Goal: Information Seeking & Learning: Learn about a topic

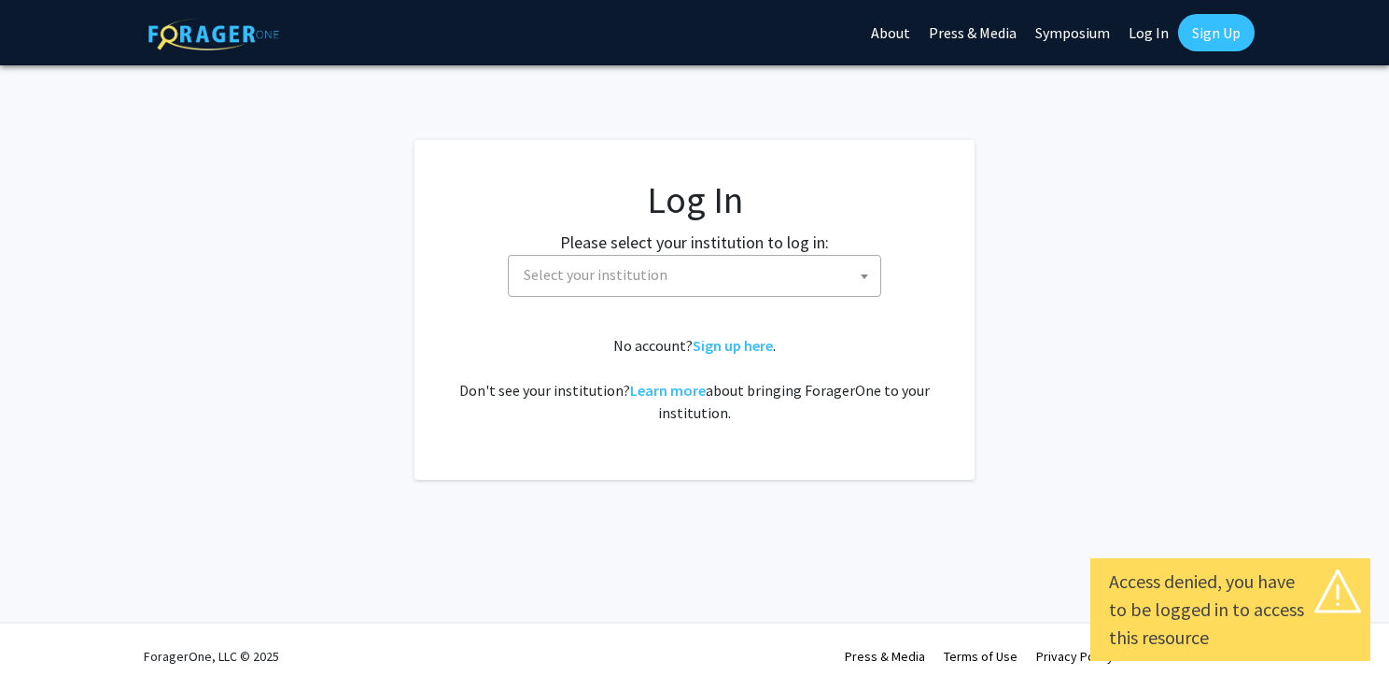
select select
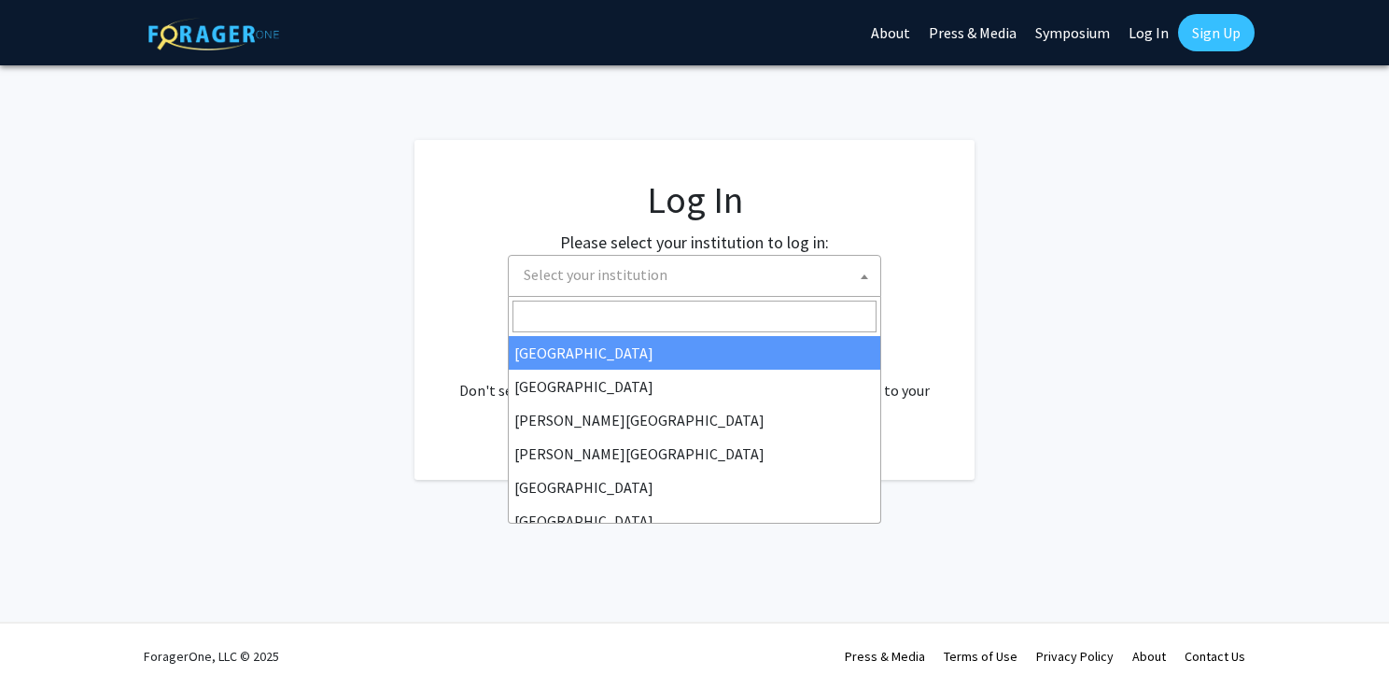
click at [646, 266] on span "Select your institution" at bounding box center [596, 274] width 144 height 19
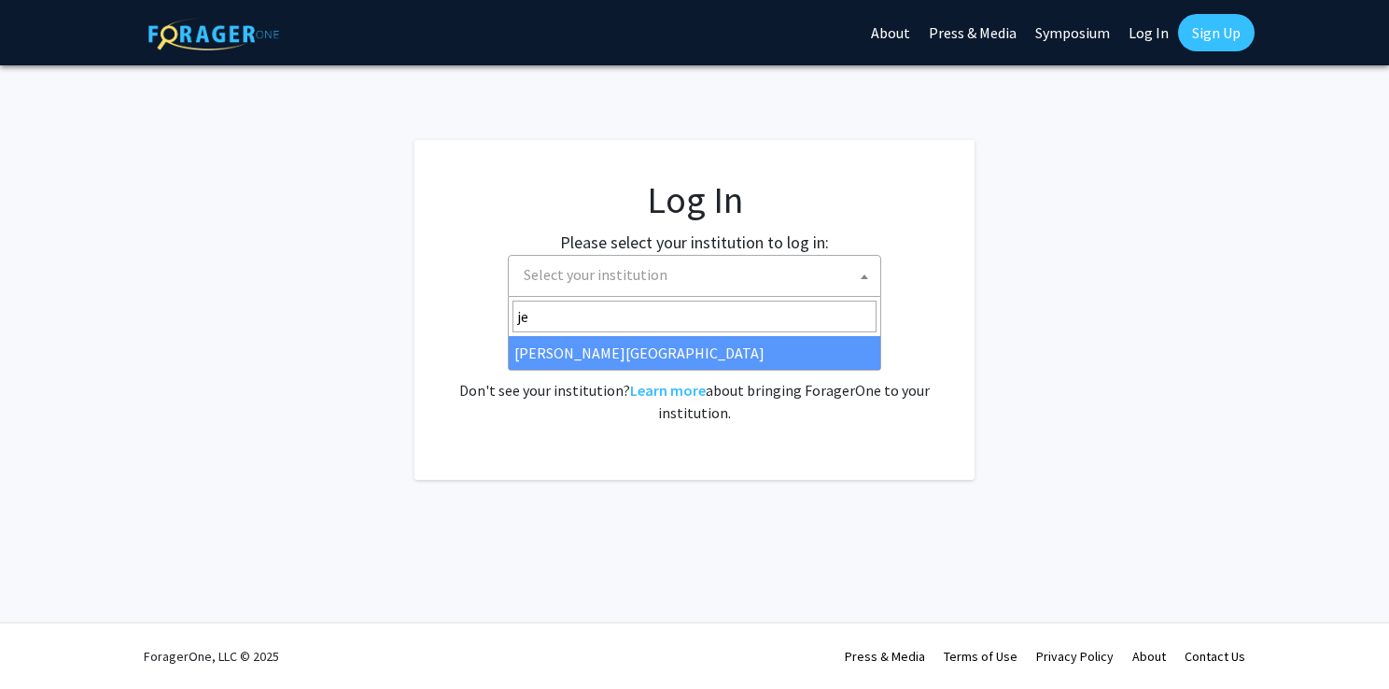
type input "jef"
select select "24"
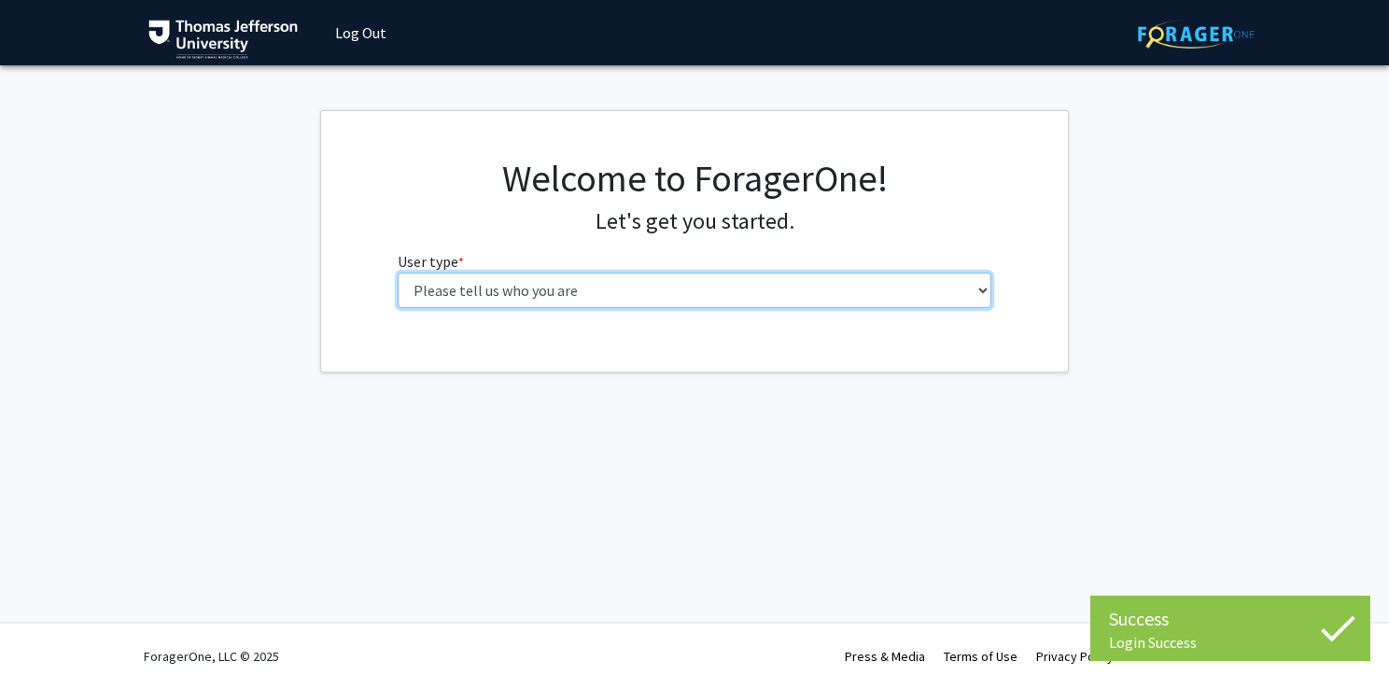
click at [579, 296] on select "Please tell us who you are Undergraduate Student Master's Student Doctoral Cand…" at bounding box center [695, 289] width 594 height 35
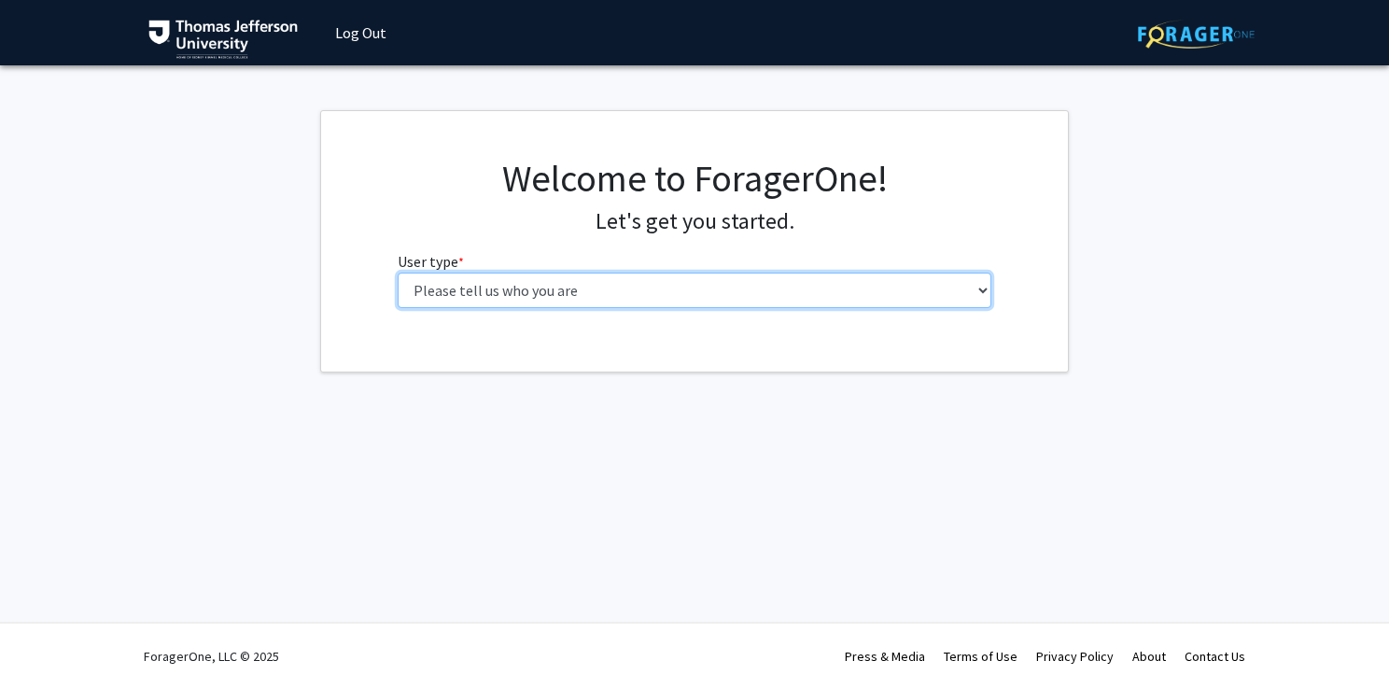
select select "3: doc"
click at [398, 272] on select "Please tell us who you are Undergraduate Student Master's Student Doctoral Cand…" at bounding box center [695, 289] width 594 height 35
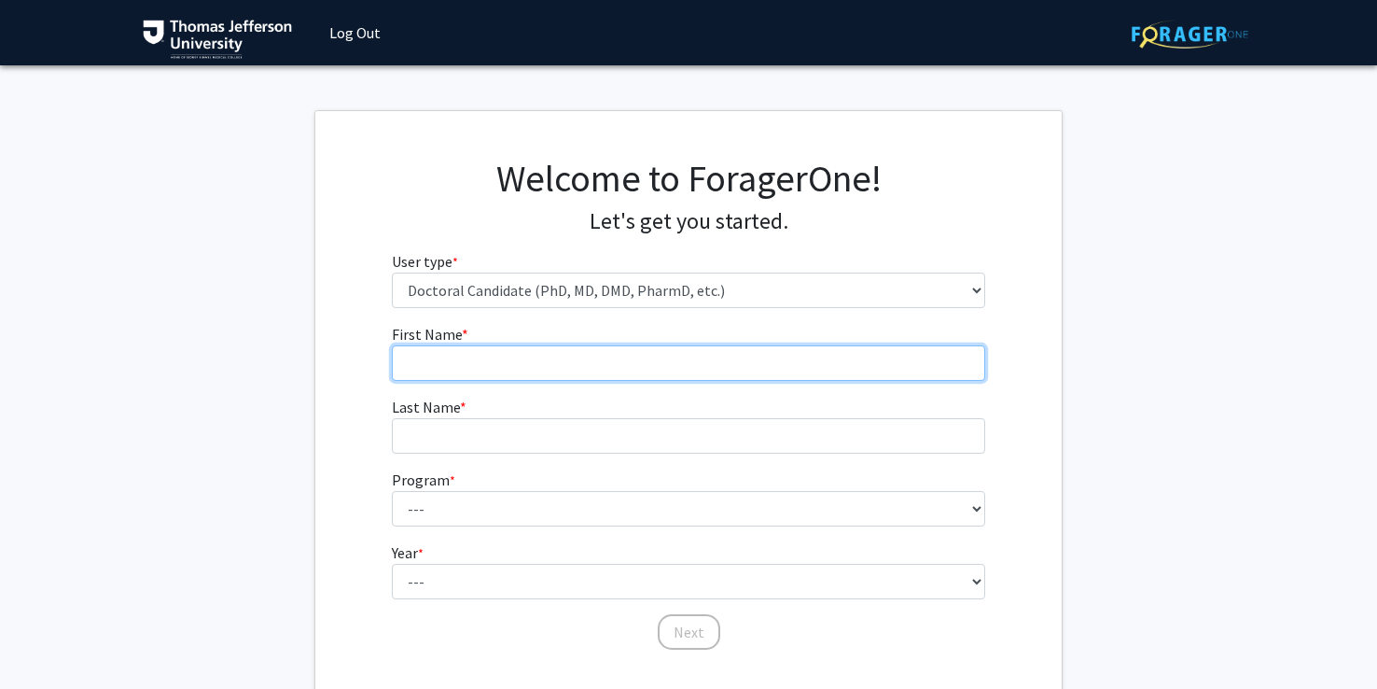
click at [534, 368] on input "First Name * required" at bounding box center [689, 362] width 594 height 35
type input "Walter"
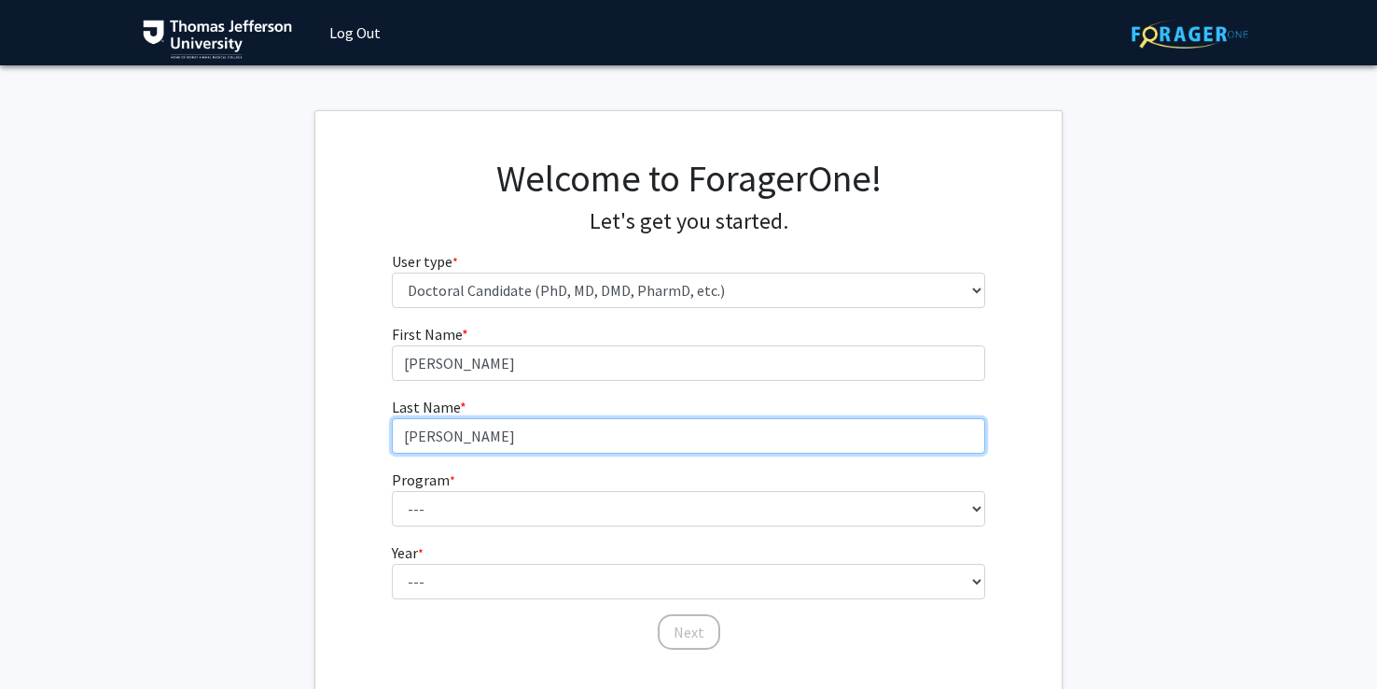
type input "Danker"
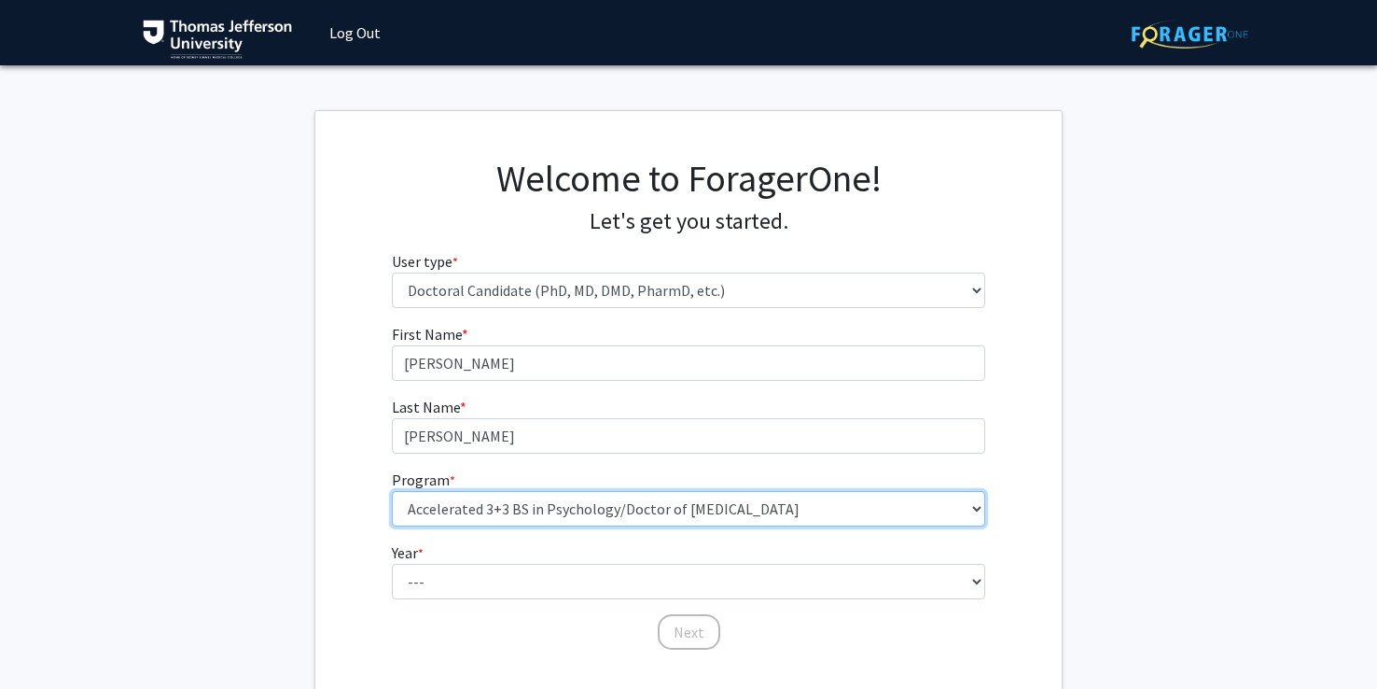
click at [423, 518] on select "--- Accelerated 3+3 BS in Health Sciences/Doctor of Occupational Therapy Accele…" at bounding box center [689, 508] width 594 height 35
select select "35: 815"
click at [392, 491] on select "--- Accelerated 3+3 BS in Health Sciences/Doctor of Occupational Therapy Accele…" at bounding box center [689, 508] width 594 height 35
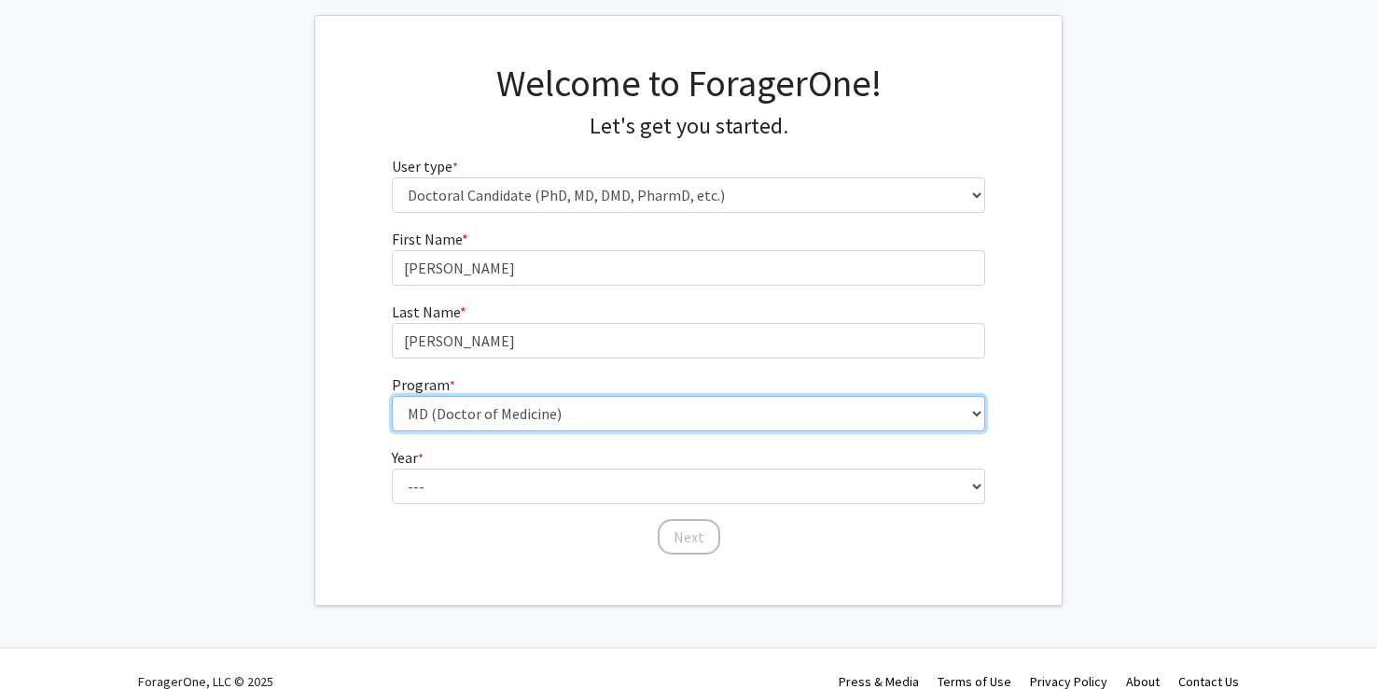
scroll to position [99, 0]
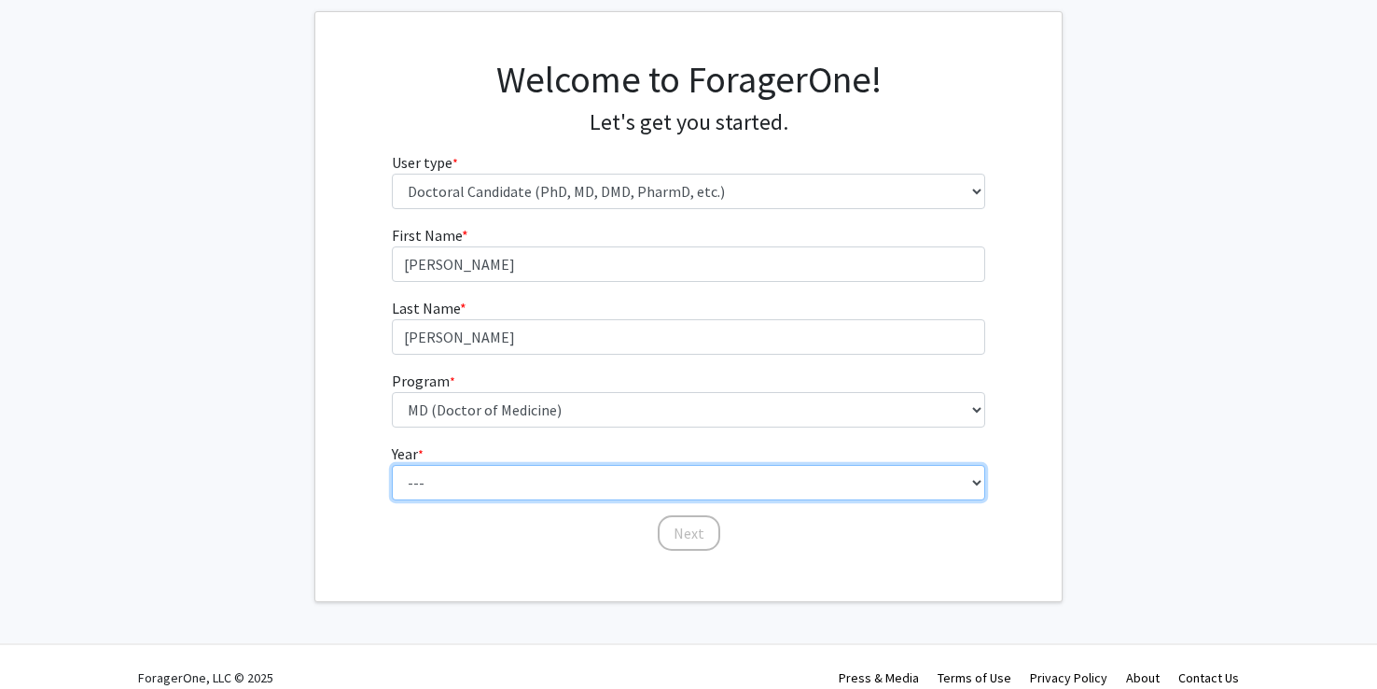
click at [485, 472] on select "--- First Year Second Year Third Year Fourth Year Fifth Year Sixth Year Seventh…" at bounding box center [689, 482] width 594 height 35
select select "1: first_year"
click at [392, 465] on select "--- First Year Second Year Third Year Fourth Year Fifth Year Sixth Year Seventh…" at bounding box center [689, 482] width 594 height 35
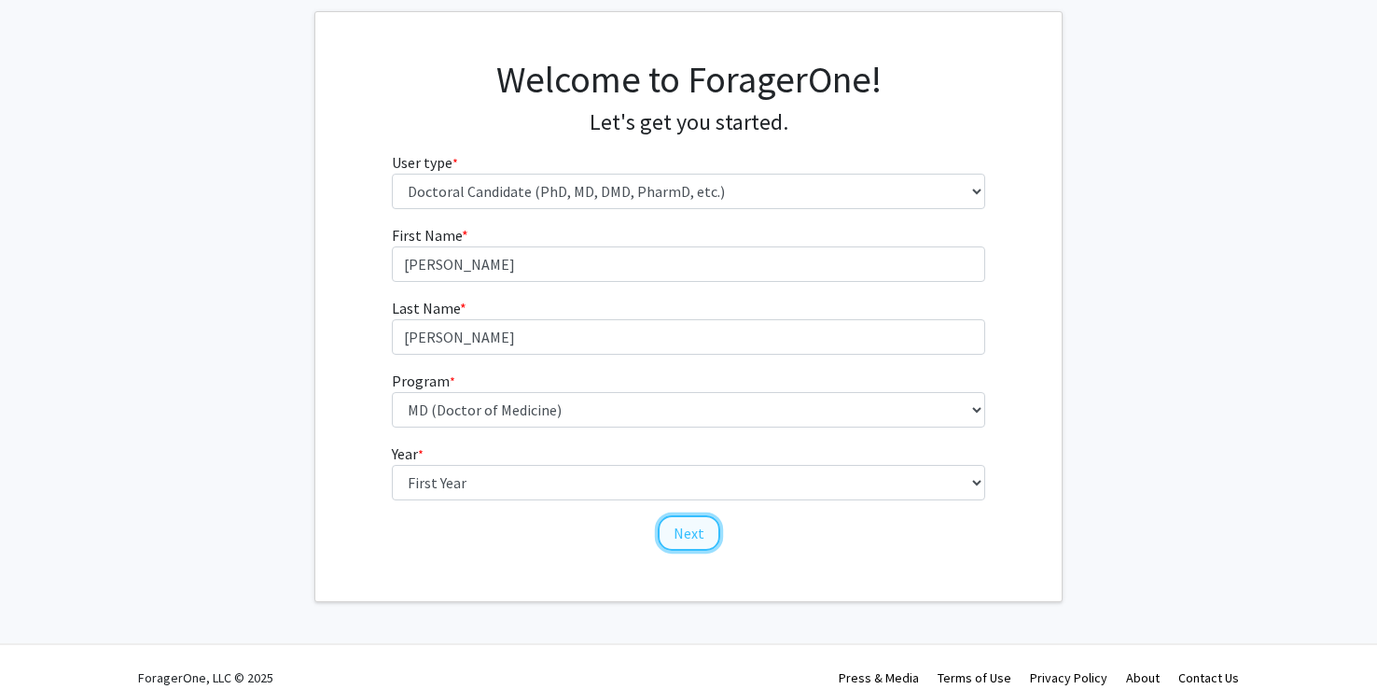
click at [678, 538] on button "Next" at bounding box center [689, 532] width 63 height 35
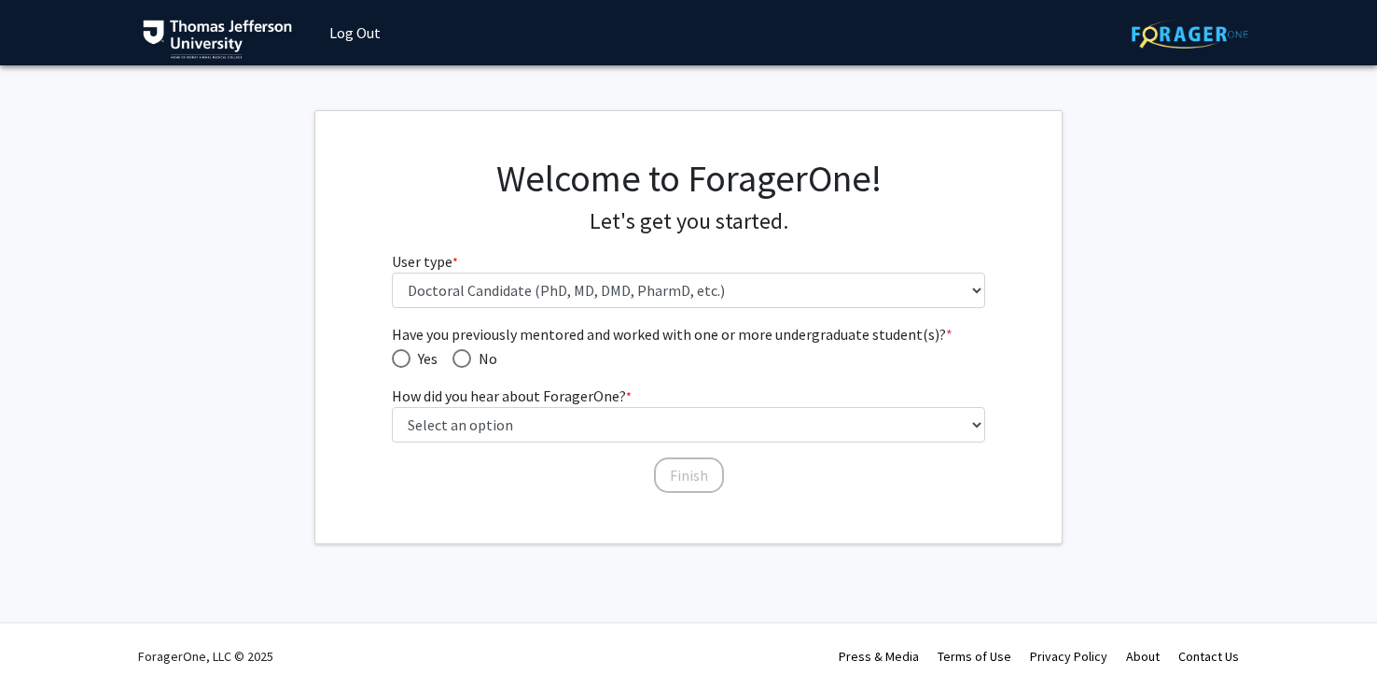
scroll to position [0, 0]
click at [493, 360] on span "No" at bounding box center [490, 358] width 26 height 22
click at [477, 360] on input "No" at bounding box center [467, 358] width 19 height 19
radio input "true"
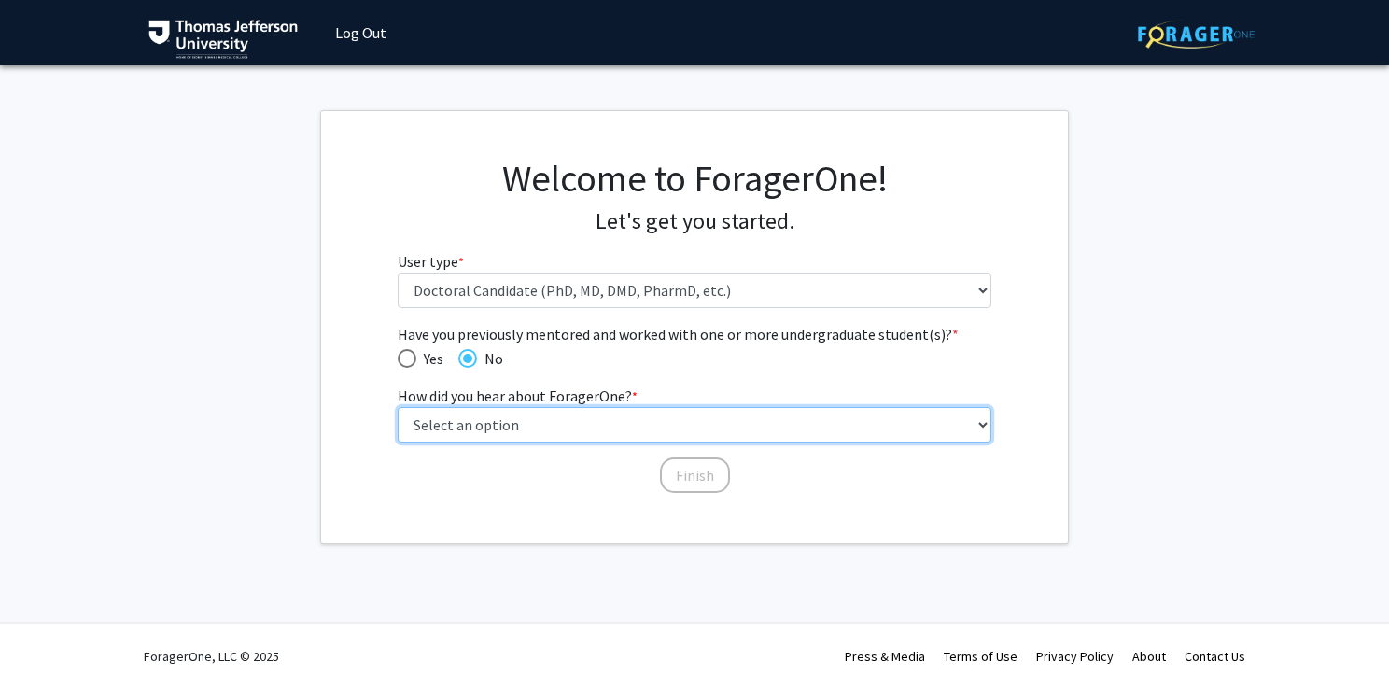
click at [485, 428] on select "Select an option Peer/student recommendation Faculty/staff recommendation Unive…" at bounding box center [695, 424] width 594 height 35
select select "3: university_website"
click at [398, 407] on select "Select an option Peer/student recommendation Faculty/staff recommendation Unive…" at bounding box center [695, 424] width 594 height 35
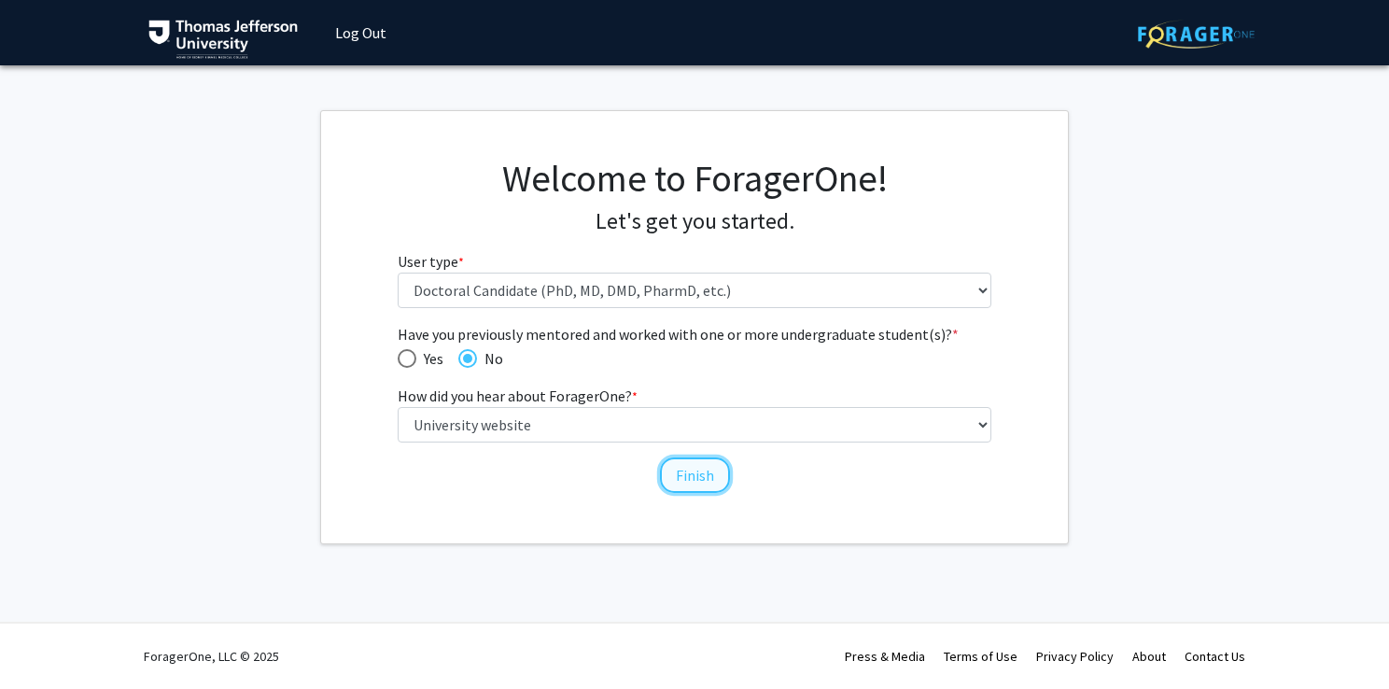
click at [702, 470] on button "Finish" at bounding box center [695, 474] width 70 height 35
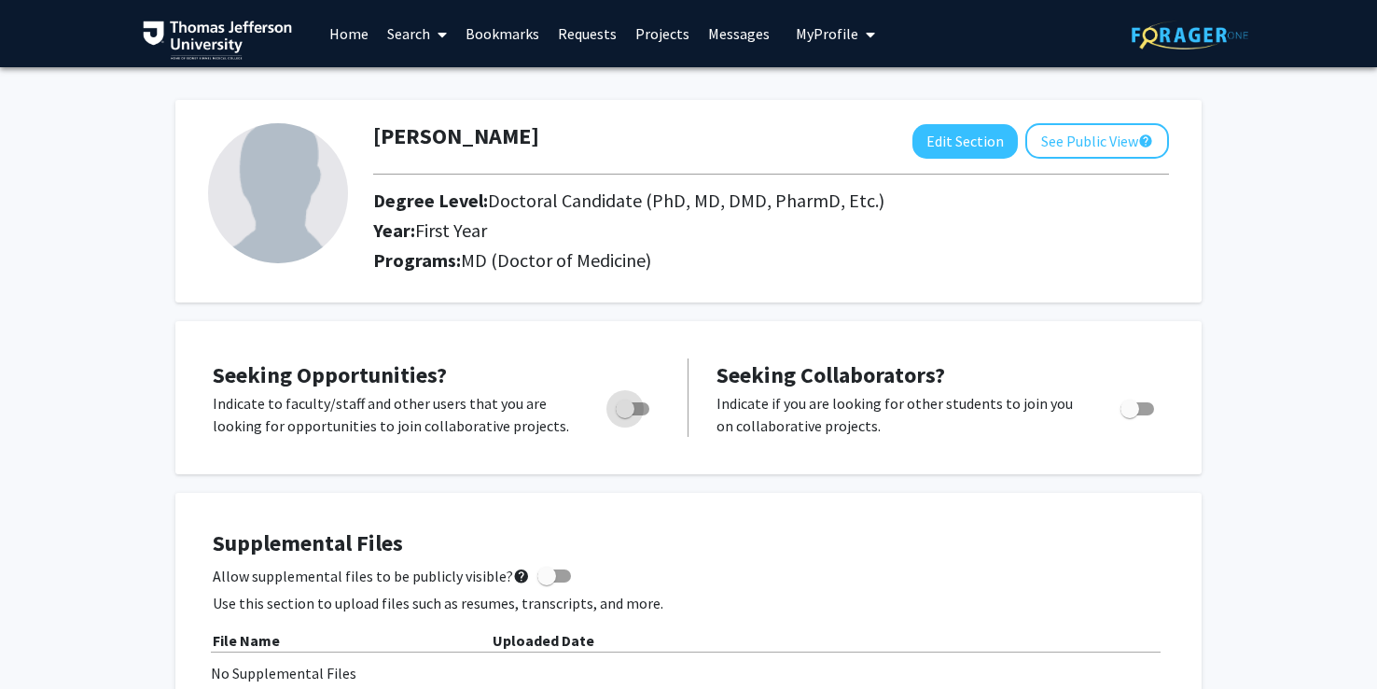
click at [642, 415] on label "Toggle" at bounding box center [628, 409] width 41 height 22
click at [625, 415] on input "Are you actively seeking opportunities?" at bounding box center [624, 415] width 1 height 1
checkbox input "true"
click at [422, 26] on link "Search" at bounding box center [417, 33] width 78 height 65
click at [416, 87] on span "Faculty/Staff" at bounding box center [446, 85] width 137 height 37
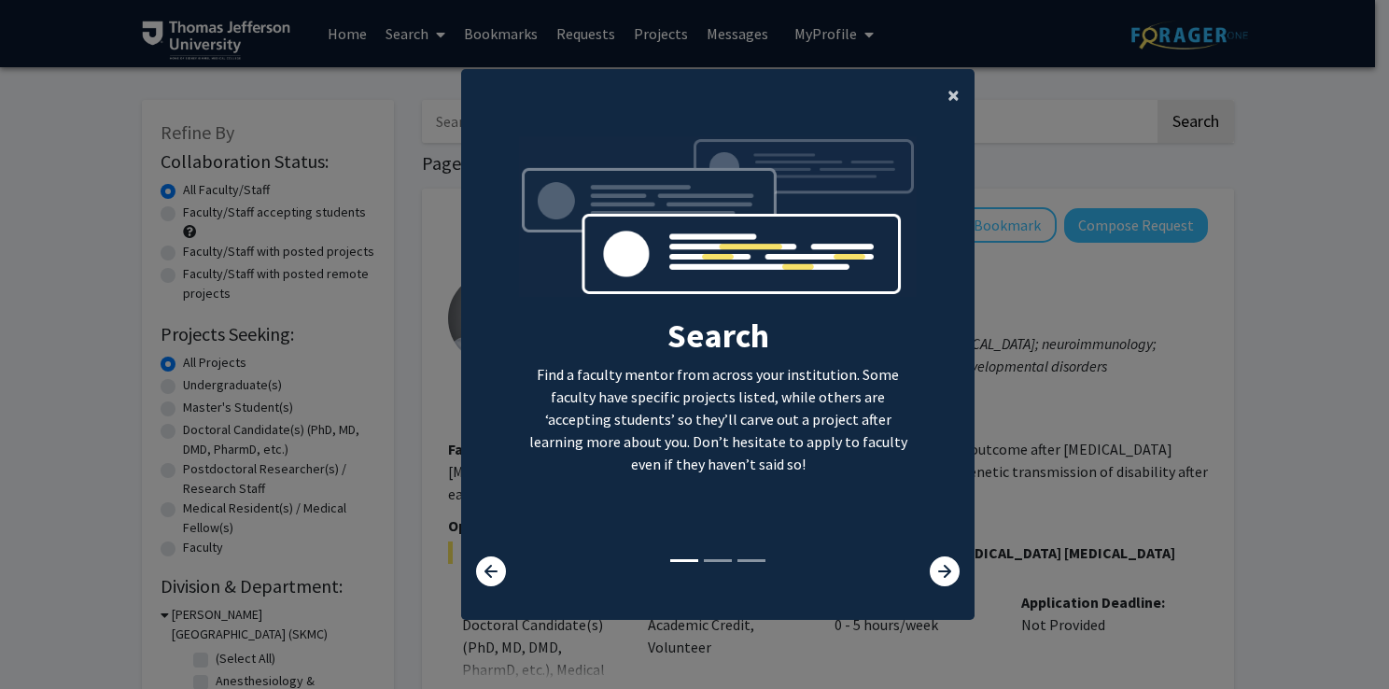
click at [935, 97] on button "×" at bounding box center [953, 95] width 42 height 52
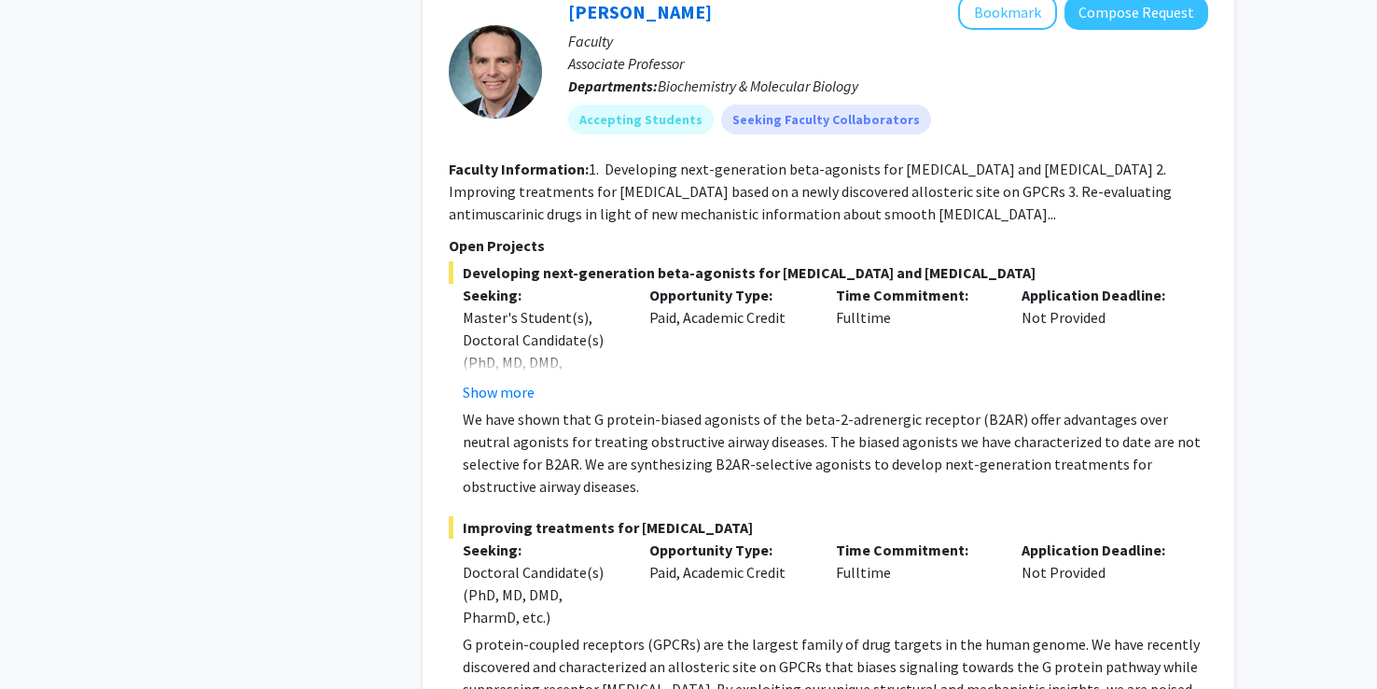
scroll to position [4341, 0]
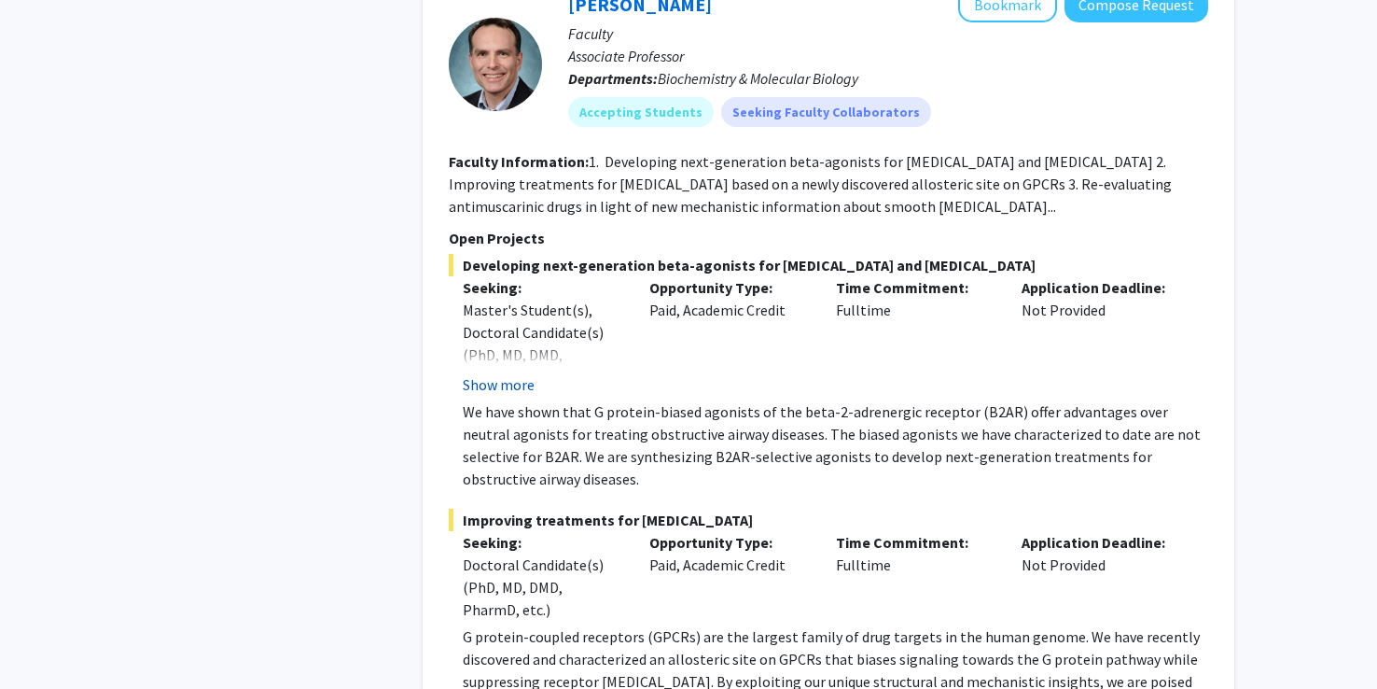
click at [503, 388] on button "Show more" at bounding box center [499, 384] width 72 height 22
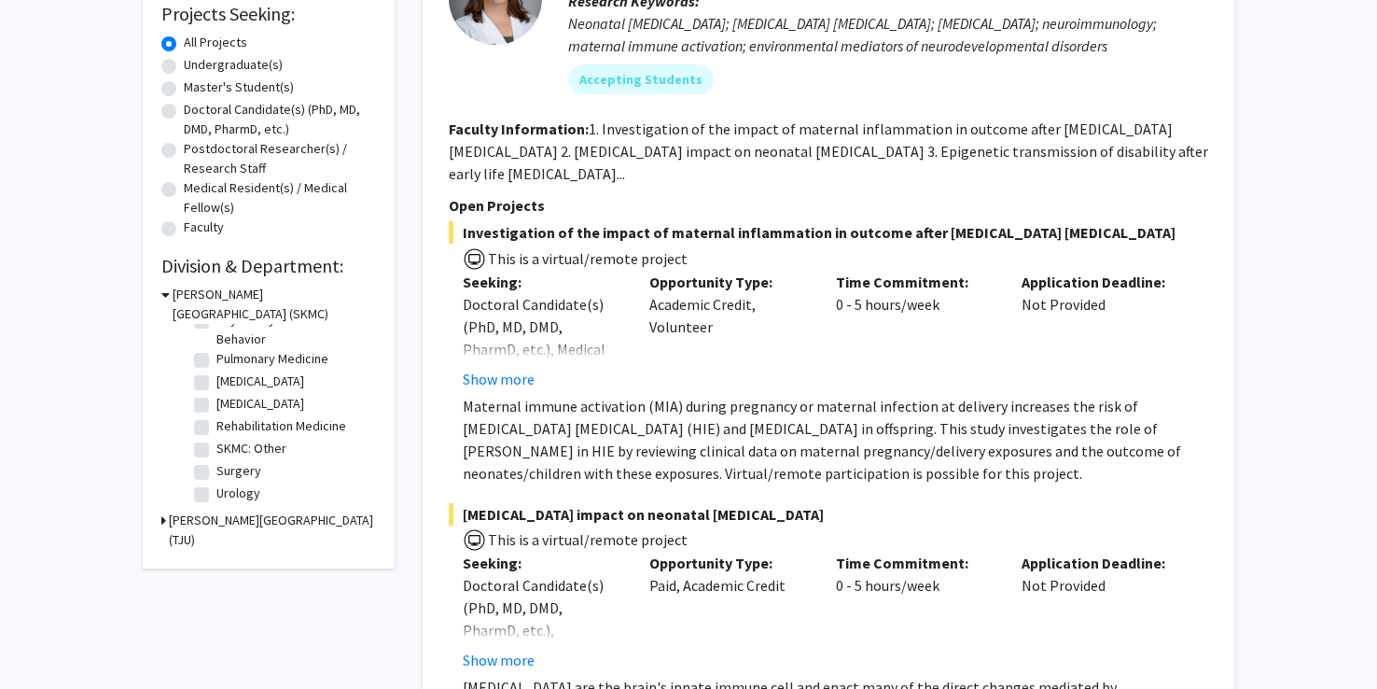
scroll to position [851, 0]
click at [216, 473] on label "Surgery" at bounding box center [238, 471] width 45 height 20
click at [216, 473] on input "Surgery" at bounding box center [222, 467] width 12 height 12
checkbox input "true"
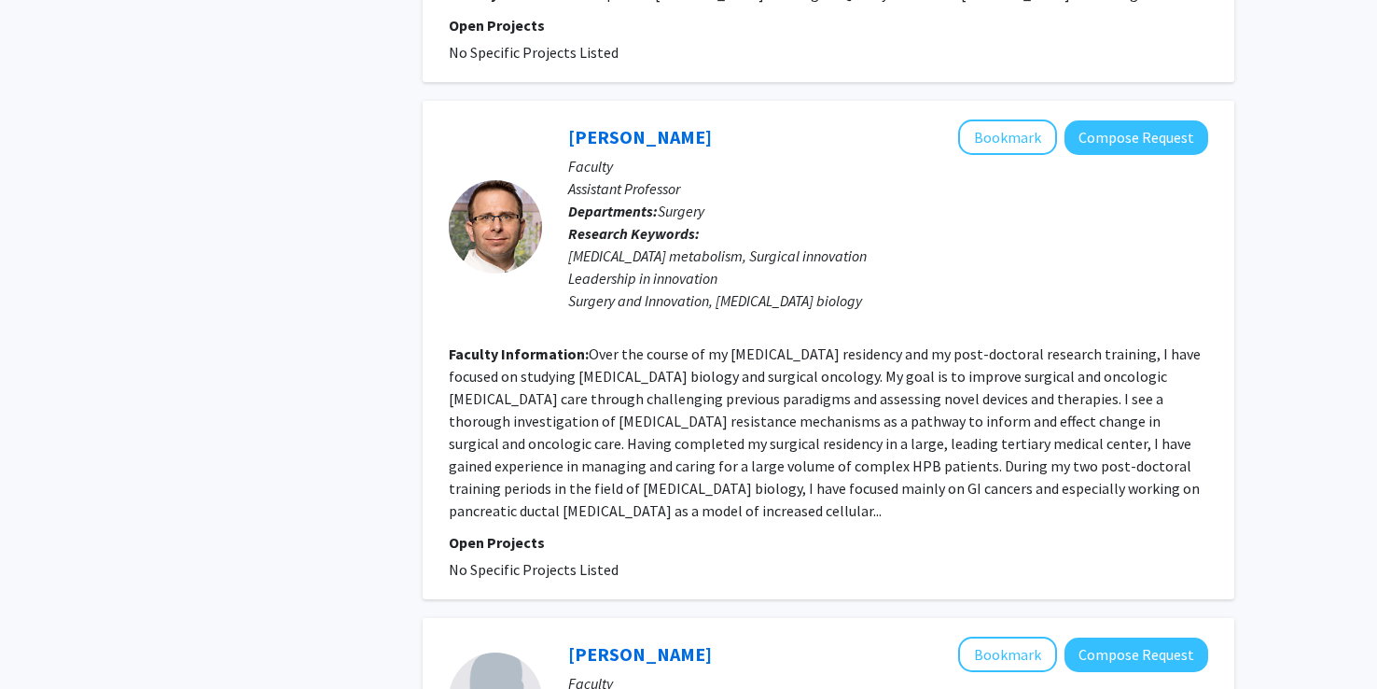
scroll to position [2038, 0]
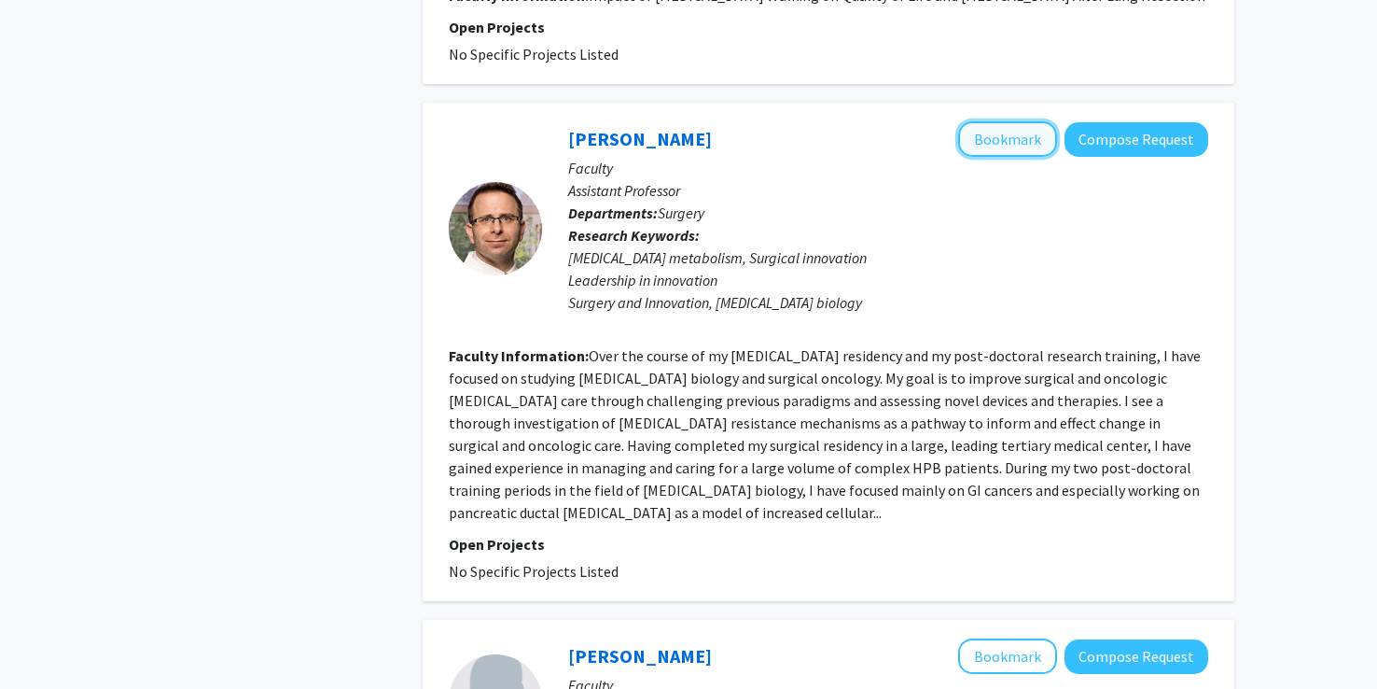
click at [998, 156] on button "Bookmark" at bounding box center [1007, 138] width 99 height 35
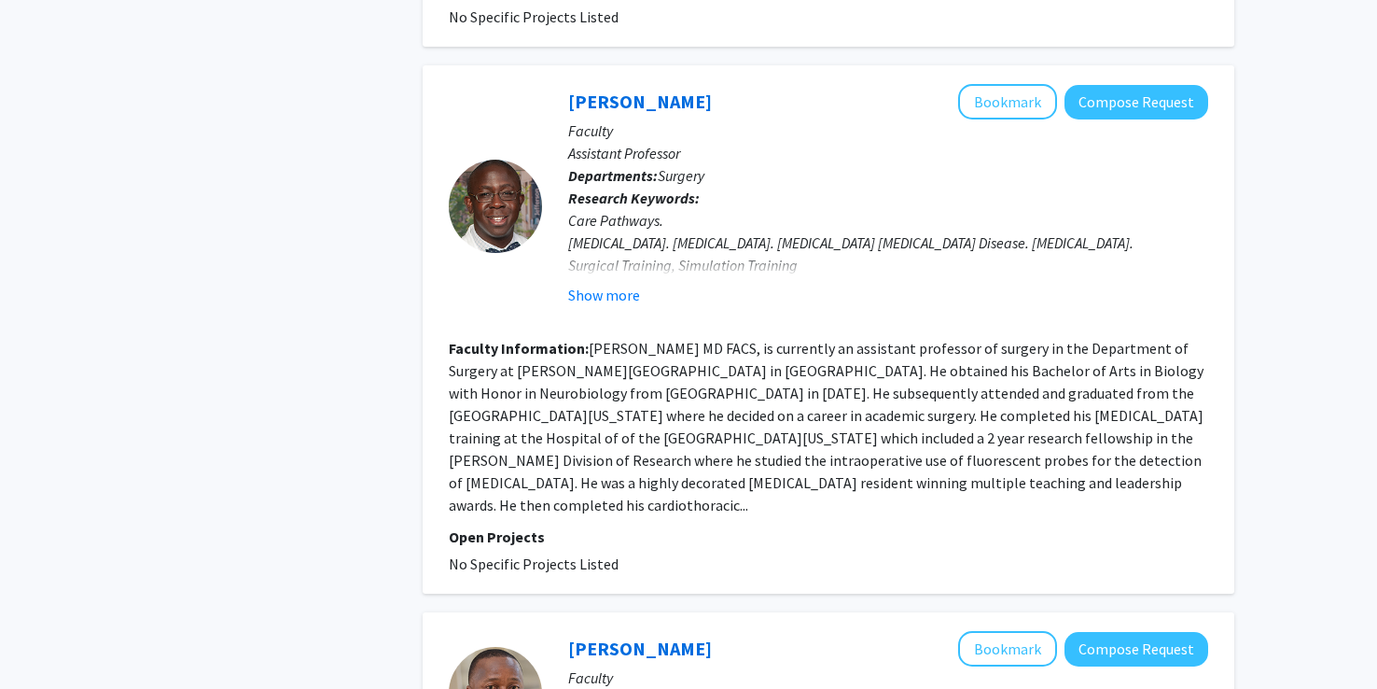
scroll to position [2885, 0]
click at [582, 306] on button "Show more" at bounding box center [604, 295] width 72 height 22
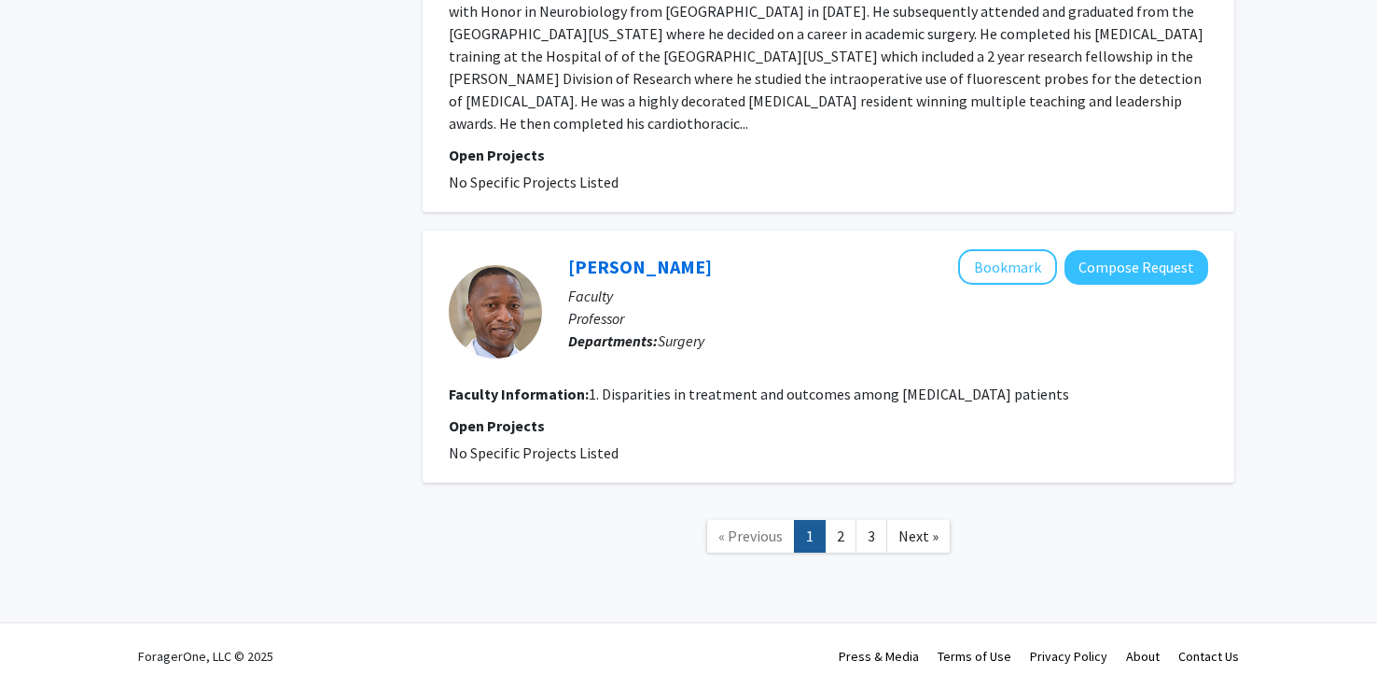
scroll to position [3298, 0]
click at [845, 543] on link "2" at bounding box center [841, 536] width 32 height 33
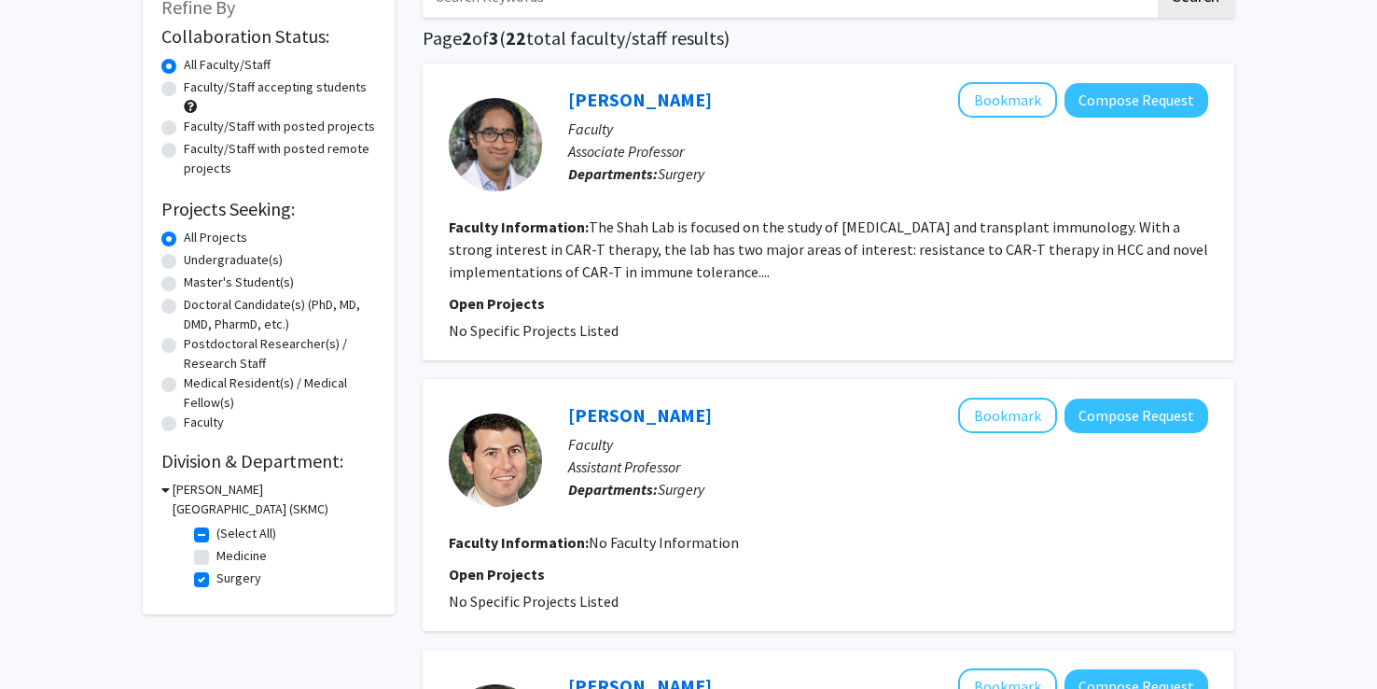
scroll to position [127, 0]
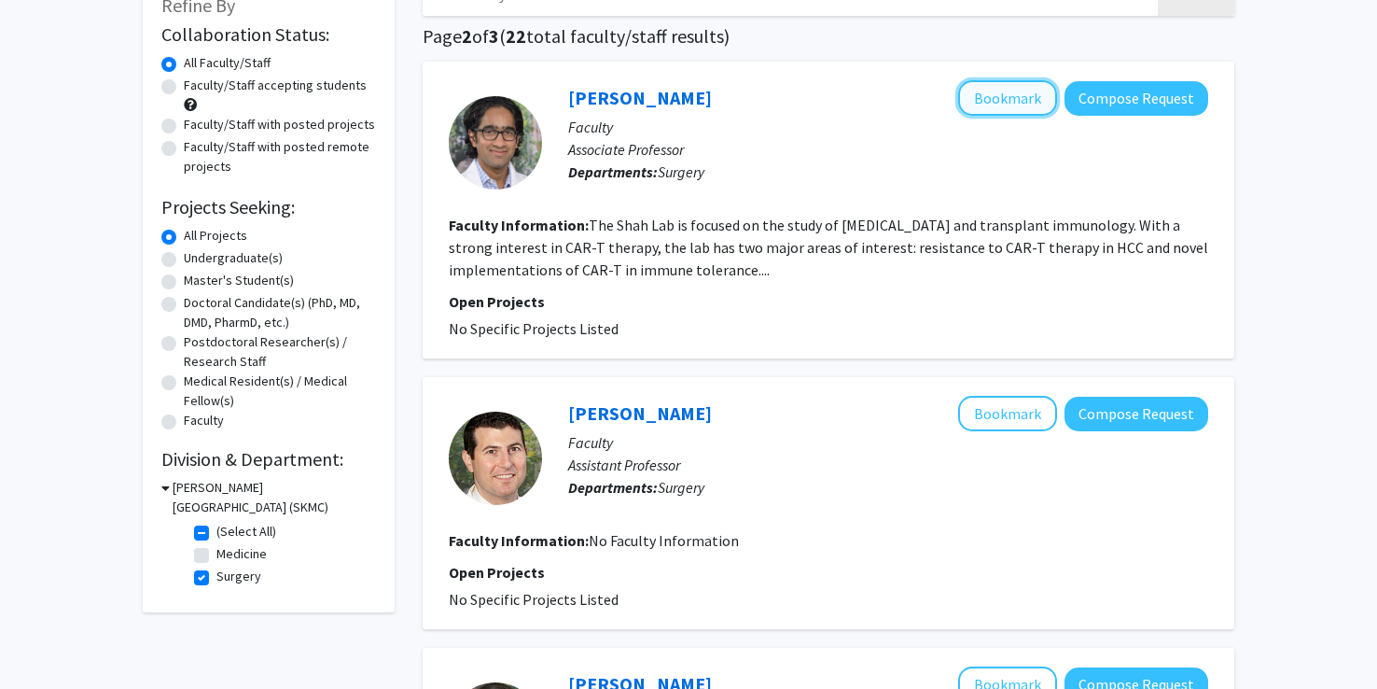
click at [985, 91] on button "Bookmark" at bounding box center [1007, 97] width 99 height 35
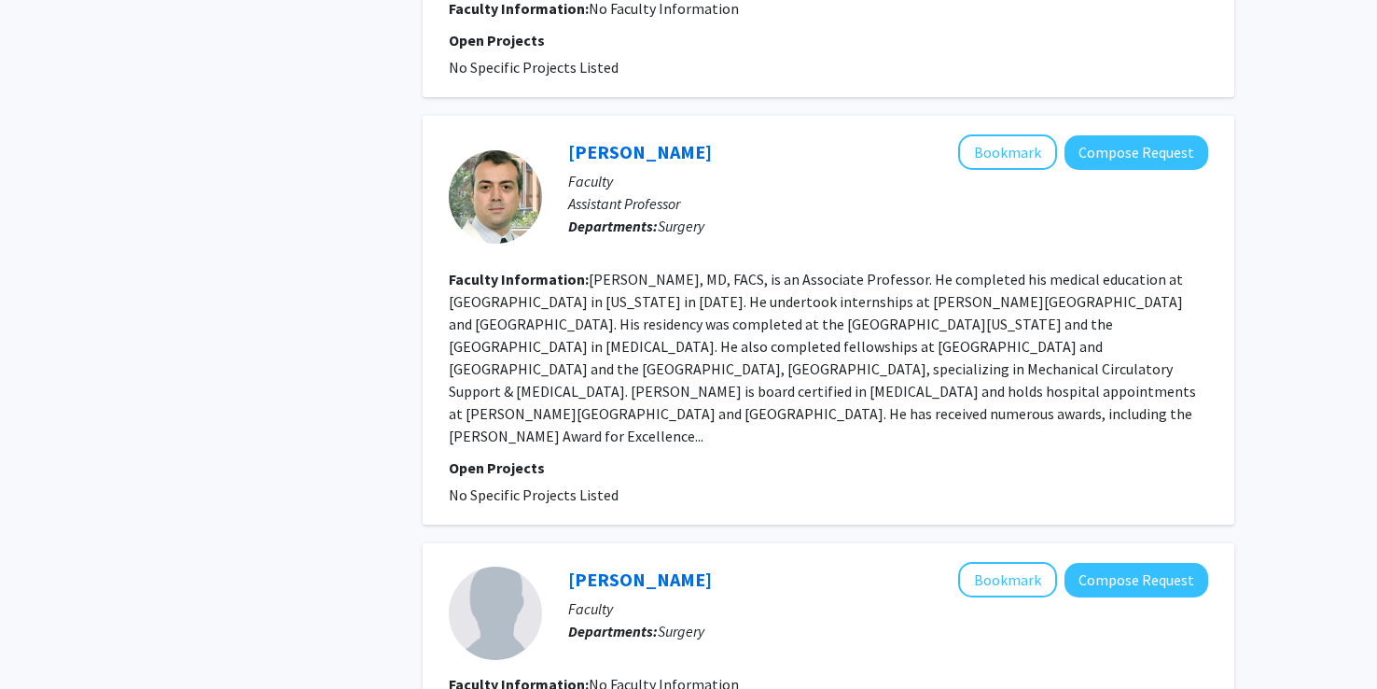
scroll to position [1335, 0]
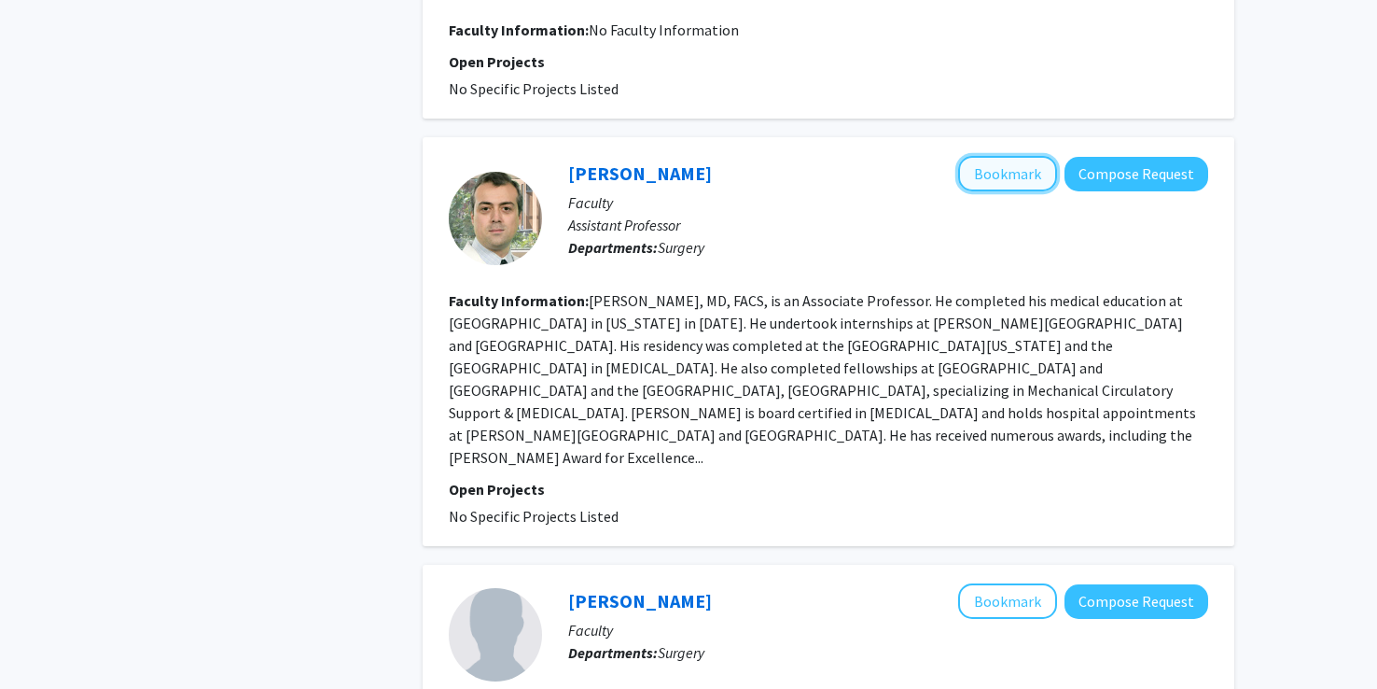
click at [1011, 156] on button "Bookmark" at bounding box center [1007, 173] width 99 height 35
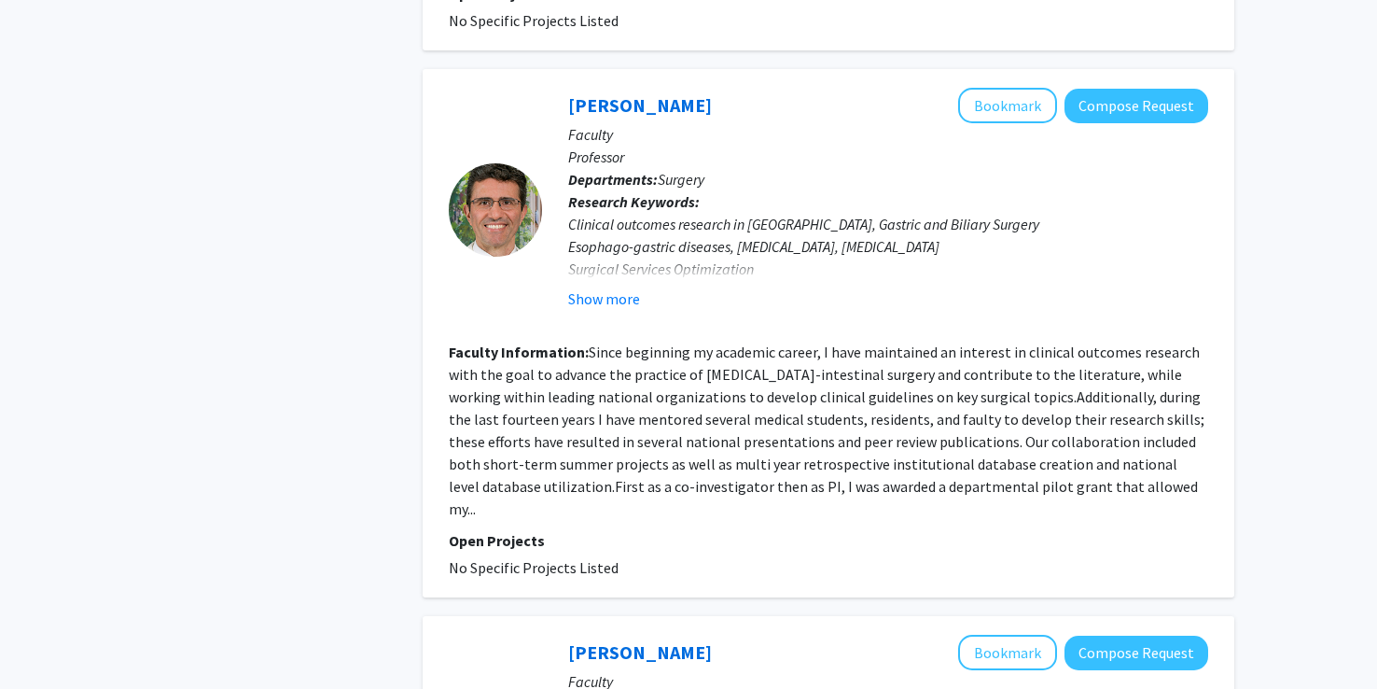
scroll to position [2852, 0]
click at [602, 287] on button "Show more" at bounding box center [604, 298] width 72 height 22
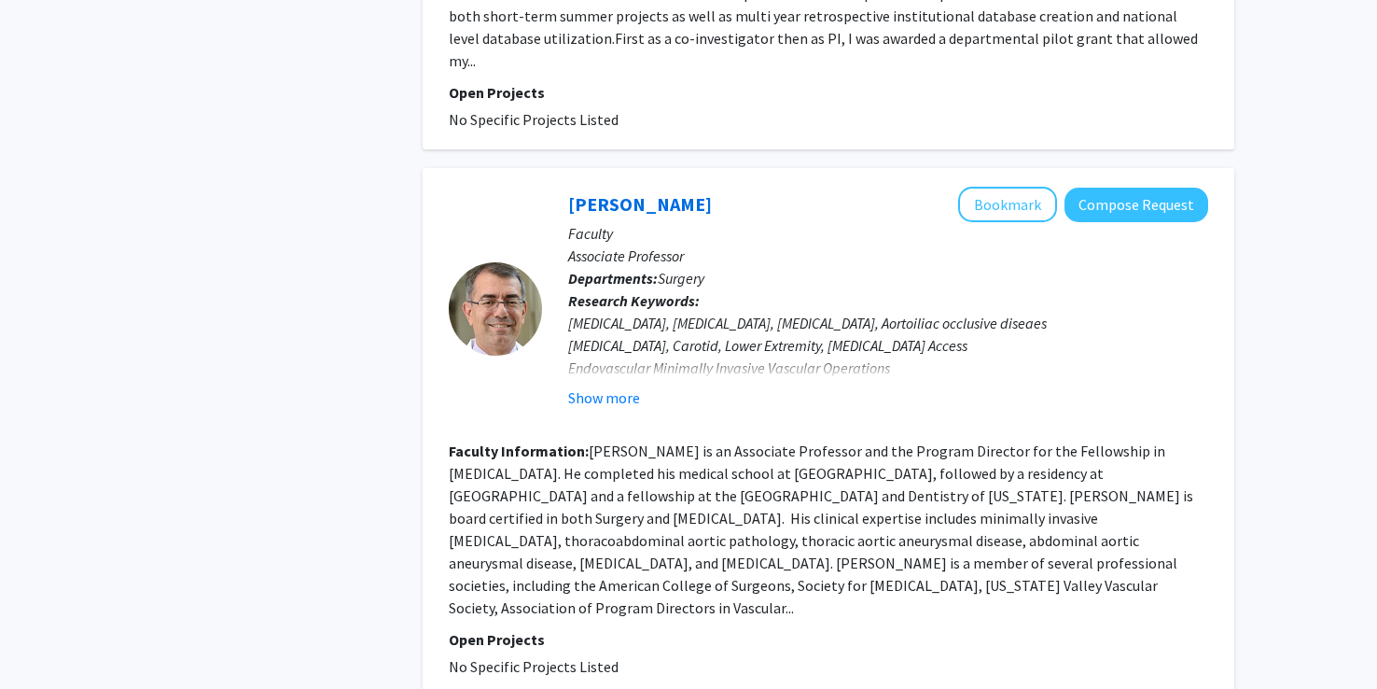
scroll to position [3346, 0]
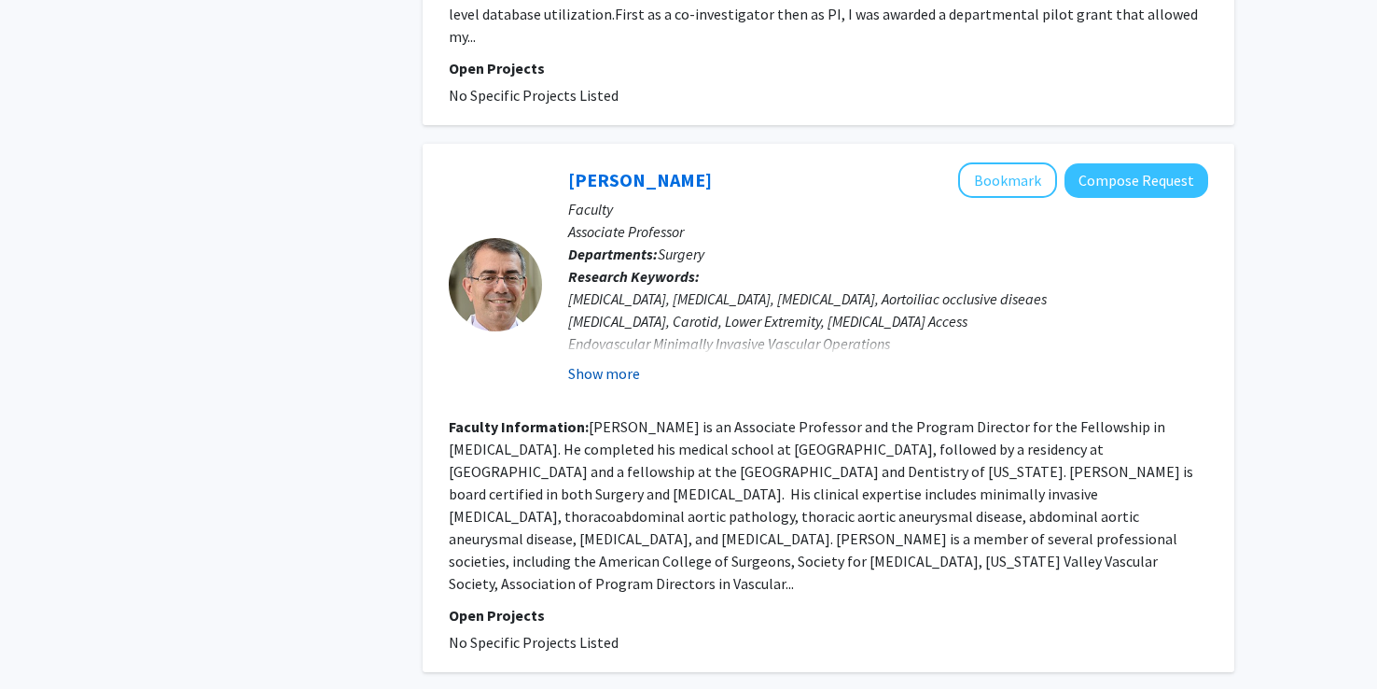
click at [612, 362] on button "Show more" at bounding box center [604, 373] width 72 height 22
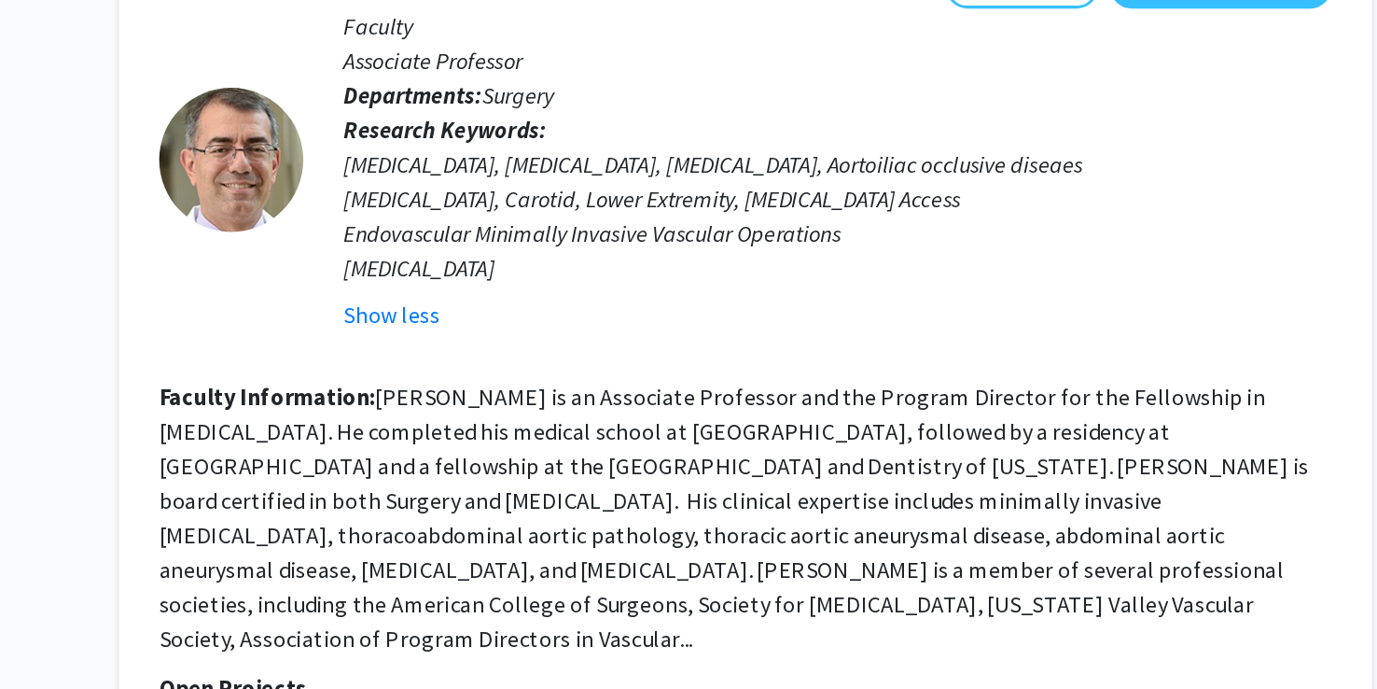
scroll to position [3430, 0]
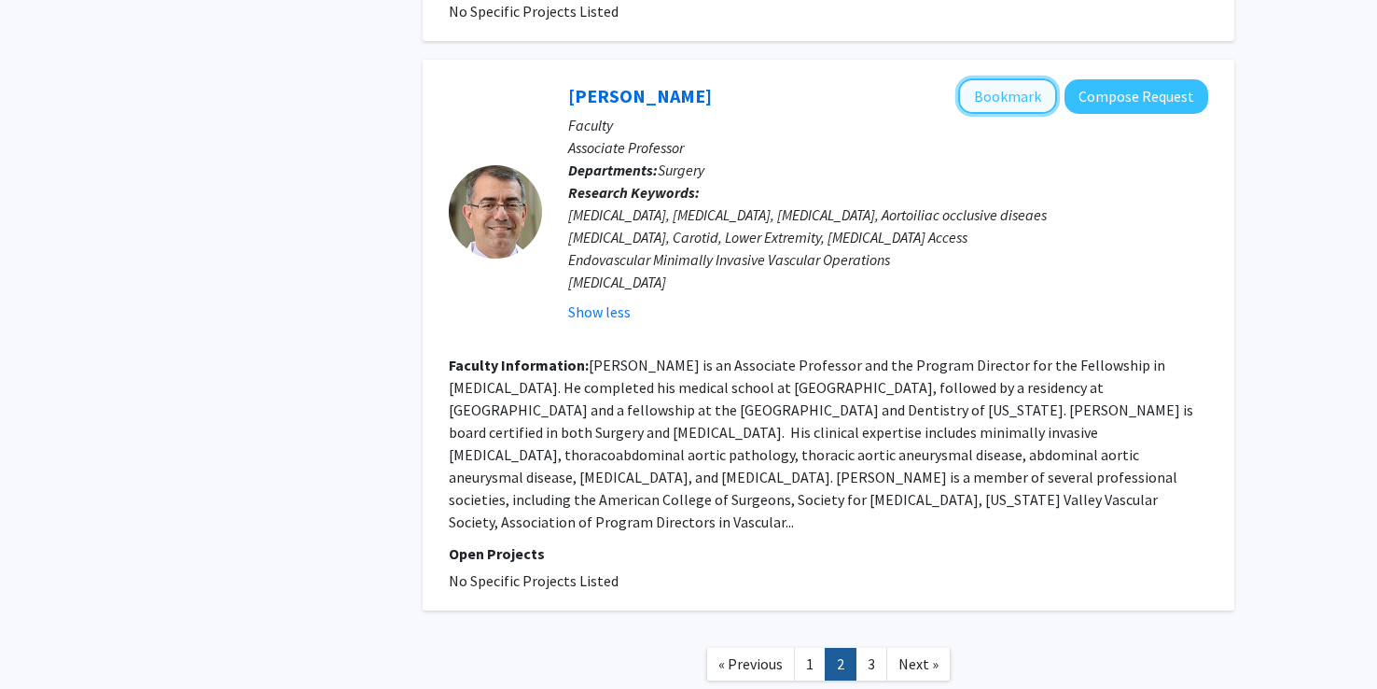
click at [1000, 78] on button "Bookmark" at bounding box center [1007, 95] width 99 height 35
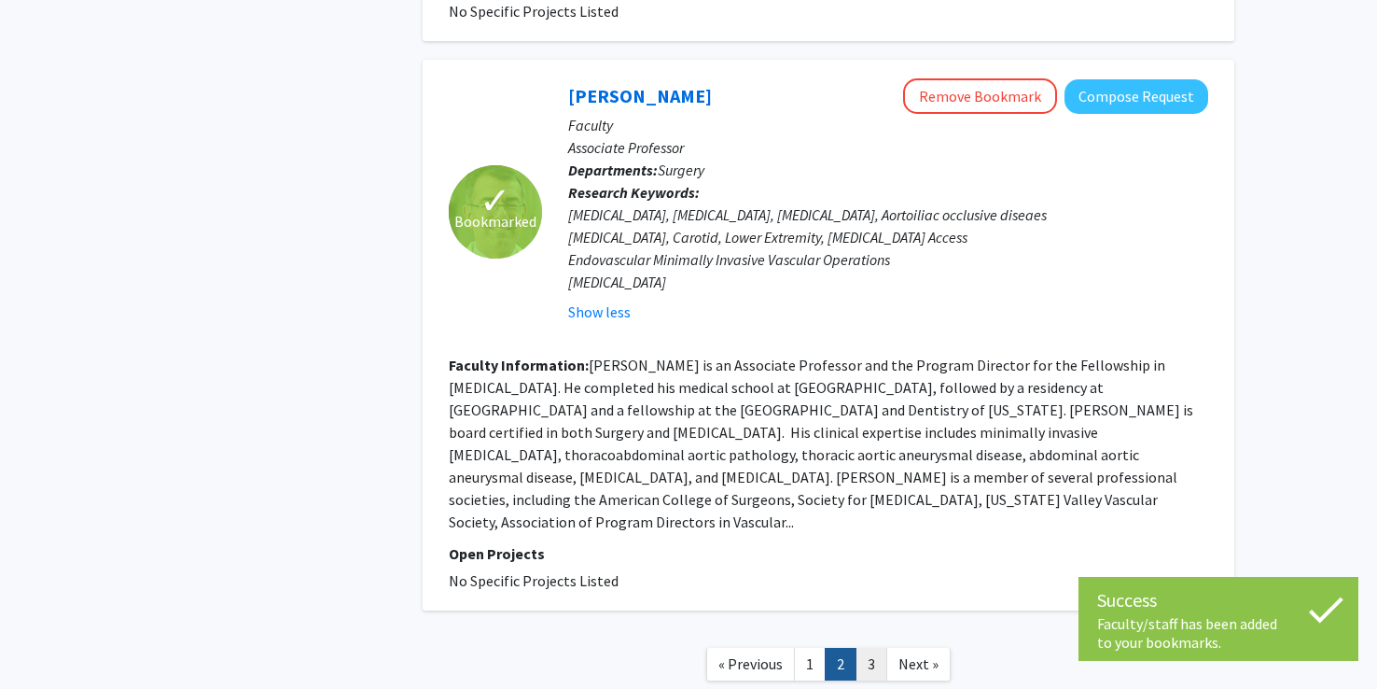
click at [877, 648] on link "3" at bounding box center [872, 664] width 32 height 33
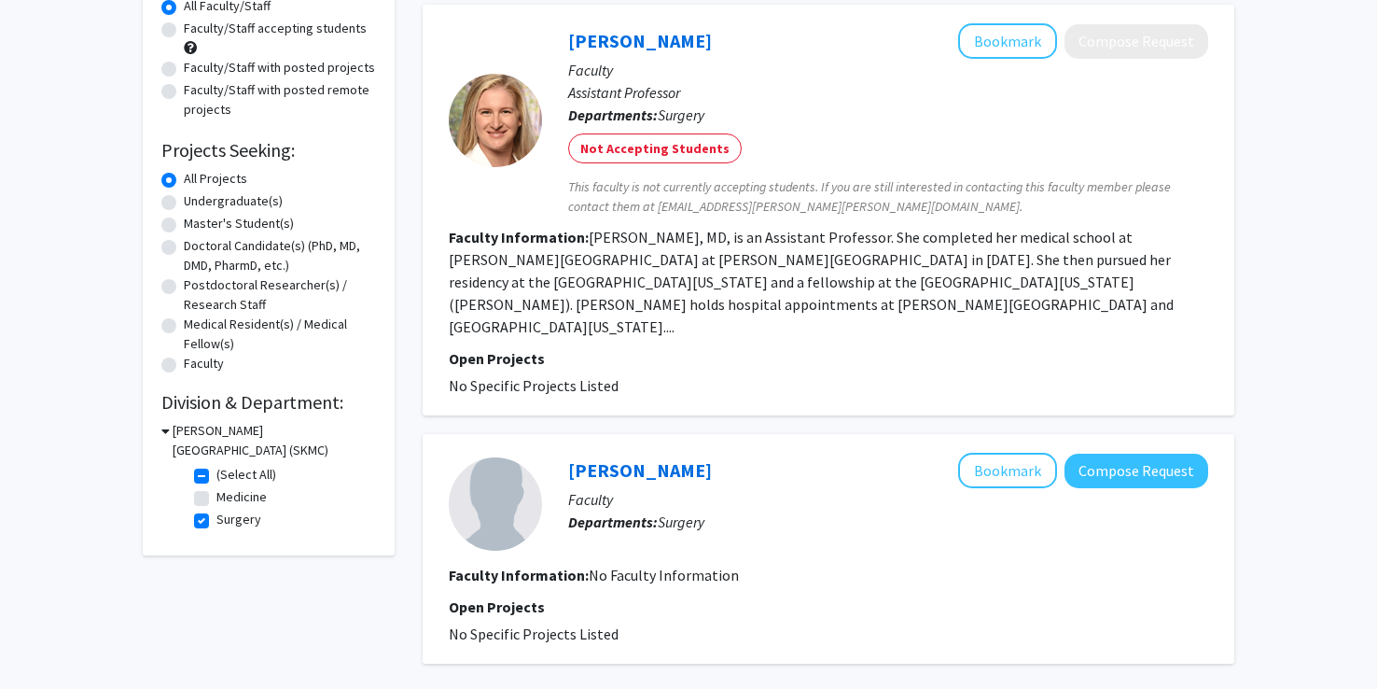
scroll to position [341, 0]
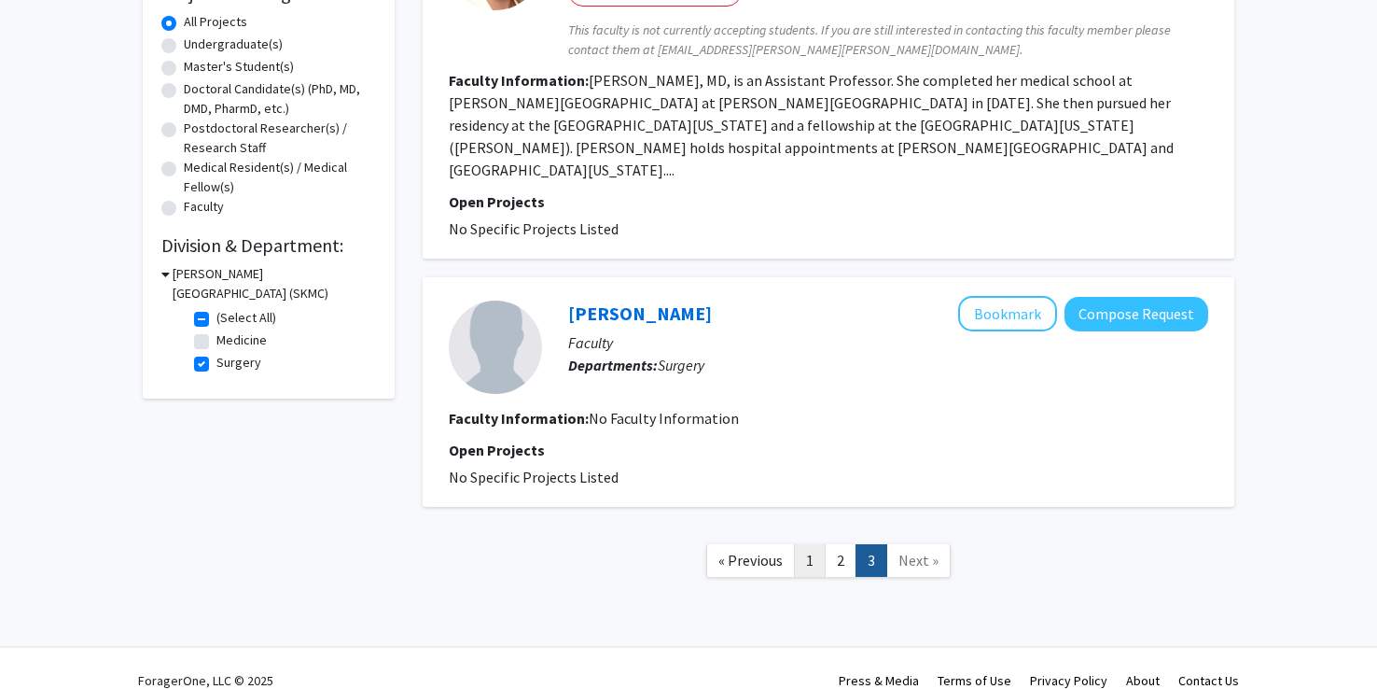
click at [810, 545] on link "1" at bounding box center [810, 560] width 32 height 33
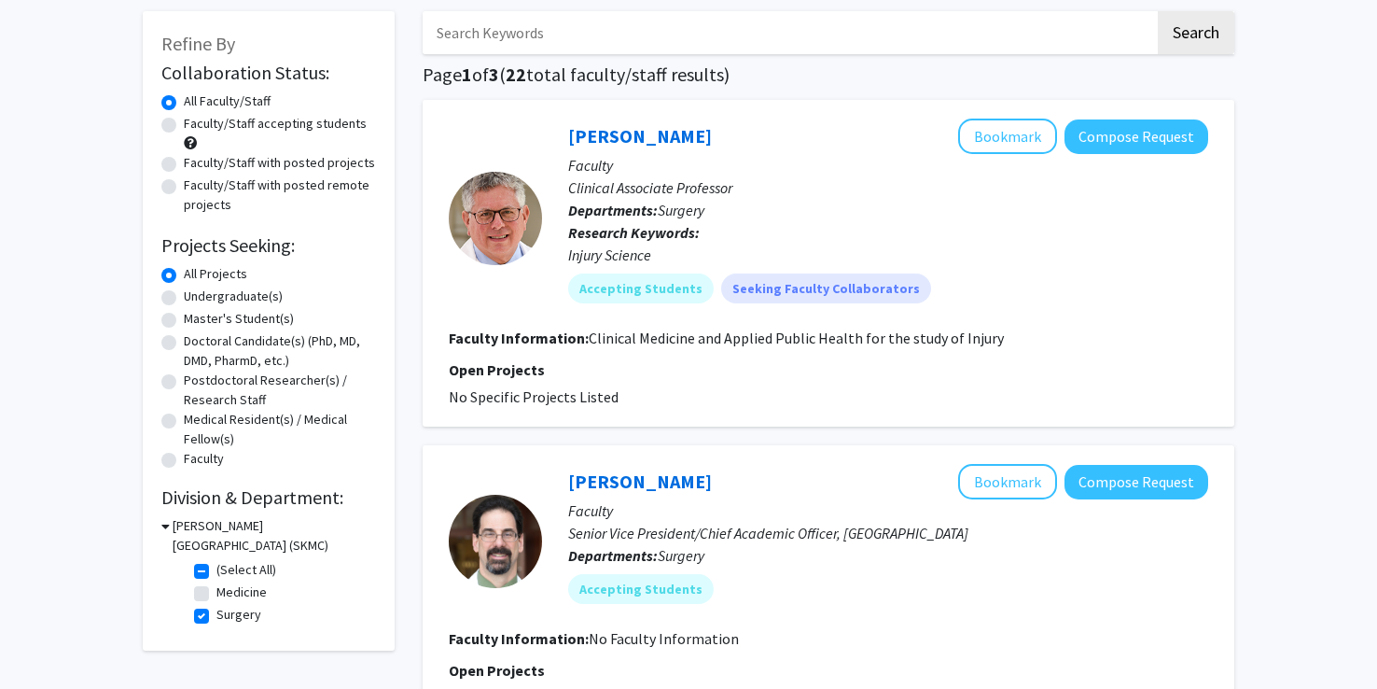
scroll to position [85, 0]
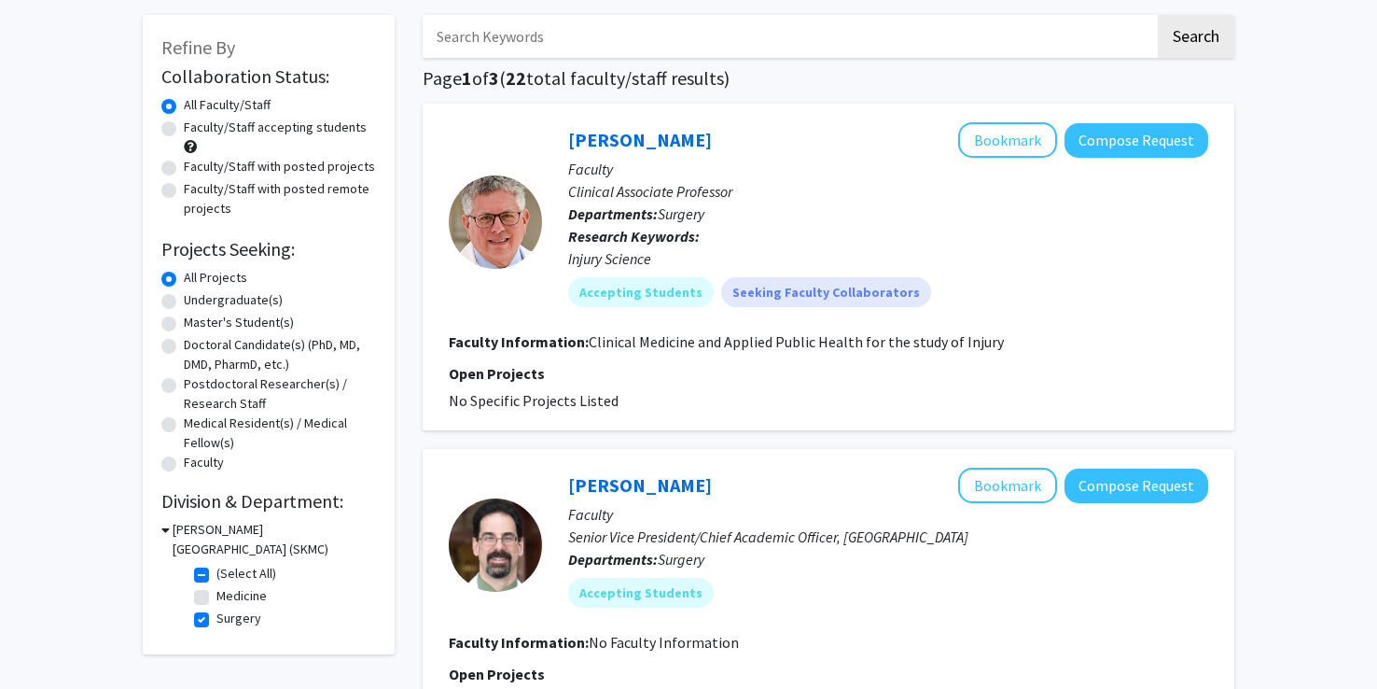
click at [189, 356] on label "Doctoral Candidate(s) (PhD, MD, DMD, PharmD, etc.)" at bounding box center [280, 354] width 192 height 39
click at [189, 347] on input "Doctoral Candidate(s) (PhD, MD, DMD, PharmD, etc.)" at bounding box center [190, 341] width 12 height 12
radio input "true"
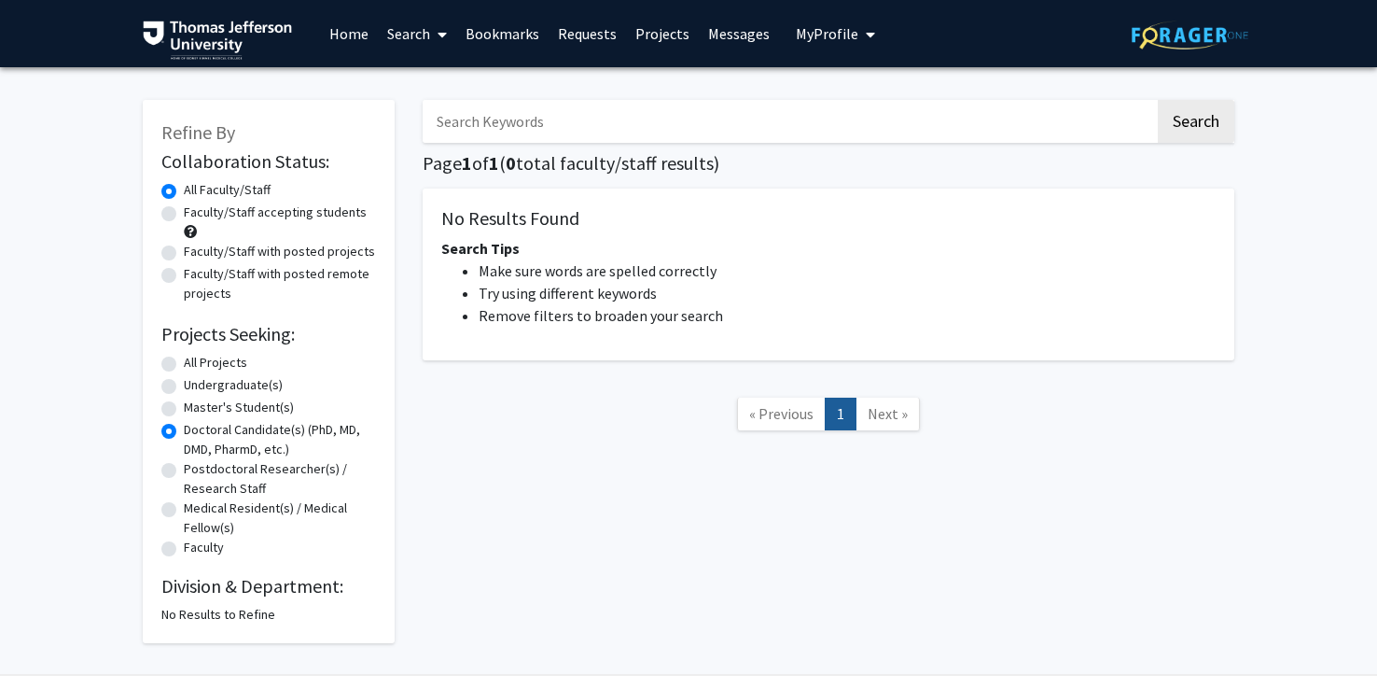
click at [224, 356] on label "All Projects" at bounding box center [215, 363] width 63 height 20
click at [196, 356] on input "All Projects" at bounding box center [190, 359] width 12 height 12
radio input "true"
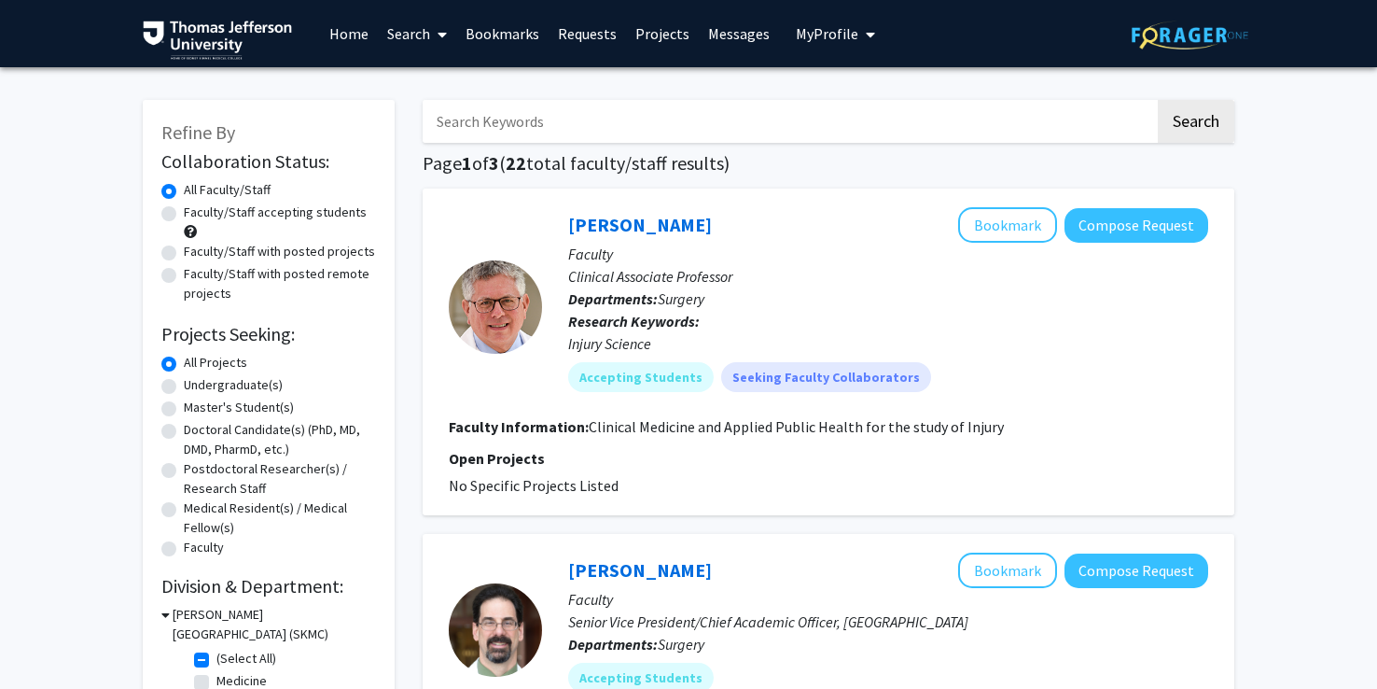
click at [475, 28] on link "Bookmarks" at bounding box center [502, 33] width 92 height 65
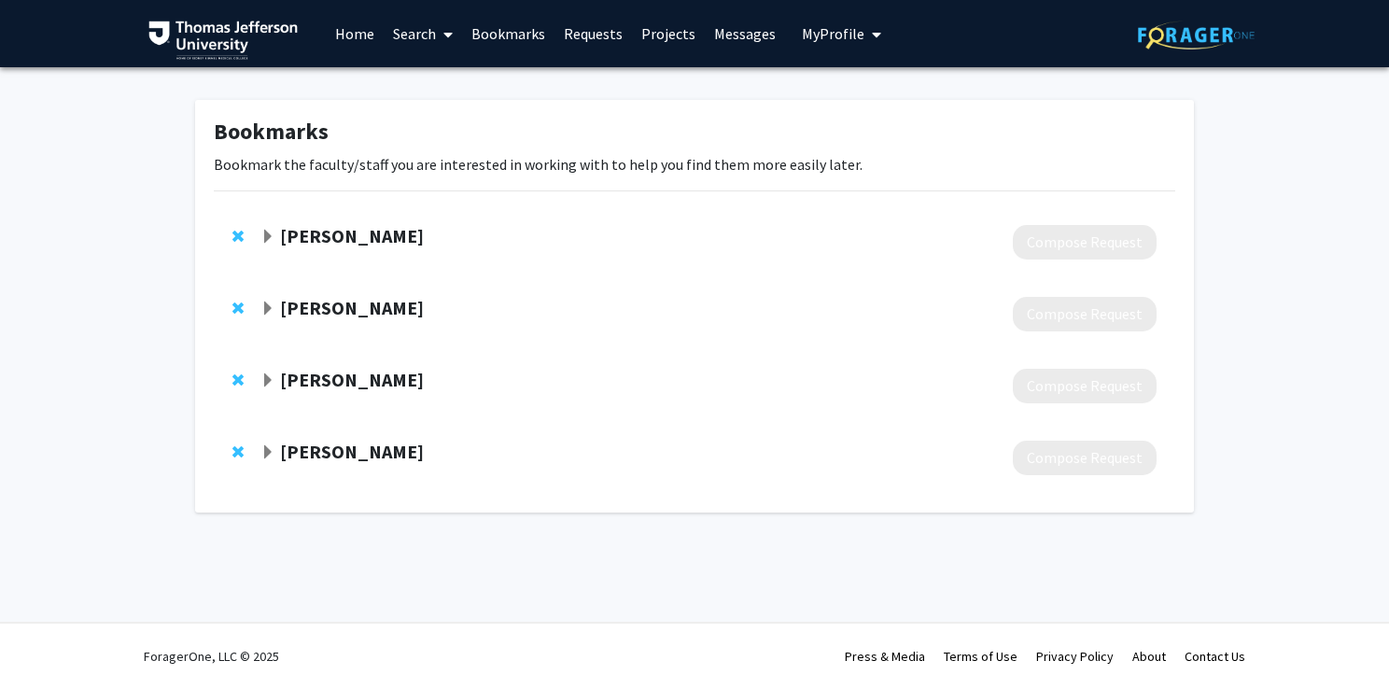
click at [272, 312] on span "Expand Ashesh Shah Bookmark" at bounding box center [267, 308] width 15 height 15
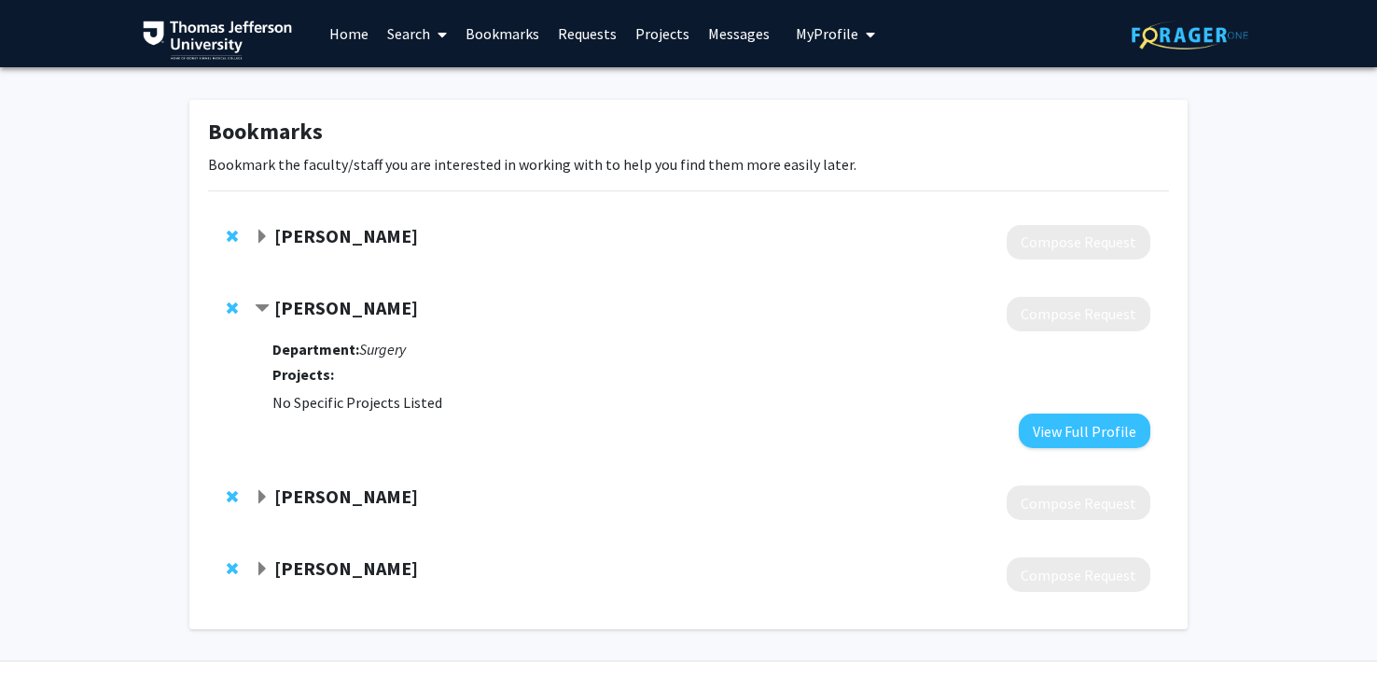
click at [252, 306] on div "Ashesh Shah Compose Request Department: Surgery Projects: No Specific Projects …" at bounding box center [688, 372] width 961 height 189
click at [255, 308] on span "Contract Ashesh Shah Bookmark" at bounding box center [262, 308] width 15 height 15
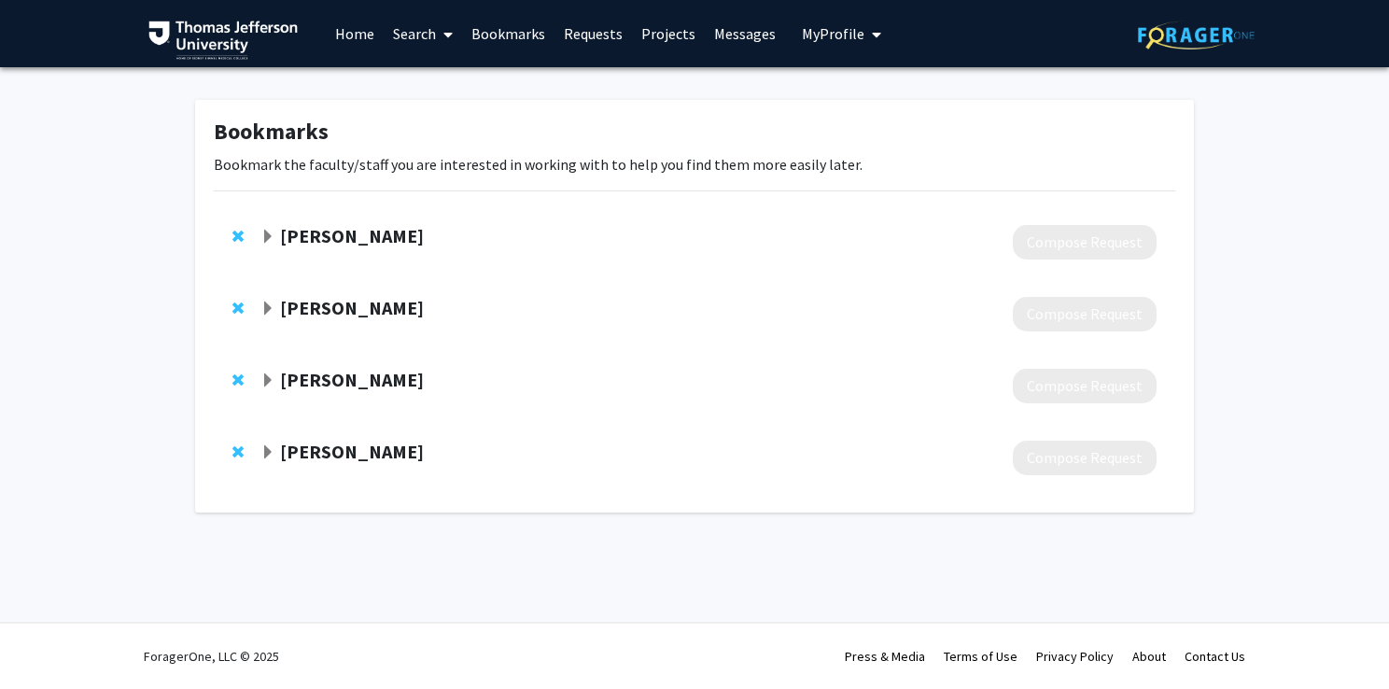
click at [260, 231] on span "Expand Avinoam Nevler Bookmark" at bounding box center [267, 237] width 15 height 15
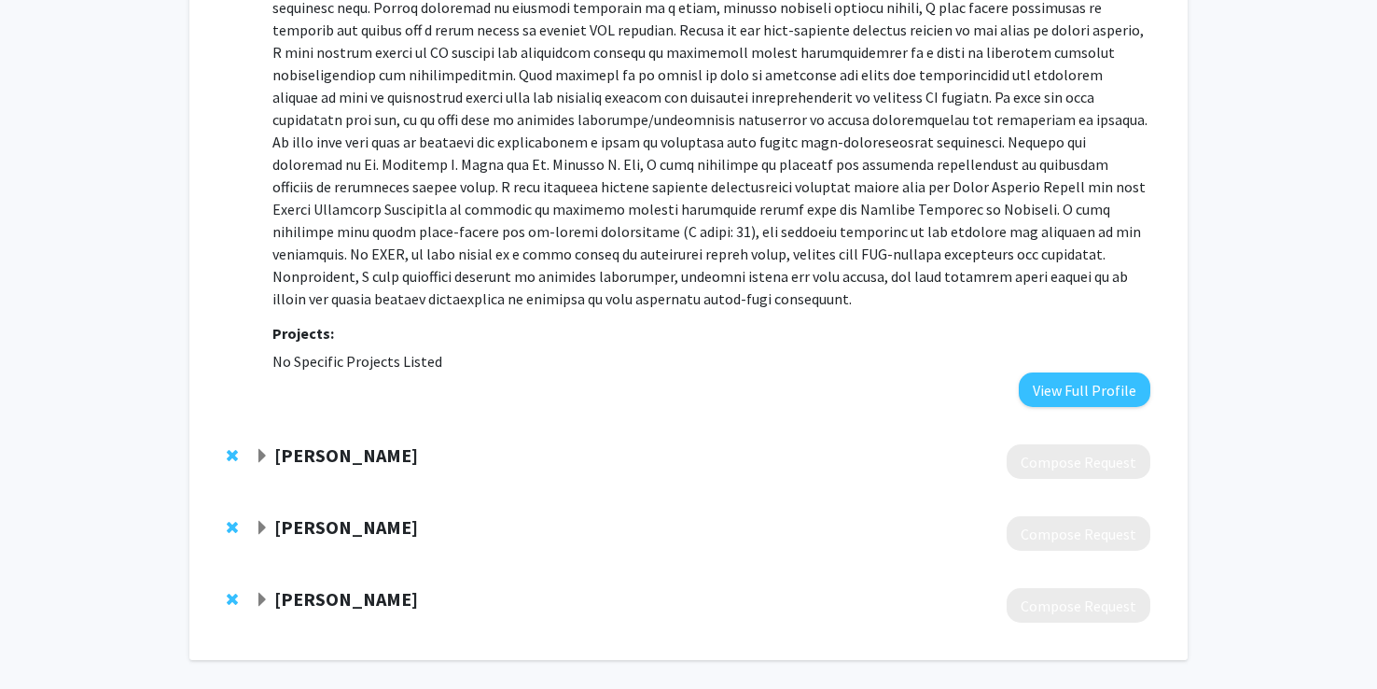
scroll to position [411, 0]
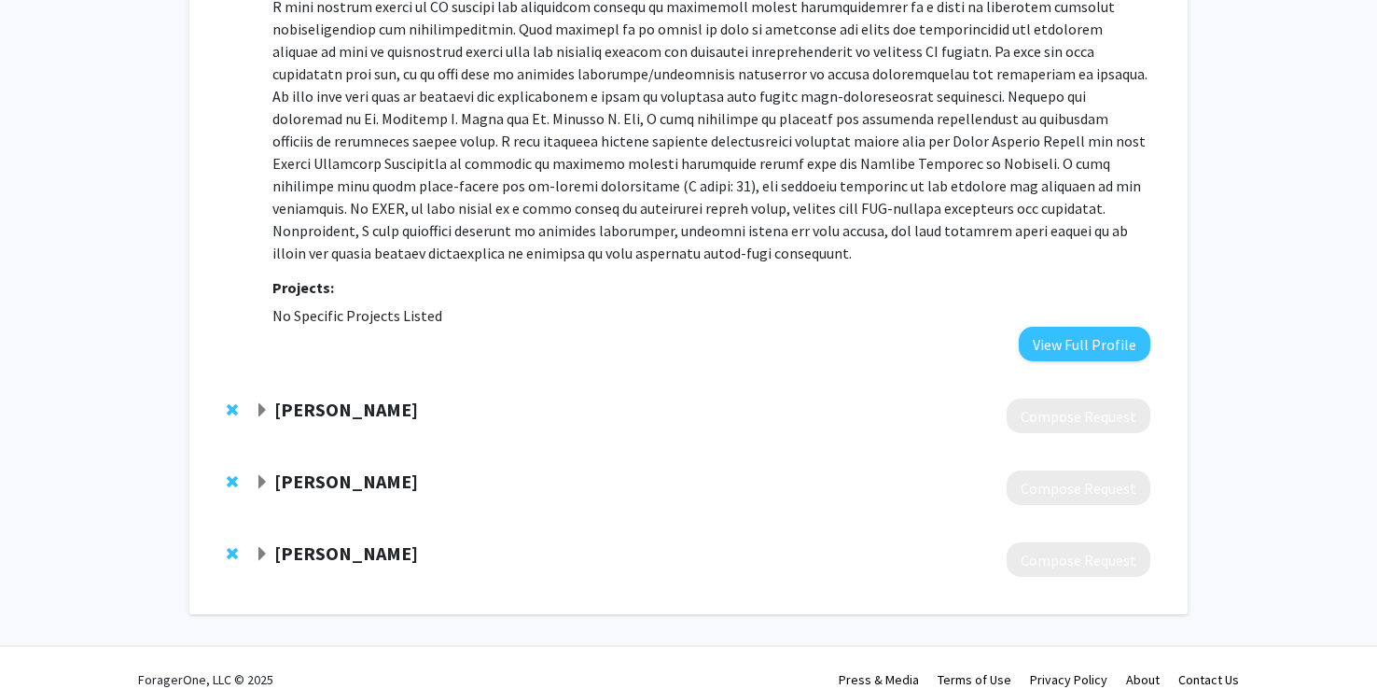
click at [261, 403] on span "Expand Ashesh Shah Bookmark" at bounding box center [262, 410] width 15 height 15
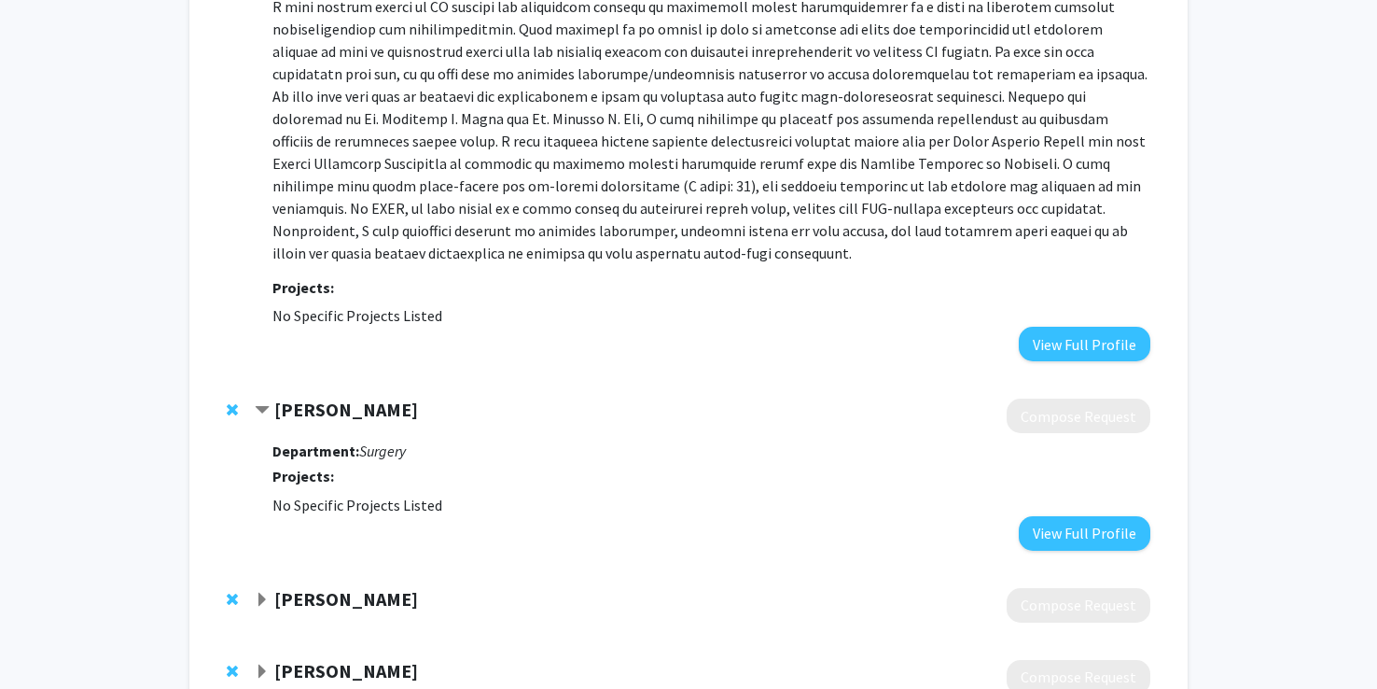
click at [307, 398] on strong "Ashesh Shah" at bounding box center [346, 409] width 144 height 23
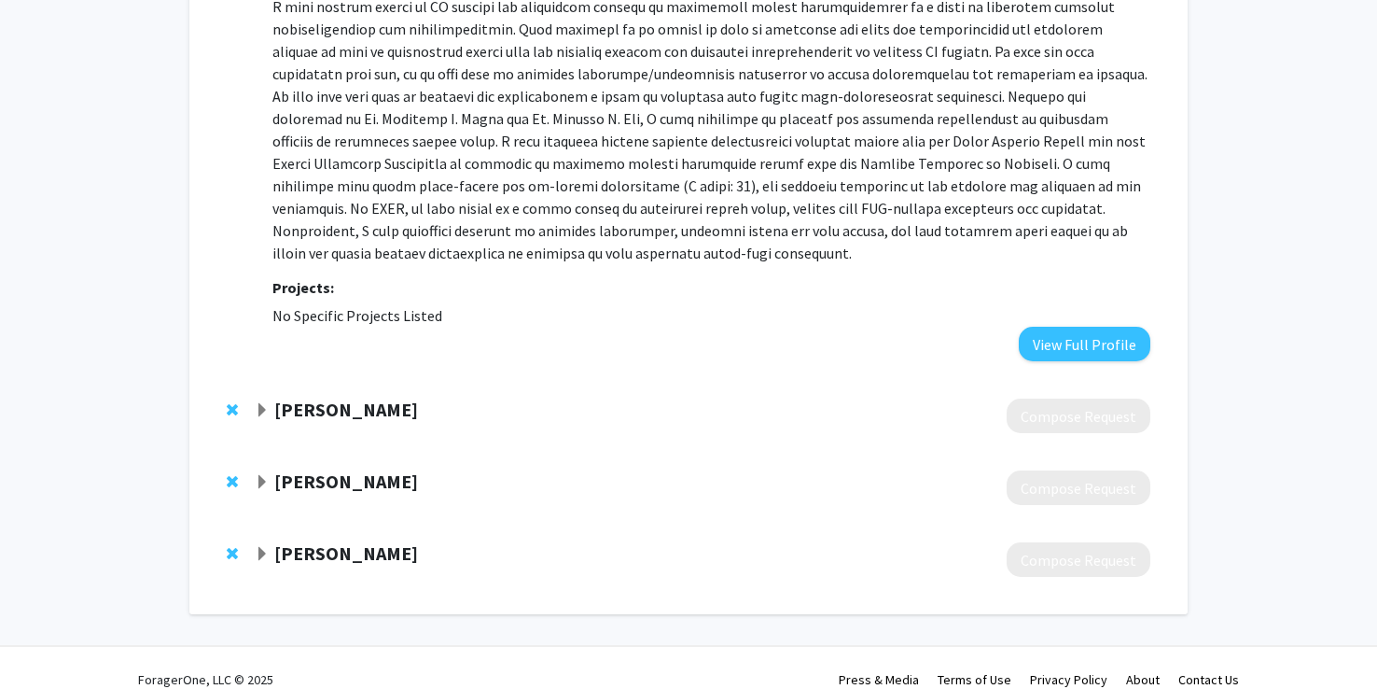
click at [307, 398] on strong "Ashesh Shah" at bounding box center [346, 409] width 144 height 23
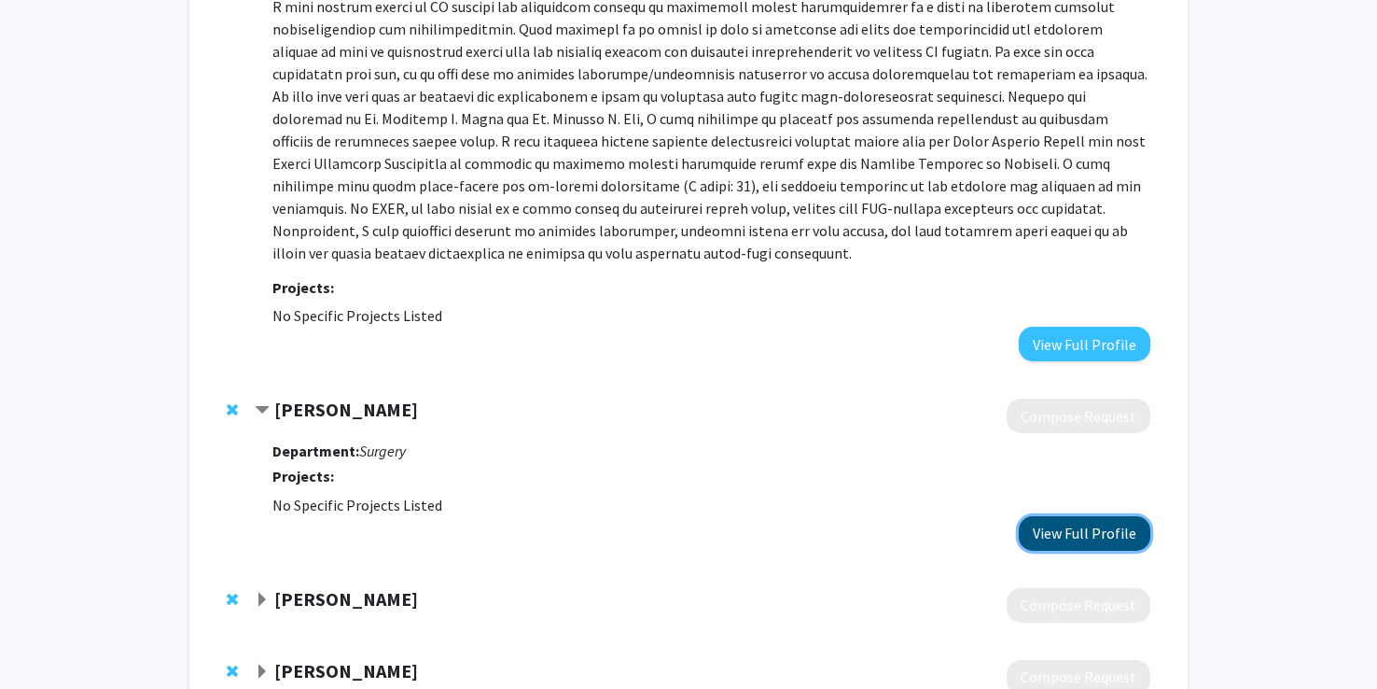
click at [1040, 516] on button "View Full Profile" at bounding box center [1085, 533] width 132 height 35
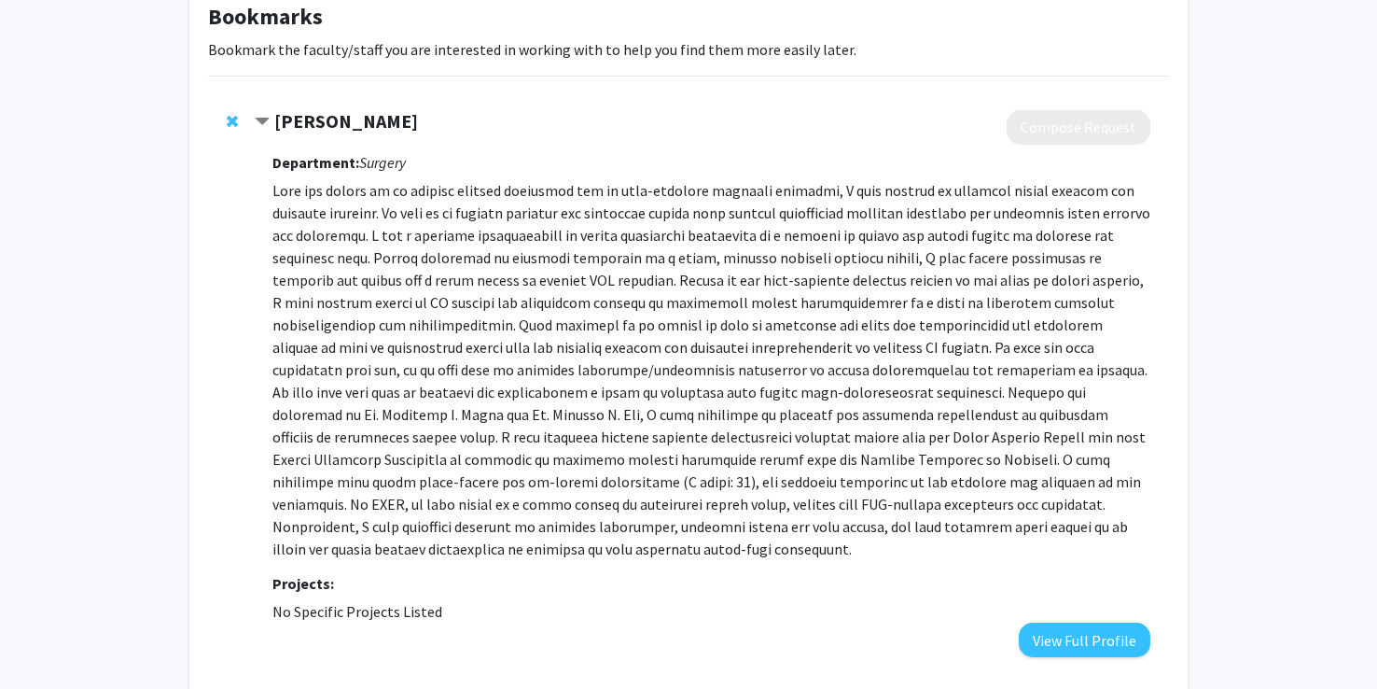
scroll to position [113, 0]
drag, startPoint x: 418, startPoint y: 124, endPoint x: 264, endPoint y: 118, distance: 154.1
click at [264, 118] on div "Avinoam Nevler" at bounding box center [456, 123] width 403 height 23
copy div "Avinoam Nevler"
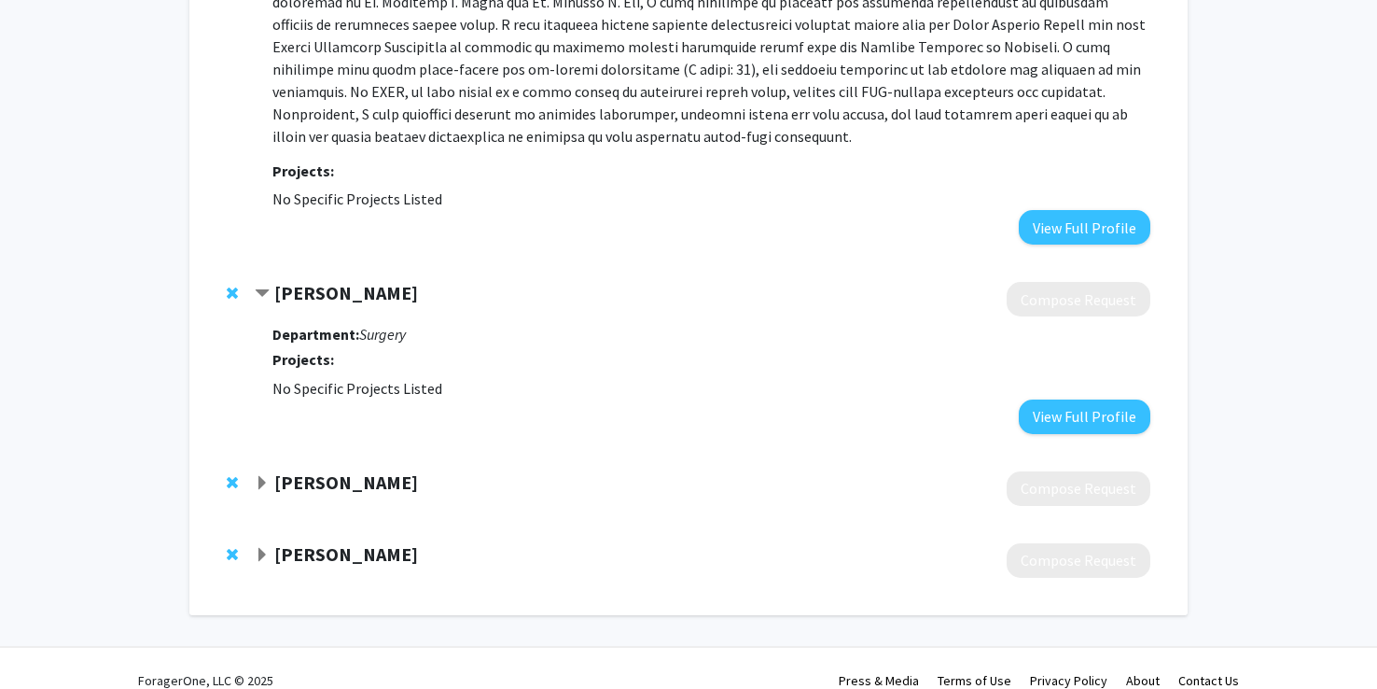
scroll to position [528, 0]
click at [259, 475] on span "Expand Vakhtang Tchantchaleishvili Bookmark" at bounding box center [262, 482] width 15 height 15
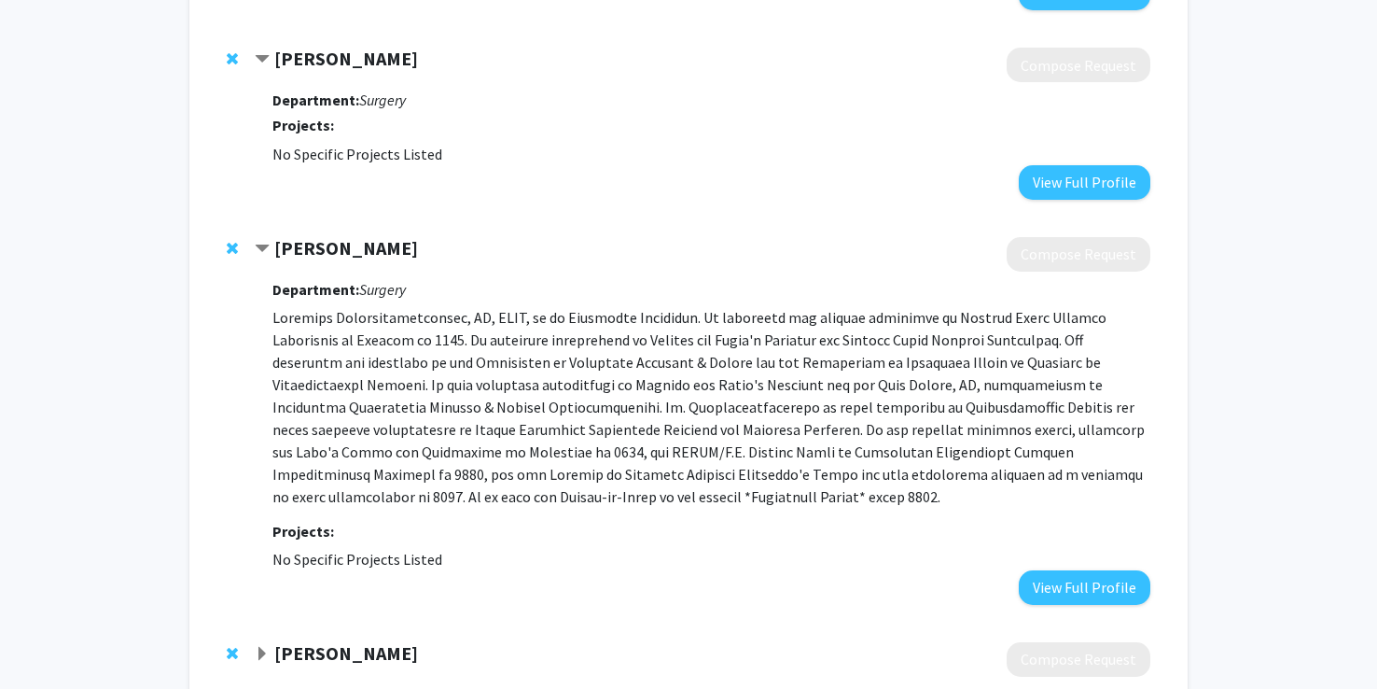
scroll to position [765, 0]
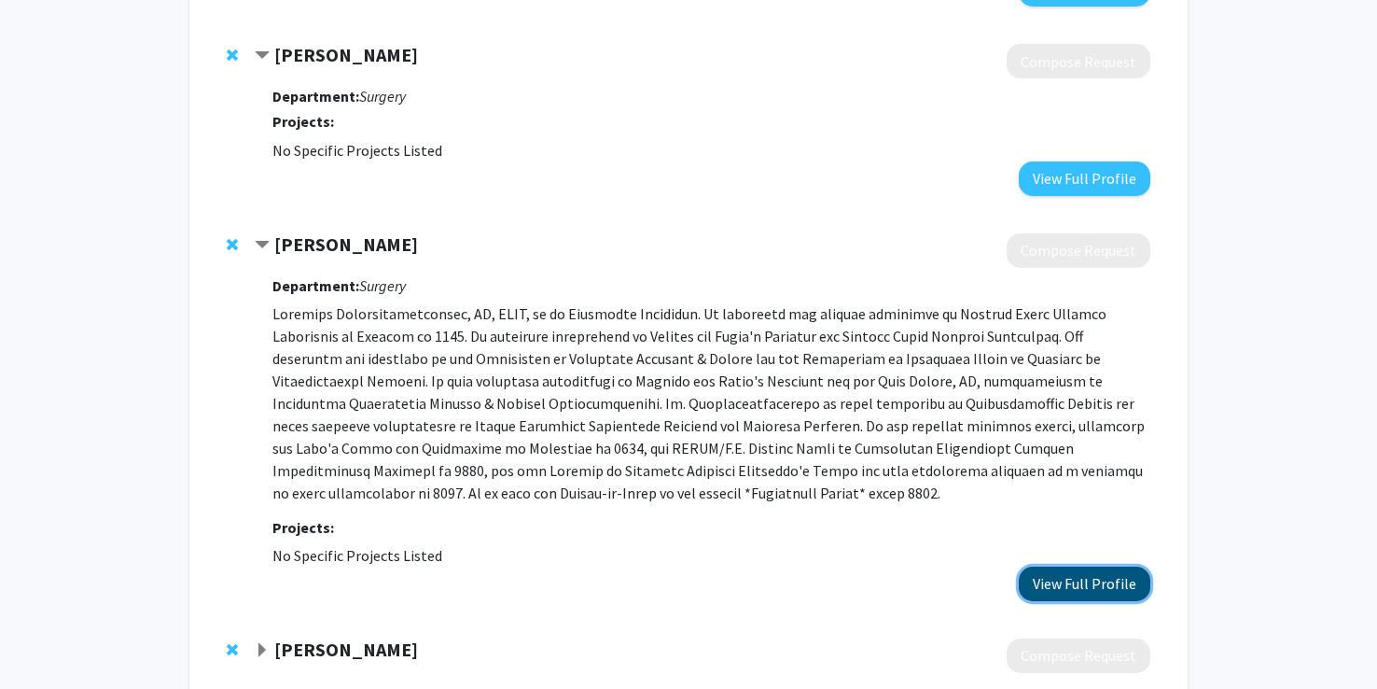
click at [1049, 566] on button "View Full Profile" at bounding box center [1085, 583] width 132 height 35
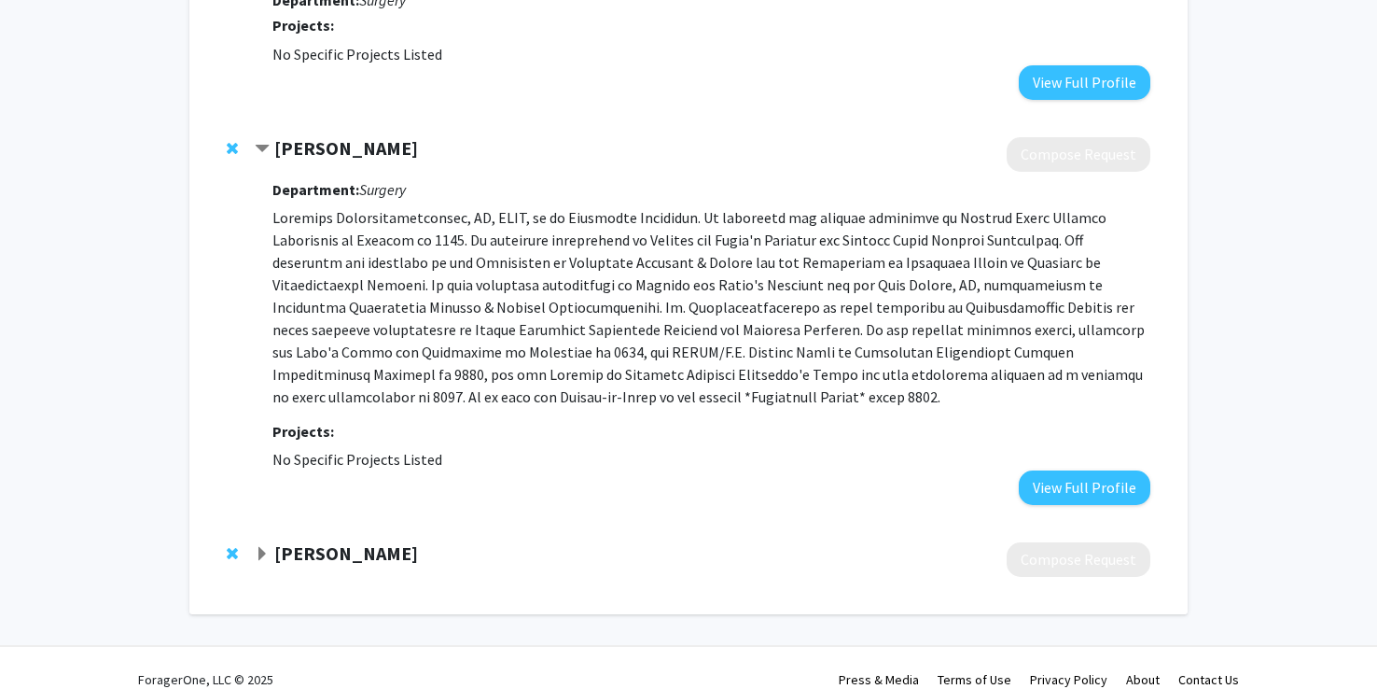
click at [286, 541] on strong "Babak Abai" at bounding box center [346, 552] width 144 height 23
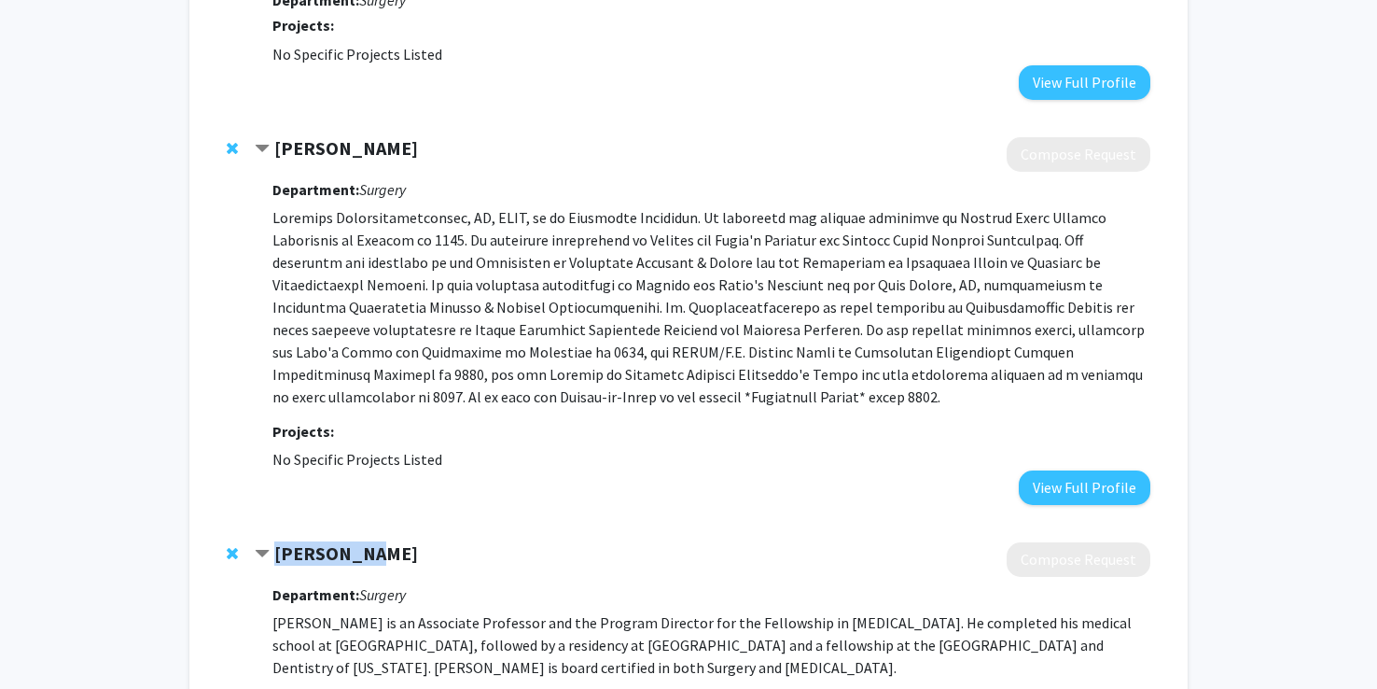
drag, startPoint x: 418, startPoint y: 526, endPoint x: 287, endPoint y: 510, distance: 131.7
copy div "Babak Abai"
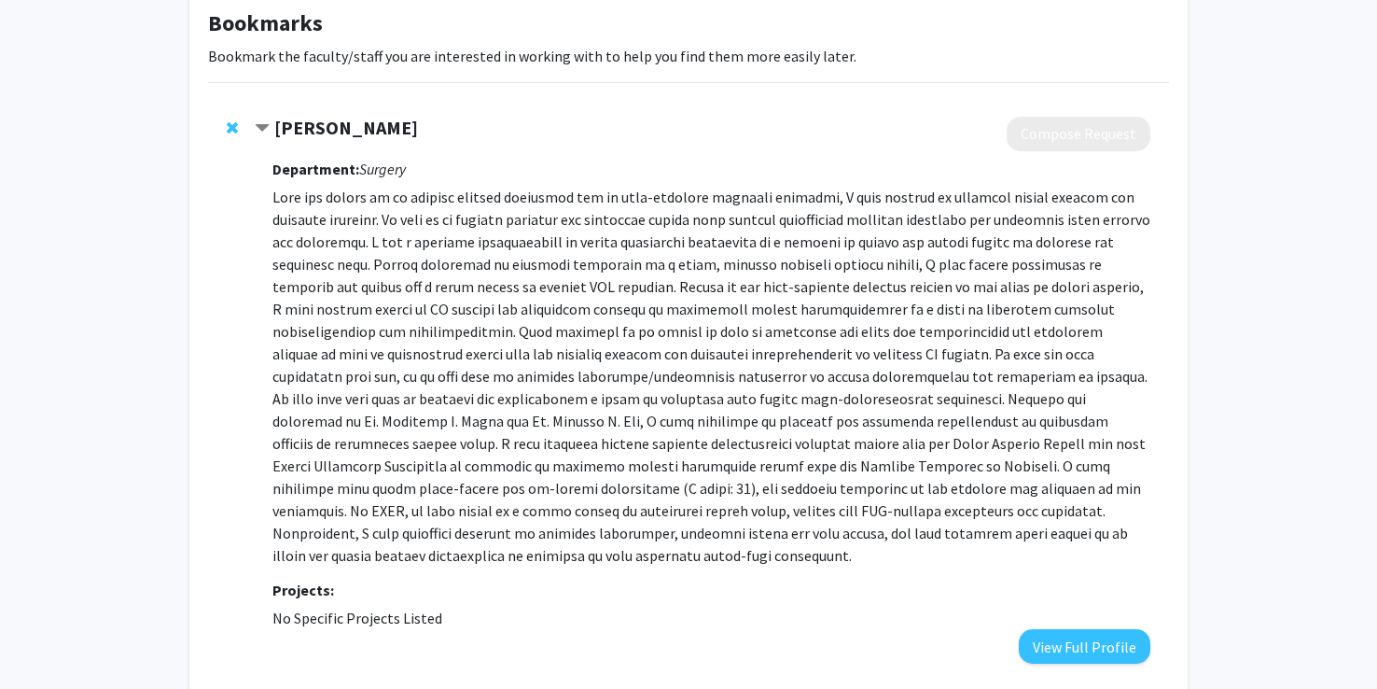
scroll to position [0, 0]
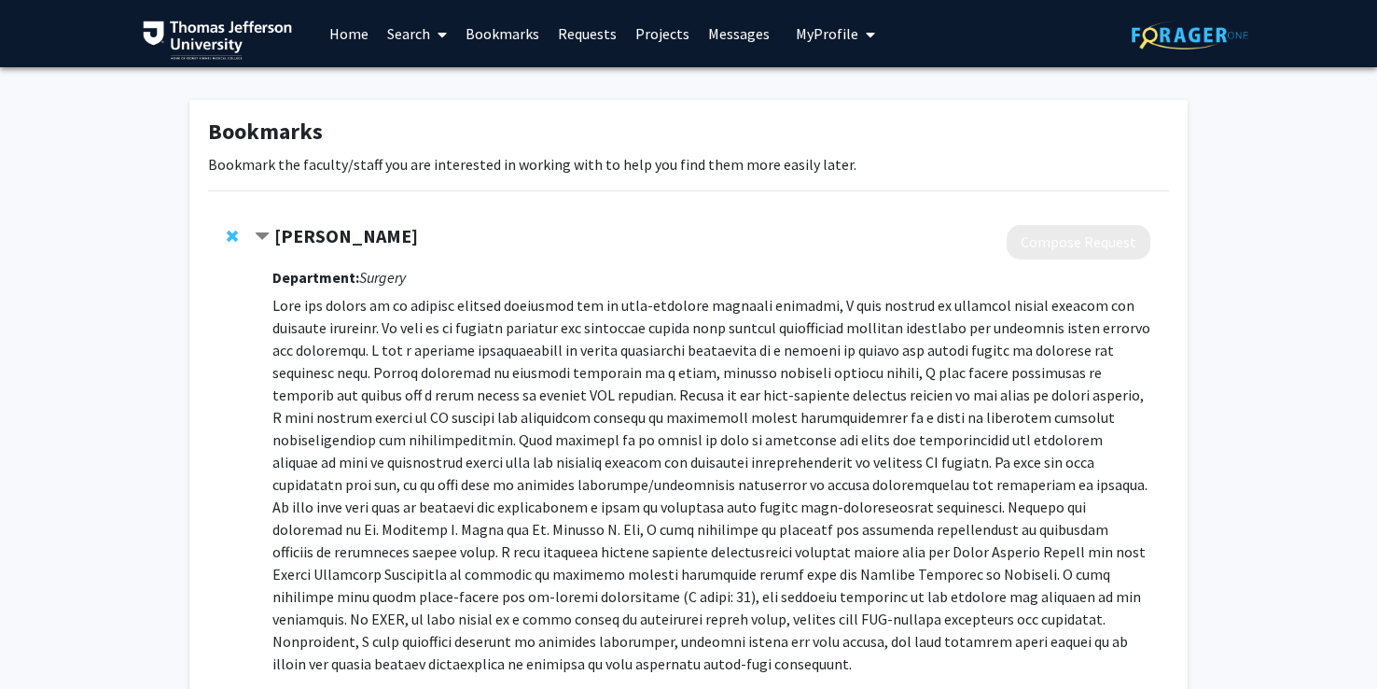
click at [343, 39] on link "Home" at bounding box center [349, 33] width 58 height 65
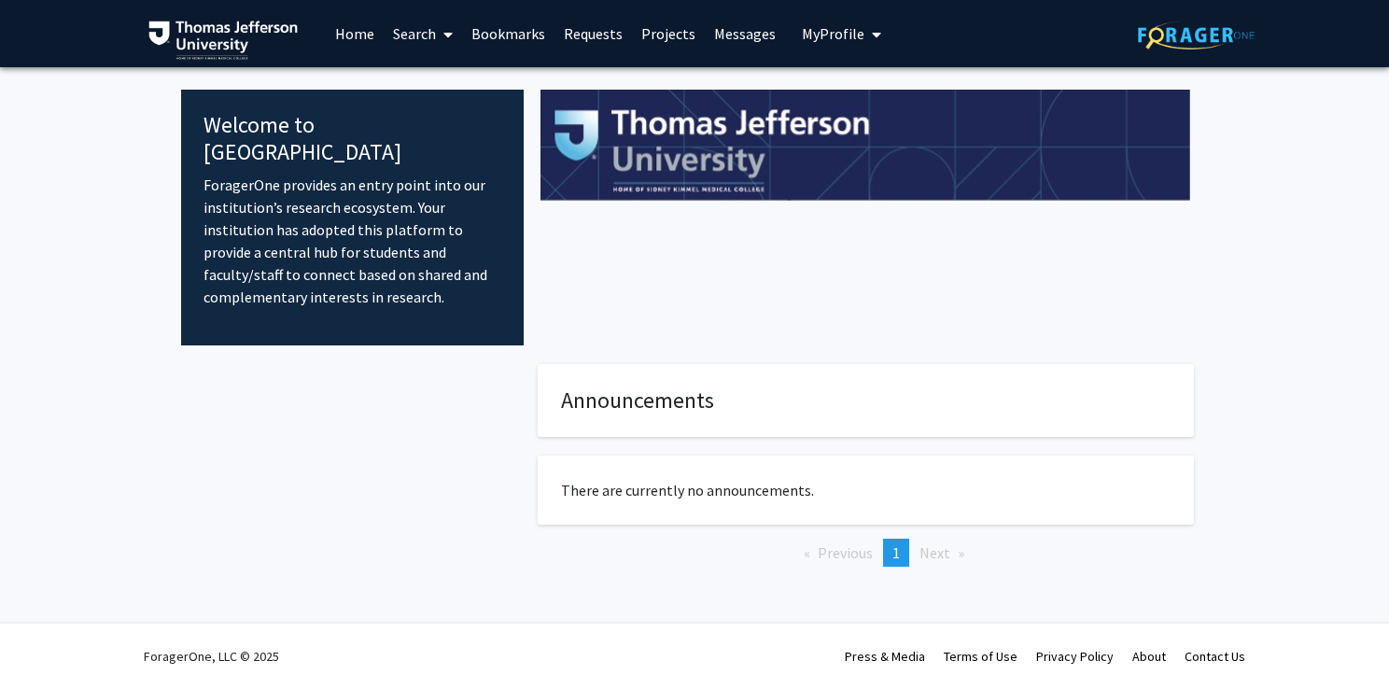
click at [426, 45] on link "Search" at bounding box center [423, 33] width 78 height 65
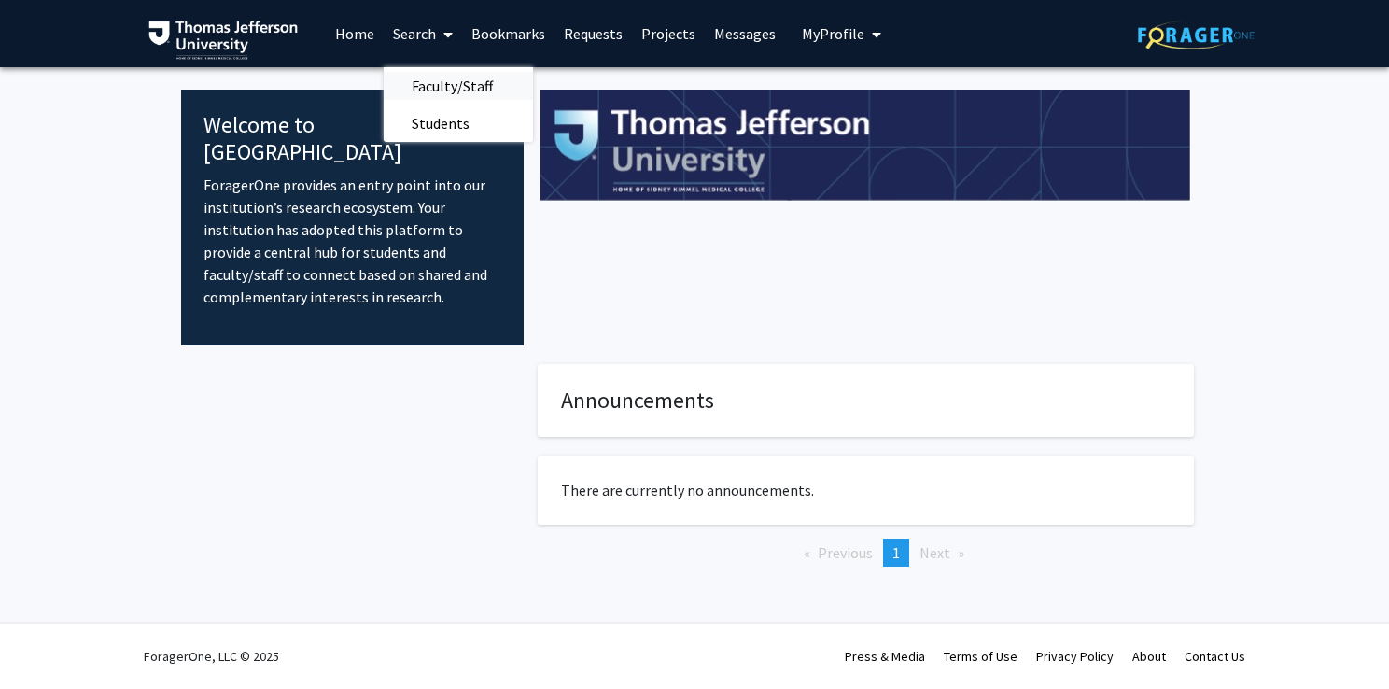
click at [435, 80] on span "Faculty/Staff" at bounding box center [452, 85] width 137 height 37
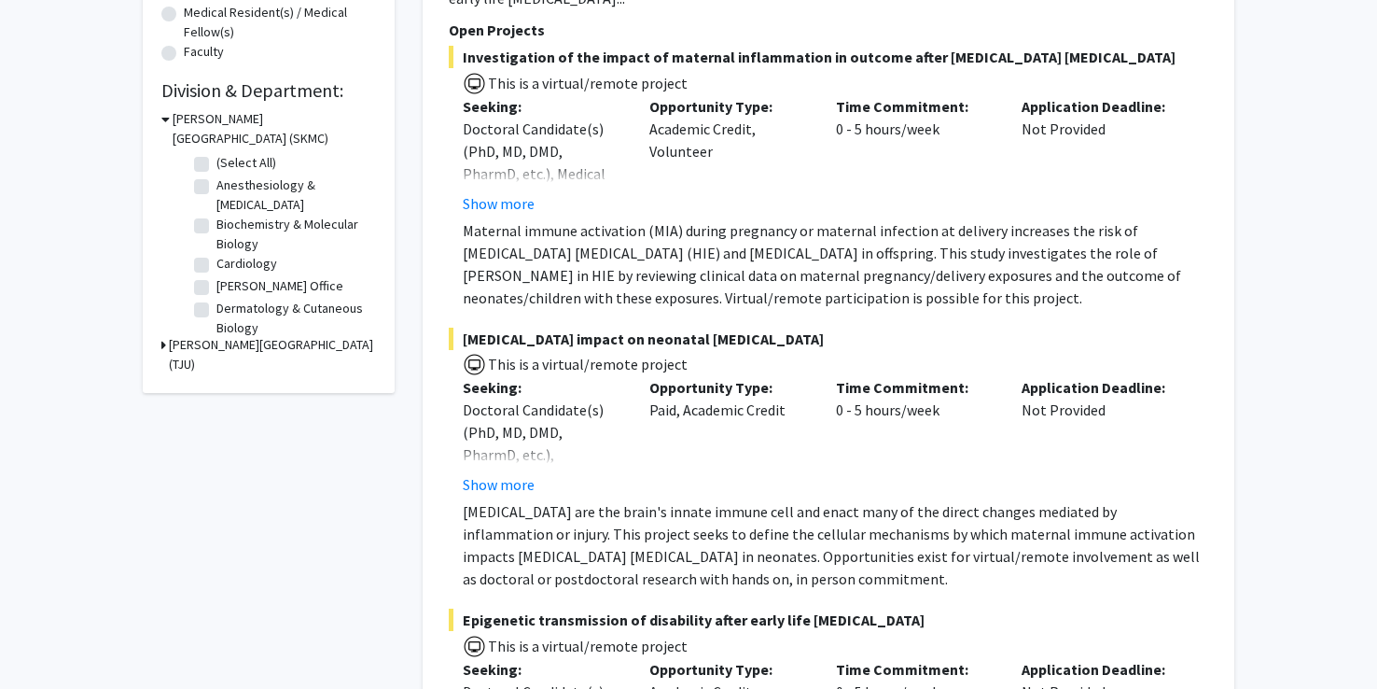
scroll to position [852, 0]
click at [237, 301] on label "Surgery" at bounding box center [238, 296] width 45 height 20
click at [229, 298] on input "Surgery" at bounding box center [222, 292] width 12 height 12
checkbox input "true"
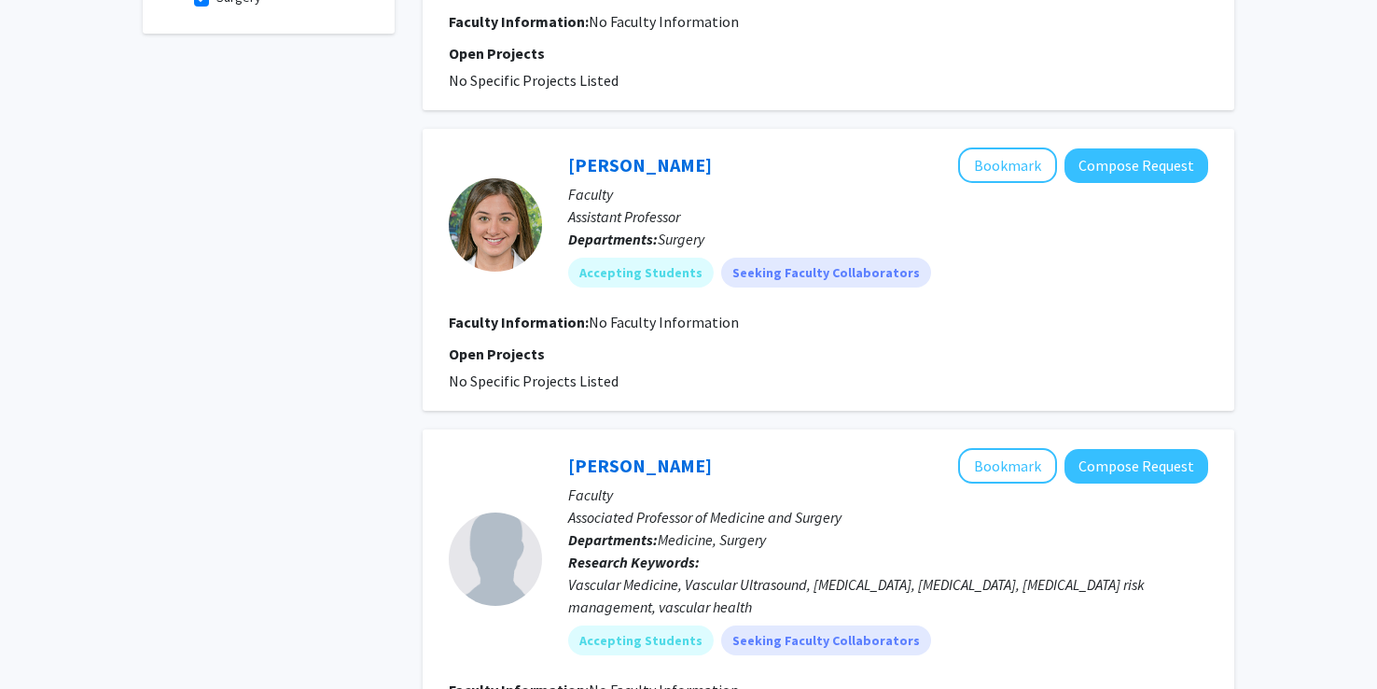
scroll to position [630, 0]
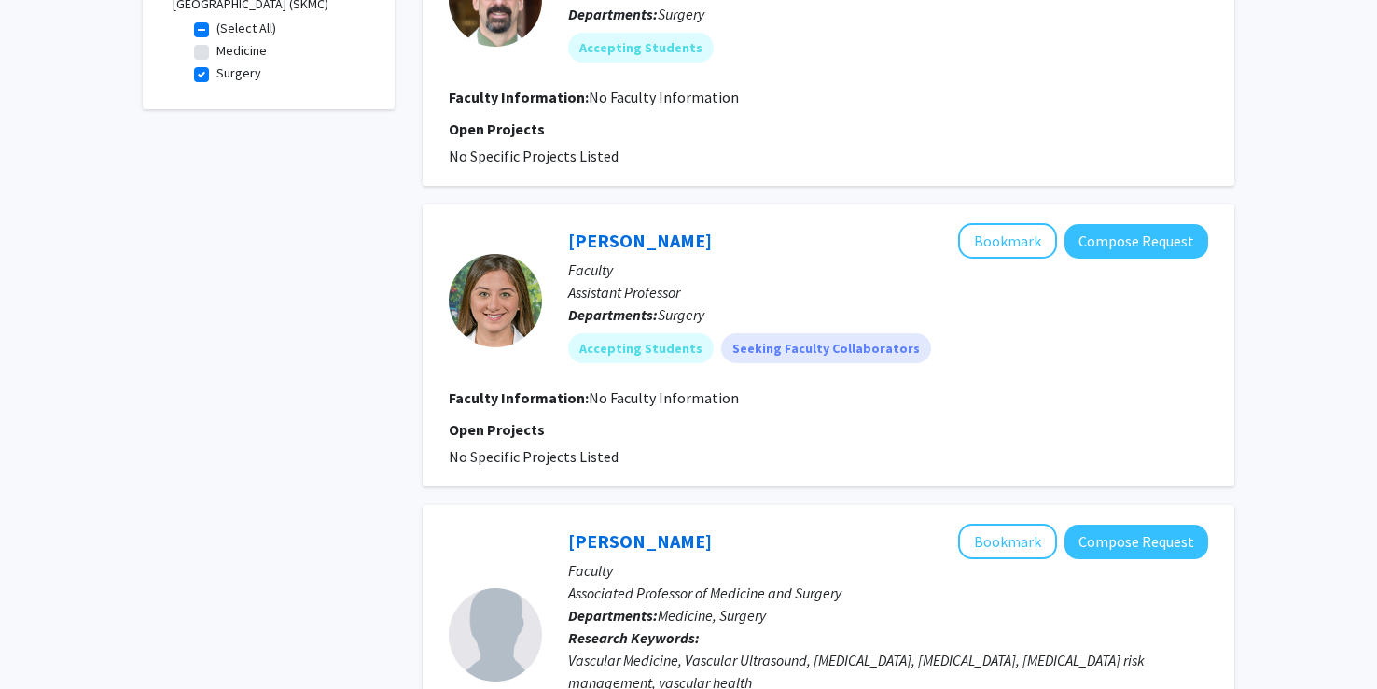
click at [209, 74] on fg-checkbox "Surgery Surgery" at bounding box center [282, 74] width 177 height 22
click at [216, 74] on label "Surgery" at bounding box center [238, 73] width 45 height 20
click at [216, 74] on input "Surgery" at bounding box center [222, 69] width 12 height 12
checkbox input "false"
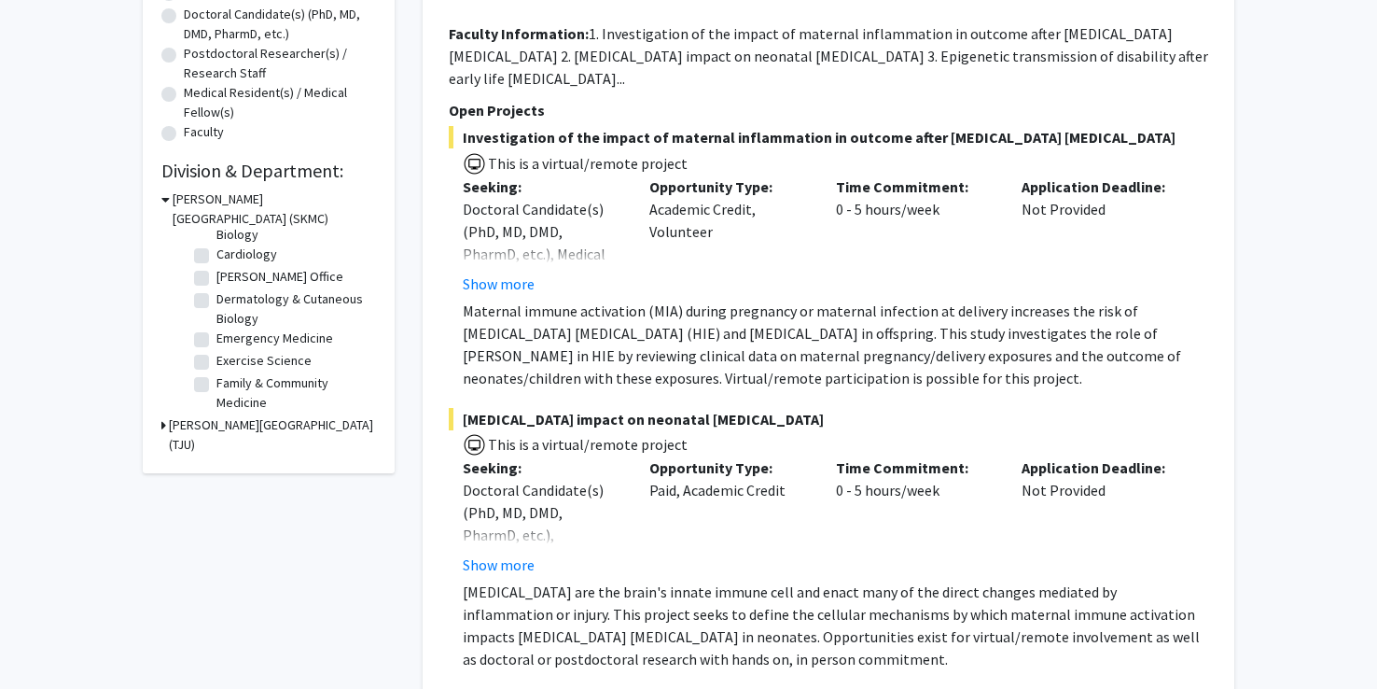
scroll to position [91, 0]
click at [216, 254] on label "Cardiology" at bounding box center [246, 253] width 61 height 20
click at [216, 254] on input "Cardiology" at bounding box center [222, 249] width 12 height 12
checkbox input "true"
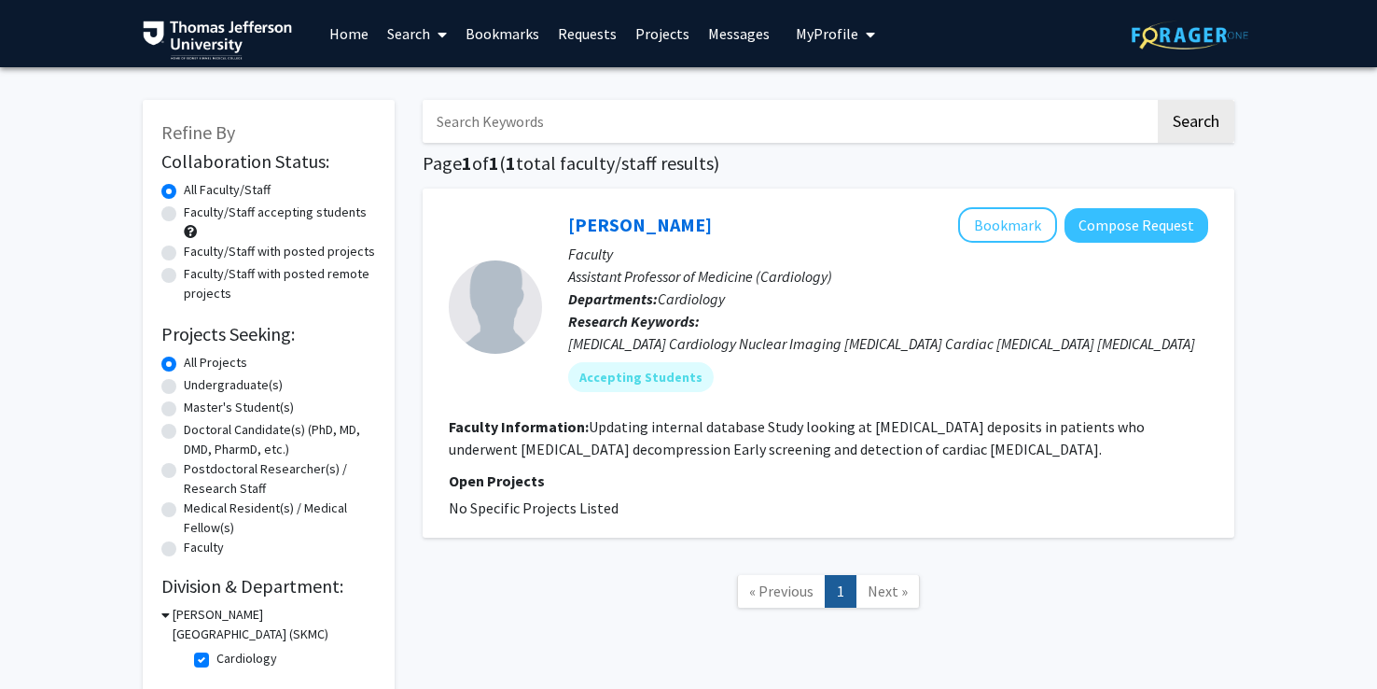
scroll to position [103, 0]
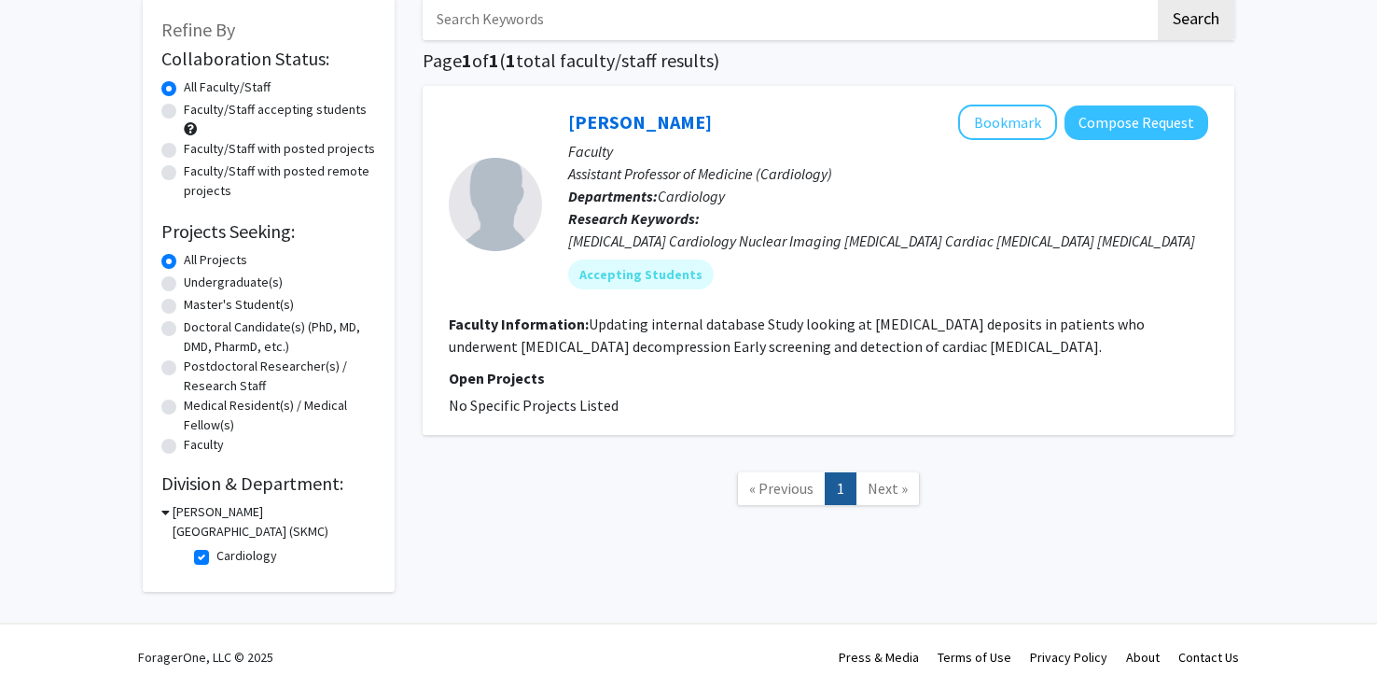
click at [216, 555] on label "Cardiology" at bounding box center [246, 556] width 61 height 20
click at [216, 555] on input "Cardiology" at bounding box center [222, 552] width 12 height 12
checkbox input "false"
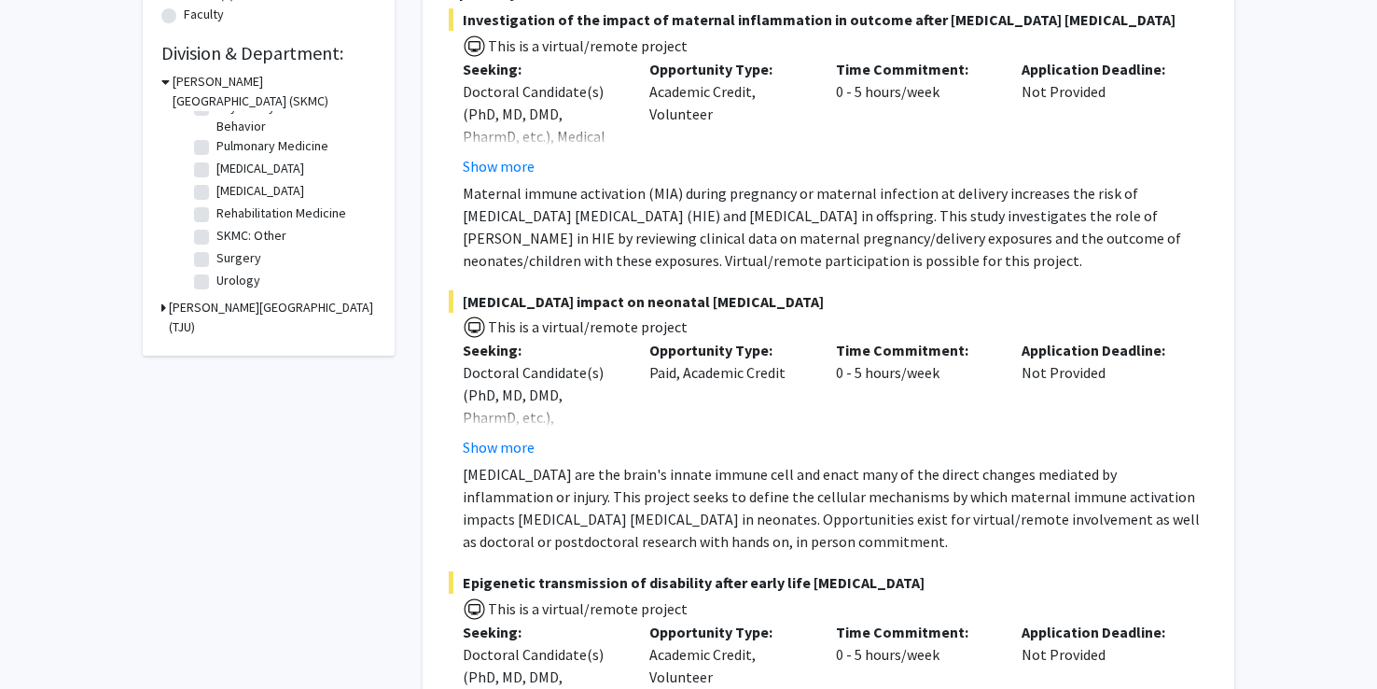
scroll to position [556, 0]
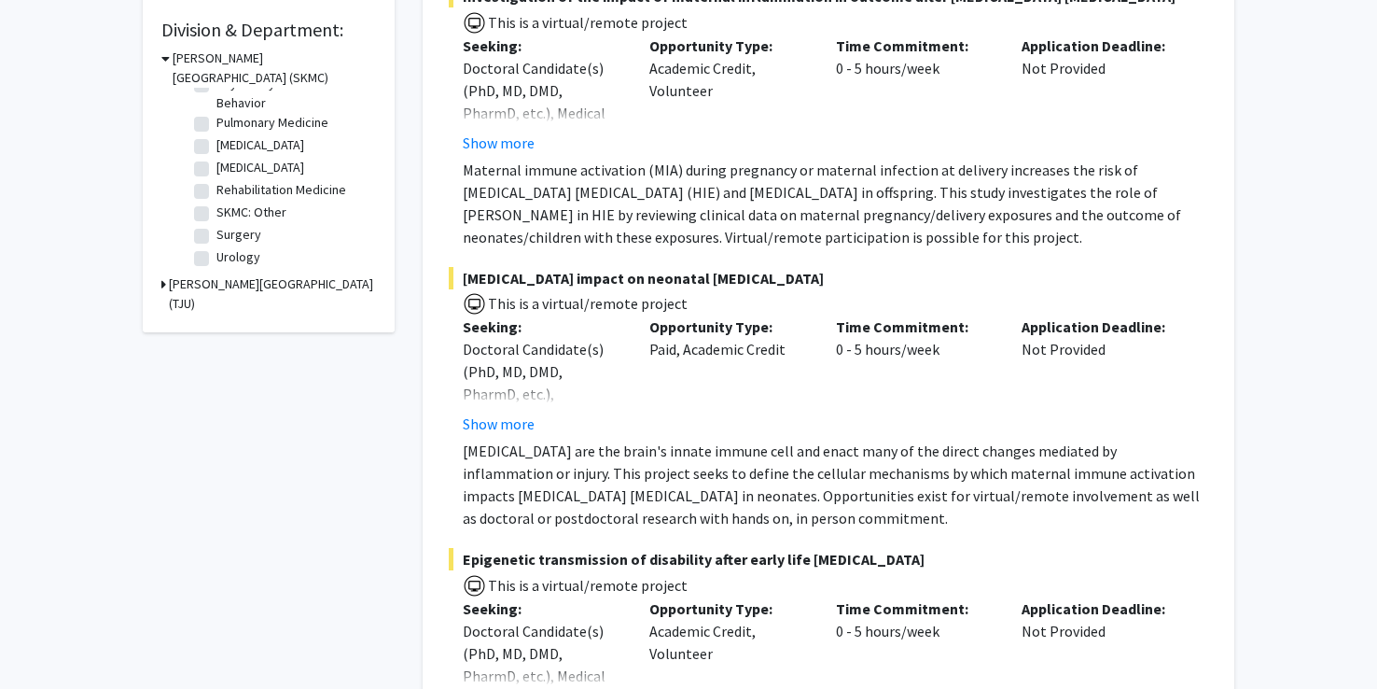
click at [175, 288] on h3 "Thomas Jefferson University (TJU)" at bounding box center [272, 293] width 207 height 39
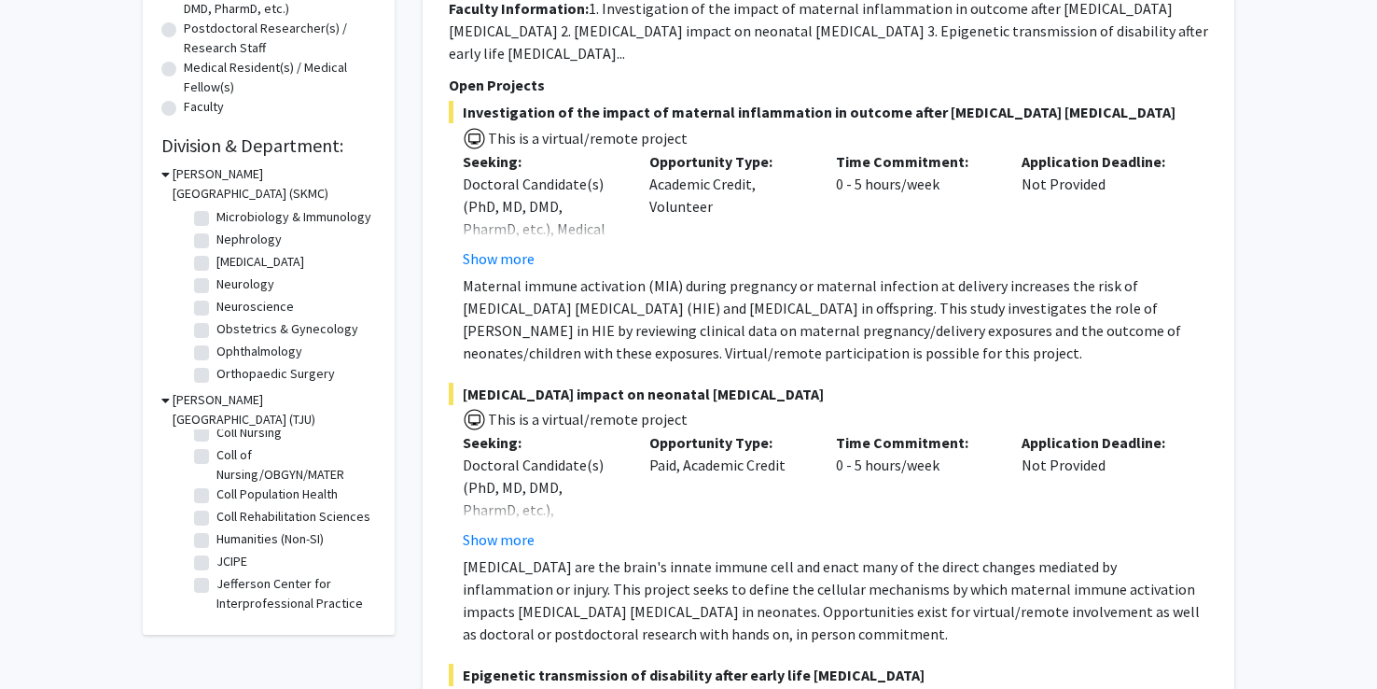
scroll to position [446, 0]
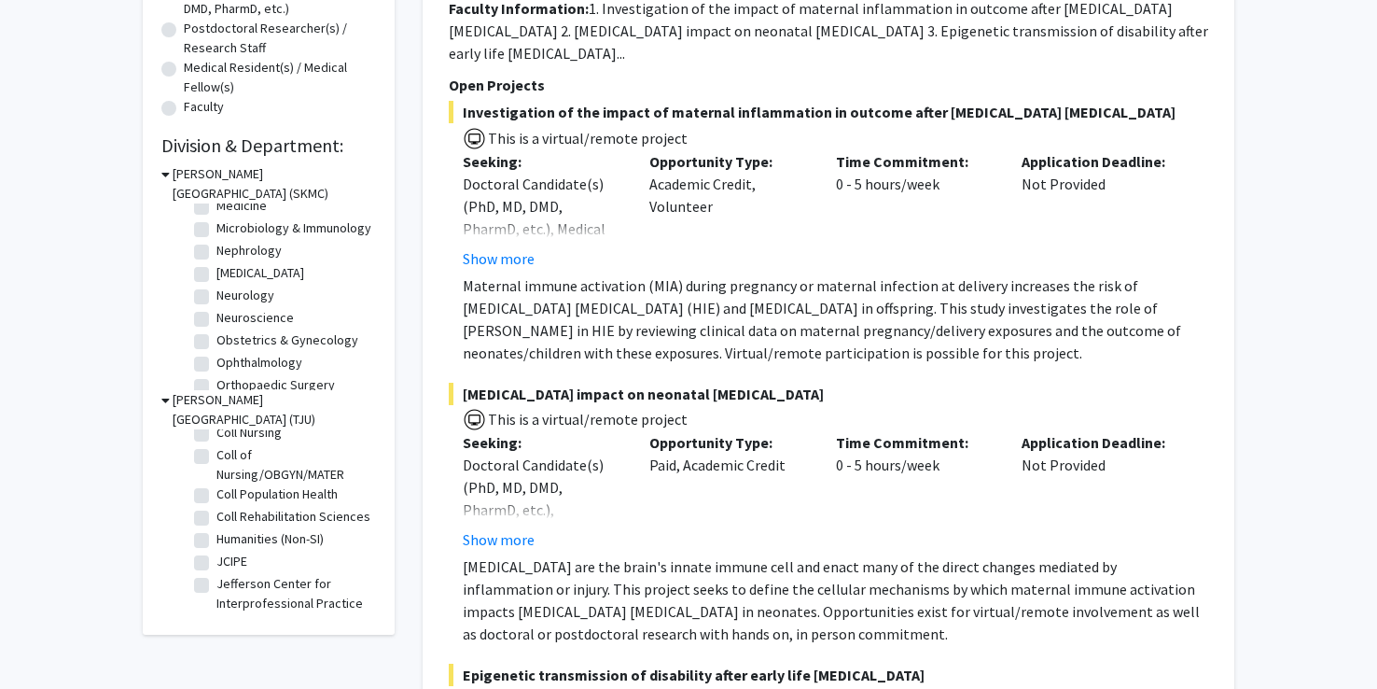
click at [216, 283] on label "Neurological Surgery" at bounding box center [260, 273] width 88 height 20
click at [216, 275] on input "Neurological Surgery" at bounding box center [222, 269] width 12 height 12
checkbox input "true"
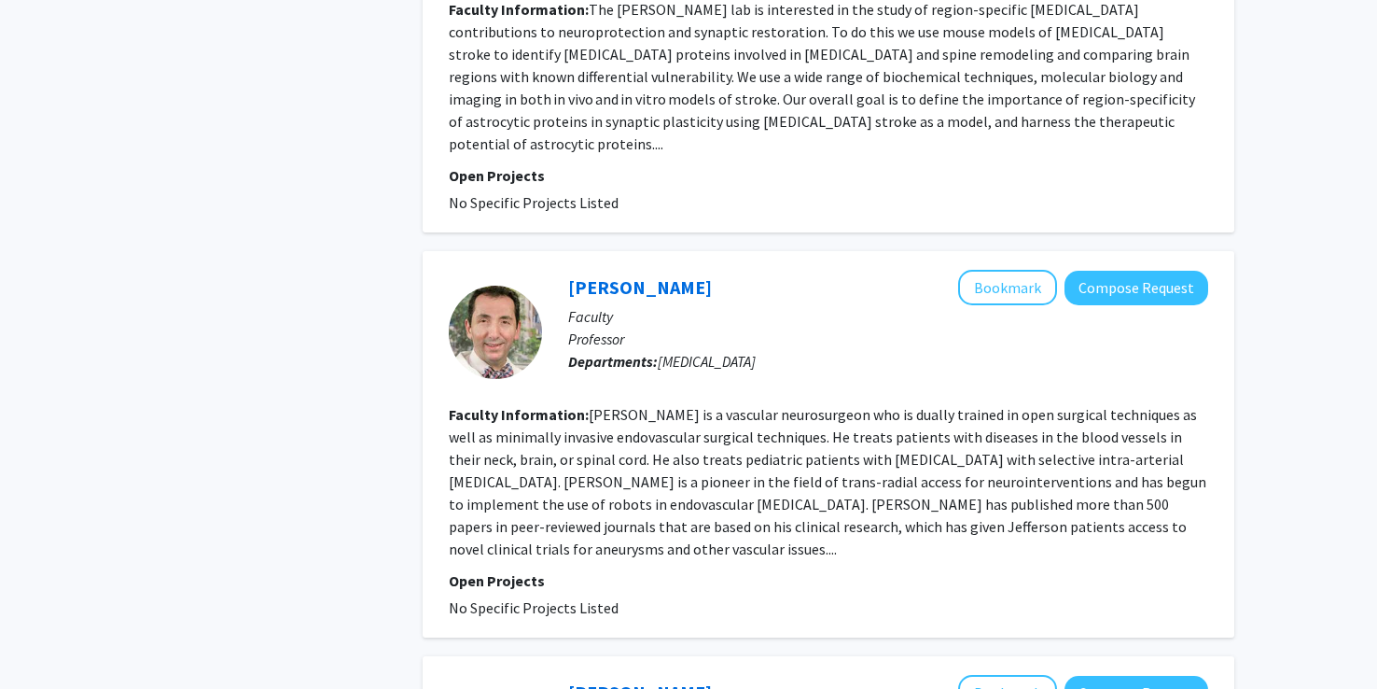
scroll to position [2549, 0]
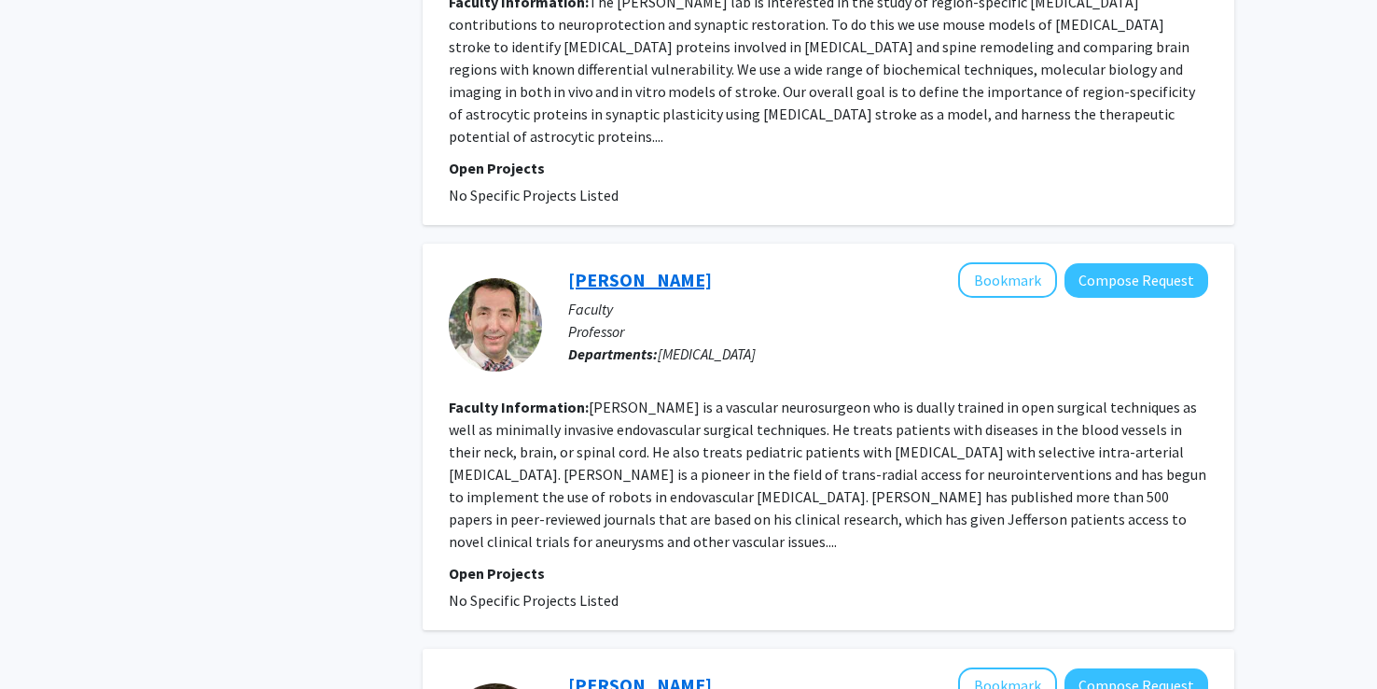
click at [598, 268] on link "Pascal Jabbour" at bounding box center [640, 279] width 144 height 23
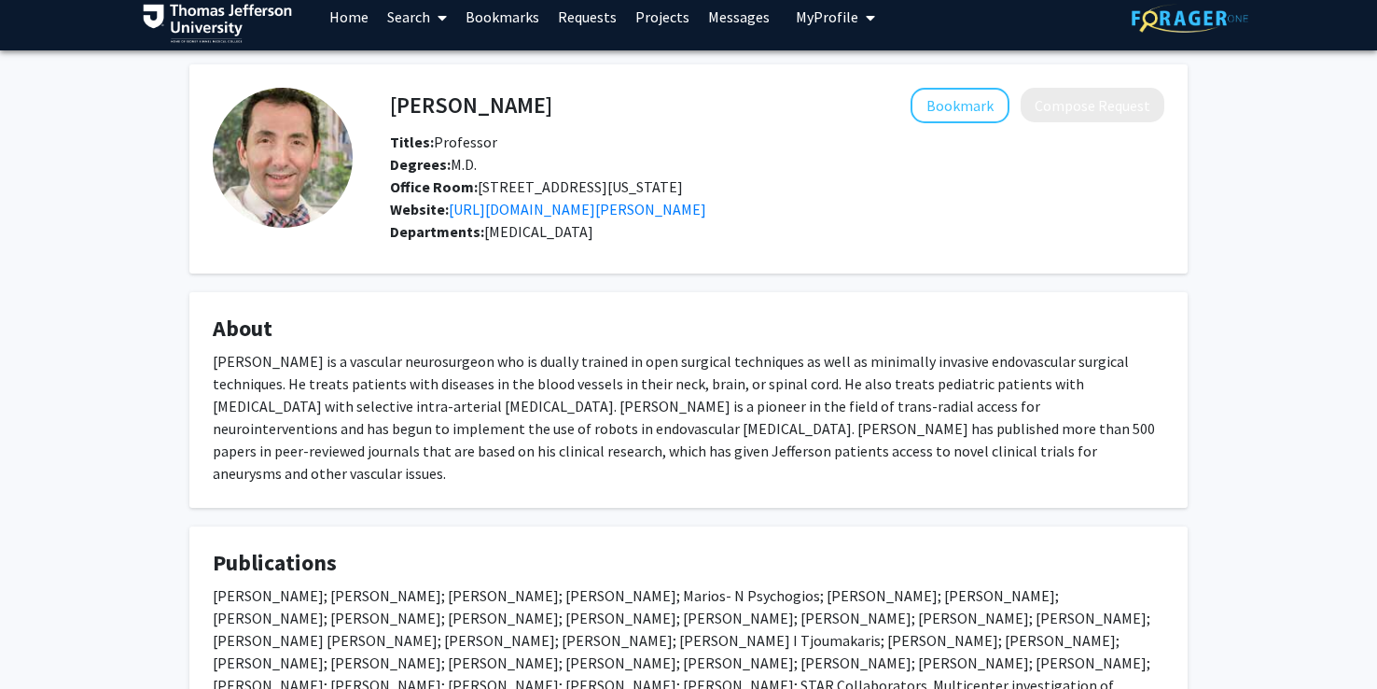
scroll to position [14, 0]
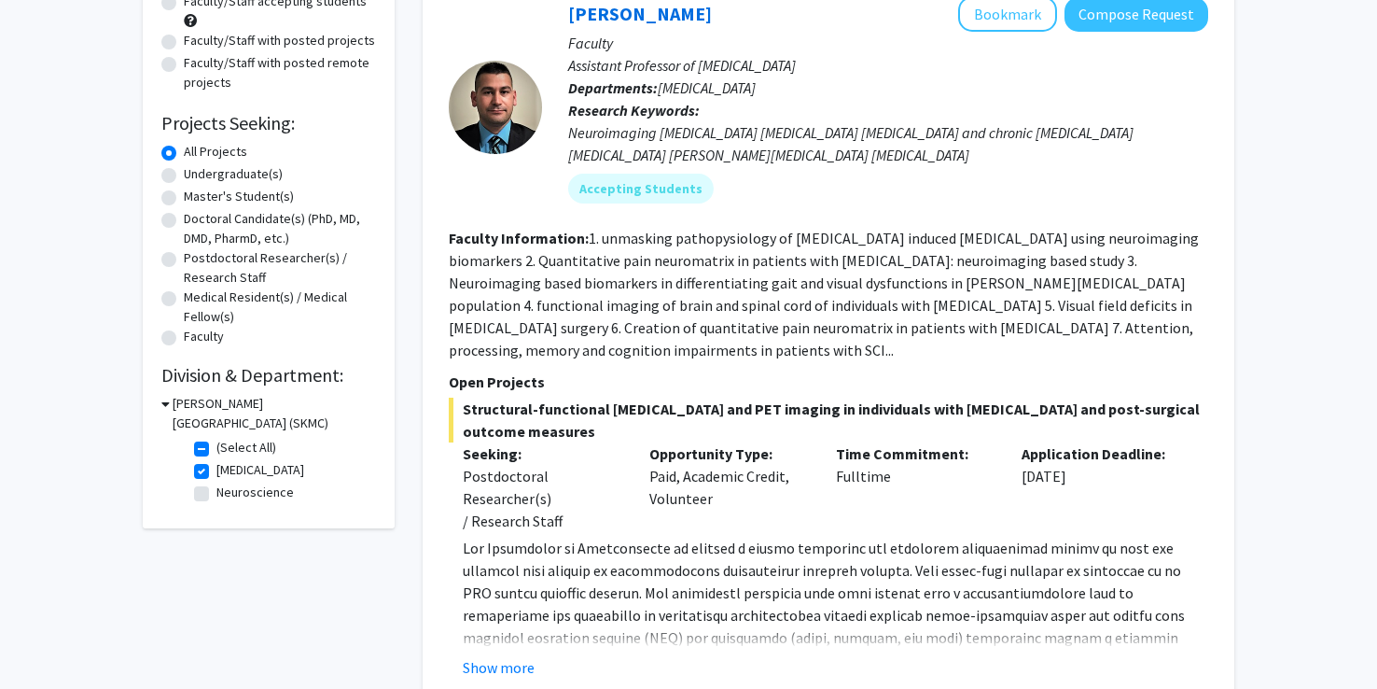
scroll to position [212, 0]
click at [216, 472] on label "Neurological Surgery" at bounding box center [260, 469] width 88 height 20
click at [216, 471] on input "Neurological Surgery" at bounding box center [222, 465] width 12 height 12
checkbox input "false"
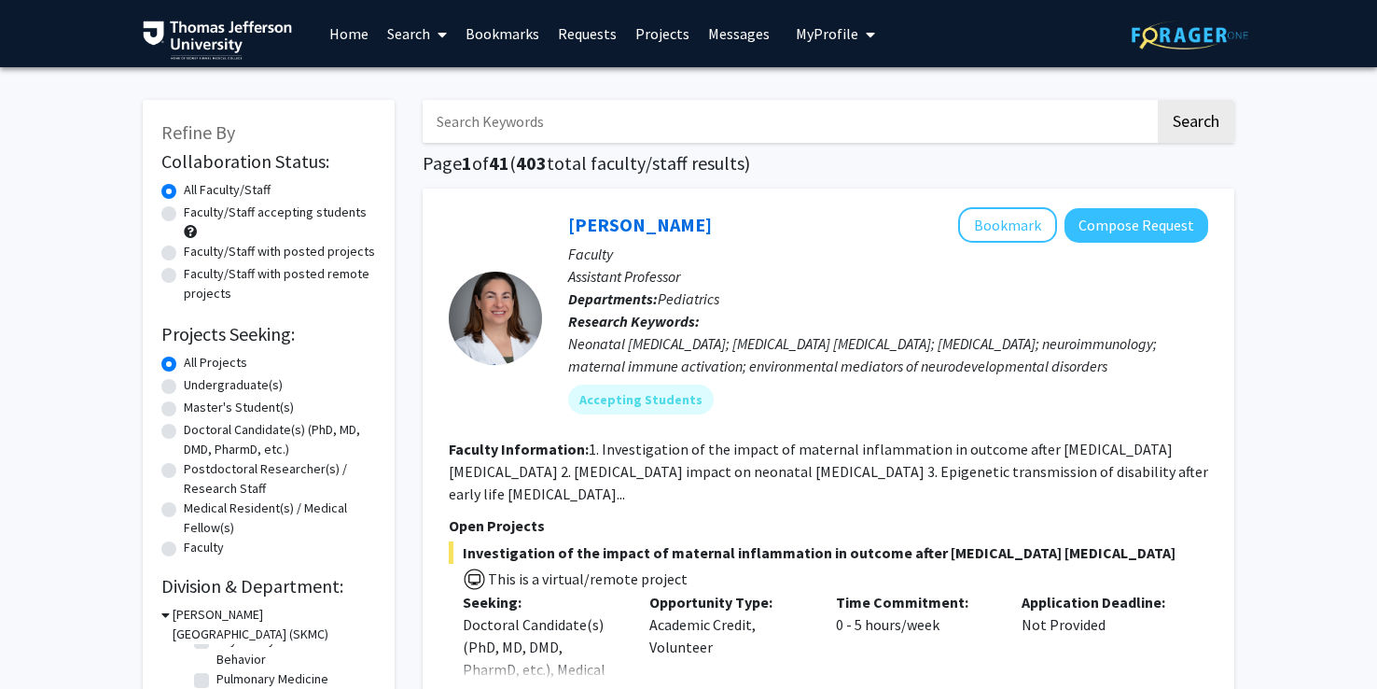
click at [464, 130] on input "Search Keywords" at bounding box center [789, 121] width 733 height 43
type input "c"
click at [1158, 100] on button "Search" at bounding box center [1196, 121] width 77 height 43
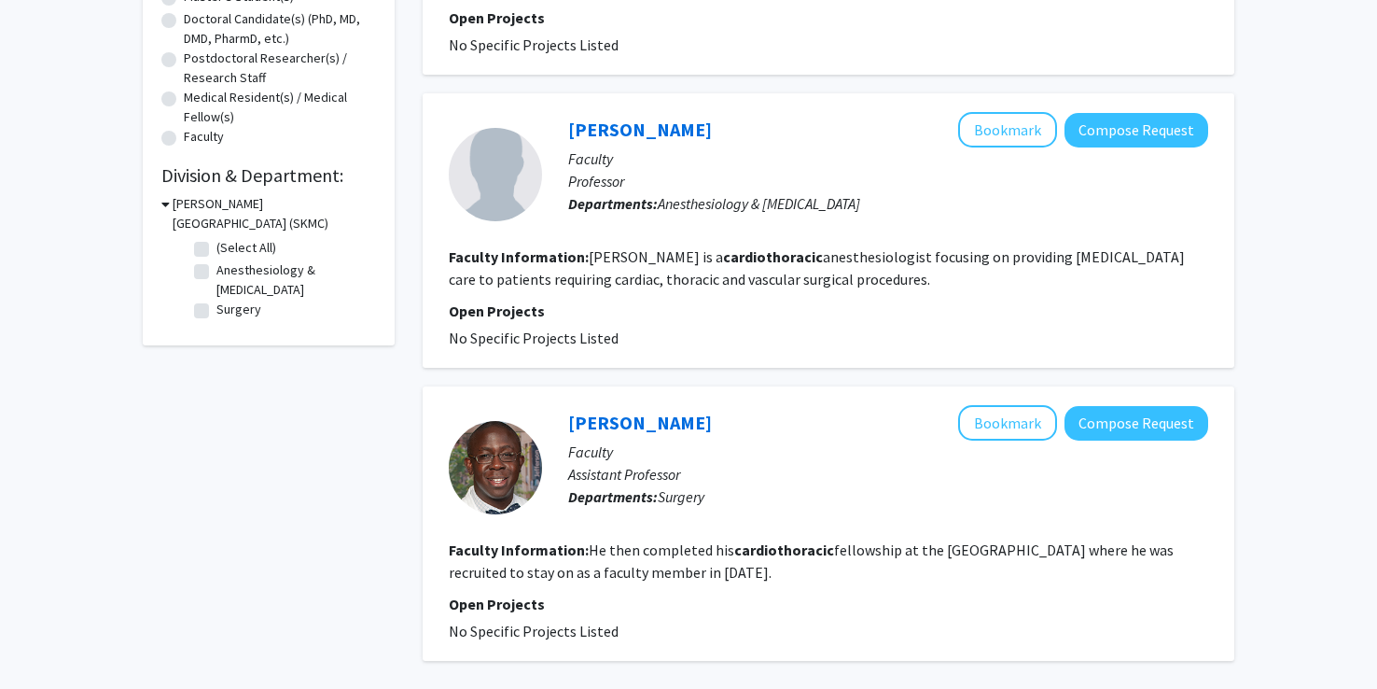
scroll to position [412, 0]
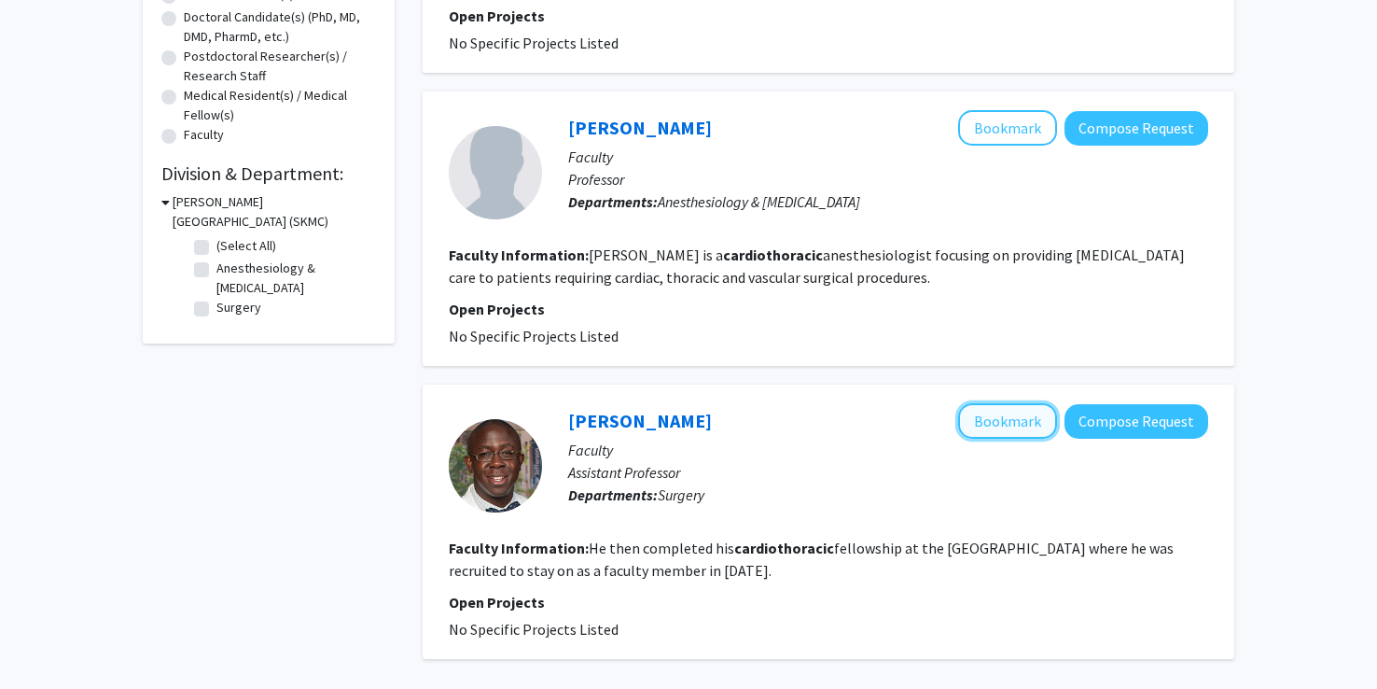
click at [995, 422] on button "Bookmark" at bounding box center [1007, 420] width 99 height 35
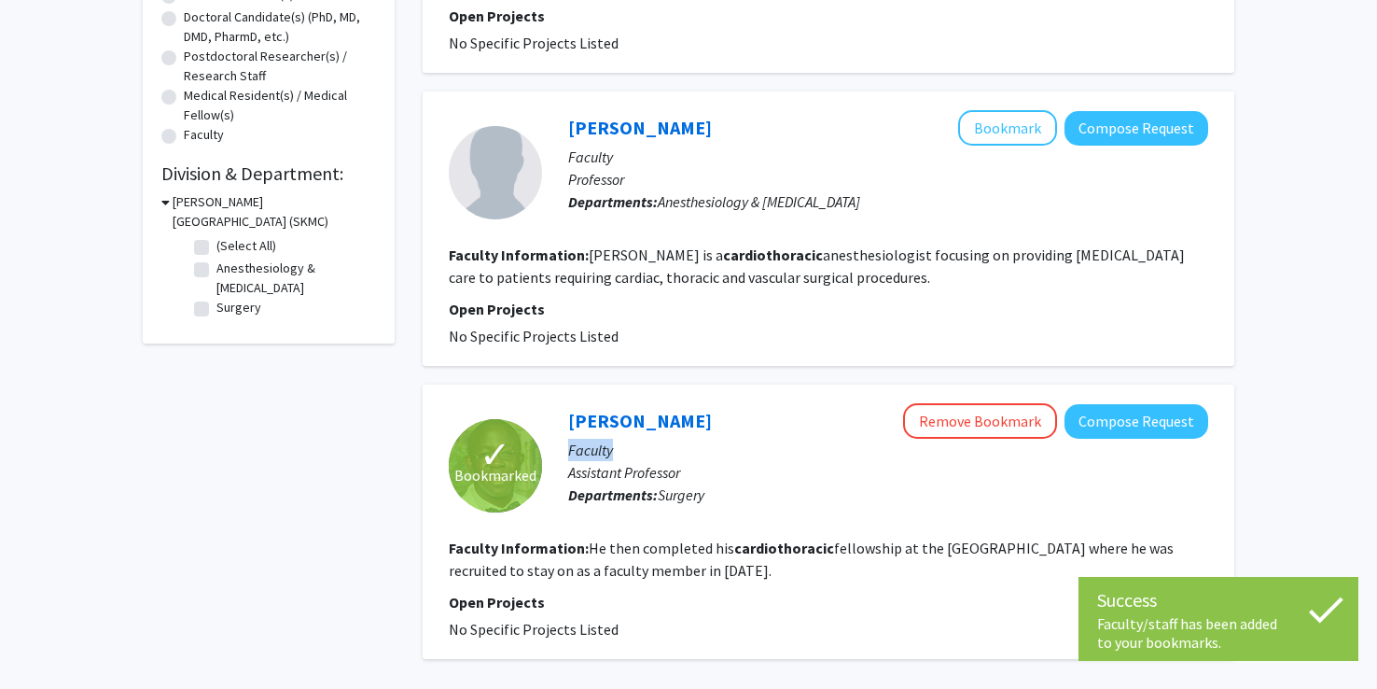
drag, startPoint x: 766, startPoint y: 423, endPoint x: 655, endPoint y: 453, distance: 115.0
click at [655, 453] on div "Olugbenga Okusanya Remove Bookmark Compose Request Faculty Assistant Professor …" at bounding box center [875, 465] width 666 height 124
drag, startPoint x: 655, startPoint y: 453, endPoint x: 753, endPoint y: 468, distance: 99.3
click at [753, 468] on p "Assistant Professor" at bounding box center [888, 472] width 640 height 22
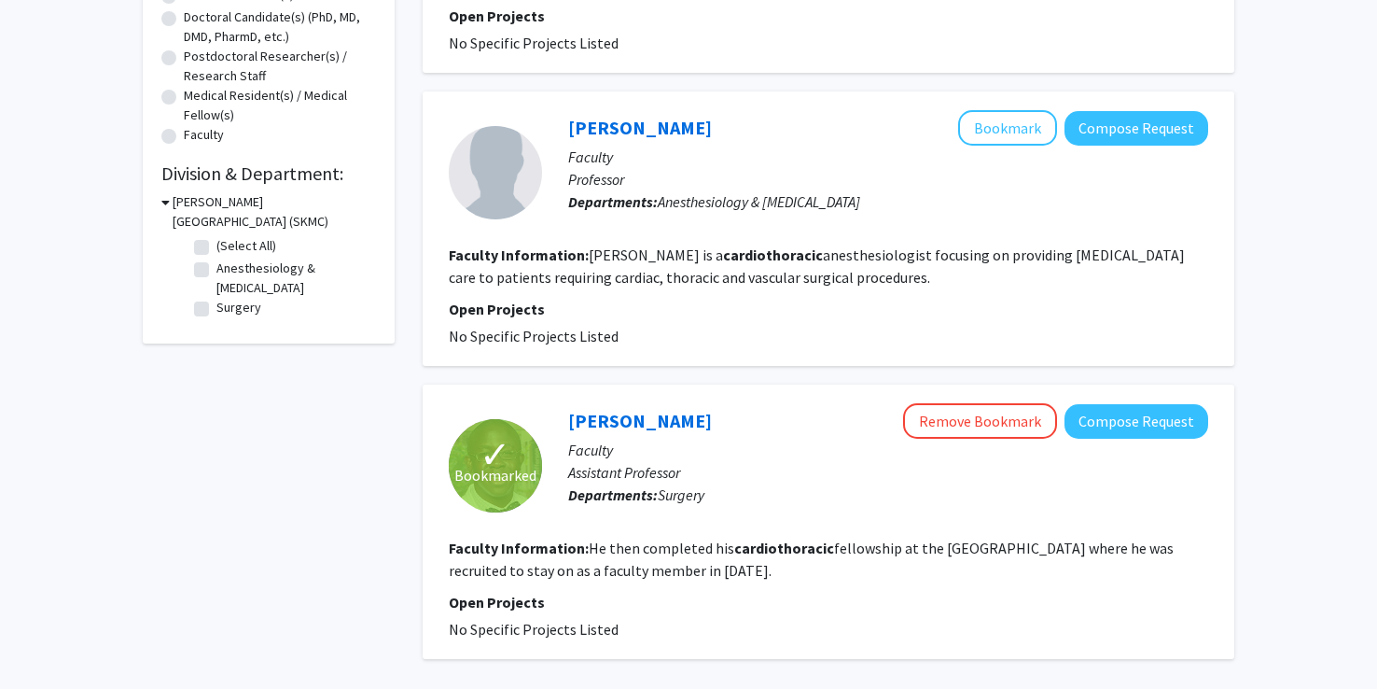
drag, startPoint x: 755, startPoint y: 414, endPoint x: 567, endPoint y: 412, distance: 187.6
click at [567, 412] on div "Olugbenga Okusanya Remove Bookmark Compose Request Faculty Assistant Professor …" at bounding box center [875, 465] width 666 height 124
copy link "Olugbenga Okusanya"
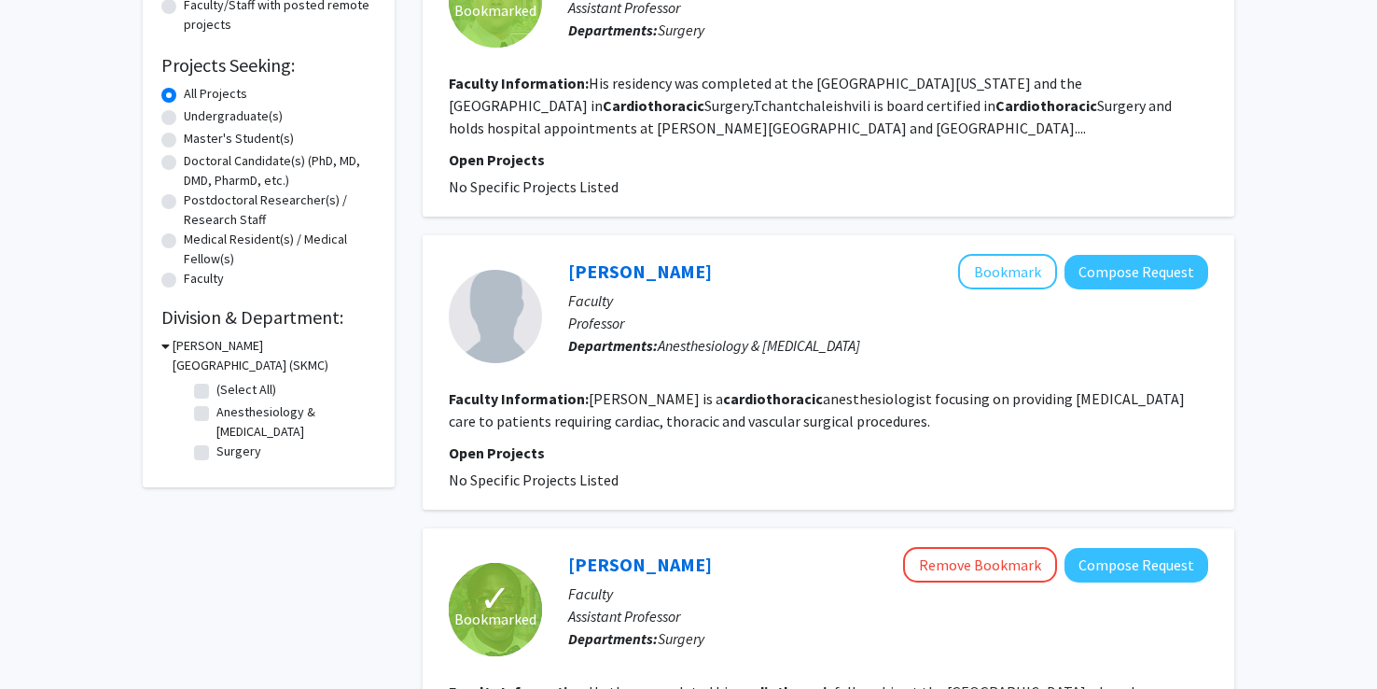
scroll to position [0, 0]
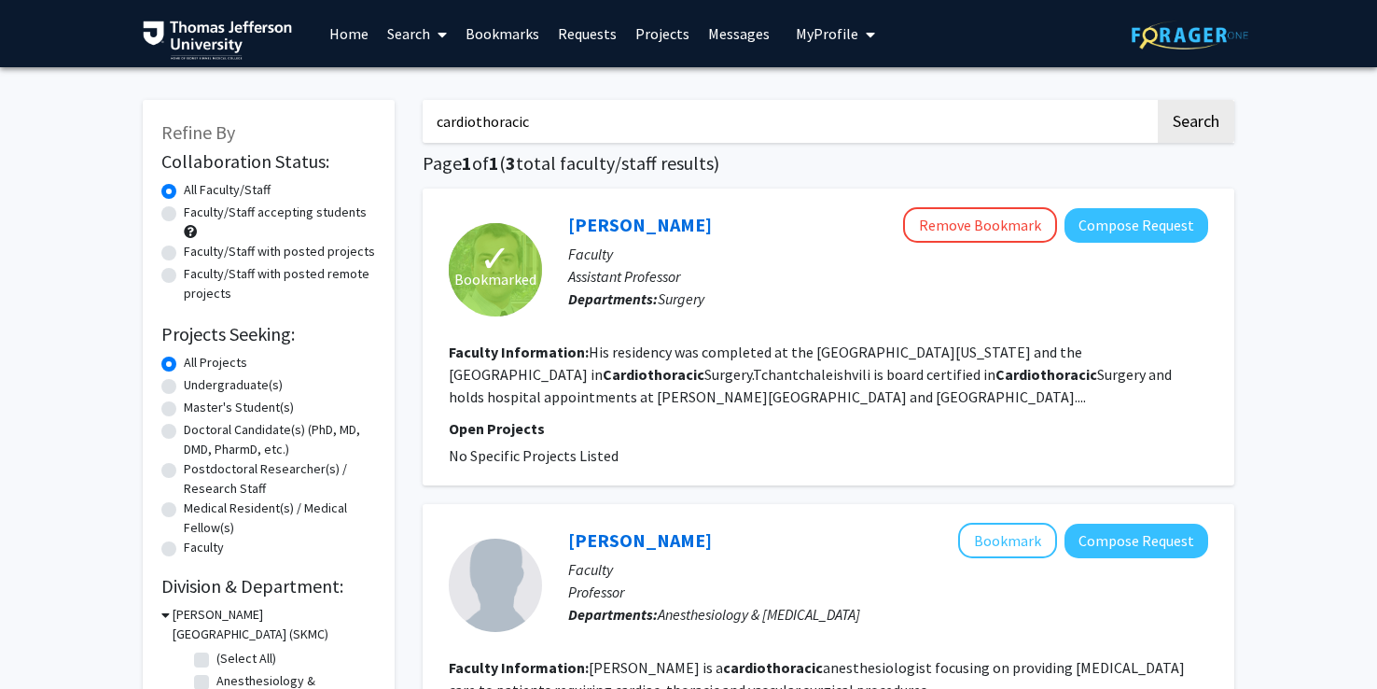
click at [550, 125] on input "cardiothoracic" at bounding box center [789, 121] width 733 height 43
type input "cardio"
click at [1158, 100] on button "Search" at bounding box center [1196, 121] width 77 height 43
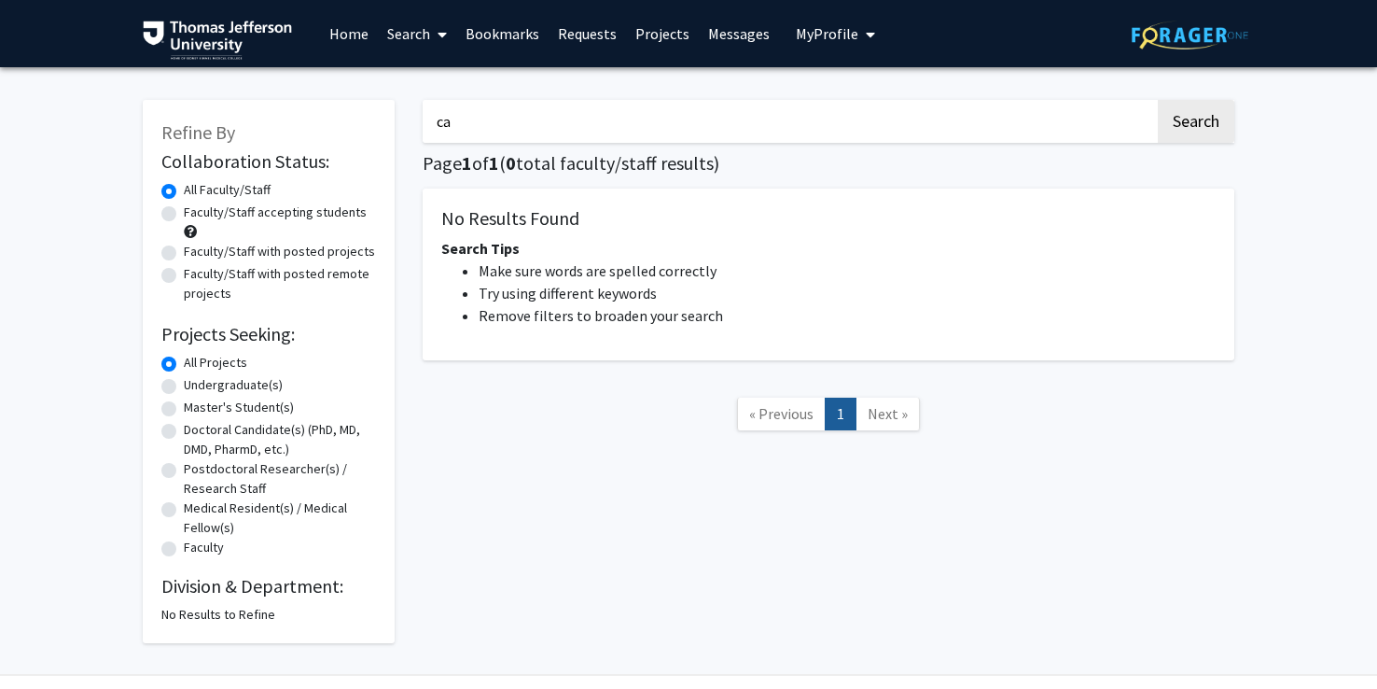
type input "c"
type input "coronary artery bypass graft"
click at [1158, 100] on button "Search" at bounding box center [1196, 121] width 77 height 43
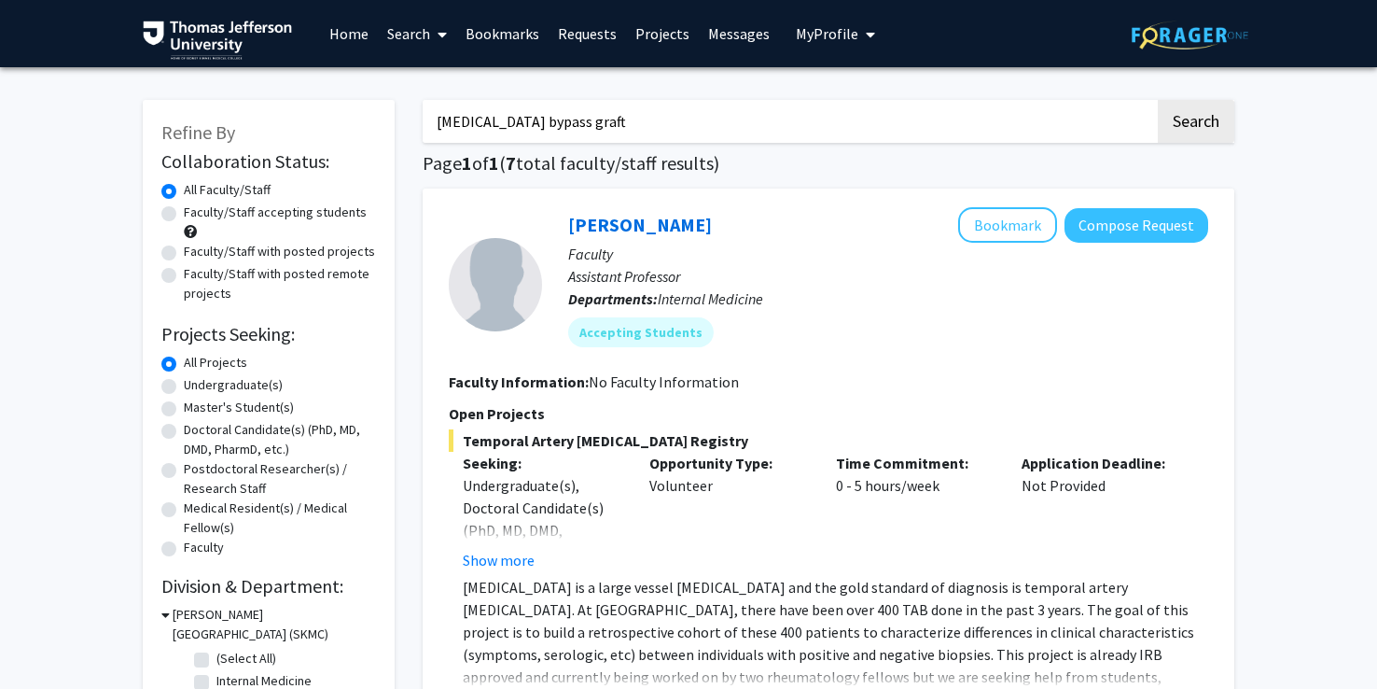
drag, startPoint x: 695, startPoint y: 122, endPoint x: 300, endPoint y: 144, distance: 396.3
click at [668, 35] on link "Projects" at bounding box center [662, 33] width 73 height 65
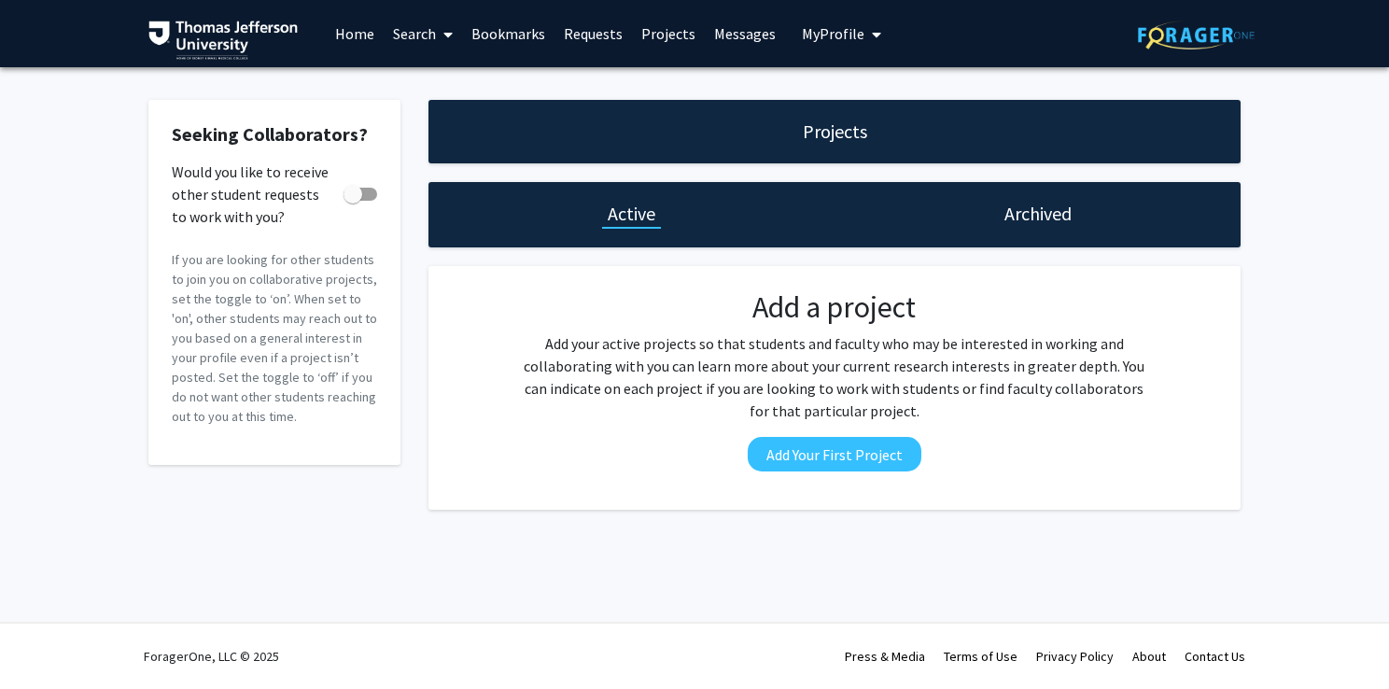
click at [414, 45] on link "Search" at bounding box center [423, 33] width 78 height 65
click at [447, 84] on span "Faculty/Staff" at bounding box center [452, 85] width 137 height 37
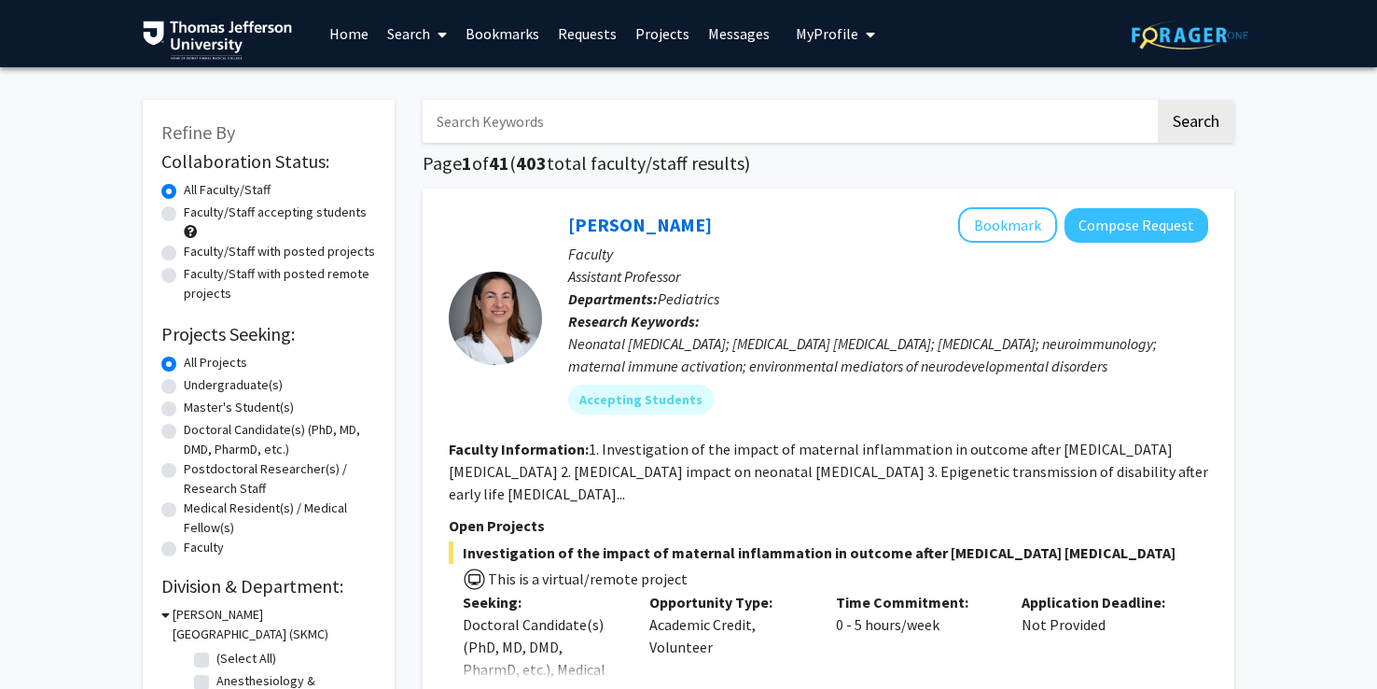
click at [599, 114] on input "Search Keywords" at bounding box center [789, 121] width 733 height 43
click at [1158, 100] on button "Search" at bounding box center [1196, 121] width 77 height 43
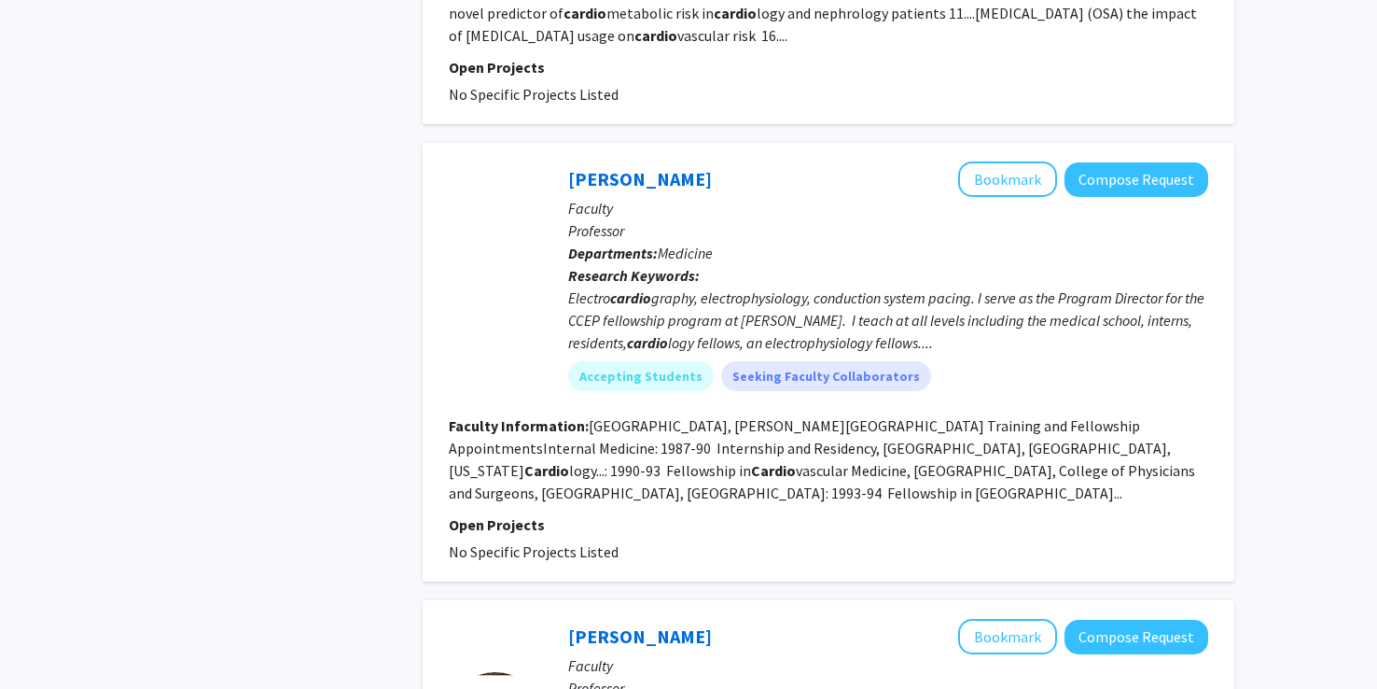
scroll to position [1224, 0]
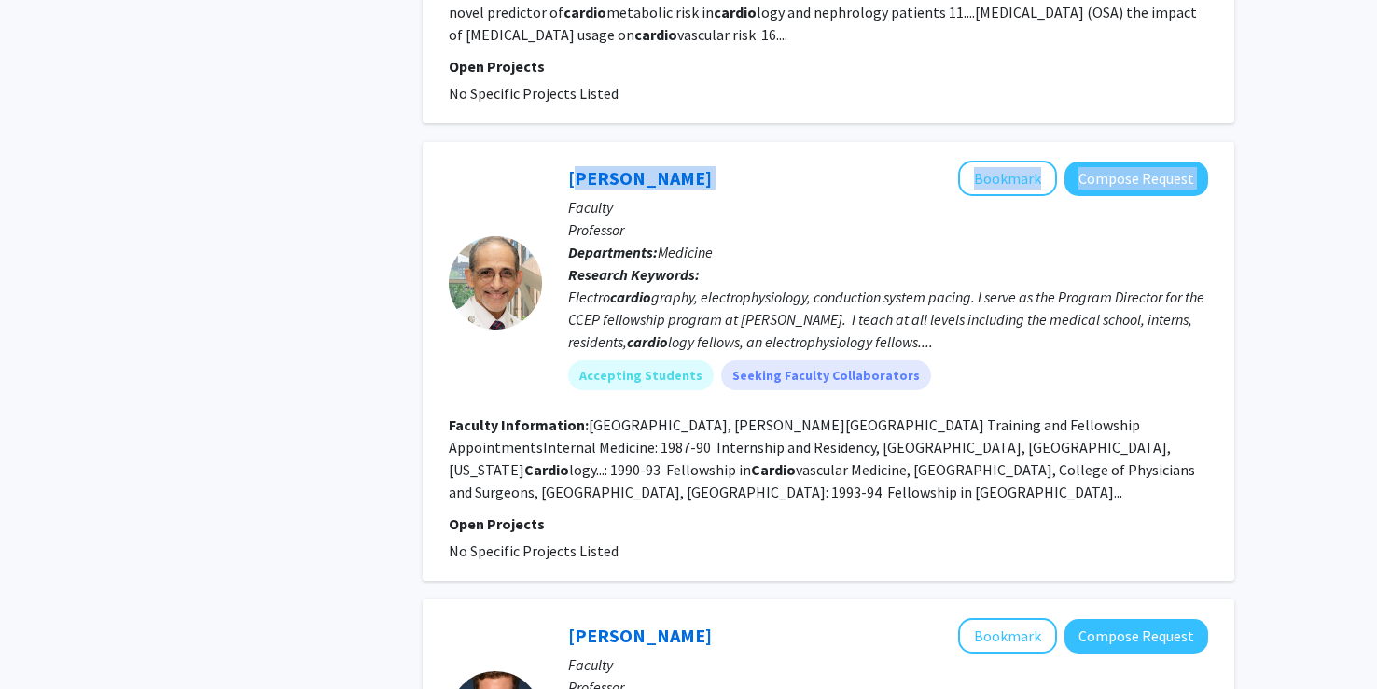
drag, startPoint x: 695, startPoint y: 175, endPoint x: 552, endPoint y: 189, distance: 144.4
click at [552, 189] on div "Behzad Pavri Bookmark Compose Request Faculty Professor Departments: Medicine R…" at bounding box center [875, 283] width 666 height 244
copy div "Behzad Pavri Bookmark Compose Request"
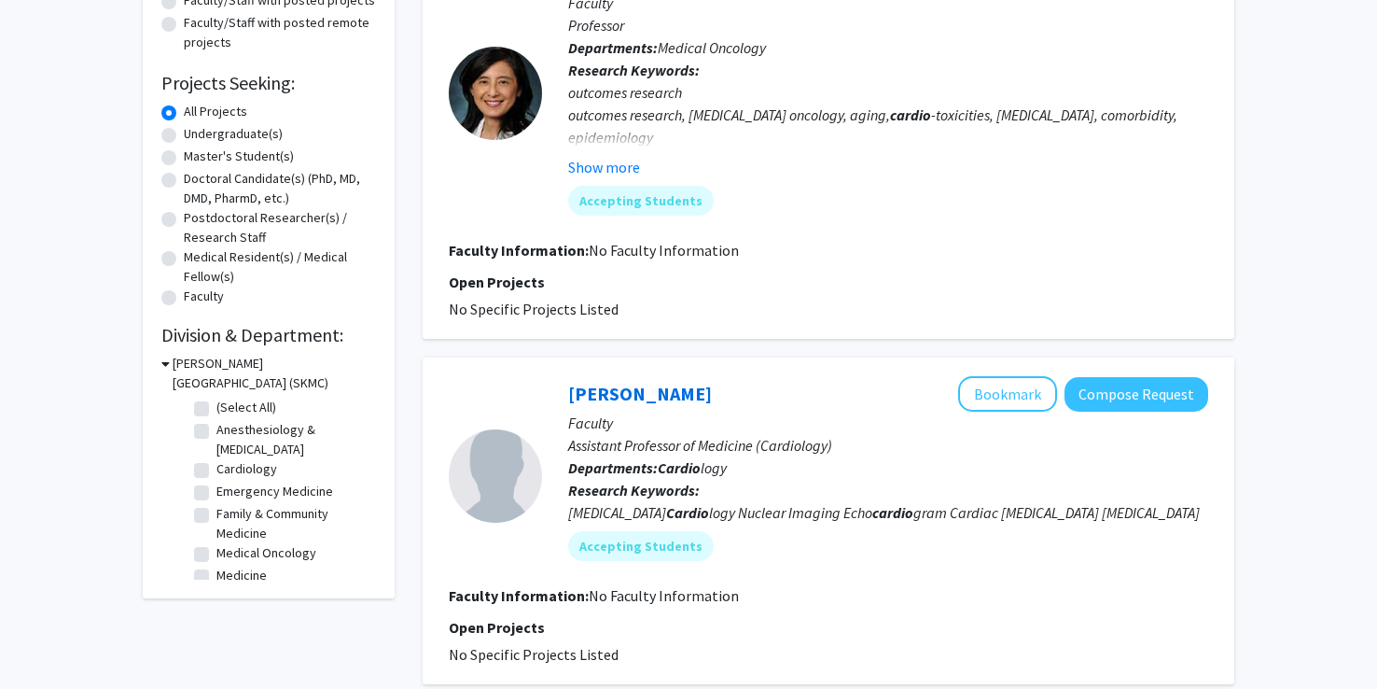
scroll to position [0, 0]
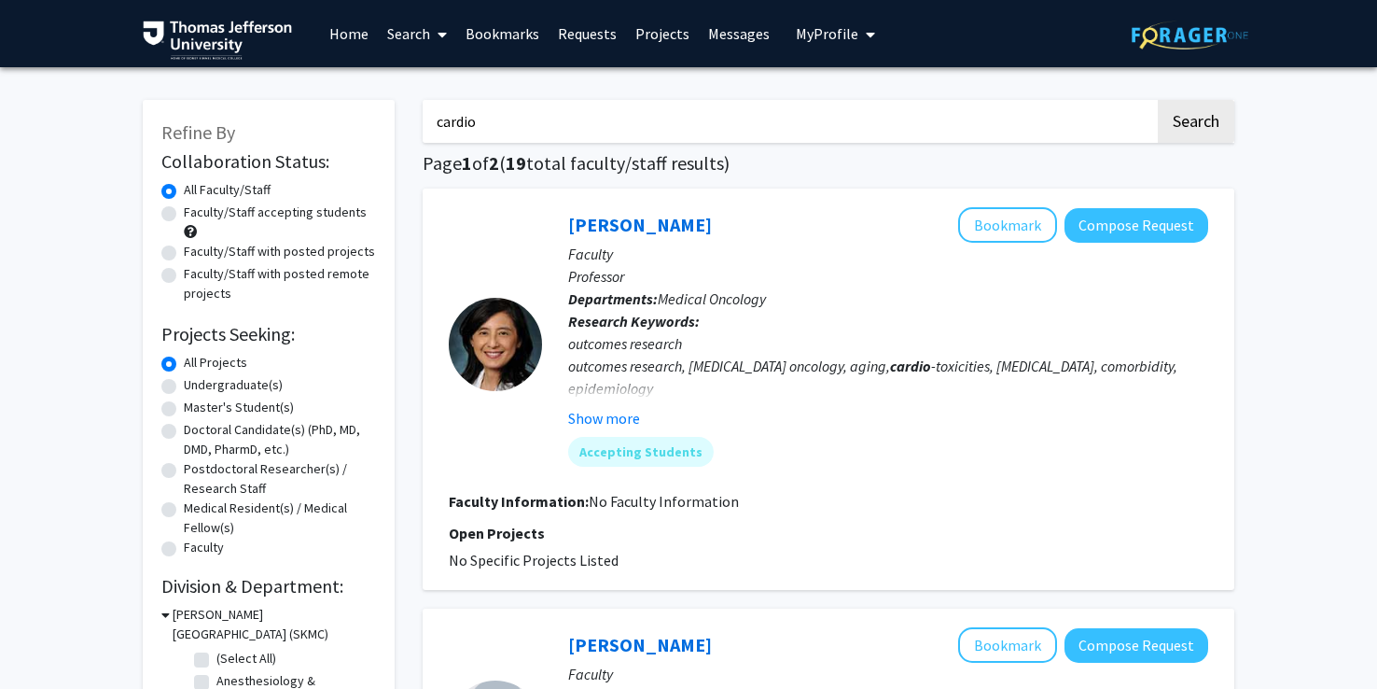
drag, startPoint x: 582, startPoint y: 121, endPoint x: 17, endPoint y: 89, distance: 566.5
type input "khoury"
click at [1158, 100] on button "Search" at bounding box center [1196, 121] width 77 height 43
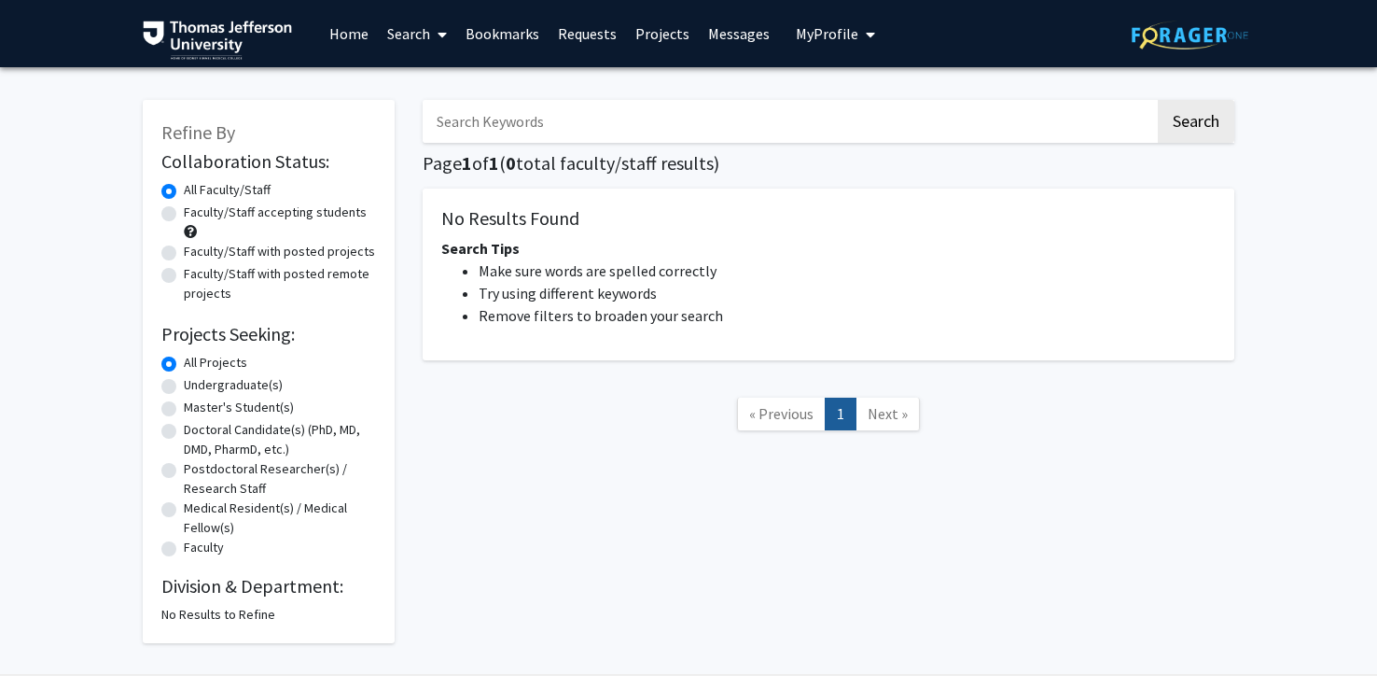
type input "cardio"
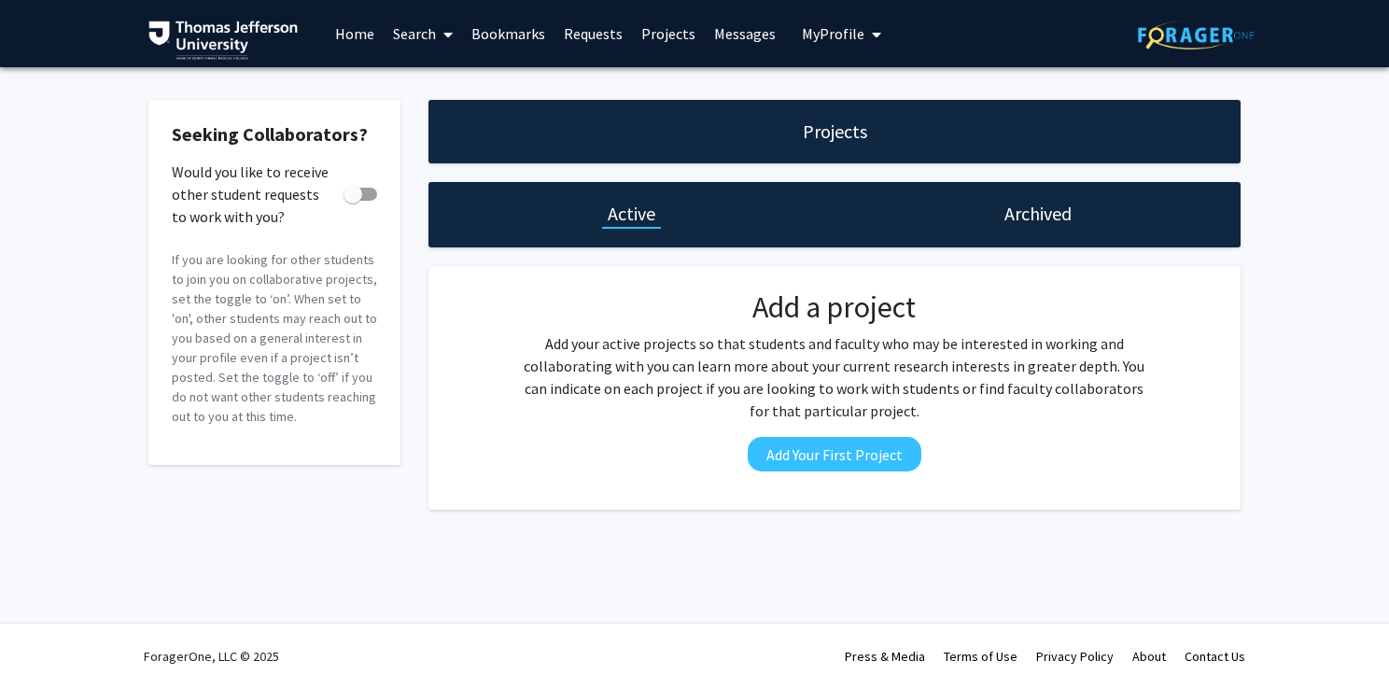
click at [410, 49] on link "Search" at bounding box center [423, 33] width 78 height 65
click at [429, 88] on span "Faculty/Staff" at bounding box center [452, 85] width 137 height 37
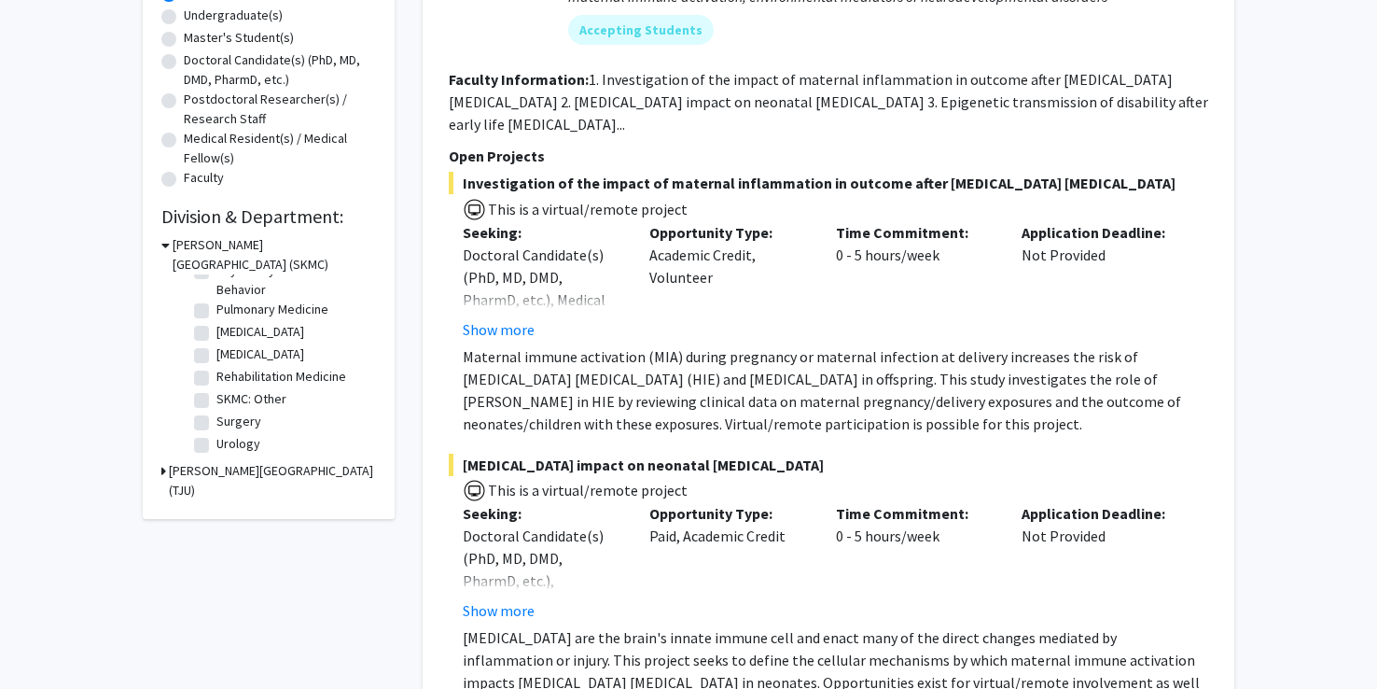
scroll to position [368, 0]
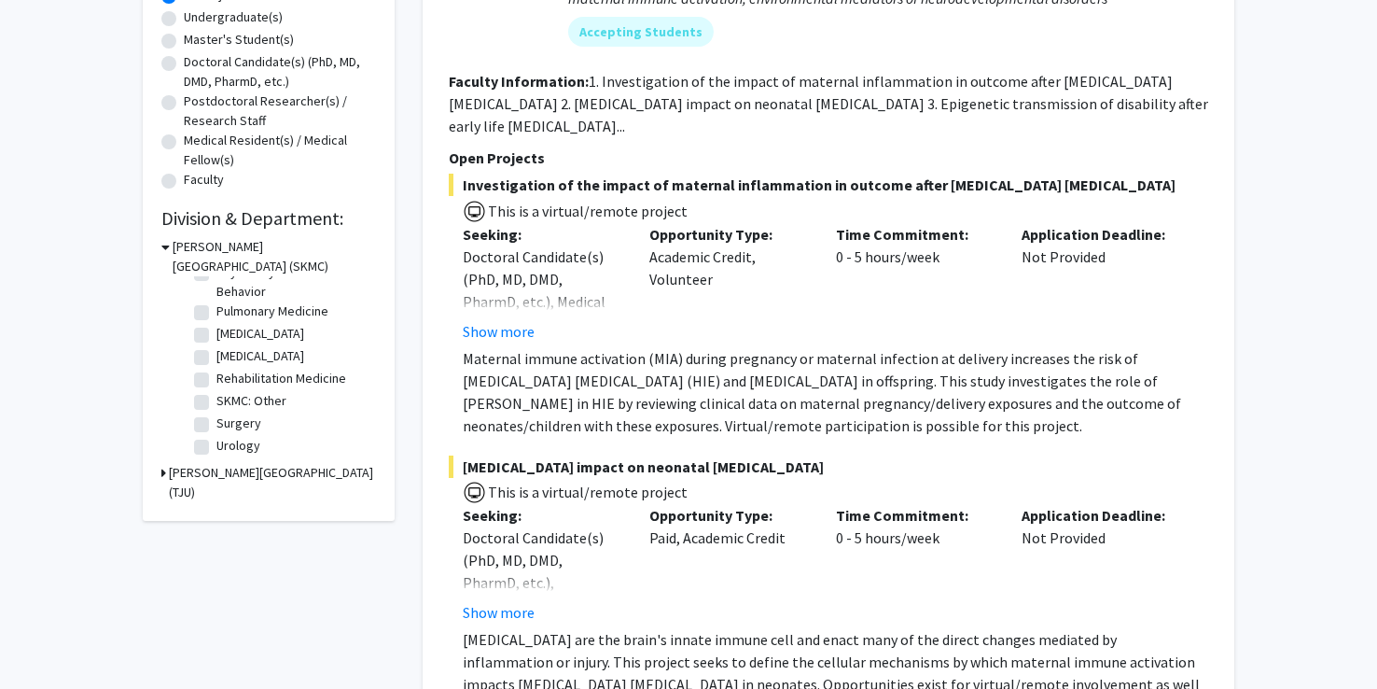
click at [231, 420] on label "Surgery" at bounding box center [238, 423] width 45 height 20
click at [229, 420] on input "Surgery" at bounding box center [222, 419] width 12 height 12
checkbox input "true"
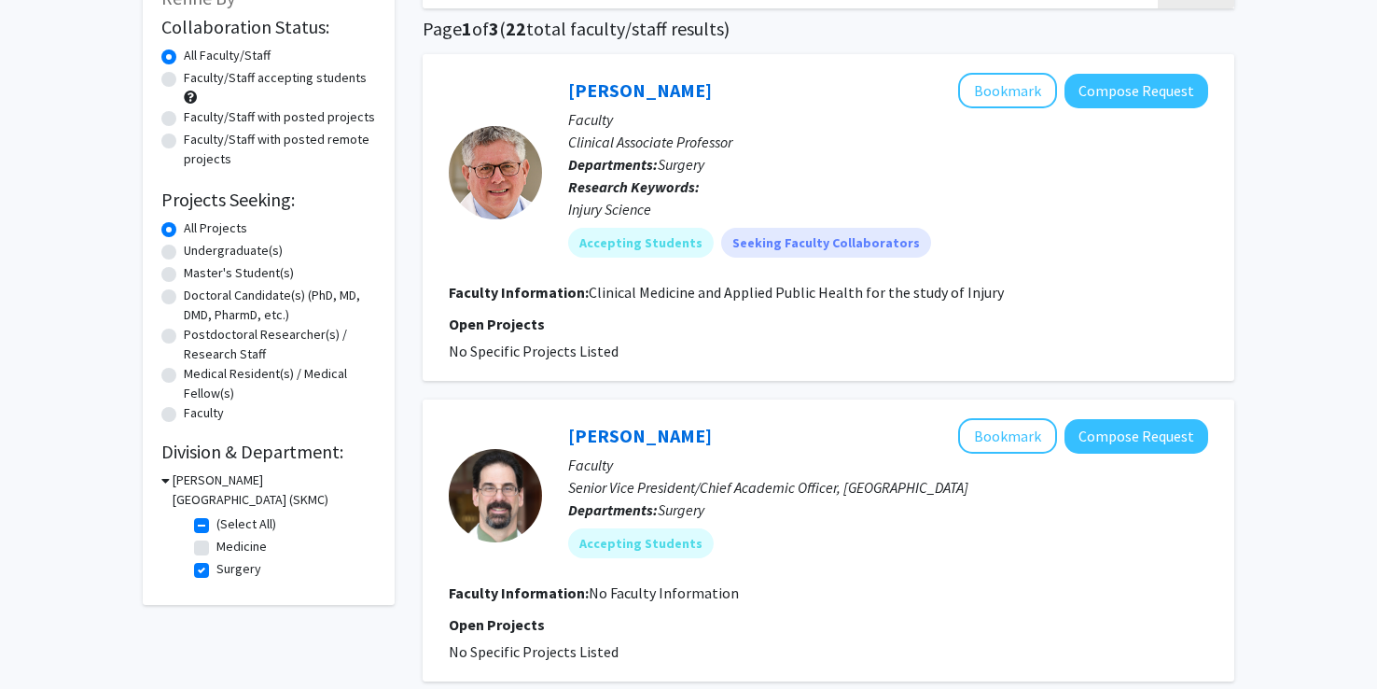
scroll to position [144, 0]
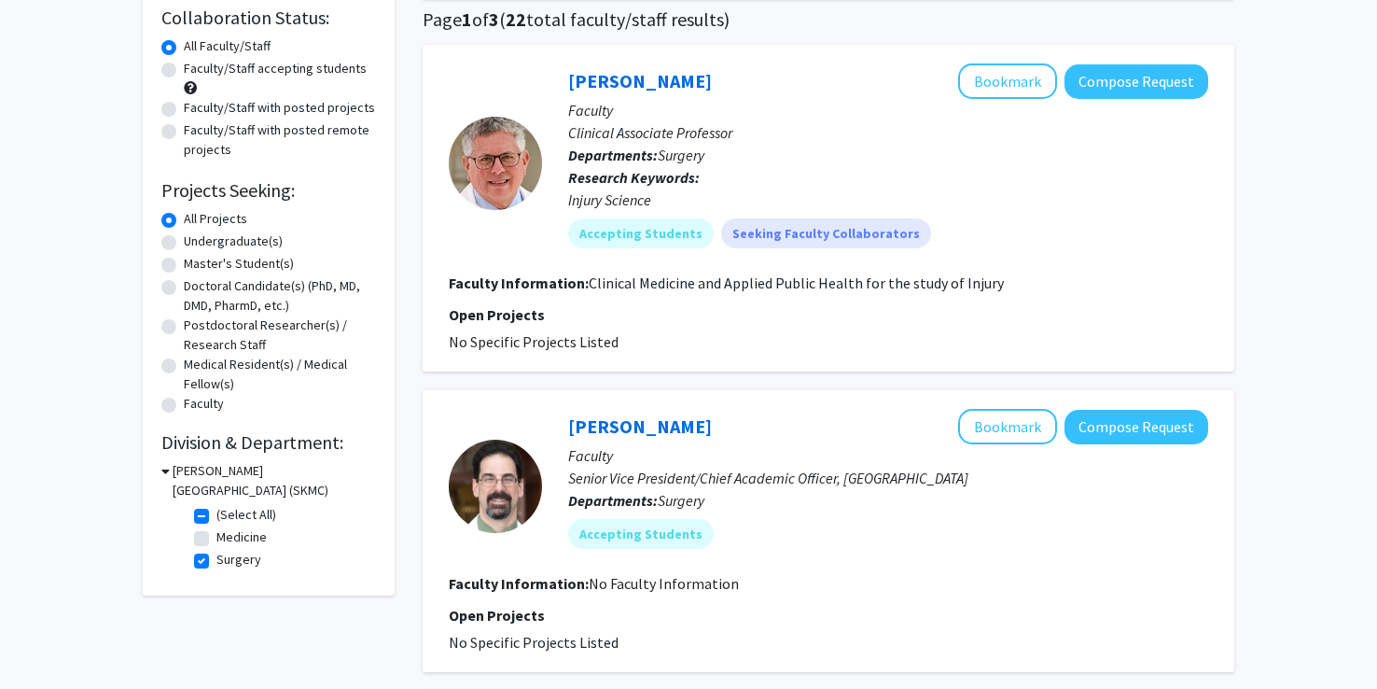
click at [216, 517] on label "(Select All)" at bounding box center [246, 515] width 60 height 20
click at [216, 517] on input "(Select All)" at bounding box center [222, 511] width 12 height 12
checkbox input "false"
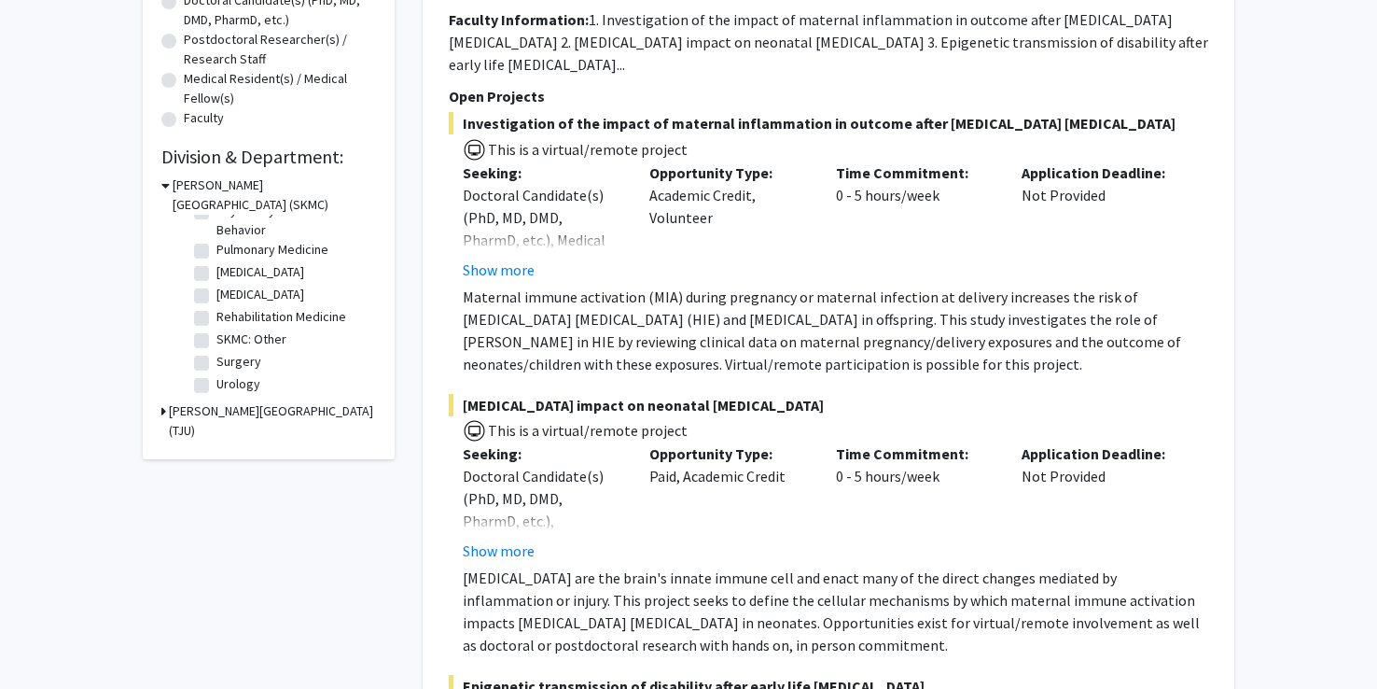
scroll to position [852, 0]
click at [235, 409] on h3 "Thomas Jefferson University (TJU)" at bounding box center [272, 420] width 207 height 39
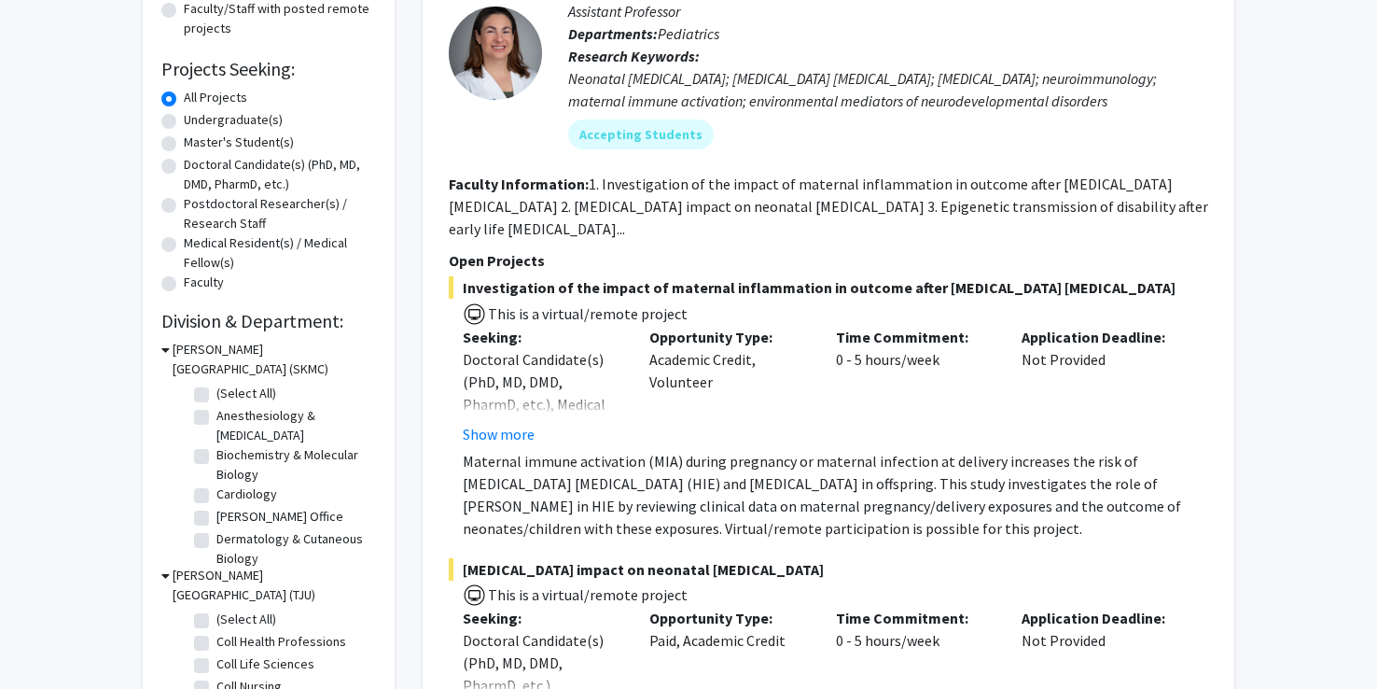
scroll to position [271, 0]
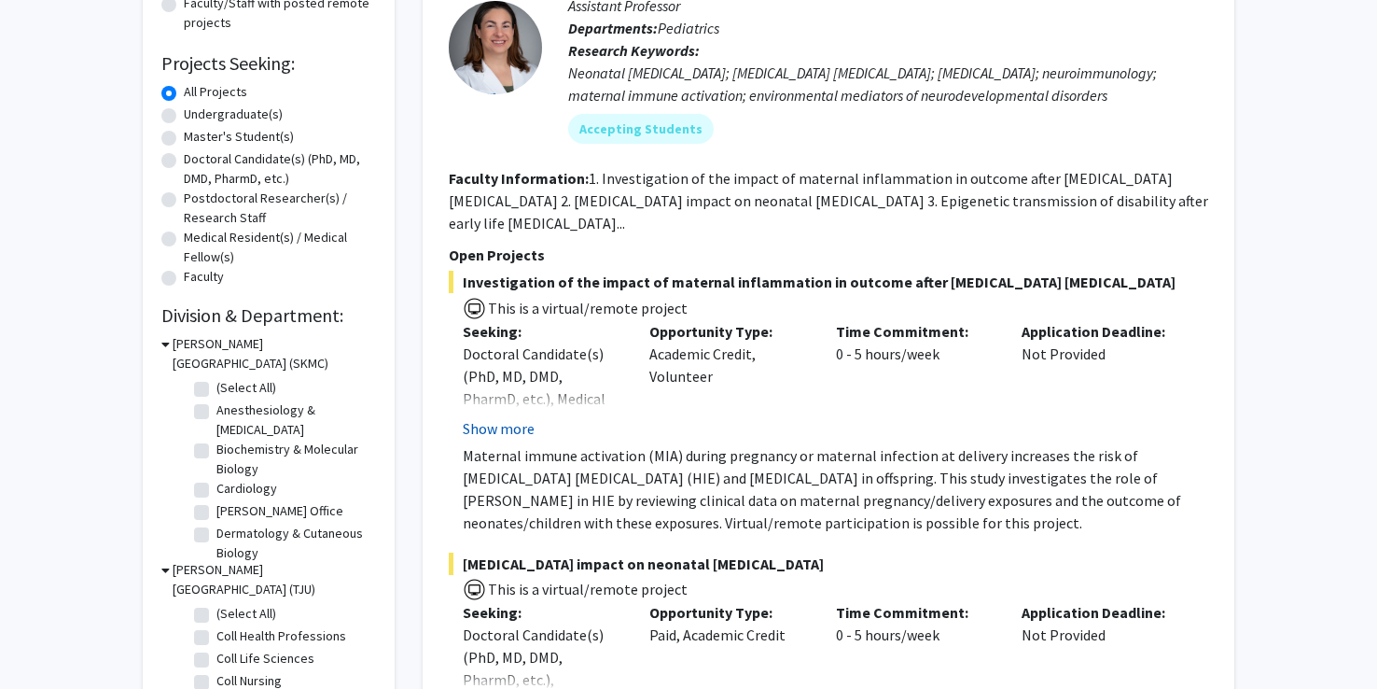
click at [515, 428] on button "Show more" at bounding box center [499, 428] width 72 height 22
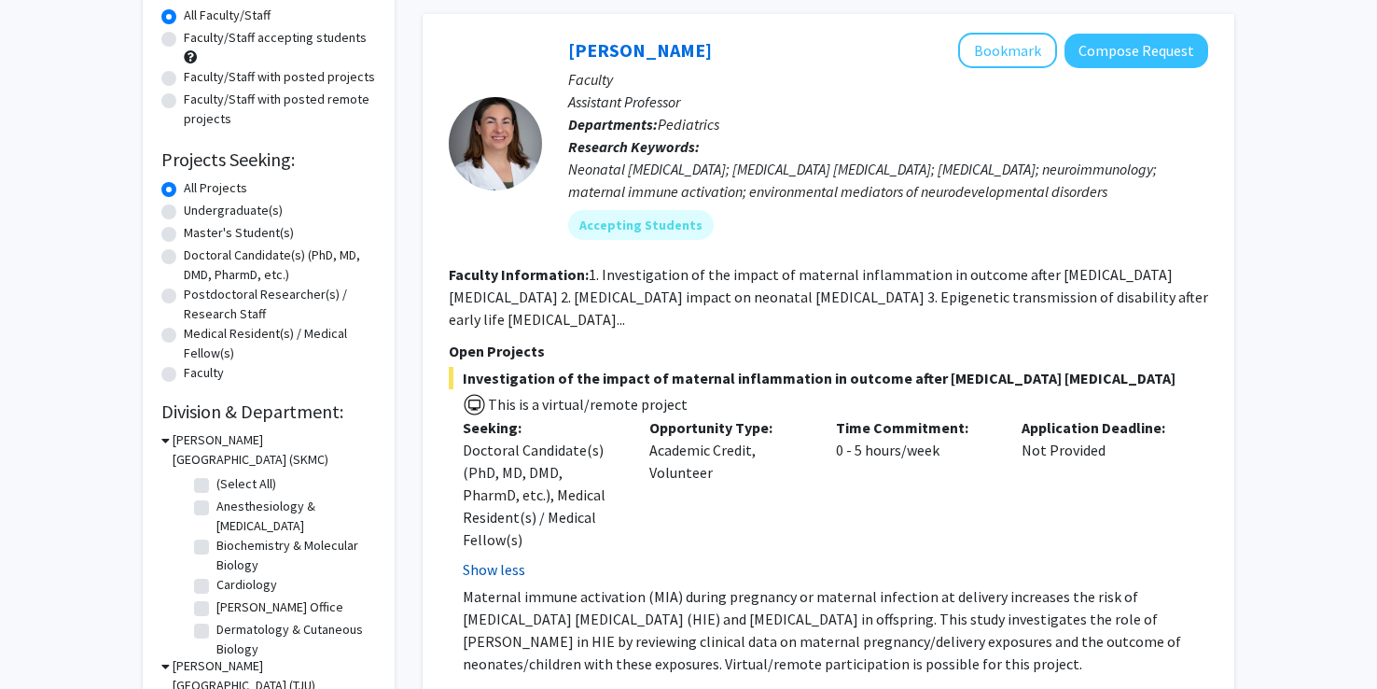
scroll to position [175, 0]
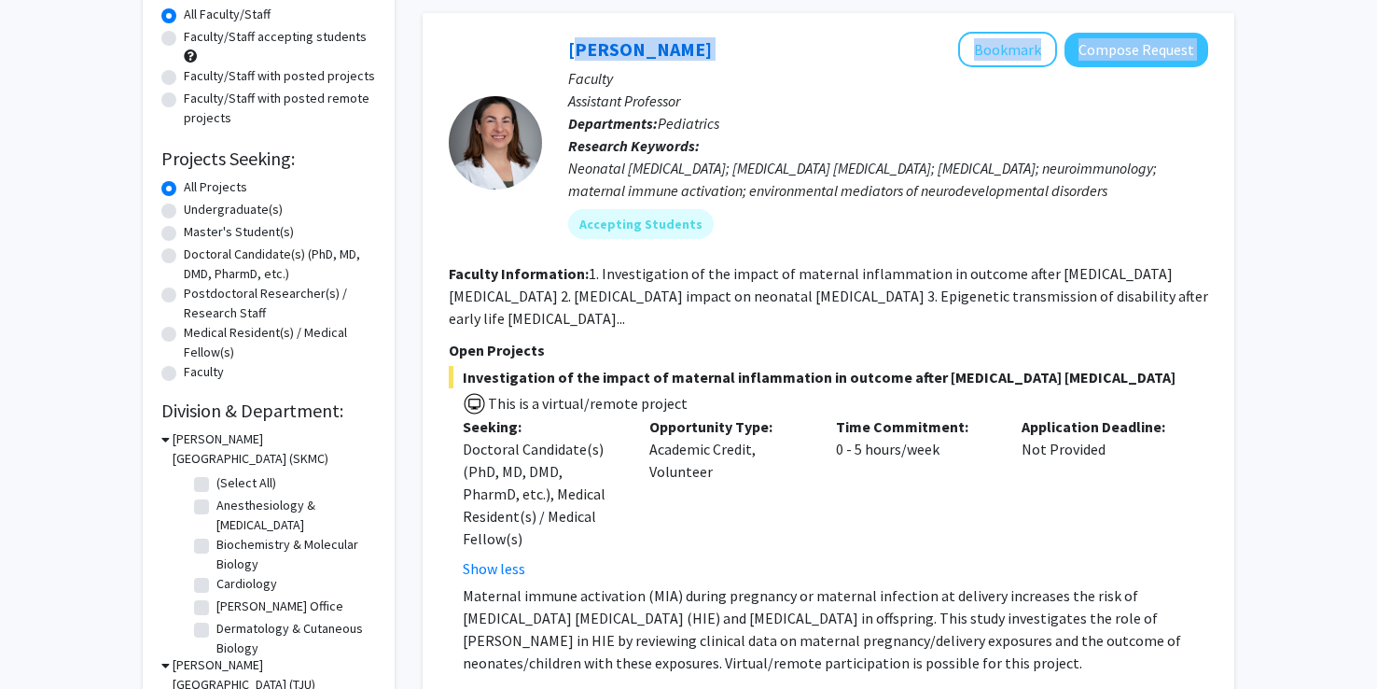
drag, startPoint x: 757, startPoint y: 48, endPoint x: 567, endPoint y: 50, distance: 189.5
click at [567, 50] on div "Elizabeth Wright-Jin Bookmark Compose Request Faculty Assistant Professor Depar…" at bounding box center [875, 142] width 666 height 221
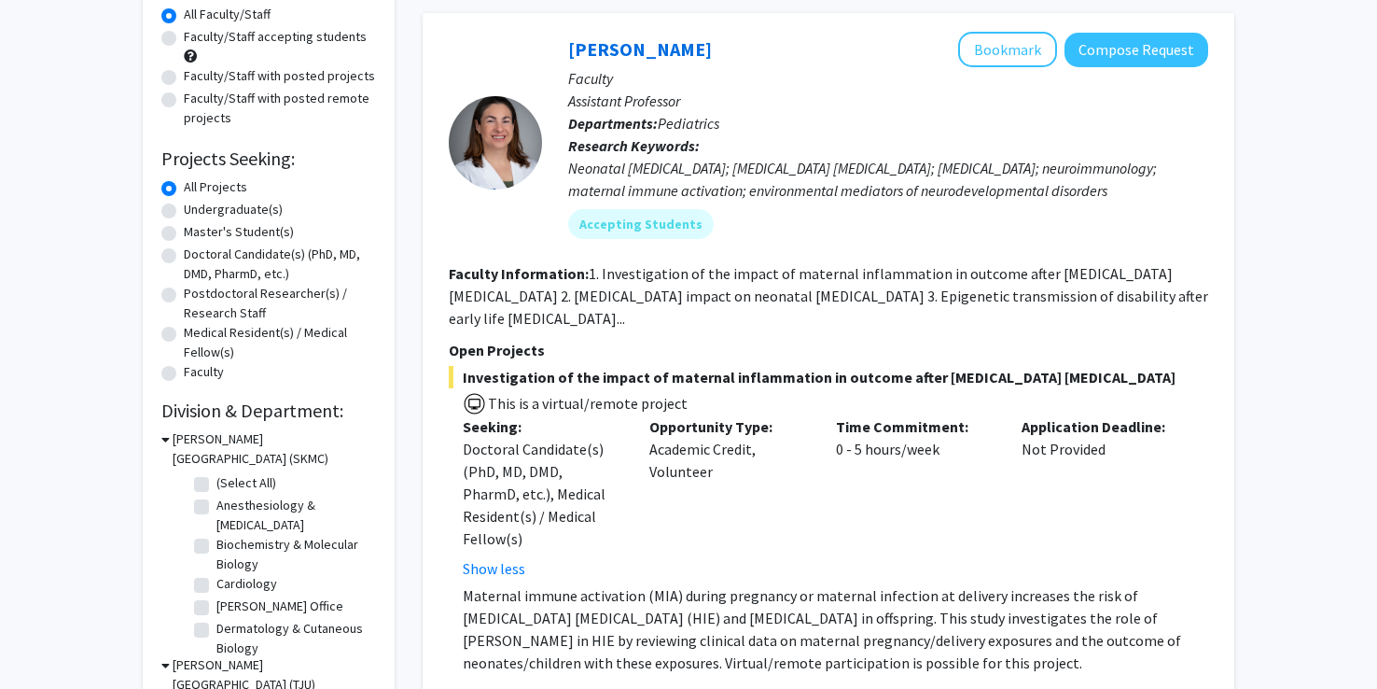
drag, startPoint x: 567, startPoint y: 50, endPoint x: 841, endPoint y: 82, distance: 275.3
click at [841, 82] on p "Faculty" at bounding box center [888, 78] width 640 height 22
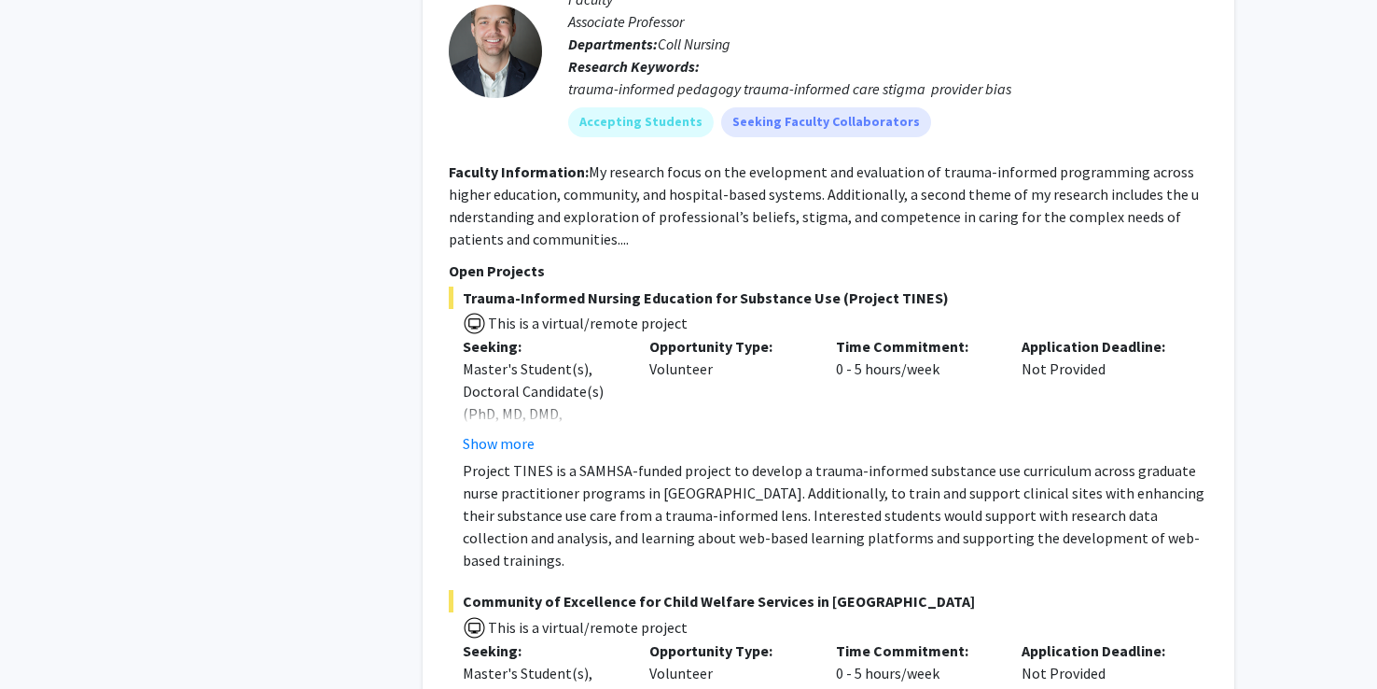
scroll to position [2316, 0]
click at [474, 430] on button "Show more" at bounding box center [499, 441] width 72 height 22
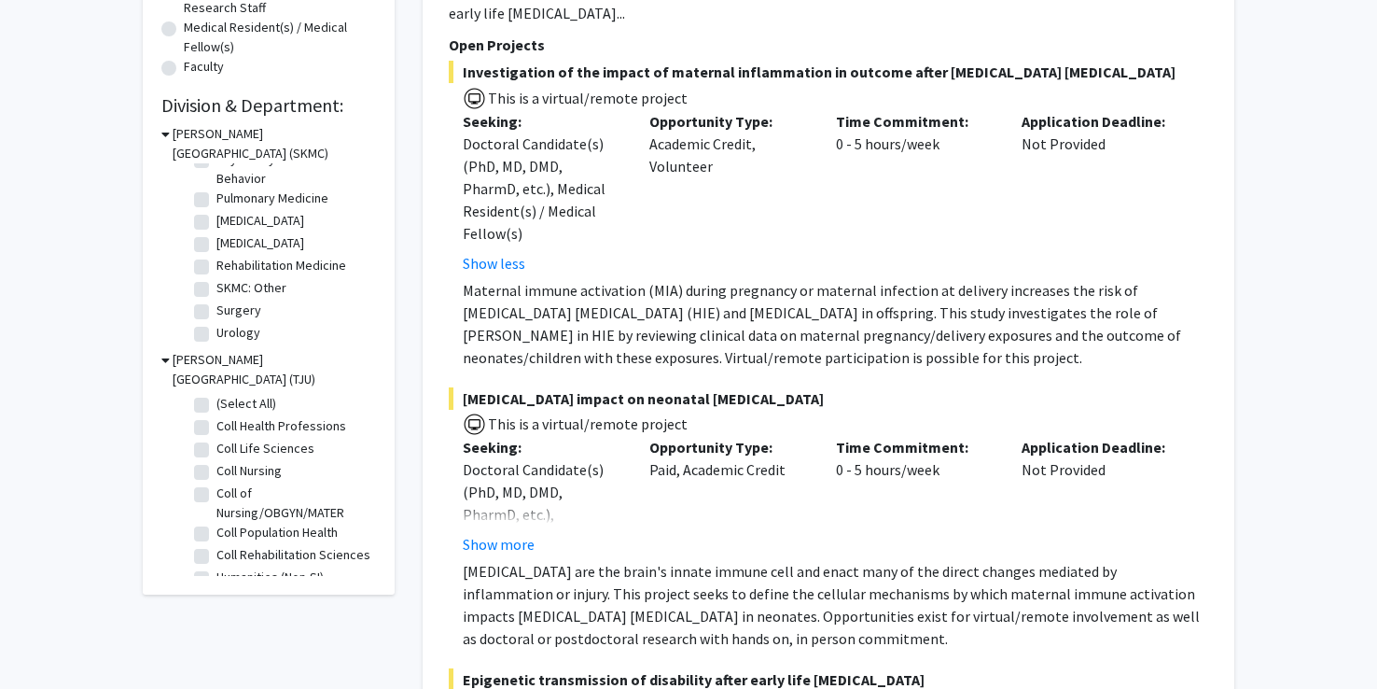
scroll to position [852, 0]
click at [216, 308] on label "Surgery" at bounding box center [238, 310] width 45 height 20
click at [216, 308] on input "Surgery" at bounding box center [222, 306] width 12 height 12
checkbox input "true"
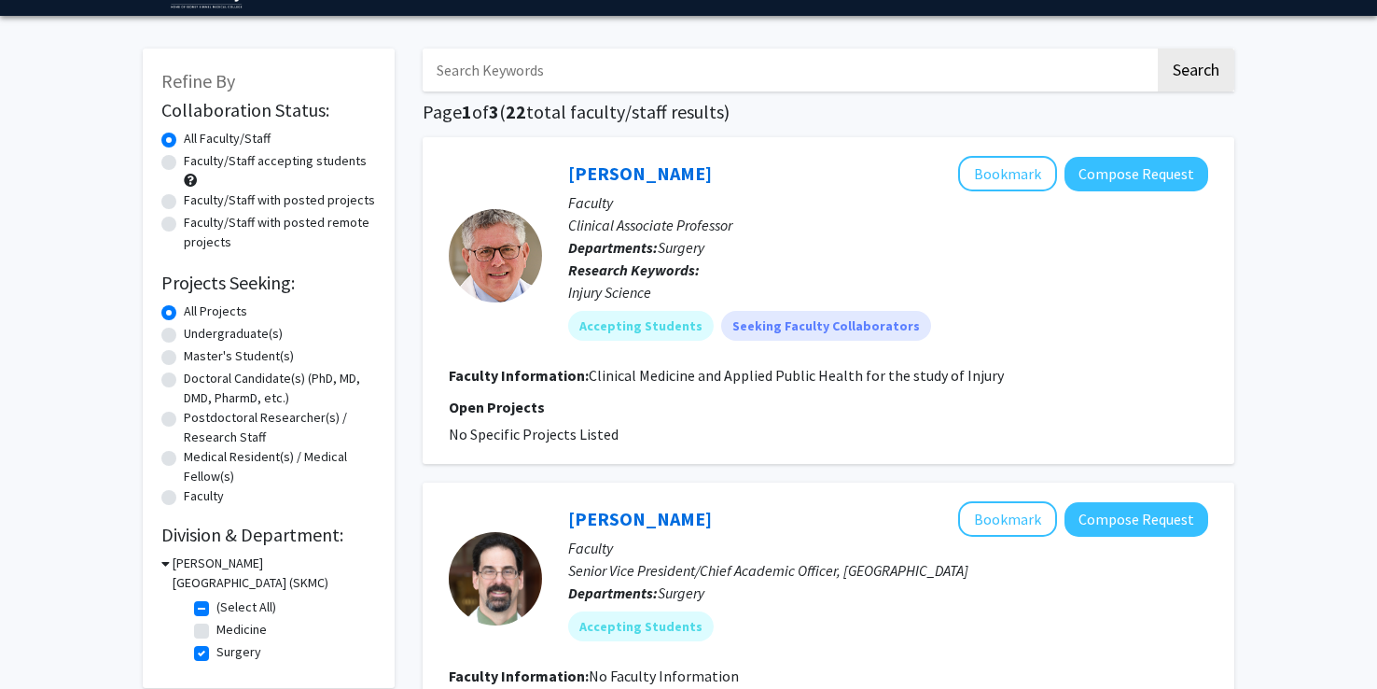
scroll to position [52, 0]
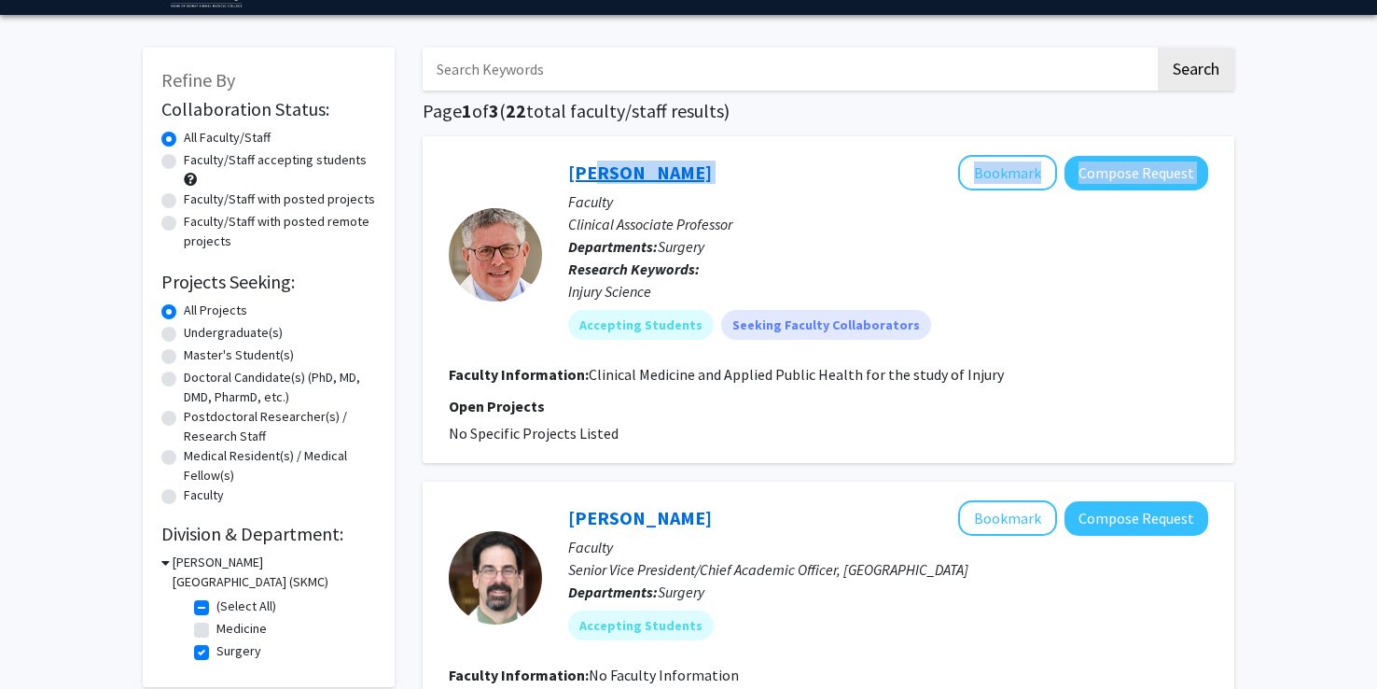
drag, startPoint x: 736, startPoint y: 159, endPoint x: 582, endPoint y: 164, distance: 154.1
click at [582, 164] on div "Stanton Miller Bookmark Compose Request" at bounding box center [888, 172] width 640 height 35
click at [642, 426] on fg-project-list "No Specific Projects Listed" at bounding box center [829, 433] width 760 height 22
drag, startPoint x: 564, startPoint y: 170, endPoint x: 684, endPoint y: 165, distance: 120.5
click at [684, 165] on div "Stanton Miller Bookmark Compose Request Faculty Clinical Associate Professor De…" at bounding box center [875, 254] width 666 height 199
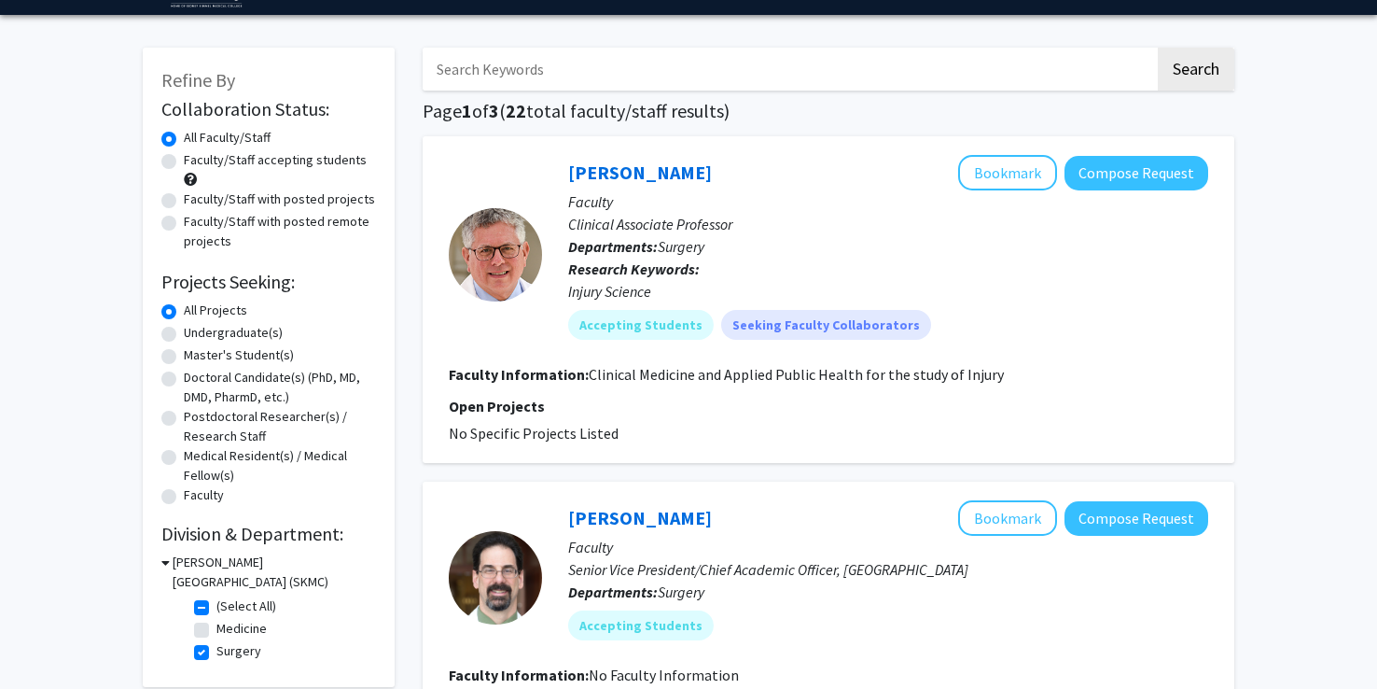
copy link "Stanton Miller"
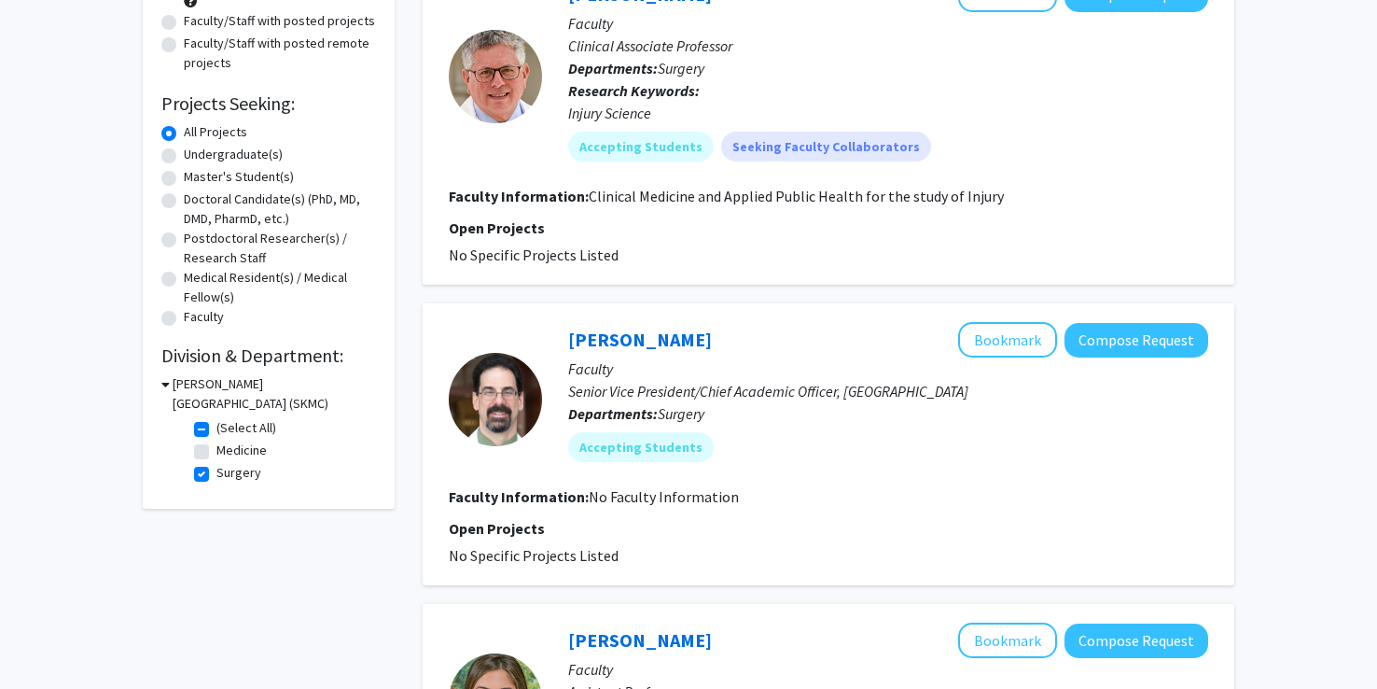
scroll to position [249, 0]
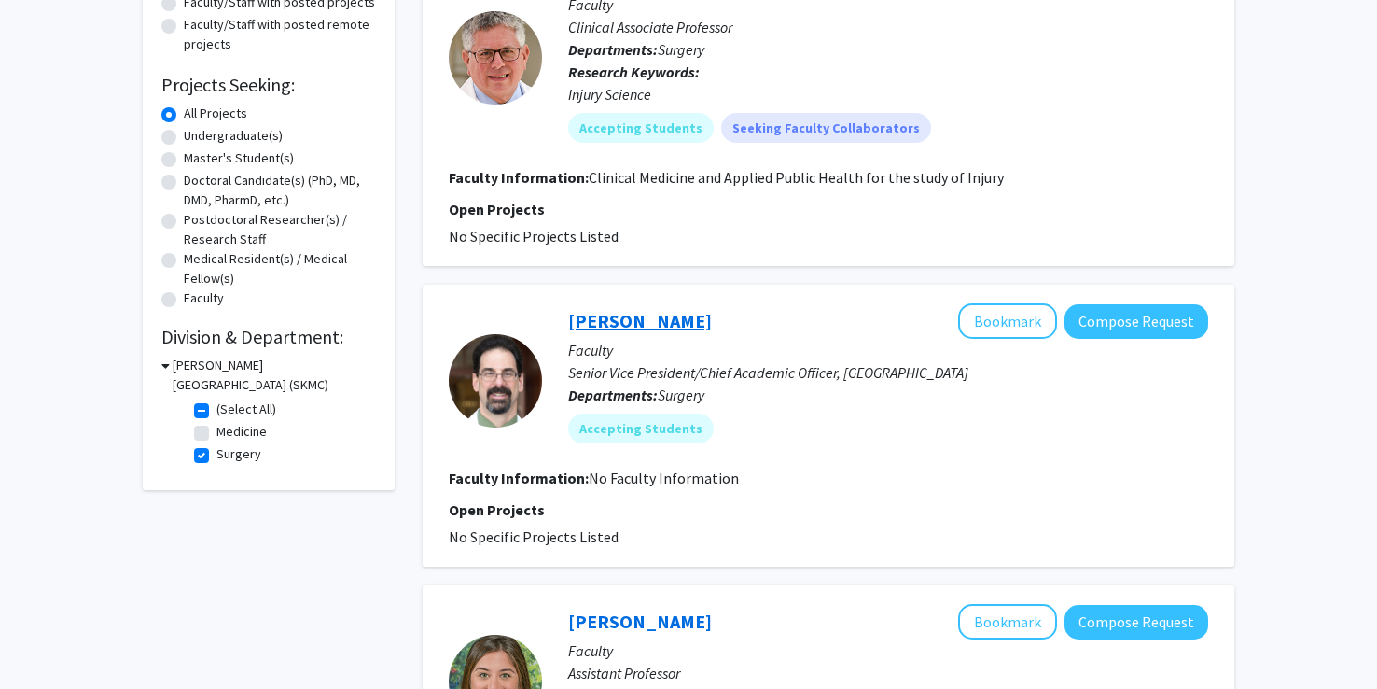
drag, startPoint x: 549, startPoint y: 326, endPoint x: 691, endPoint y: 310, distance: 142.7
click at [691, 310] on div "Robert Barraco Bookmark Compose Request Faculty Senior Vice President/Chief Aca…" at bounding box center [875, 380] width 666 height 154
copy link "Robert Barraco"
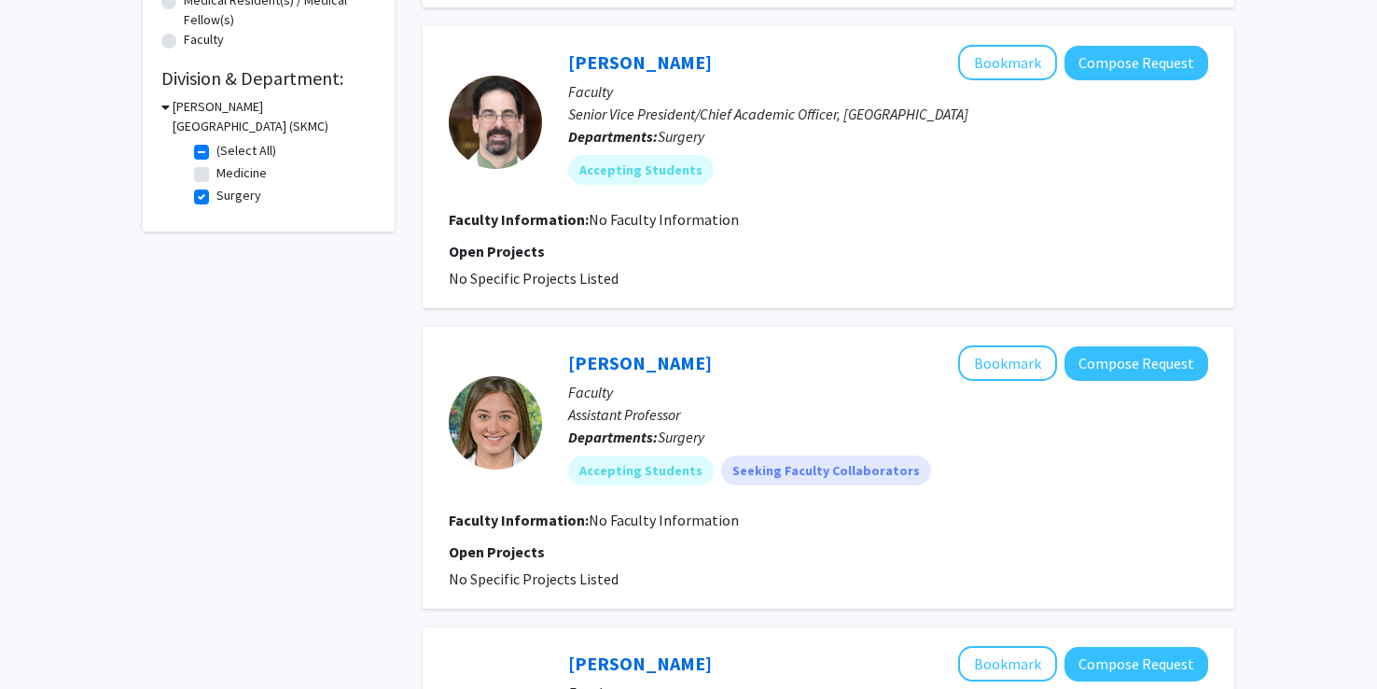
scroll to position [507, 0]
drag, startPoint x: 552, startPoint y: 360, endPoint x: 687, endPoint y: 360, distance: 134.4
click at [687, 360] on div "Talar Tatarian Bookmark Compose Request Faculty Assistant Professor Departments…" at bounding box center [875, 423] width 666 height 154
copy link "Talar Tatarian"
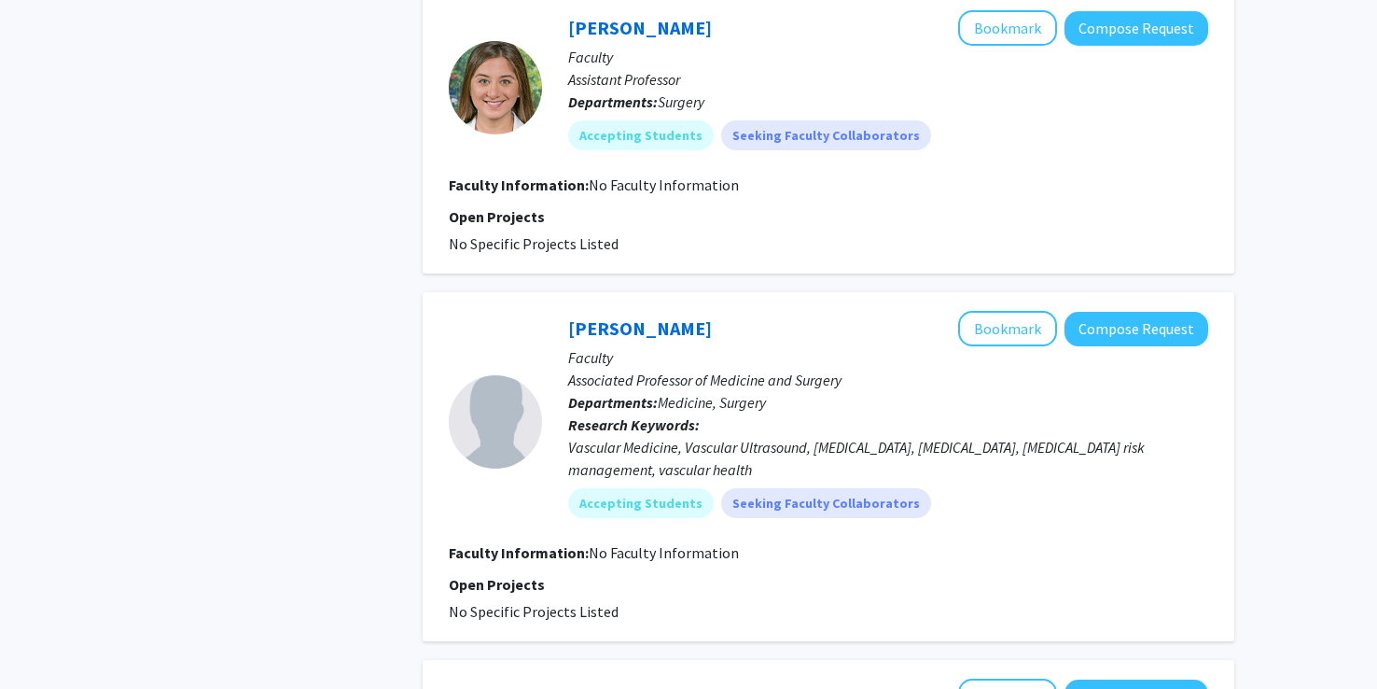
scroll to position [847, 0]
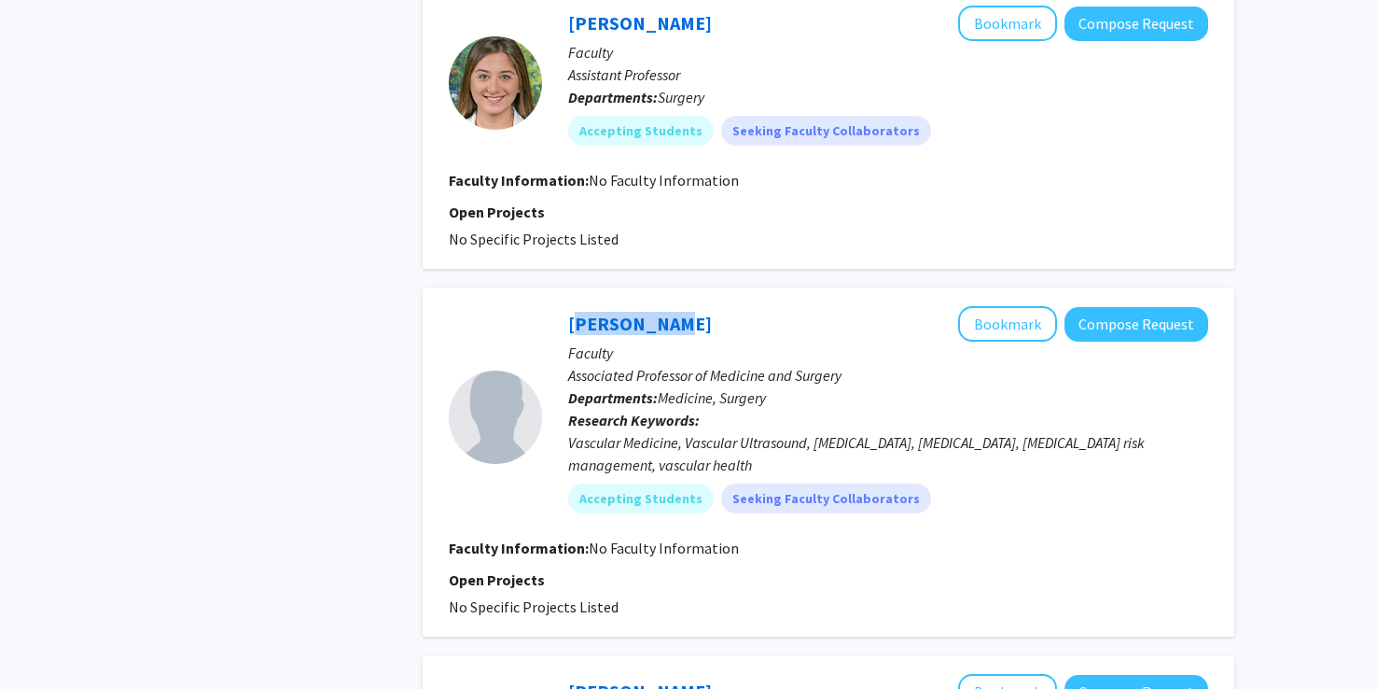
drag, startPoint x: 556, startPoint y: 315, endPoint x: 668, endPoint y: 312, distance: 112.0
click at [668, 312] on div "Luis Eraso Bookmark Compose Request Faculty Associated Professor of Medicine an…" at bounding box center [875, 416] width 666 height 221
copy link "Luis Eraso"
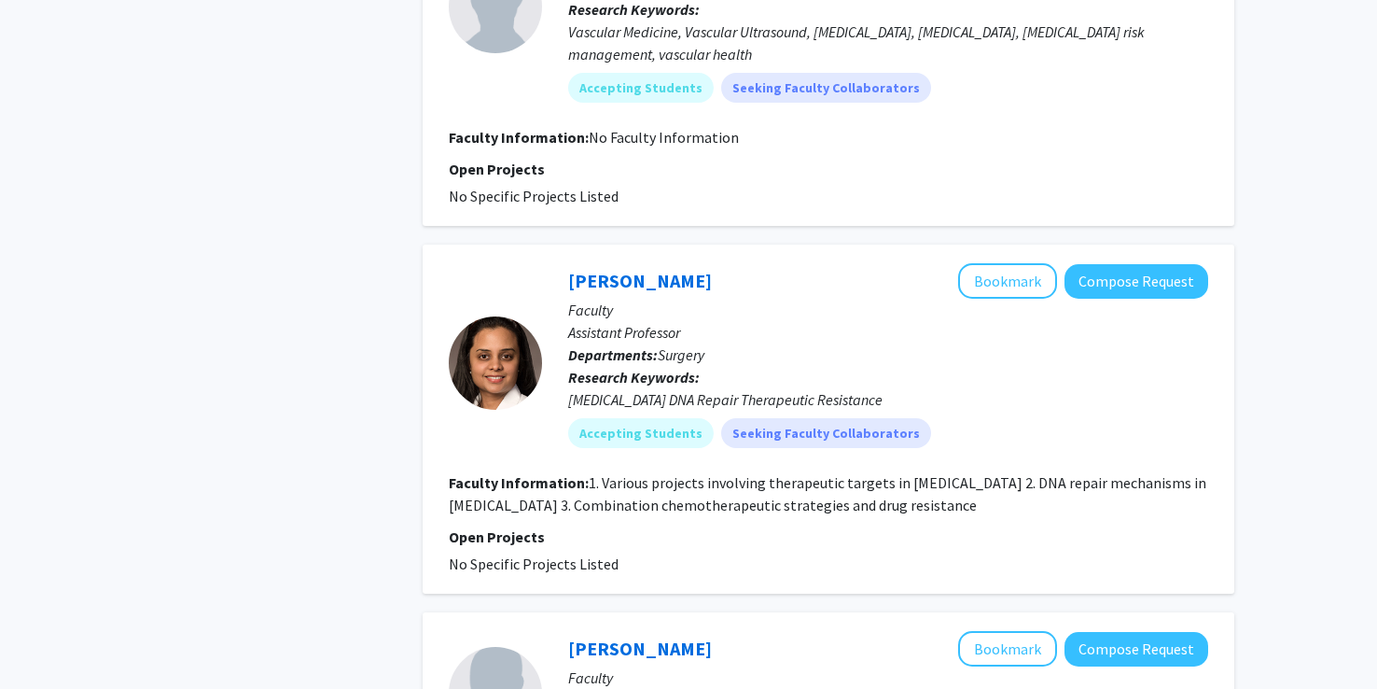
scroll to position [1260, 0]
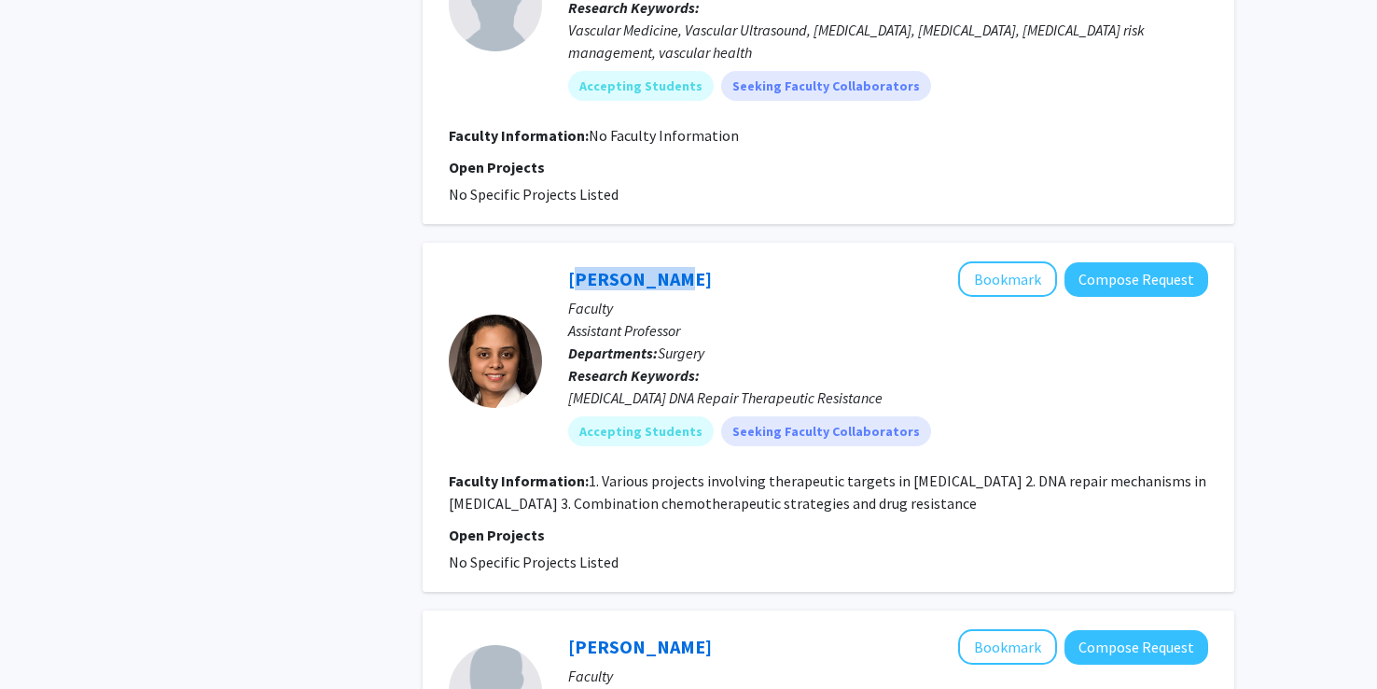
drag, startPoint x: 562, startPoint y: 274, endPoint x: 649, endPoint y: 282, distance: 88.0
click at [649, 282] on div "Aditi Jain Bookmark Compose Request Faculty Assistant Professor Departments: Su…" at bounding box center [875, 360] width 666 height 199
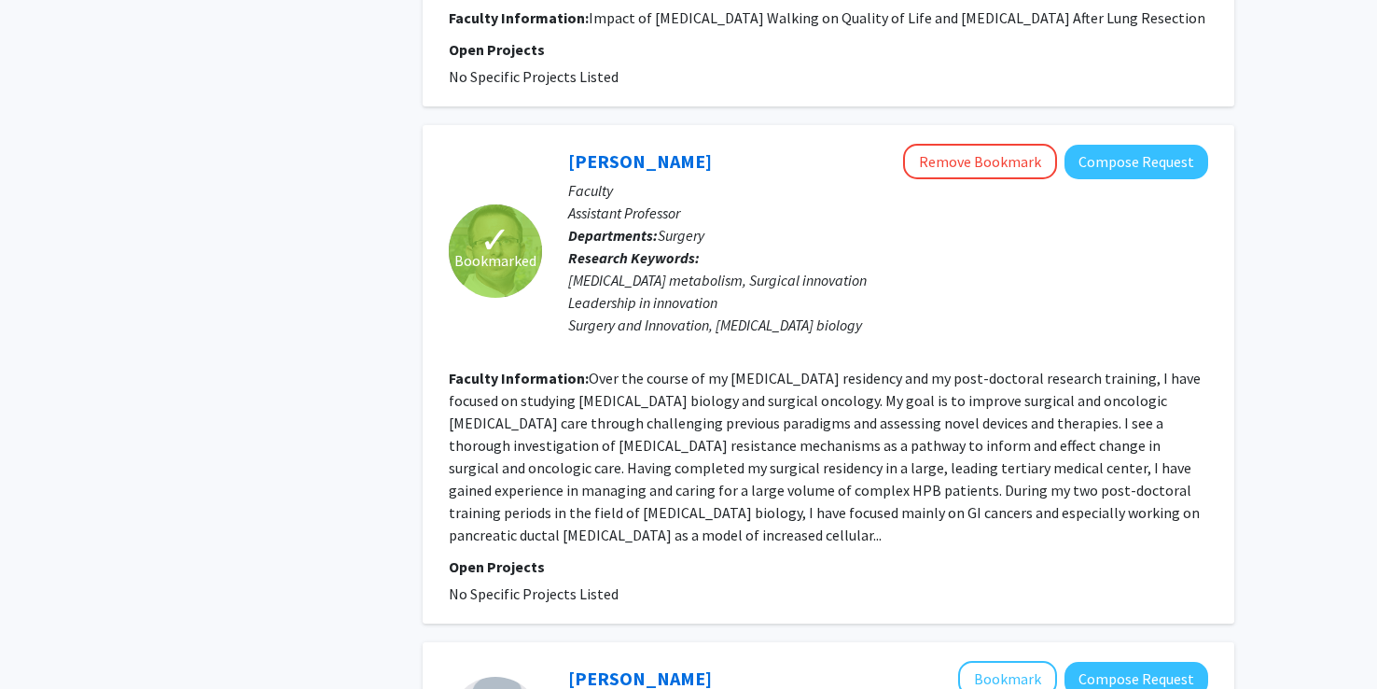
scroll to position [2033, 0]
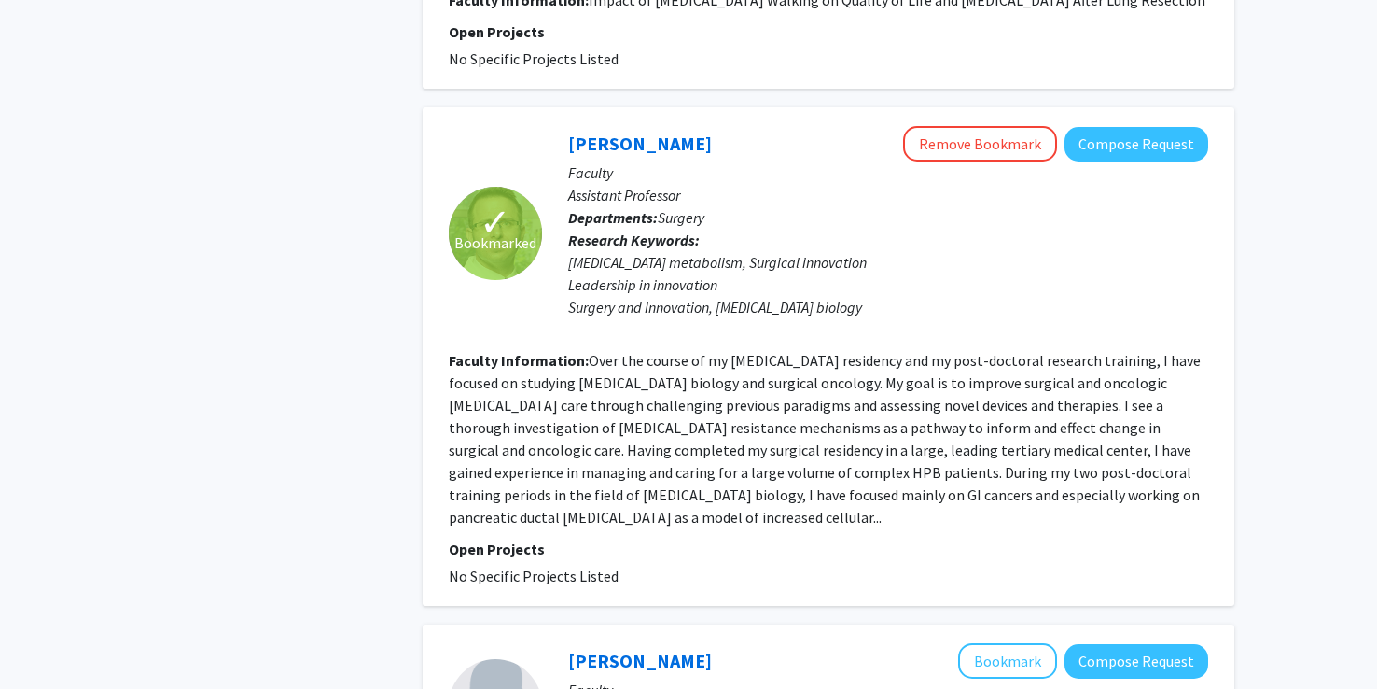
click at [683, 416] on fg-read-more "Over the course of my general surgery residency and my post-doctoral research t…" at bounding box center [825, 438] width 752 height 175
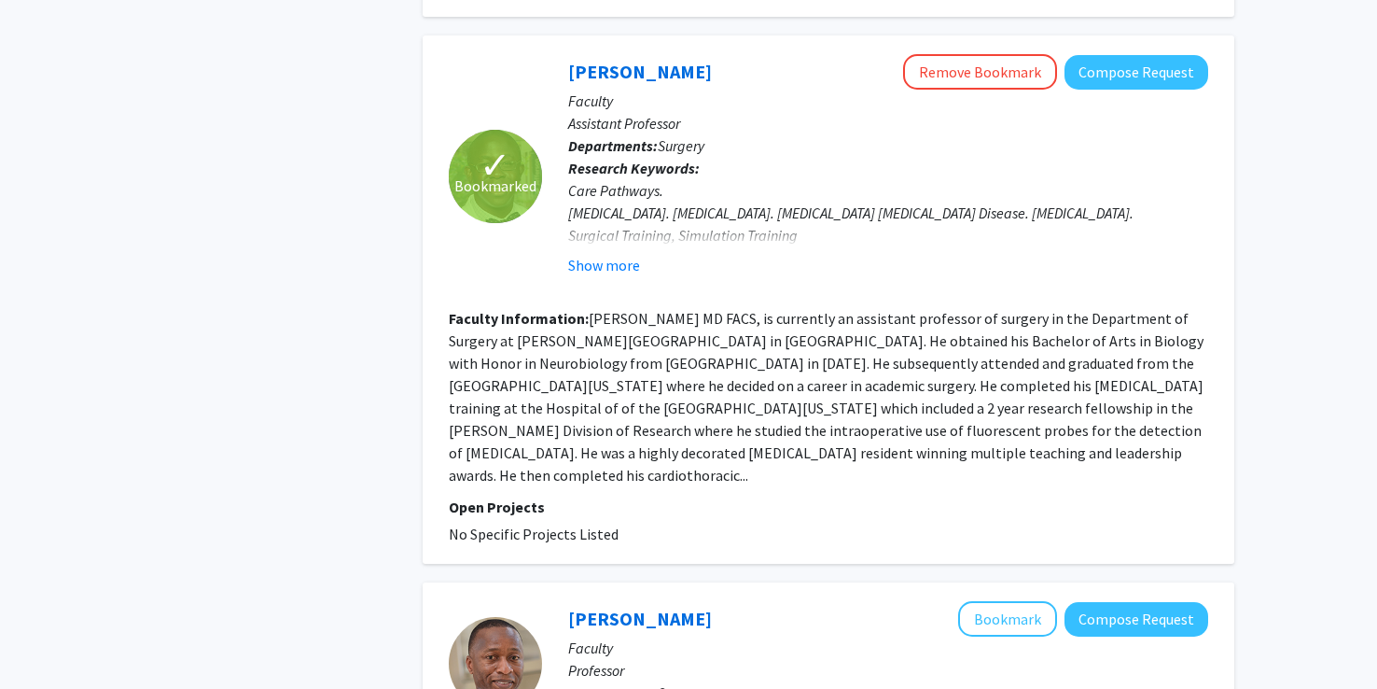
scroll to position [2915, 0]
click at [941, 90] on button "Remove Bookmark" at bounding box center [980, 71] width 154 height 35
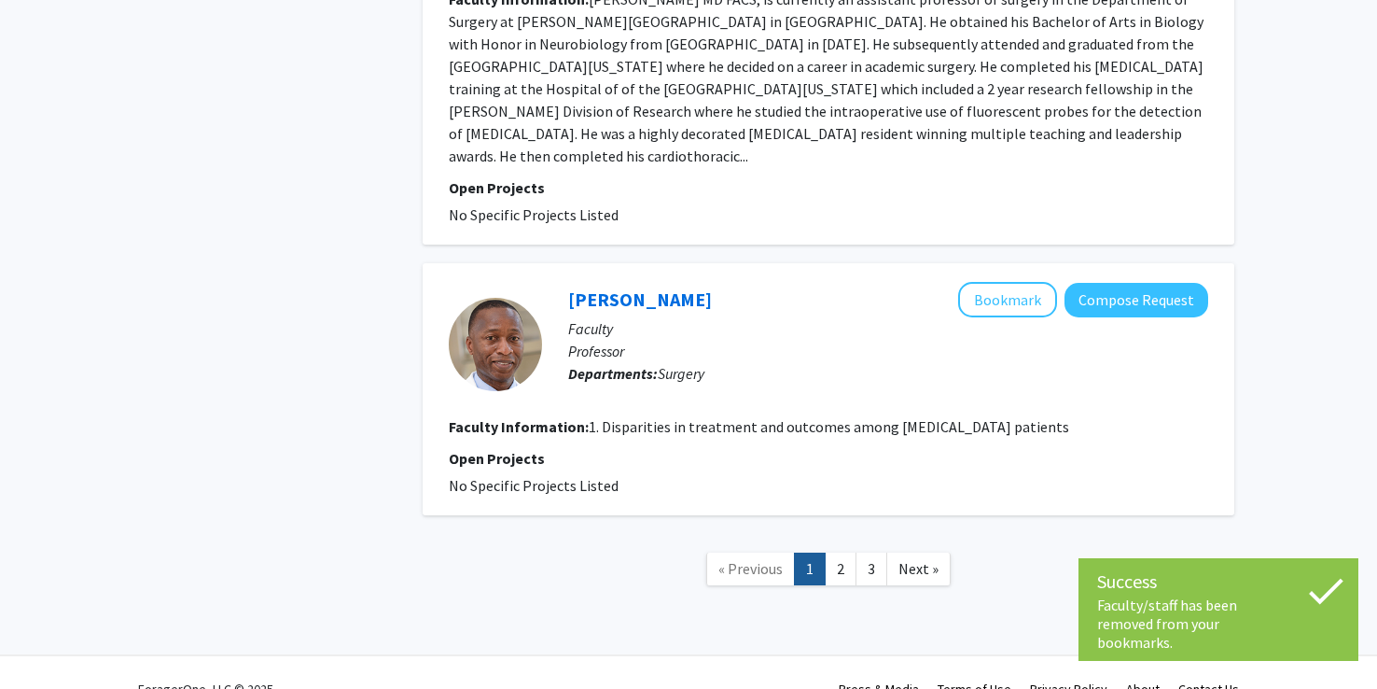
scroll to position [3281, 0]
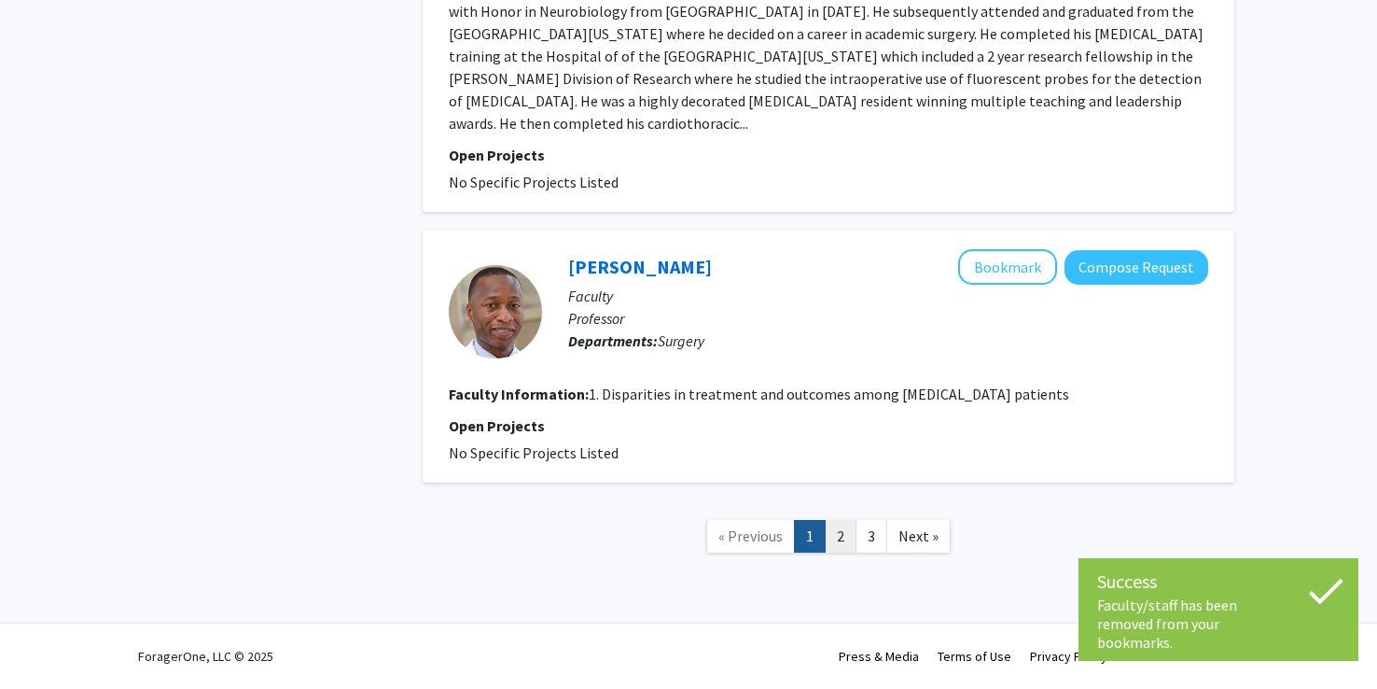
click at [840, 538] on link "2" at bounding box center [841, 536] width 32 height 33
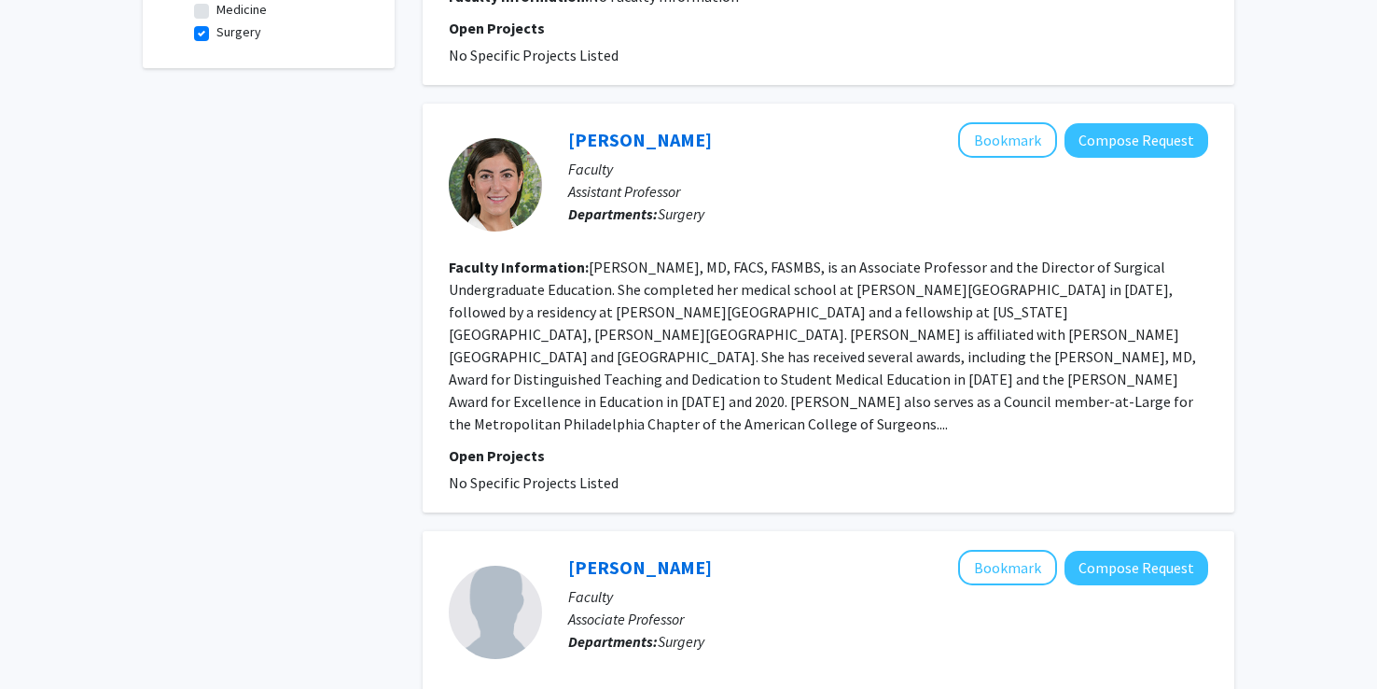
scroll to position [670, 0]
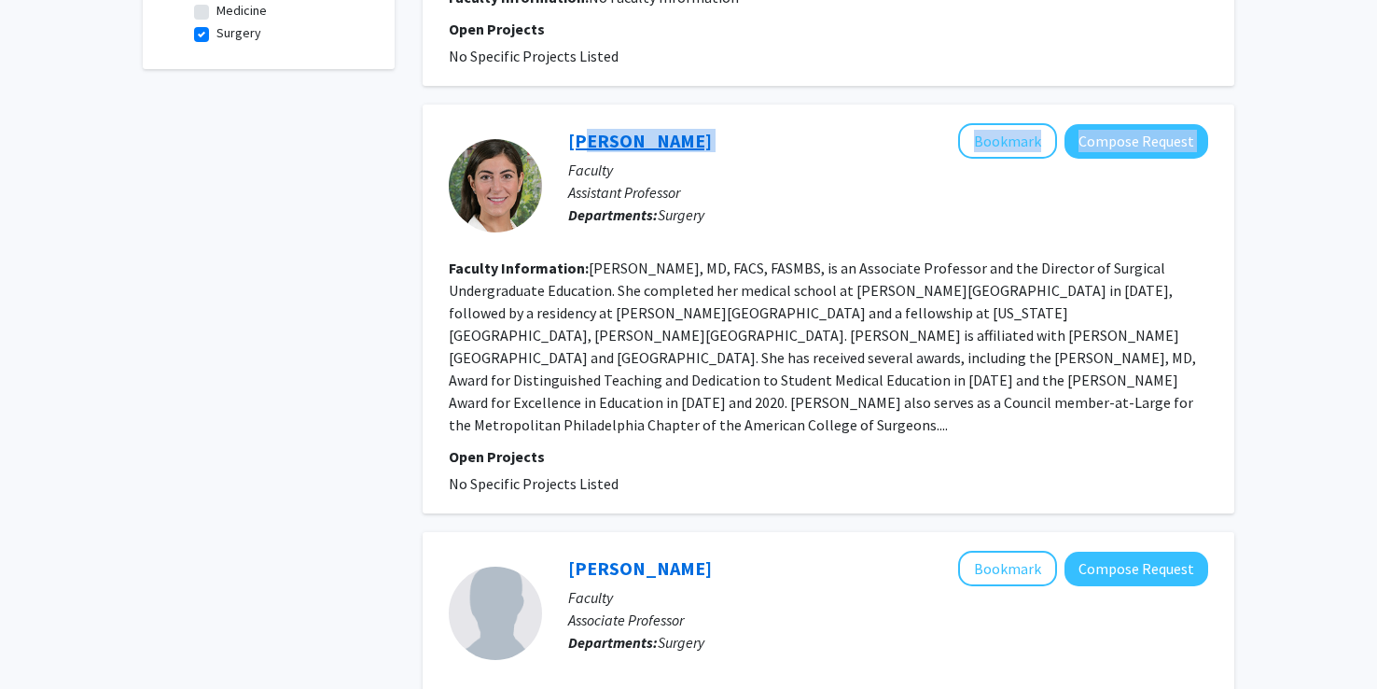
drag, startPoint x: 726, startPoint y: 136, endPoint x: 577, endPoint y: 133, distance: 149.3
click at [577, 133] on div "Renee Tholey Bookmark Compose Request" at bounding box center [888, 140] width 640 height 35
drag, startPoint x: 577, startPoint y: 133, endPoint x: 561, endPoint y: 222, distance: 90.1
click at [561, 222] on div "Renee Tholey Bookmark Compose Request Faculty Assistant Professor Departments: …" at bounding box center [875, 185] width 666 height 124
drag, startPoint x: 558, startPoint y: 138, endPoint x: 687, endPoint y: 139, distance: 128.8
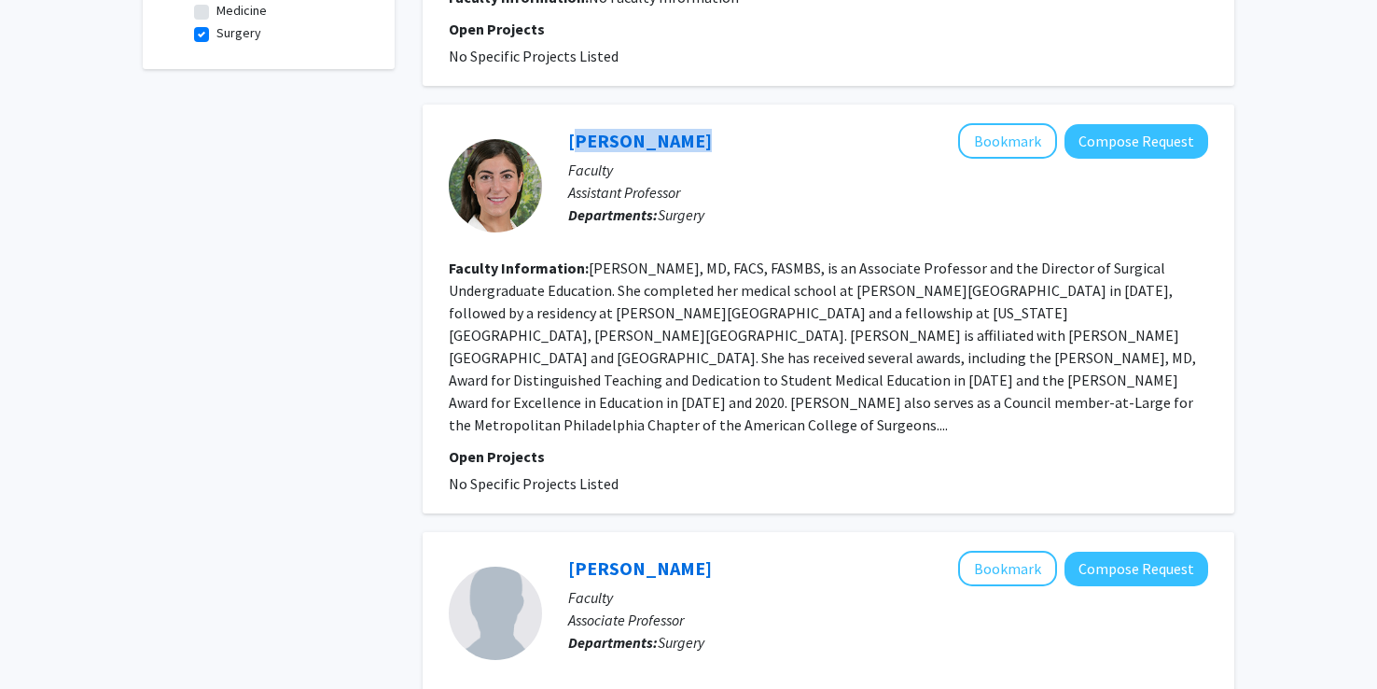
click at [687, 139] on div "Renee Tholey Bookmark Compose Request Faculty Assistant Professor Departments: …" at bounding box center [875, 185] width 666 height 124
copy link "Renee Tholey"
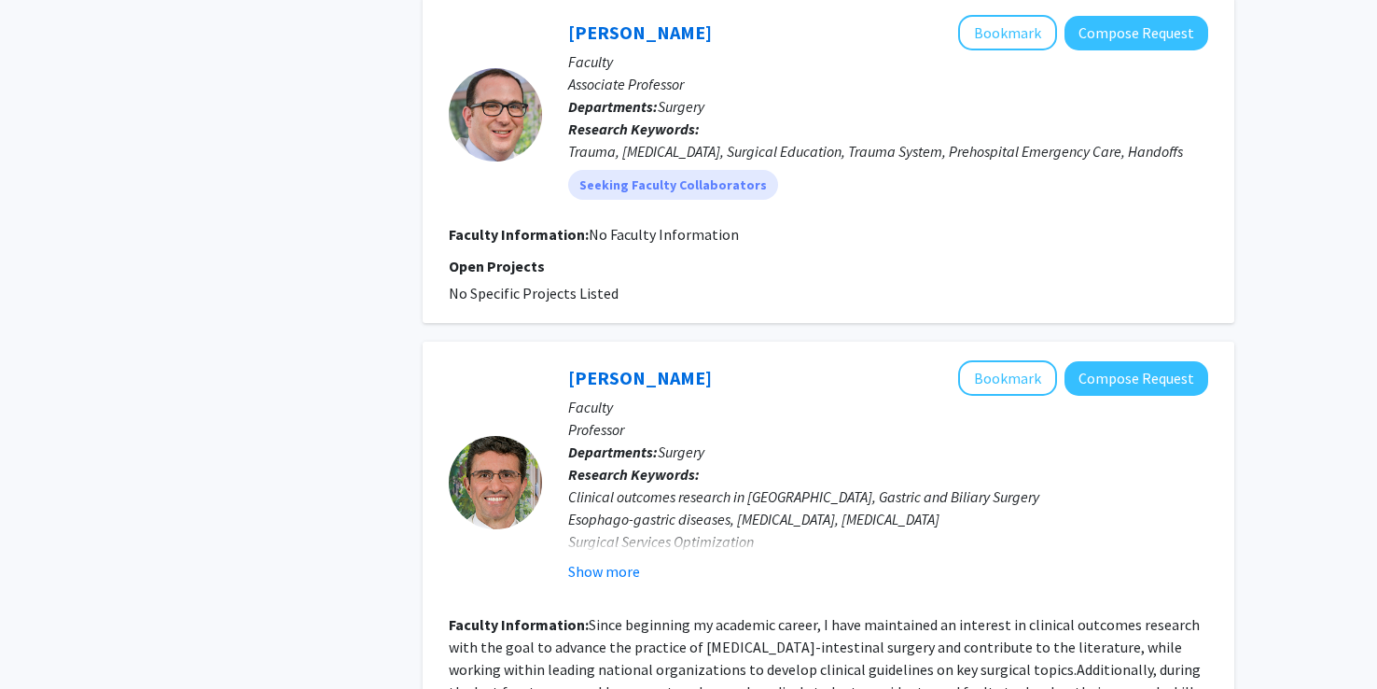
scroll to position [2581, 0]
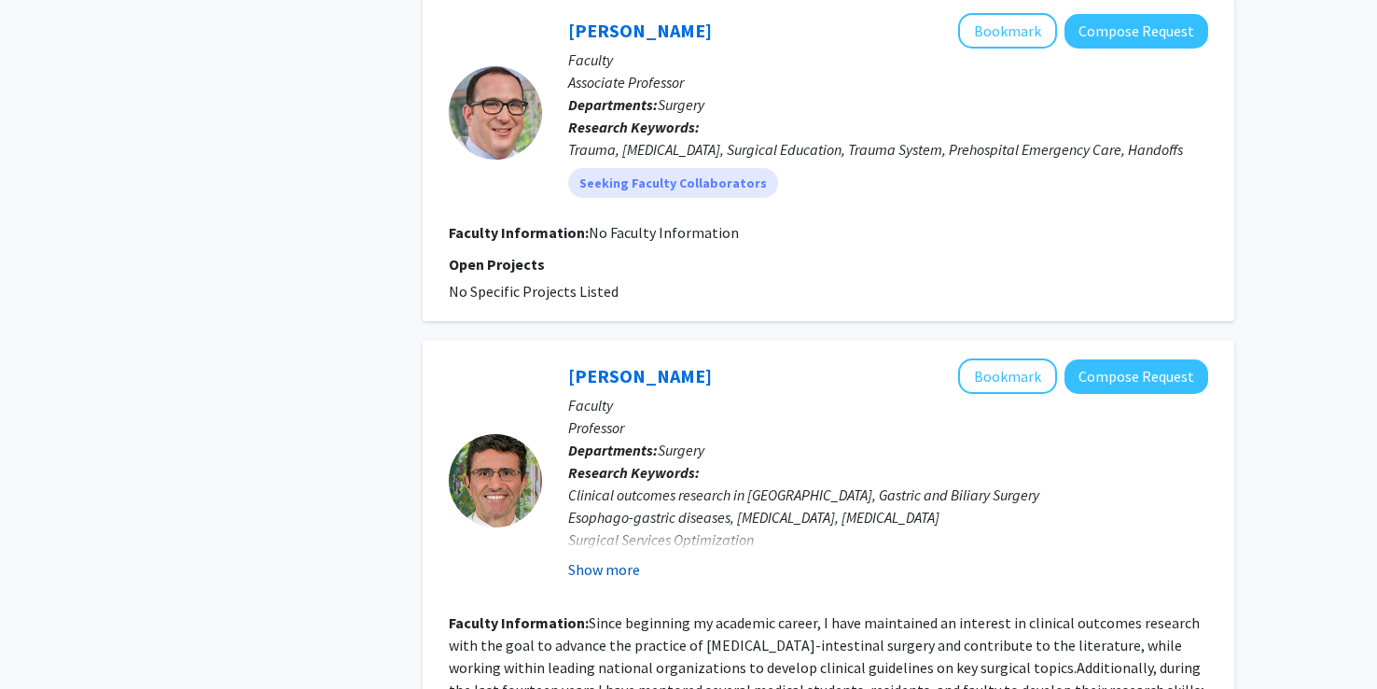
click at [623, 558] on button "Show more" at bounding box center [604, 569] width 72 height 22
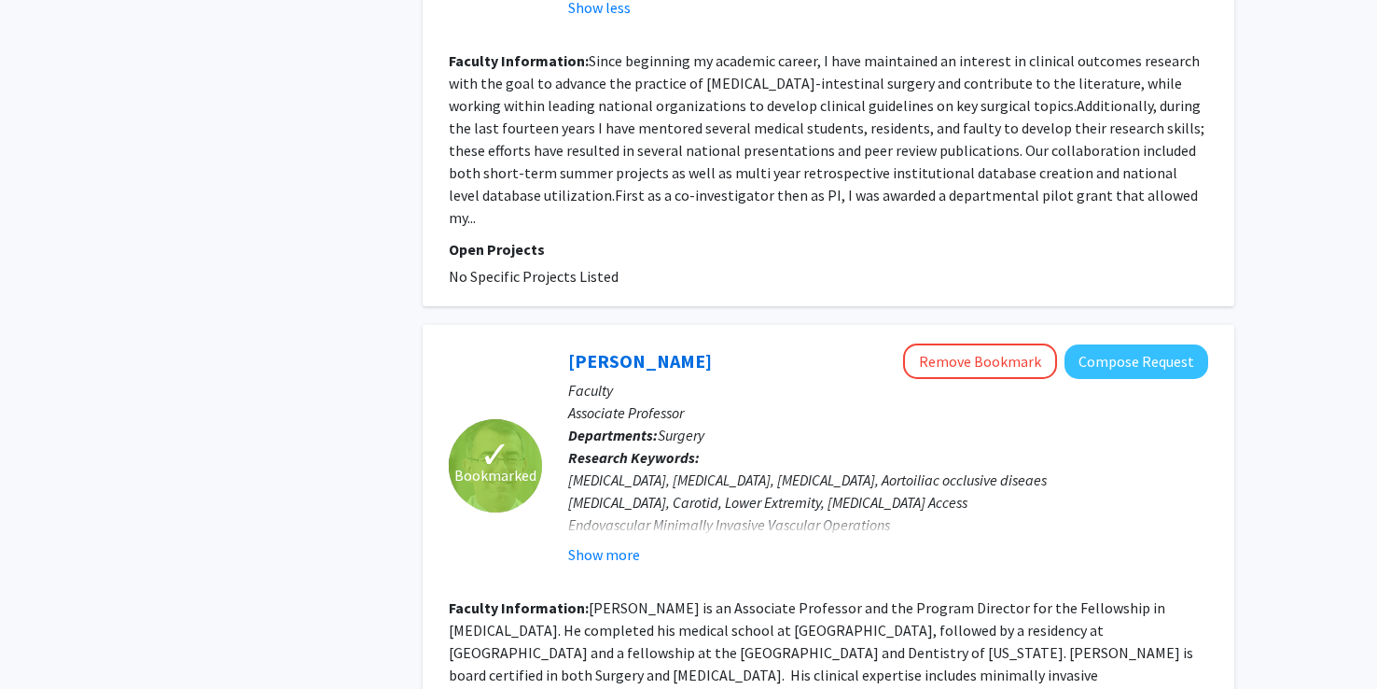
scroll to position [3438, 0]
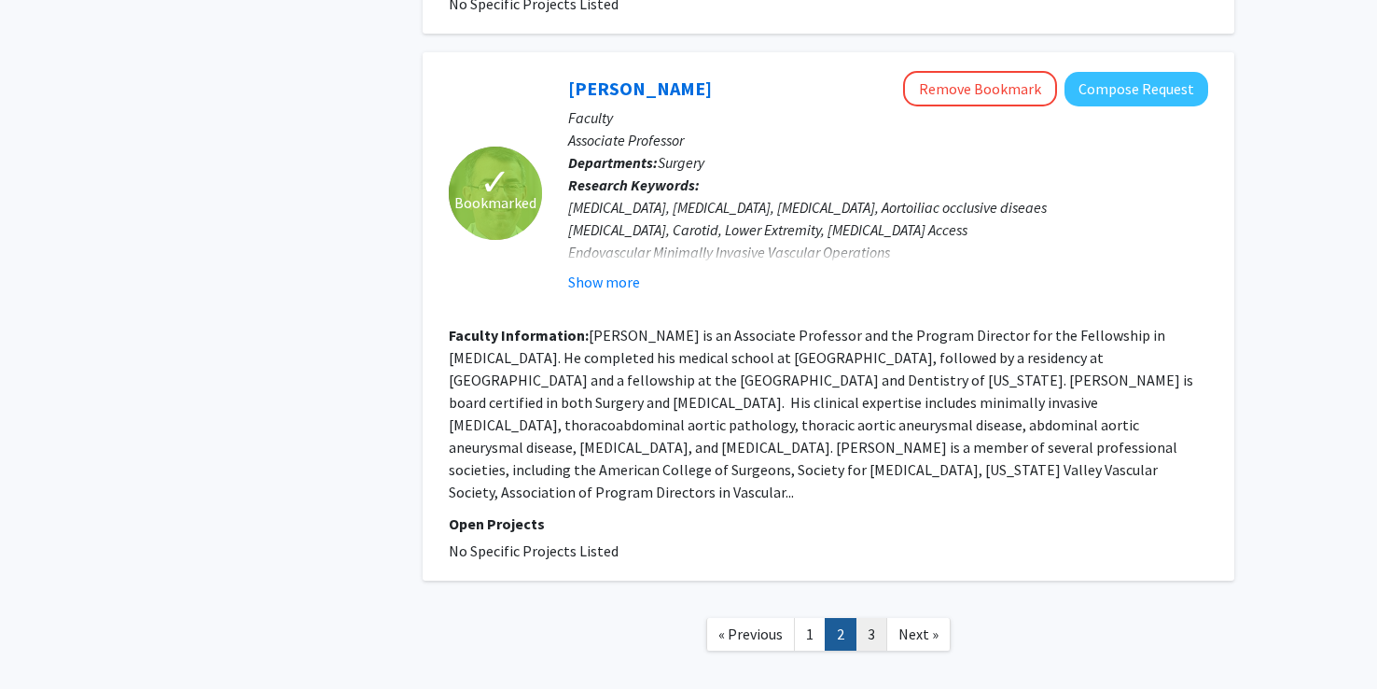
click at [860, 618] on link "3" at bounding box center [872, 634] width 32 height 33
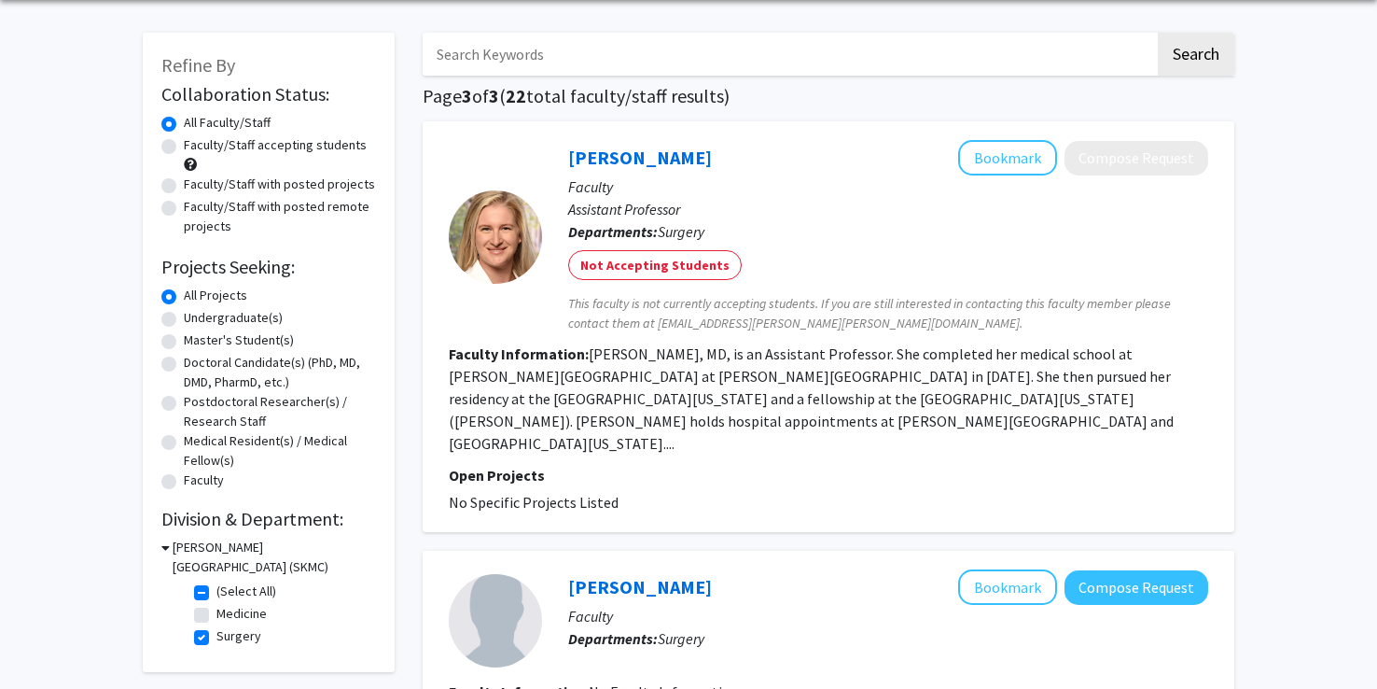
scroll to position [71, 0]
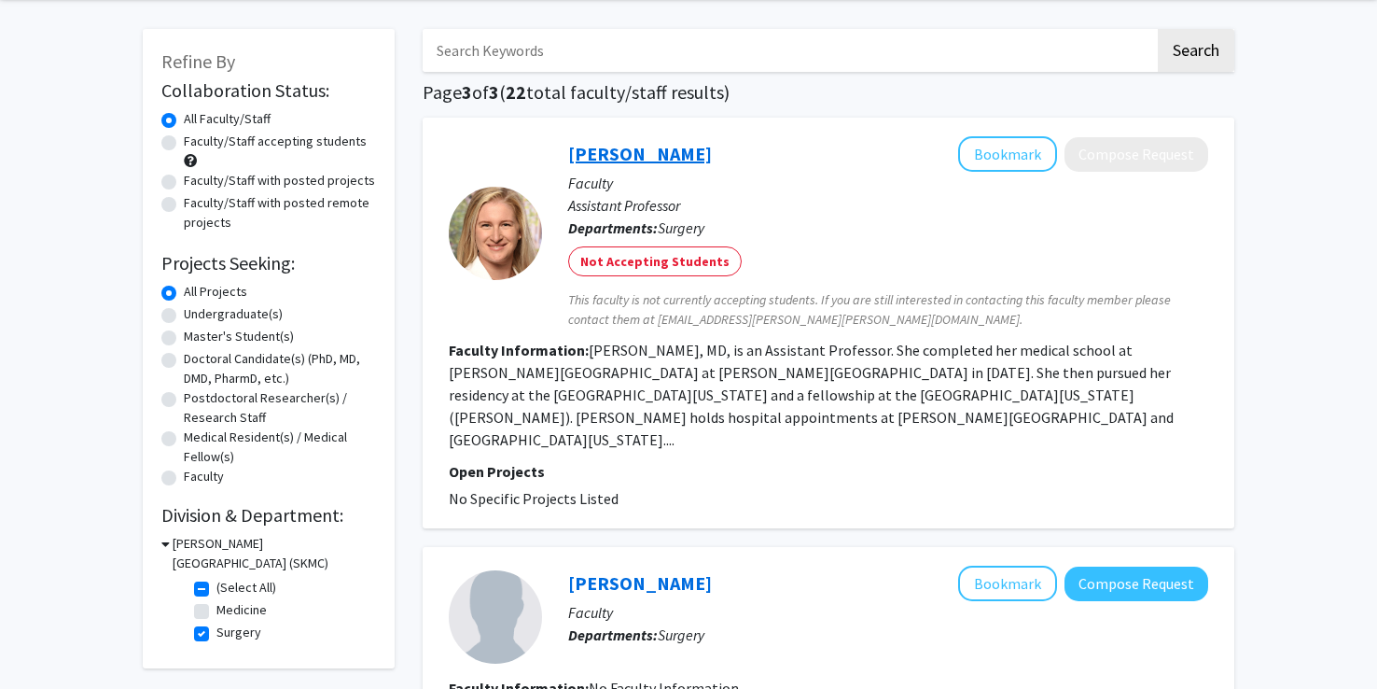
drag, startPoint x: 555, startPoint y: 155, endPoint x: 714, endPoint y: 147, distance: 158.8
click at [714, 147] on div "Heather McMahon Bookmark Compose Request Faculty Assistant Professor Department…" at bounding box center [875, 232] width 666 height 193
copy link "Heather McMahon"
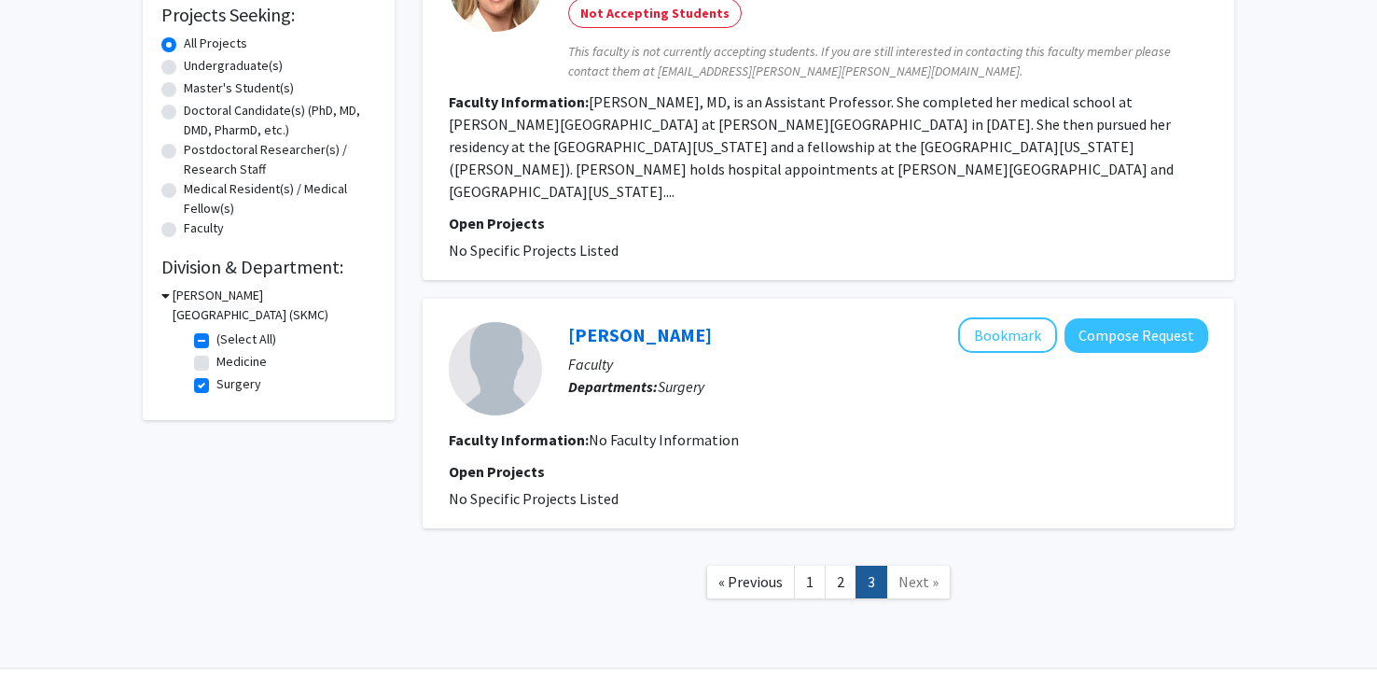
click at [697, 398] on fg-user-badges at bounding box center [888, 401] width 640 height 7
click at [818, 567] on link "1" at bounding box center [810, 582] width 32 height 33
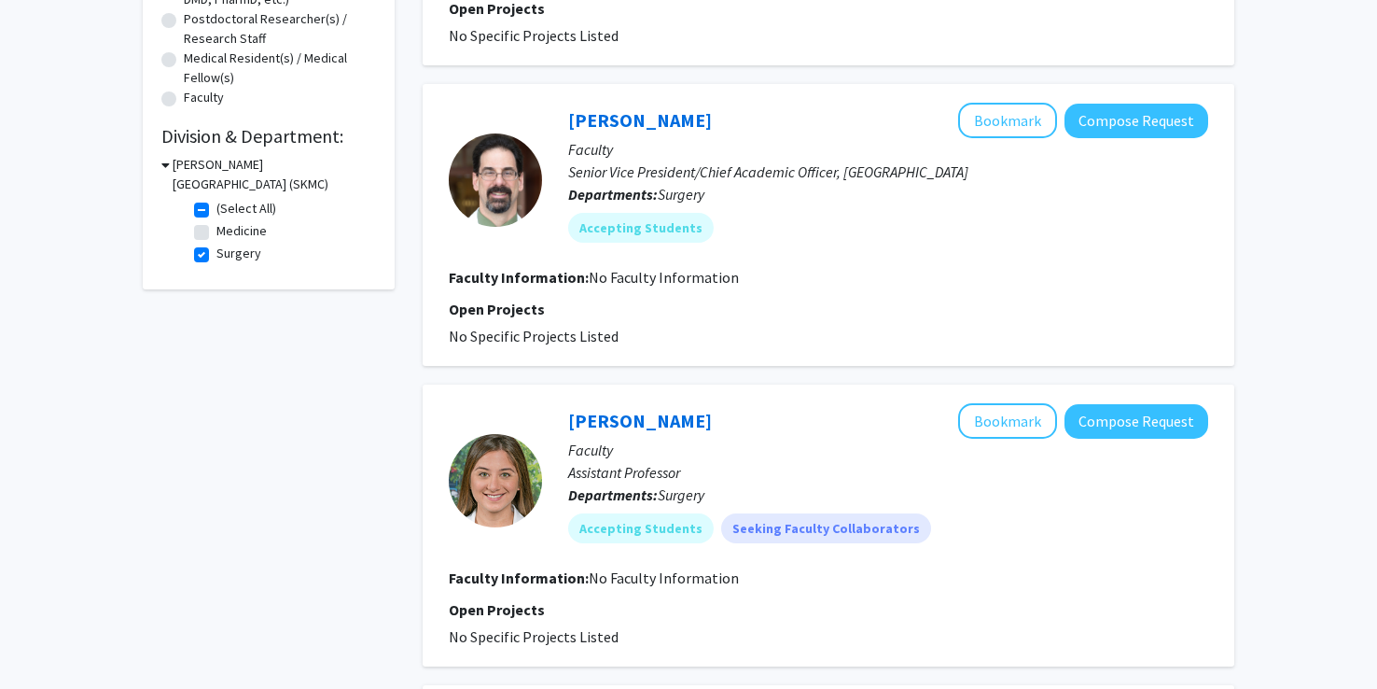
scroll to position [446, 0]
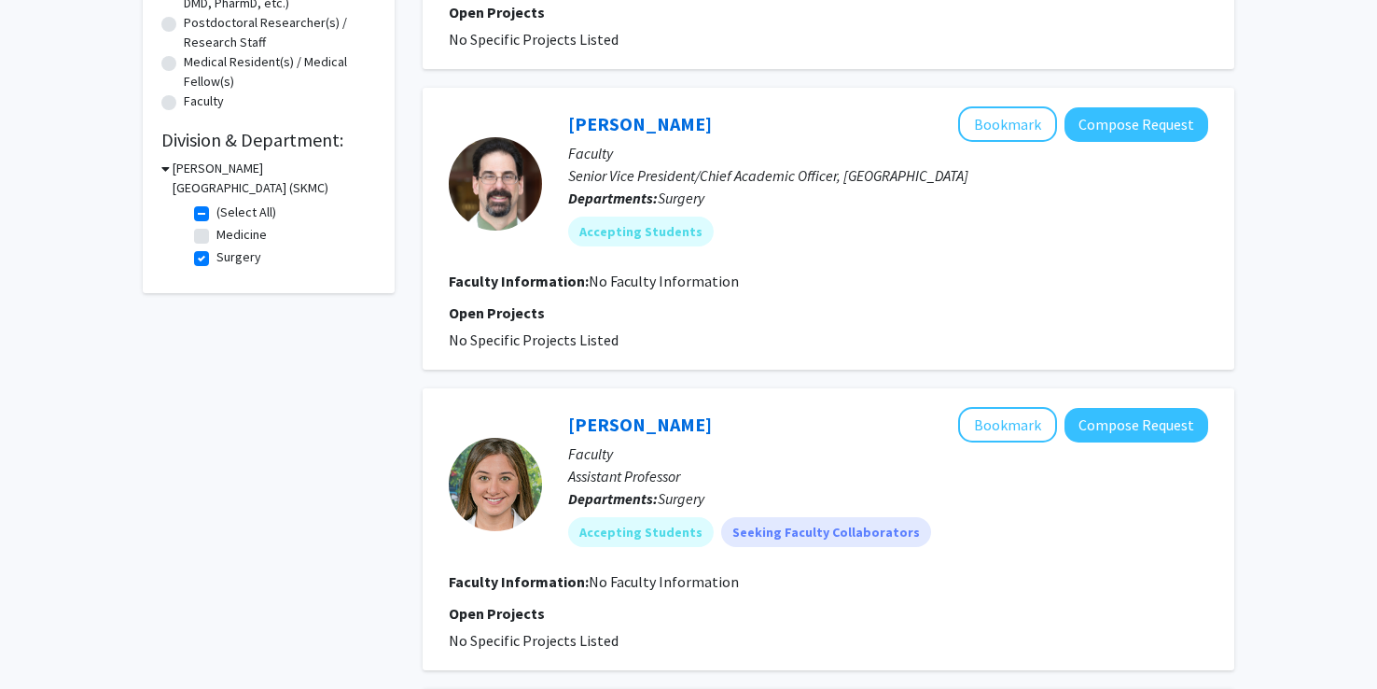
click at [216, 263] on label "Surgery" at bounding box center [238, 257] width 45 height 20
click at [216, 259] on input "Surgery" at bounding box center [222, 253] width 12 height 12
checkbox input "false"
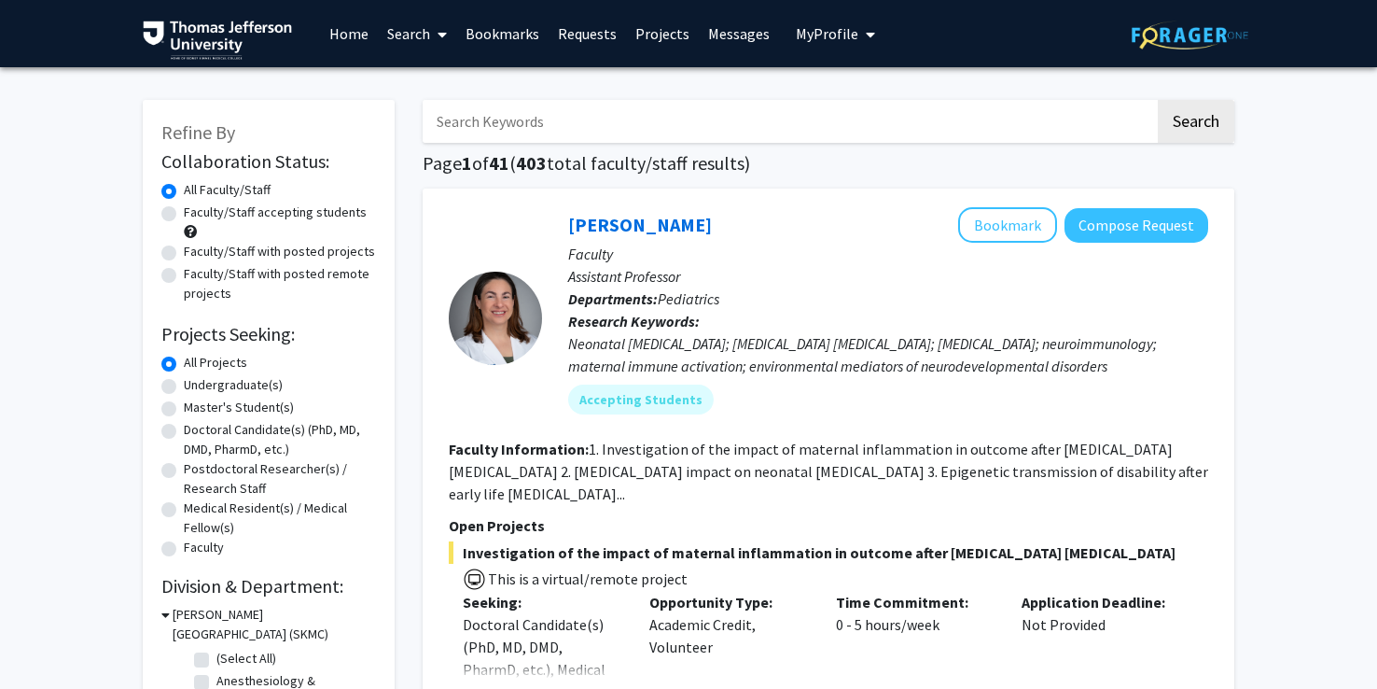
click at [459, 113] on input "Search Keywords" at bounding box center [789, 121] width 733 height 43
type input "stent"
click at [1158, 100] on button "Search" at bounding box center [1196, 121] width 77 height 43
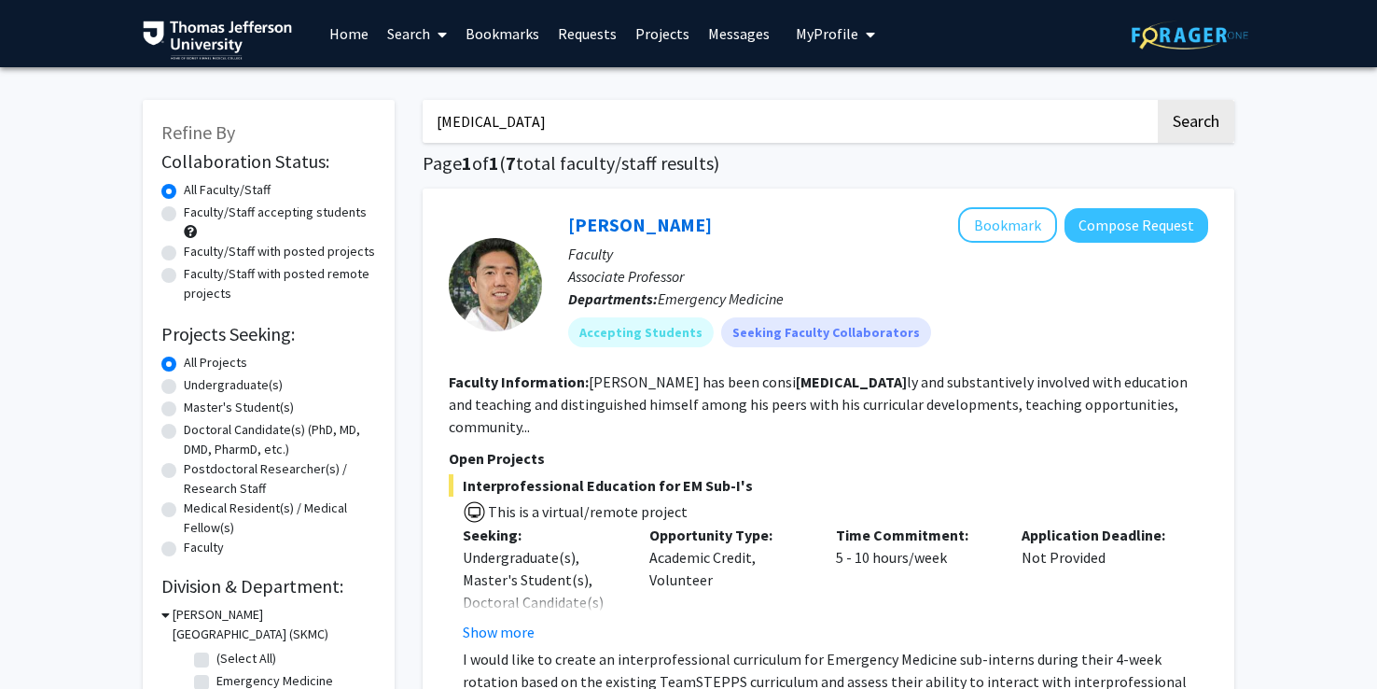
drag, startPoint x: 582, startPoint y: 114, endPoint x: 214, endPoint y: 128, distance: 368.9
click at [1158, 100] on button "Search" at bounding box center [1196, 121] width 77 height 43
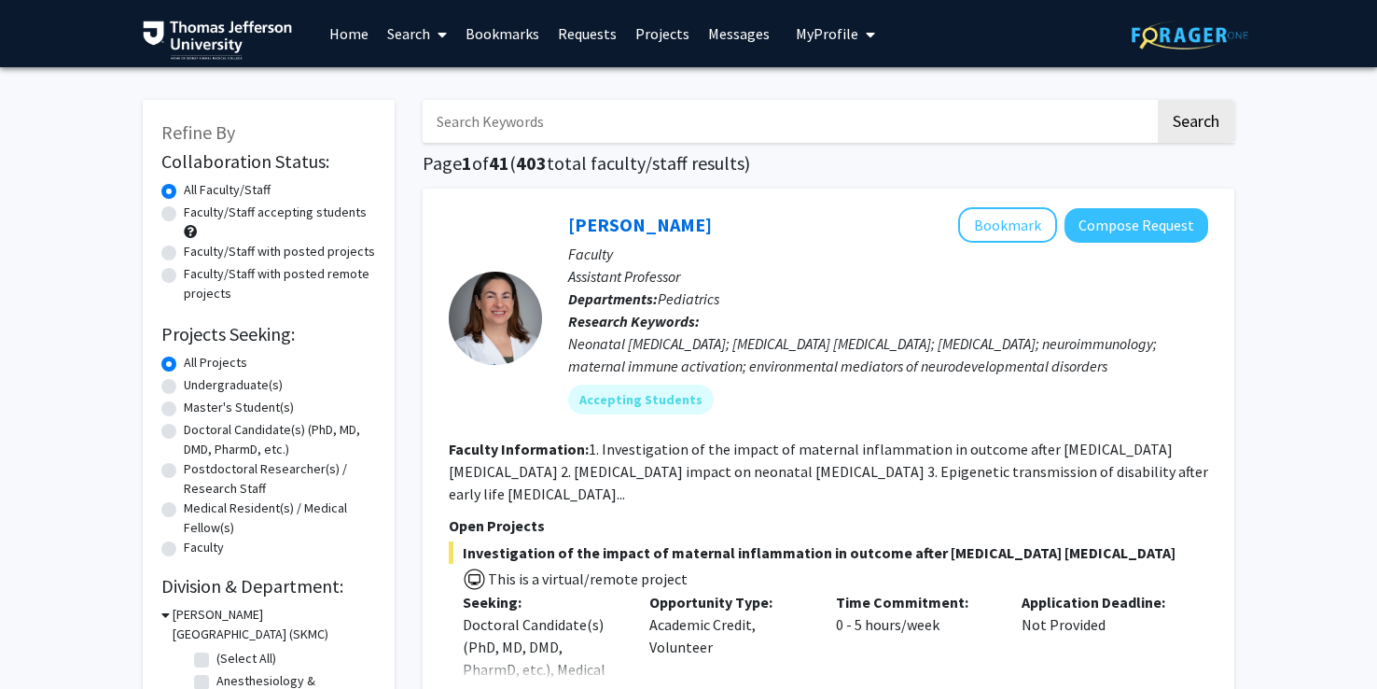
click at [563, 106] on input "Search Keywords" at bounding box center [789, 121] width 733 height 43
click at [648, 122] on input "Search Keywords" at bounding box center [789, 121] width 733 height 43
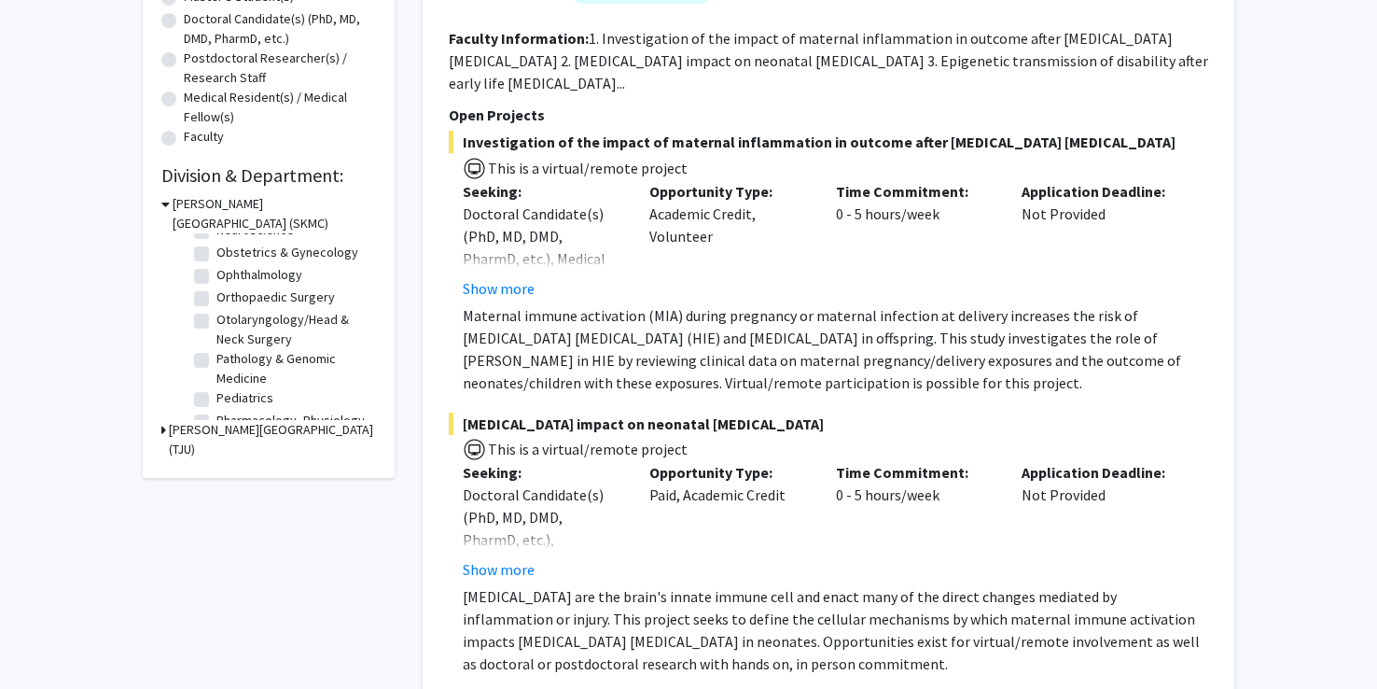
scroll to position [852, 0]
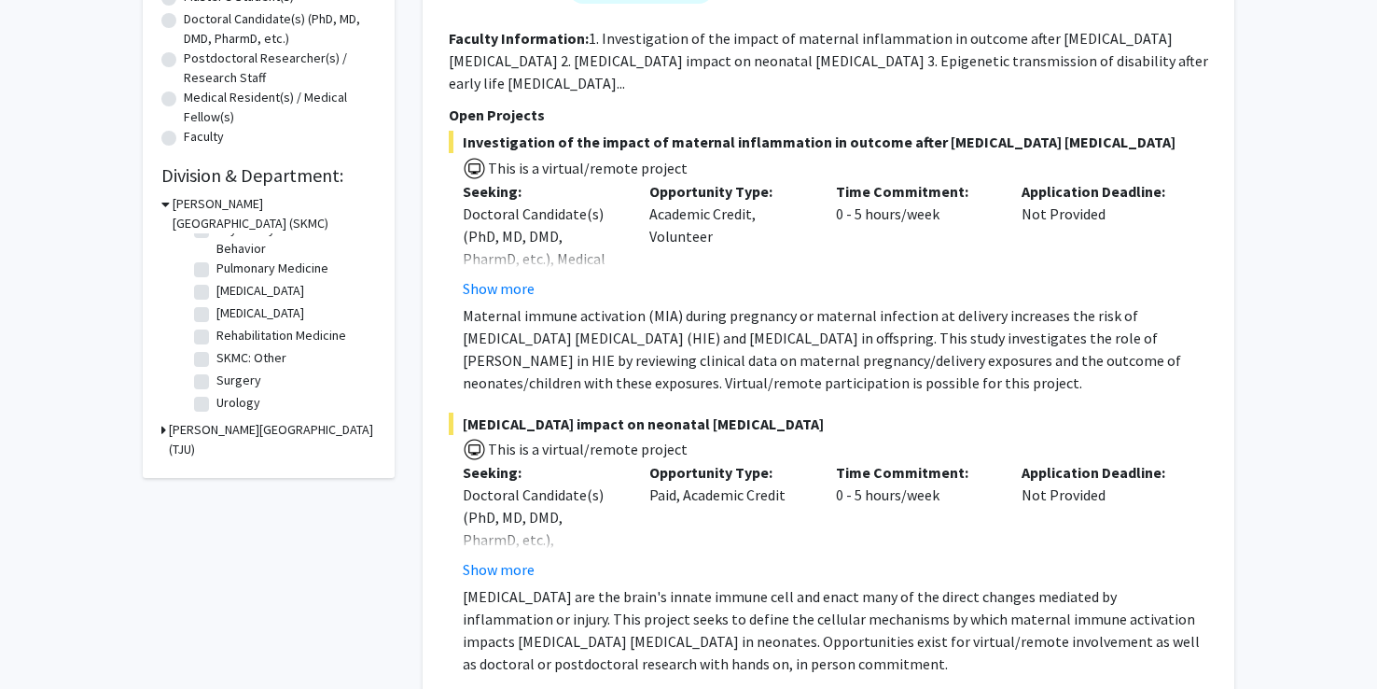
click at [242, 382] on label "Surgery" at bounding box center [238, 380] width 45 height 20
click at [229, 382] on input "Surgery" at bounding box center [222, 376] width 12 height 12
checkbox input "true"
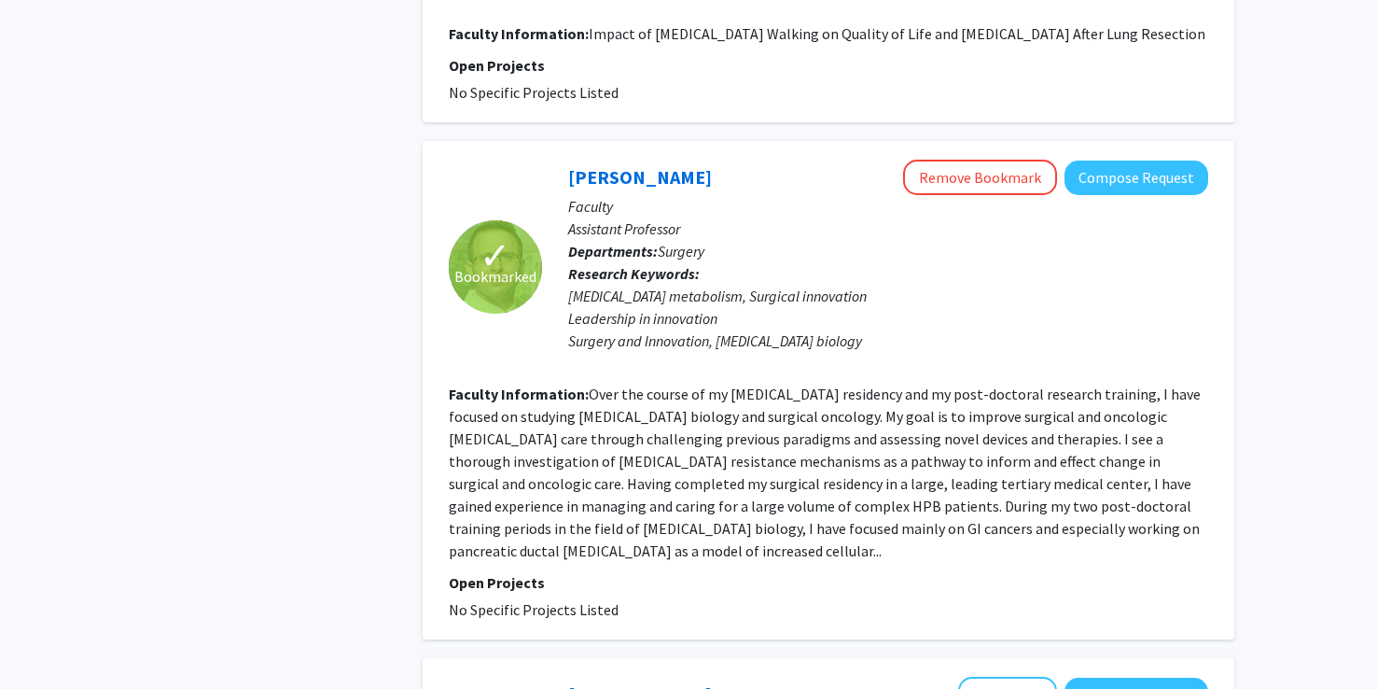
scroll to position [1999, 0]
click at [601, 189] on link "Avinoam Nevler" at bounding box center [640, 177] width 144 height 23
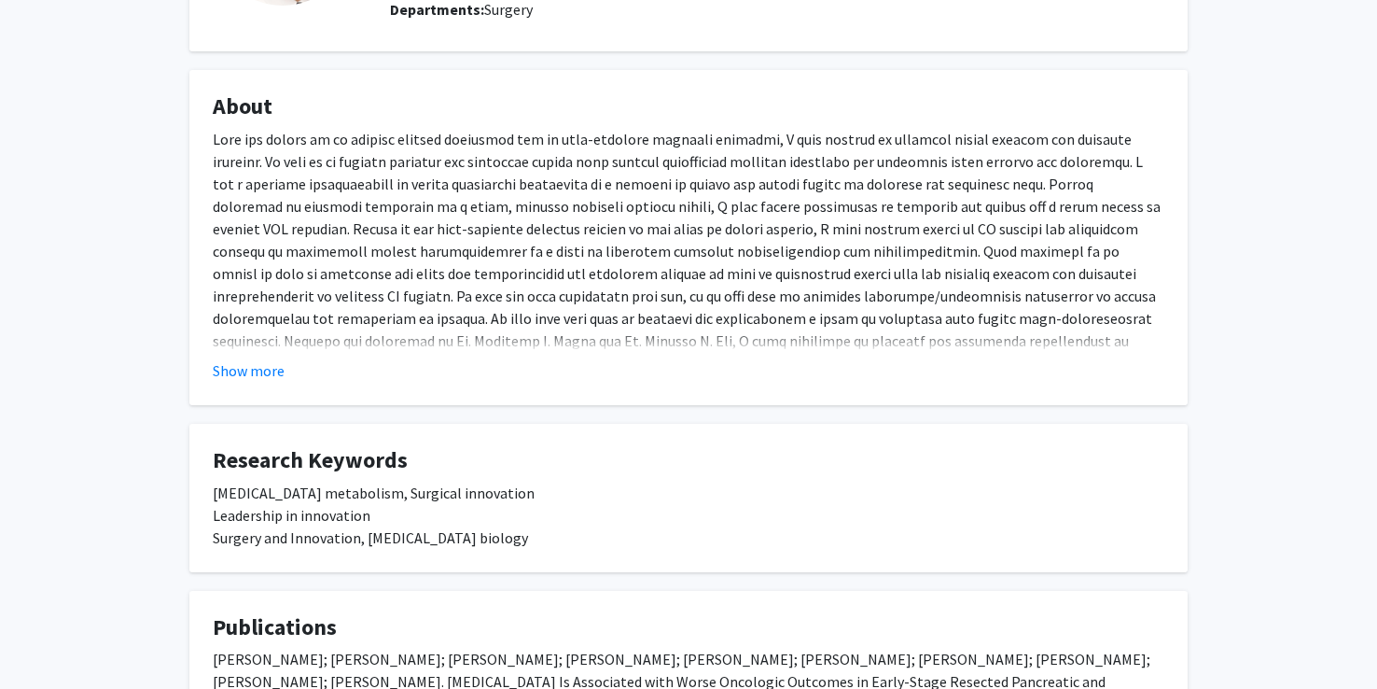
scroll to position [239, 0]
click at [236, 368] on button "Show more" at bounding box center [249, 370] width 72 height 22
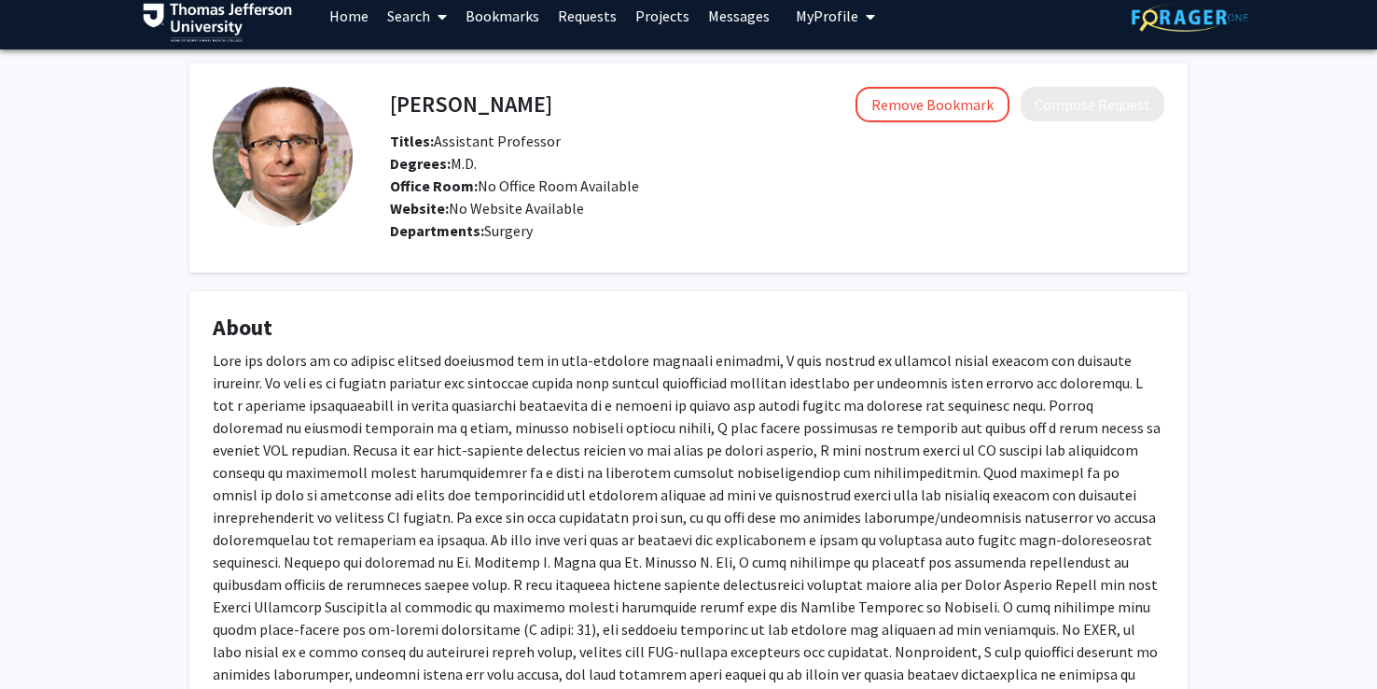
scroll to position [16, 0]
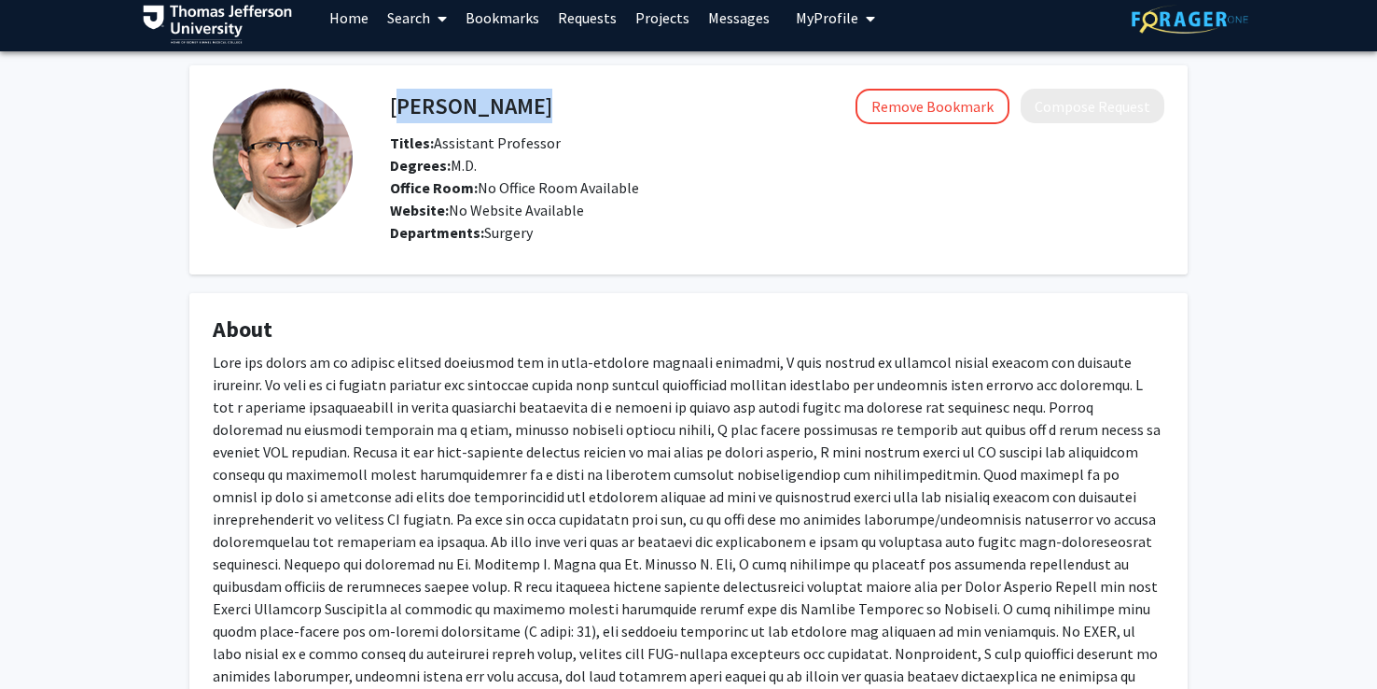
drag, startPoint x: 564, startPoint y: 94, endPoint x: 388, endPoint y: 100, distance: 175.5
click at [388, 100] on div "Avinoam Nevler Remove Bookmark Compose Request" at bounding box center [777, 106] width 803 height 35
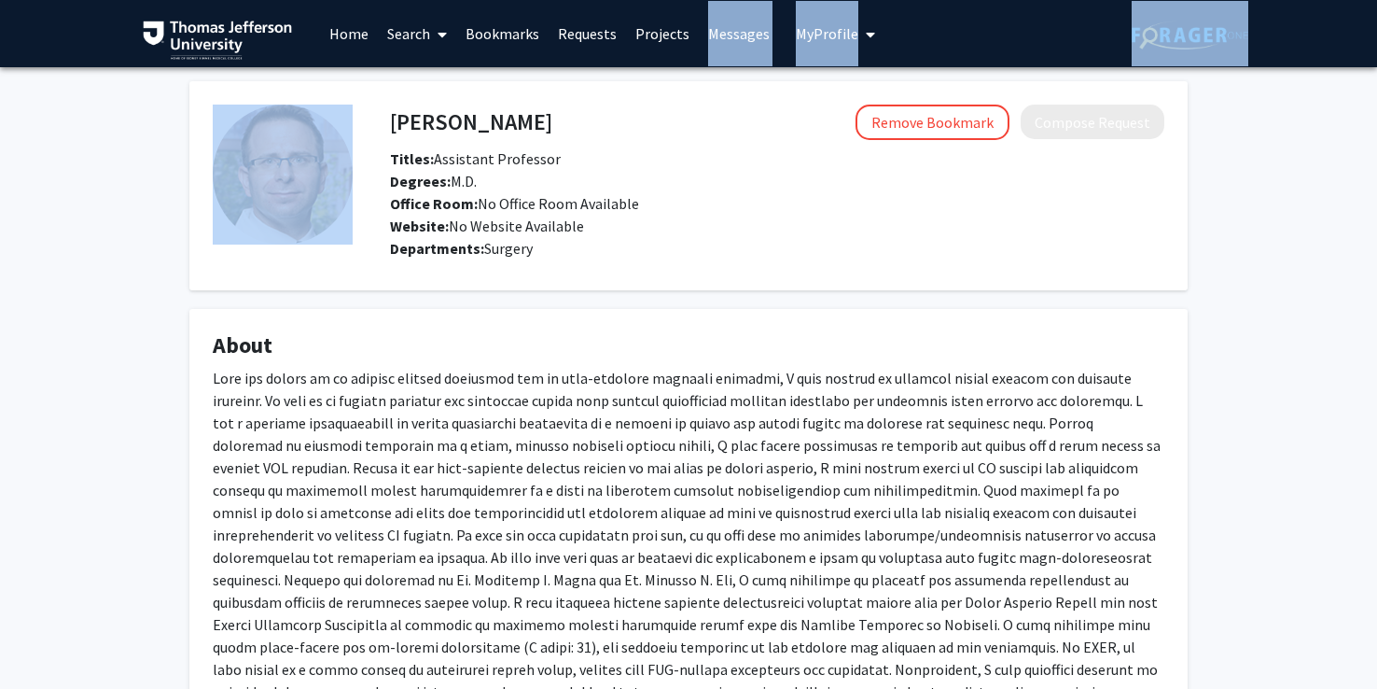
drag, startPoint x: 390, startPoint y: 108, endPoint x: 710, endPoint y: -69, distance: 365.9
click at [710, 0] on html "Skip navigation Home Search Bookmarks Requests Projects Messages My Profile Wal…" at bounding box center [688, 344] width 1377 height 689
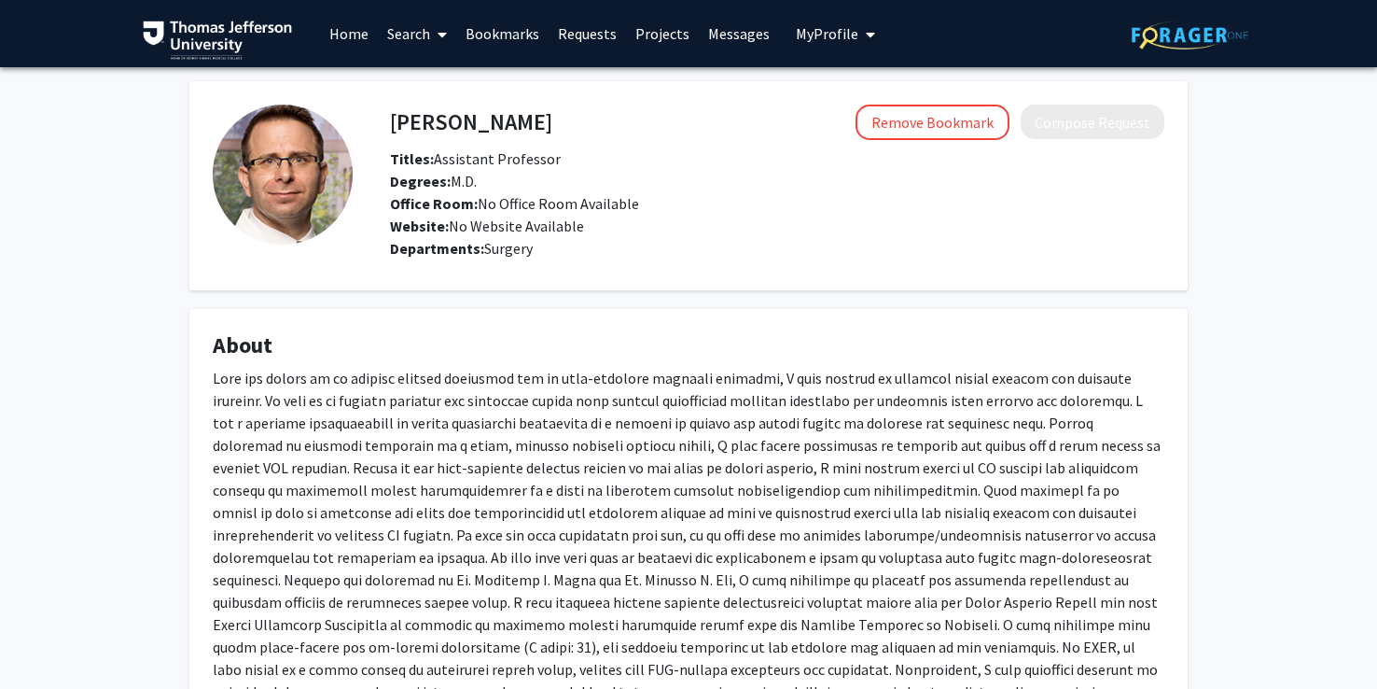
click at [721, 207] on div "Office Room: No Office Room Available" at bounding box center [777, 203] width 803 height 22
click at [342, 40] on link "Home" at bounding box center [349, 33] width 58 height 65
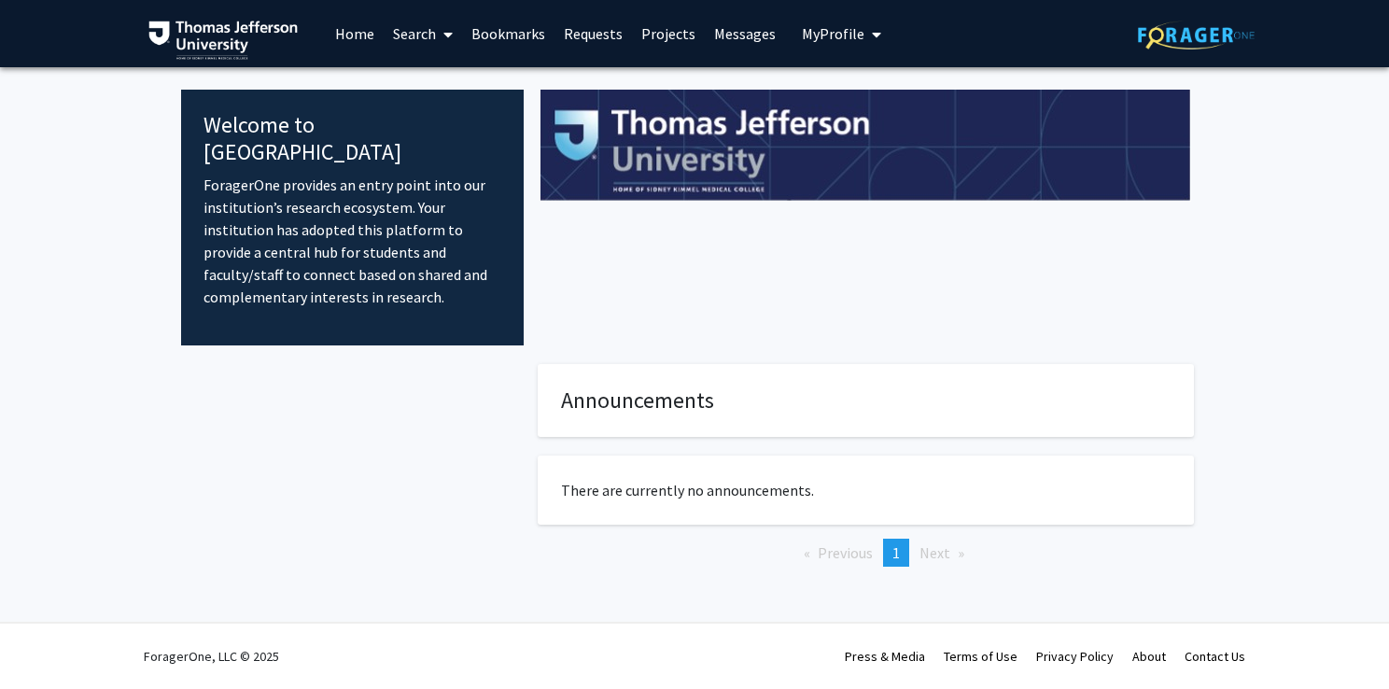
click at [422, 31] on link "Search" at bounding box center [423, 33] width 78 height 65
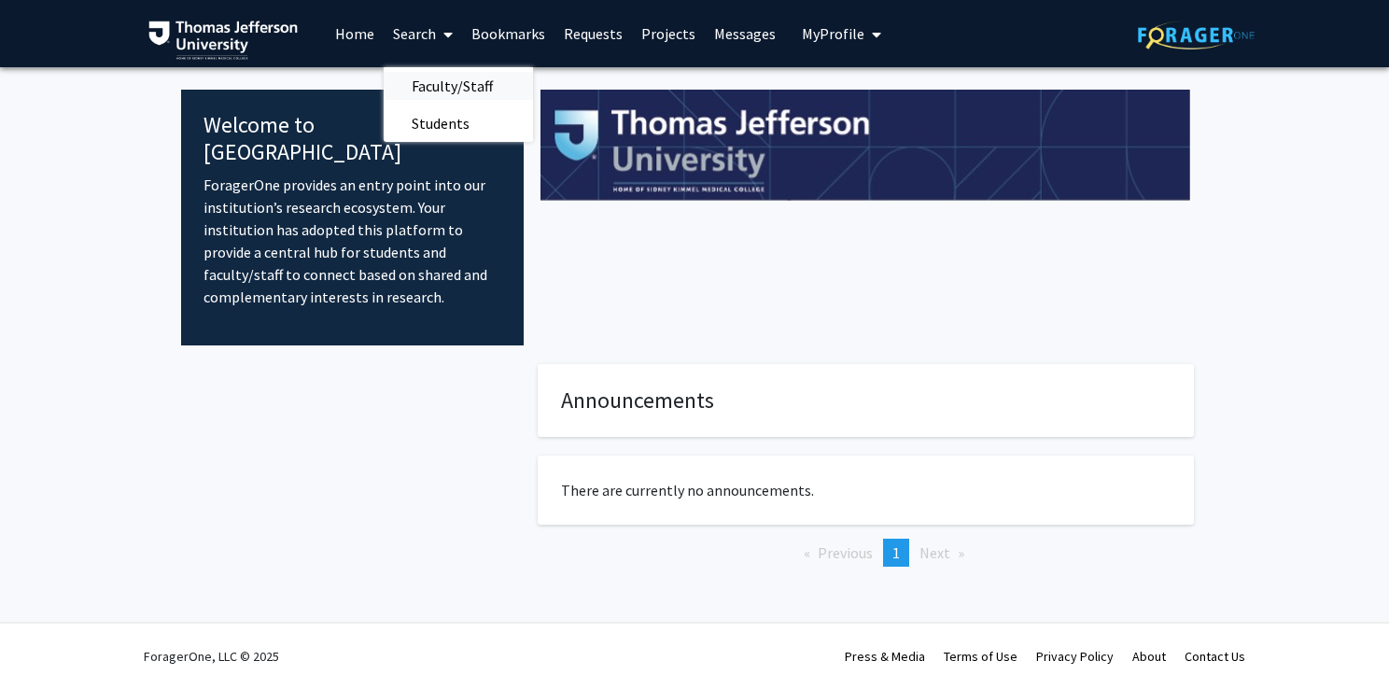
click at [436, 83] on span "Faculty/Staff" at bounding box center [452, 85] width 137 height 37
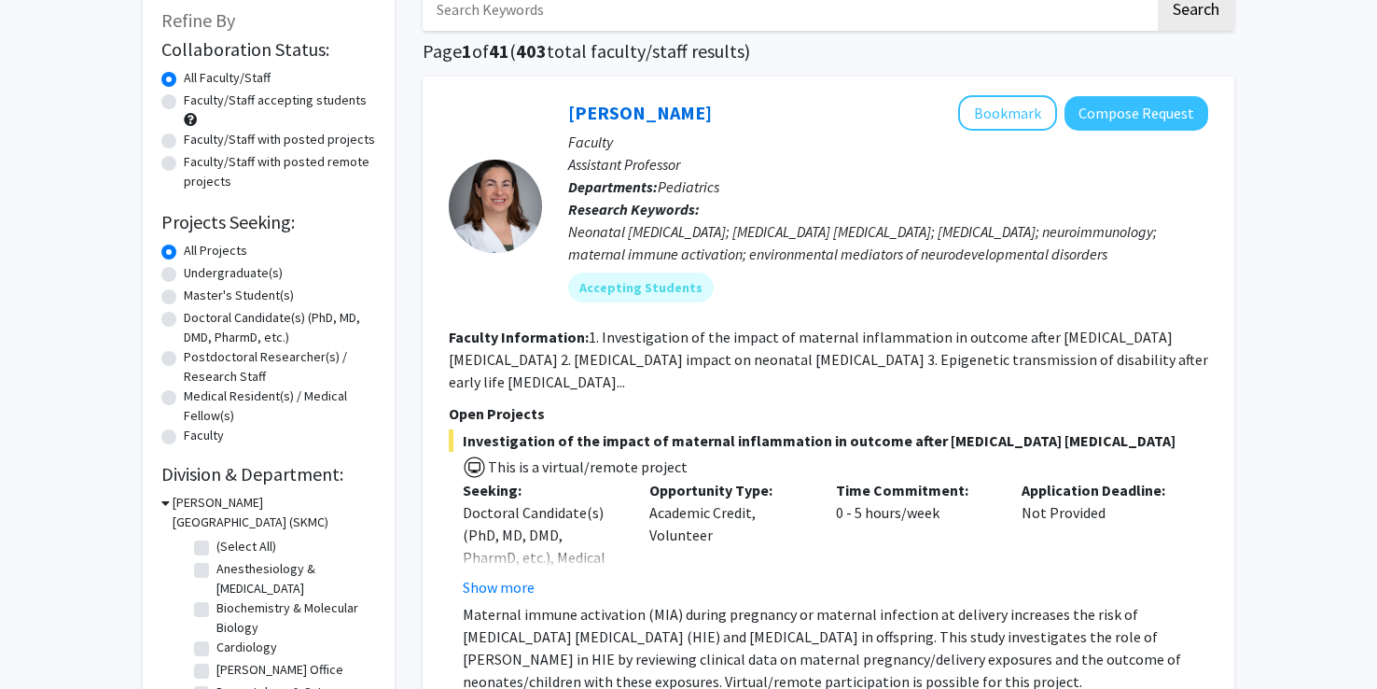
scroll to position [112, 0]
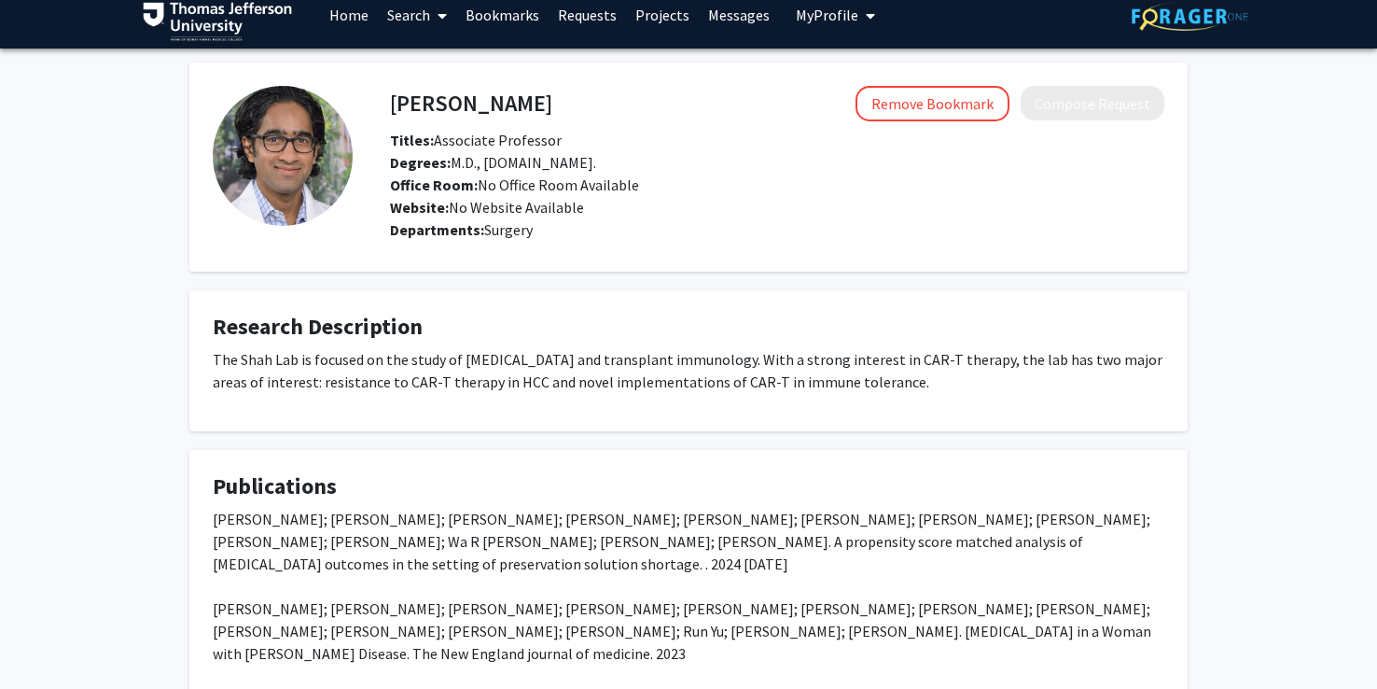
scroll to position [3, 0]
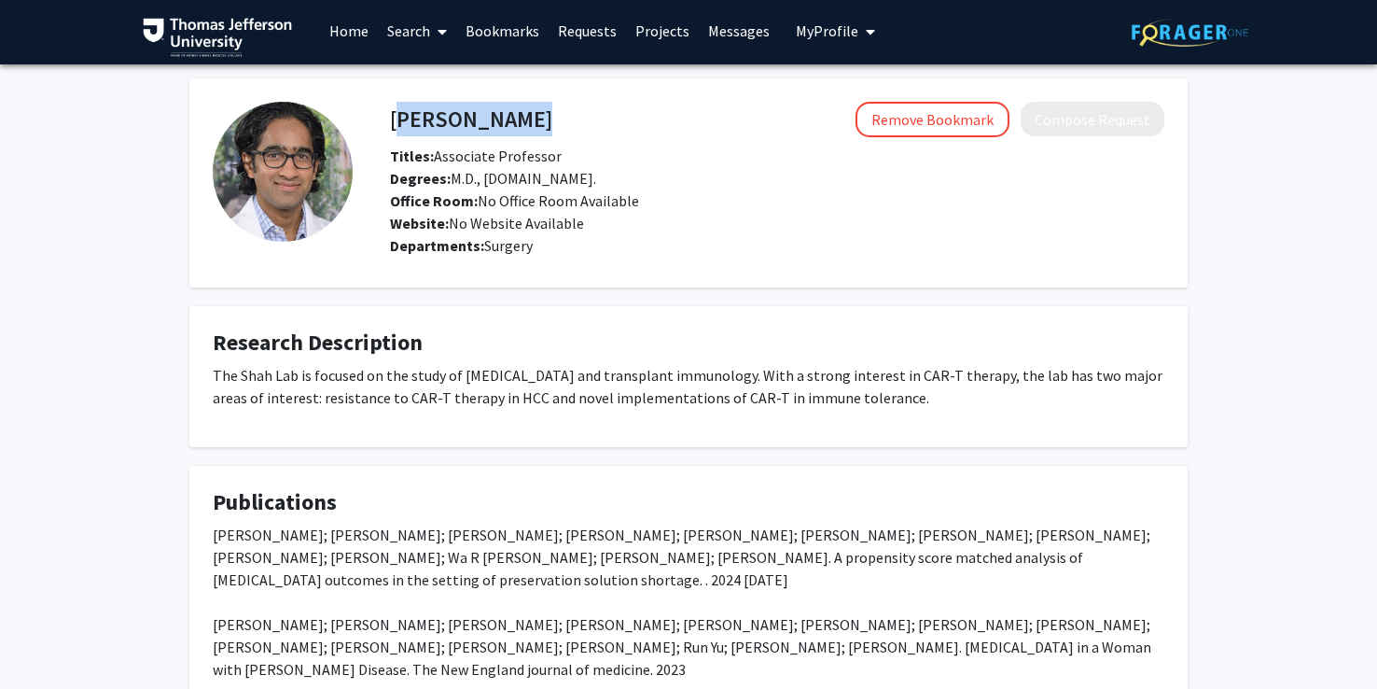
drag, startPoint x: 524, startPoint y: 112, endPoint x: 393, endPoint y: 118, distance: 131.7
click at [393, 118] on div "Ashesh Shah Remove Bookmark Compose Request" at bounding box center [777, 119] width 803 height 35
copy h4 "[PERSON_NAME]"
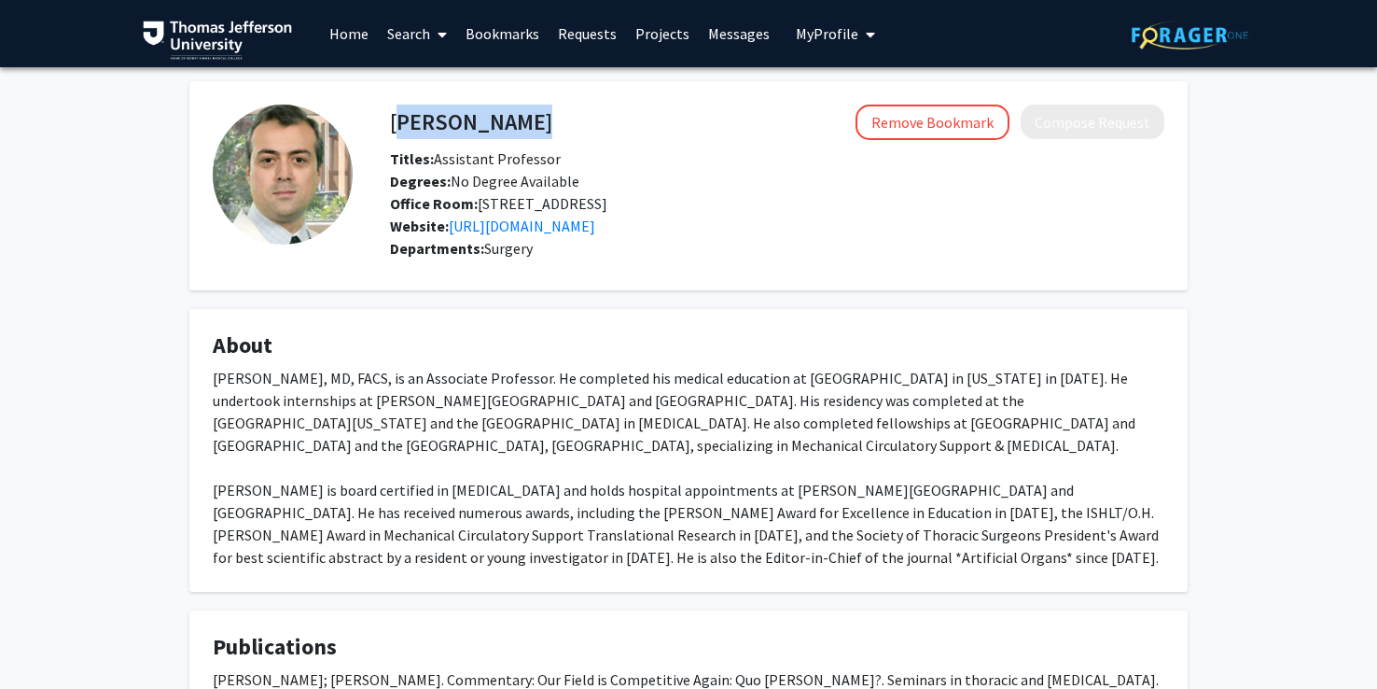
drag, startPoint x: 713, startPoint y: 110, endPoint x: 390, endPoint y: 122, distance: 323.1
click at [390, 122] on div "Vakhtang Tchantchaleishvili Remove Bookmark Compose Request" at bounding box center [777, 122] width 803 height 35
copy h4 "[PERSON_NAME]"
click at [595, 235] on link "[URL][DOMAIN_NAME]" at bounding box center [522, 225] width 147 height 19
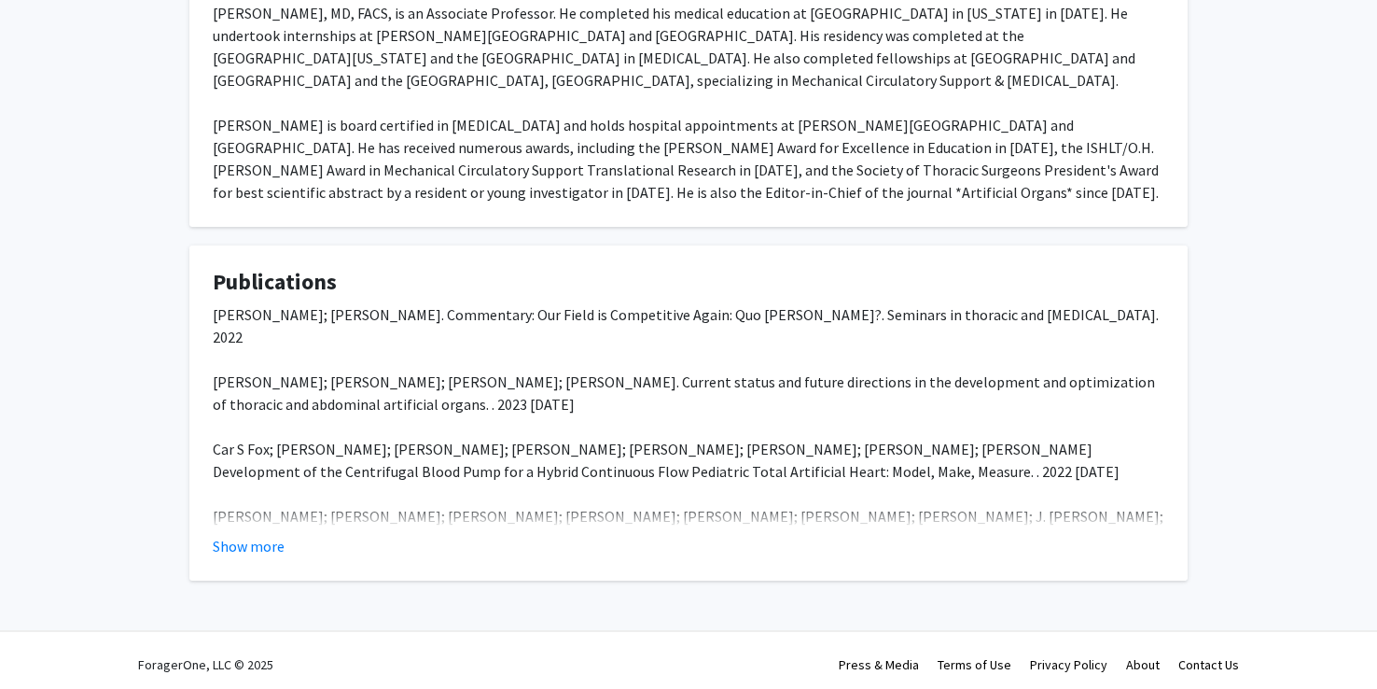
scroll to position [366, 0]
